Goal: Task Accomplishment & Management: Manage account settings

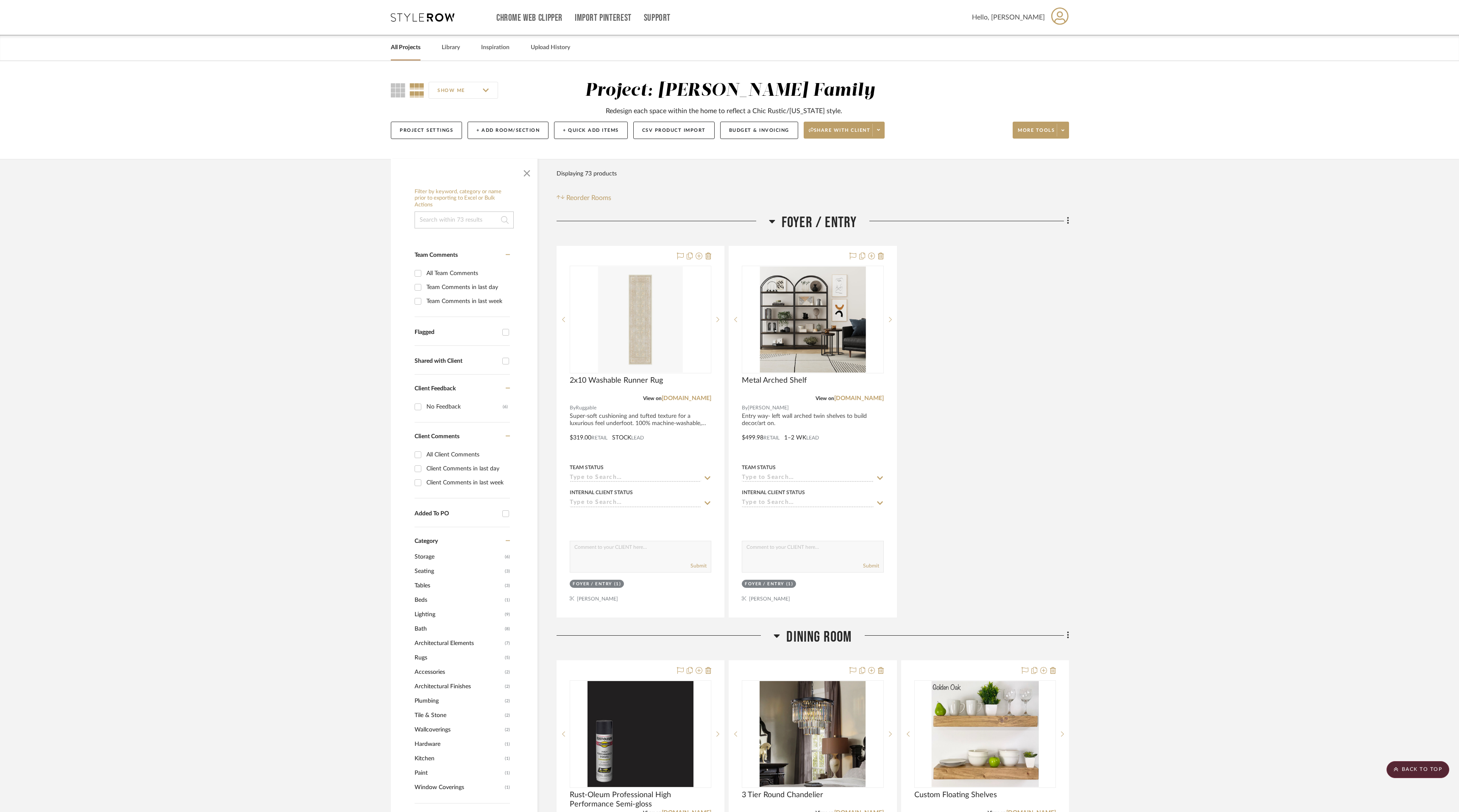
scroll to position [10652, 0]
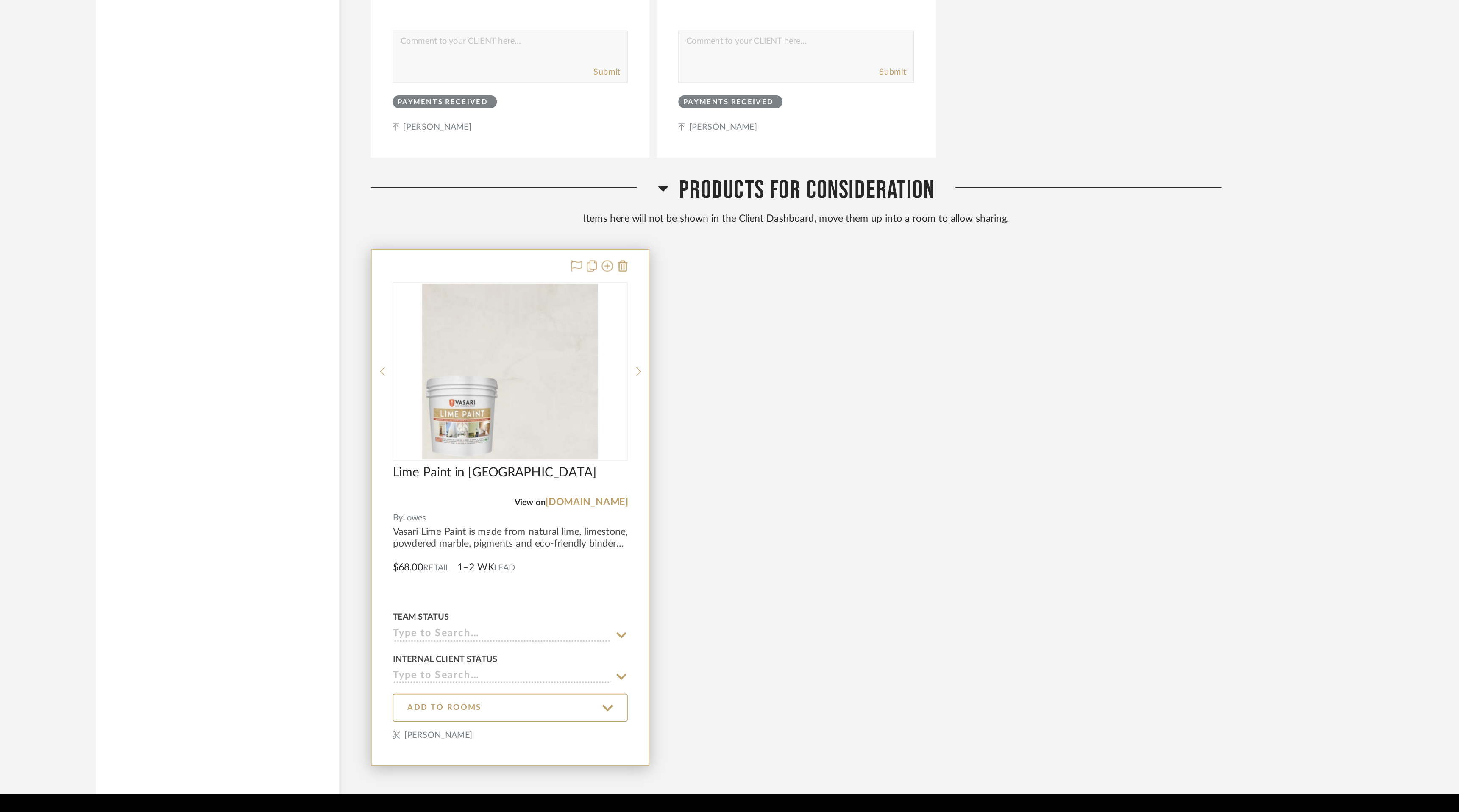
drag, startPoint x: 0, startPoint y: 0, endPoint x: 668, endPoint y: 536, distance: 856.5
click at [0, 0] on img at bounding box center [0, 0] width 0 height 0
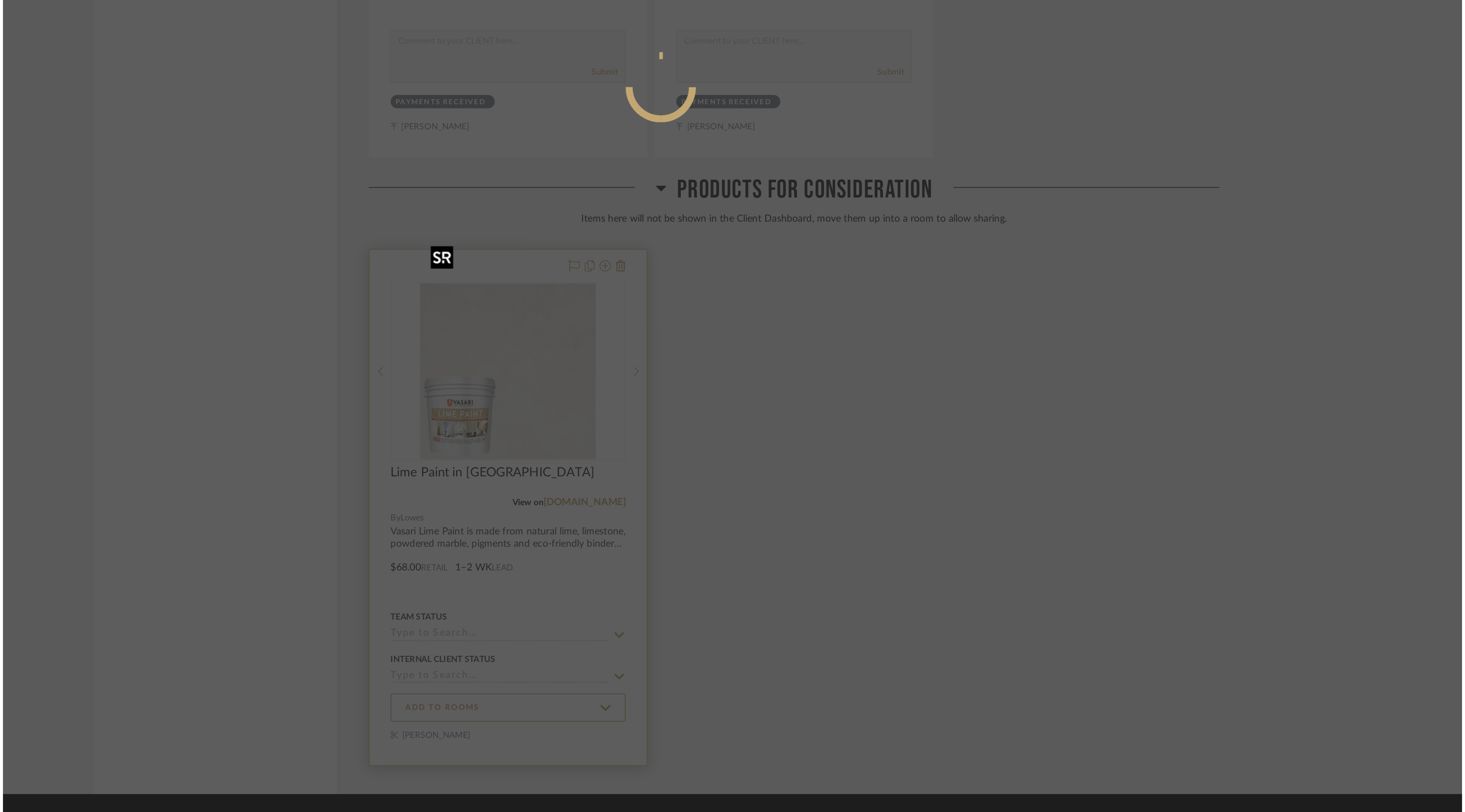
scroll to position [0, 0]
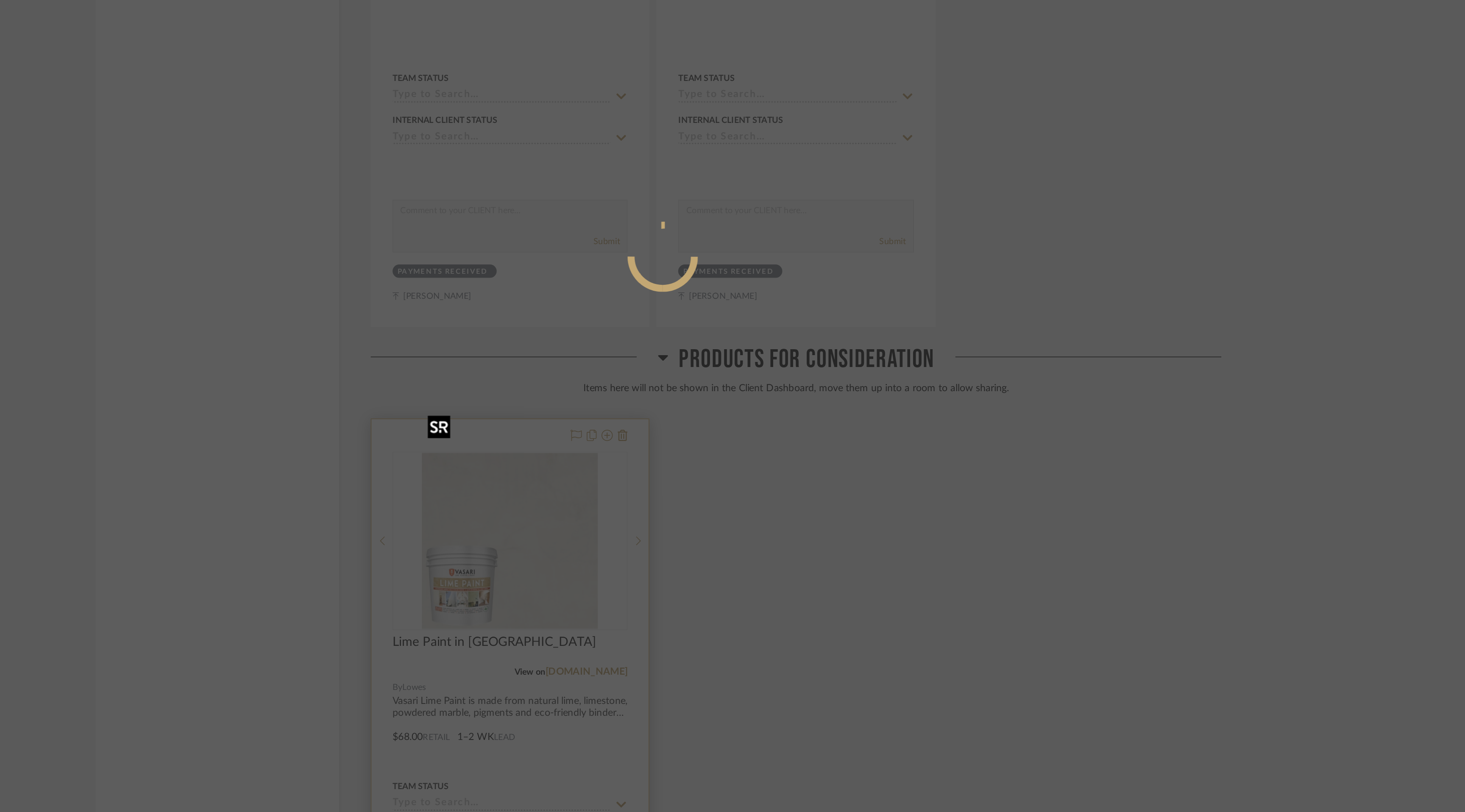
click at [669, 434] on mat-dialog-content at bounding box center [732, 409] width 127 height 365
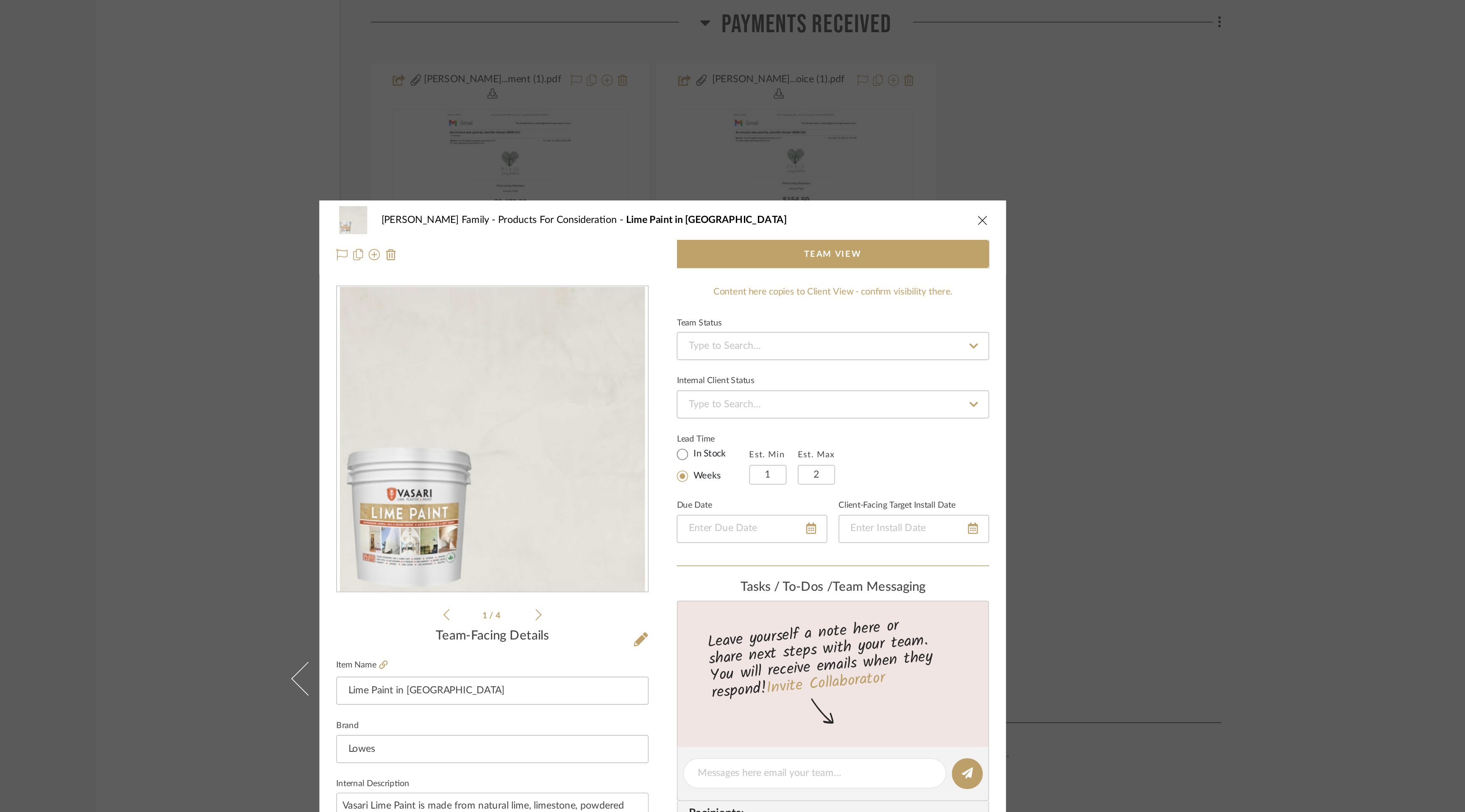
click at [656, 370] on icon at bounding box center [657, 371] width 4 height 7
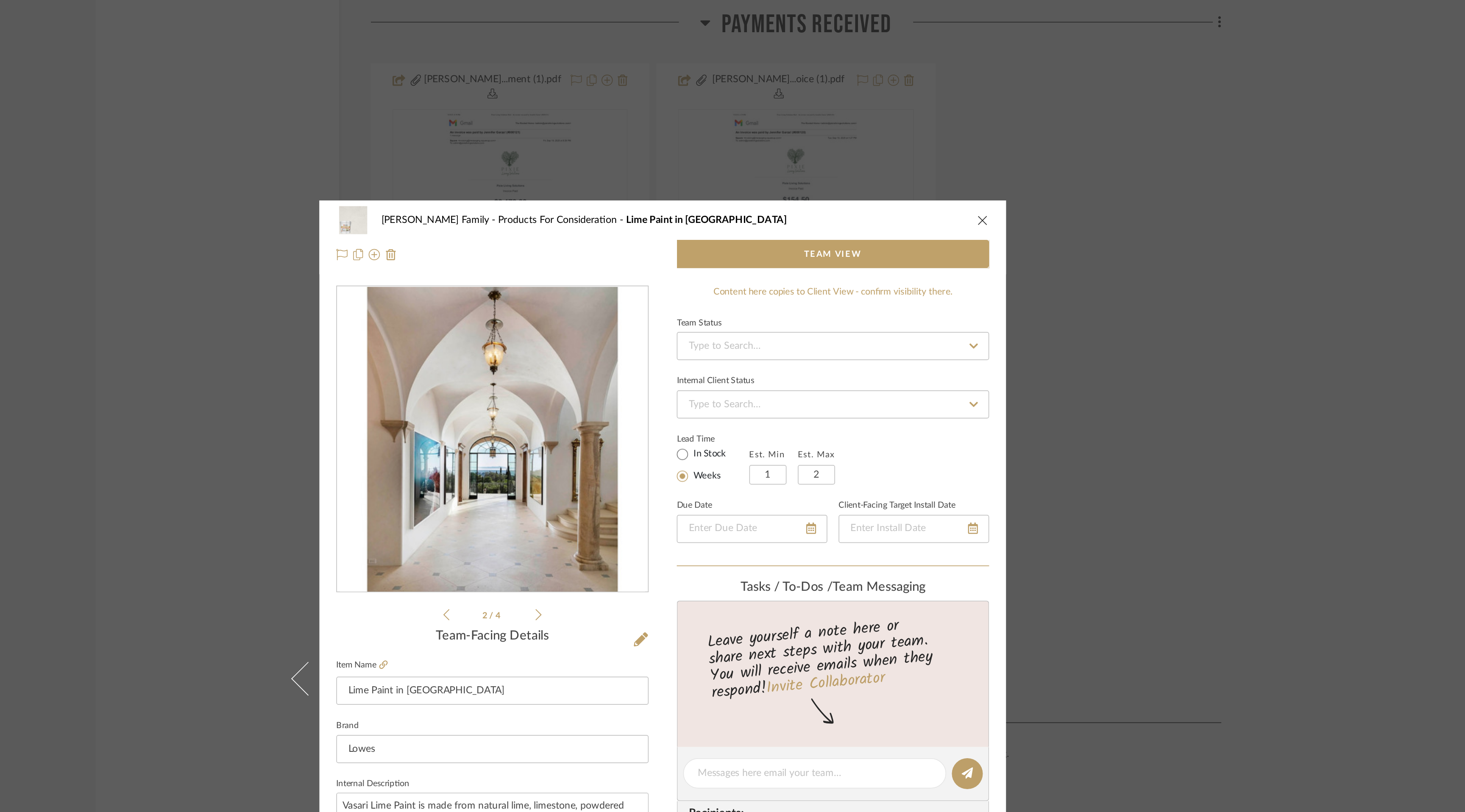
click at [656, 370] on icon at bounding box center [657, 371] width 4 height 7
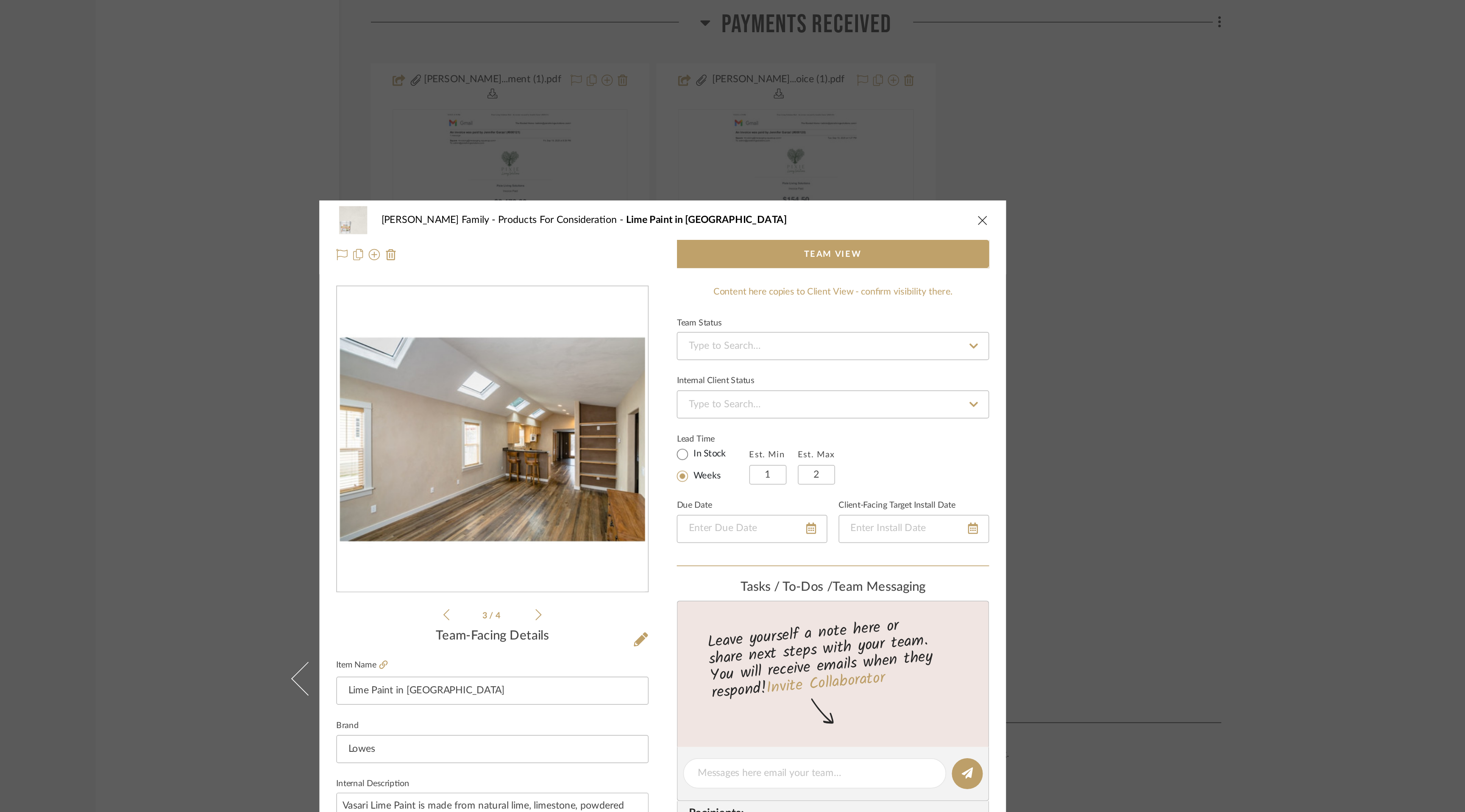
click at [656, 370] on icon at bounding box center [657, 371] width 4 height 7
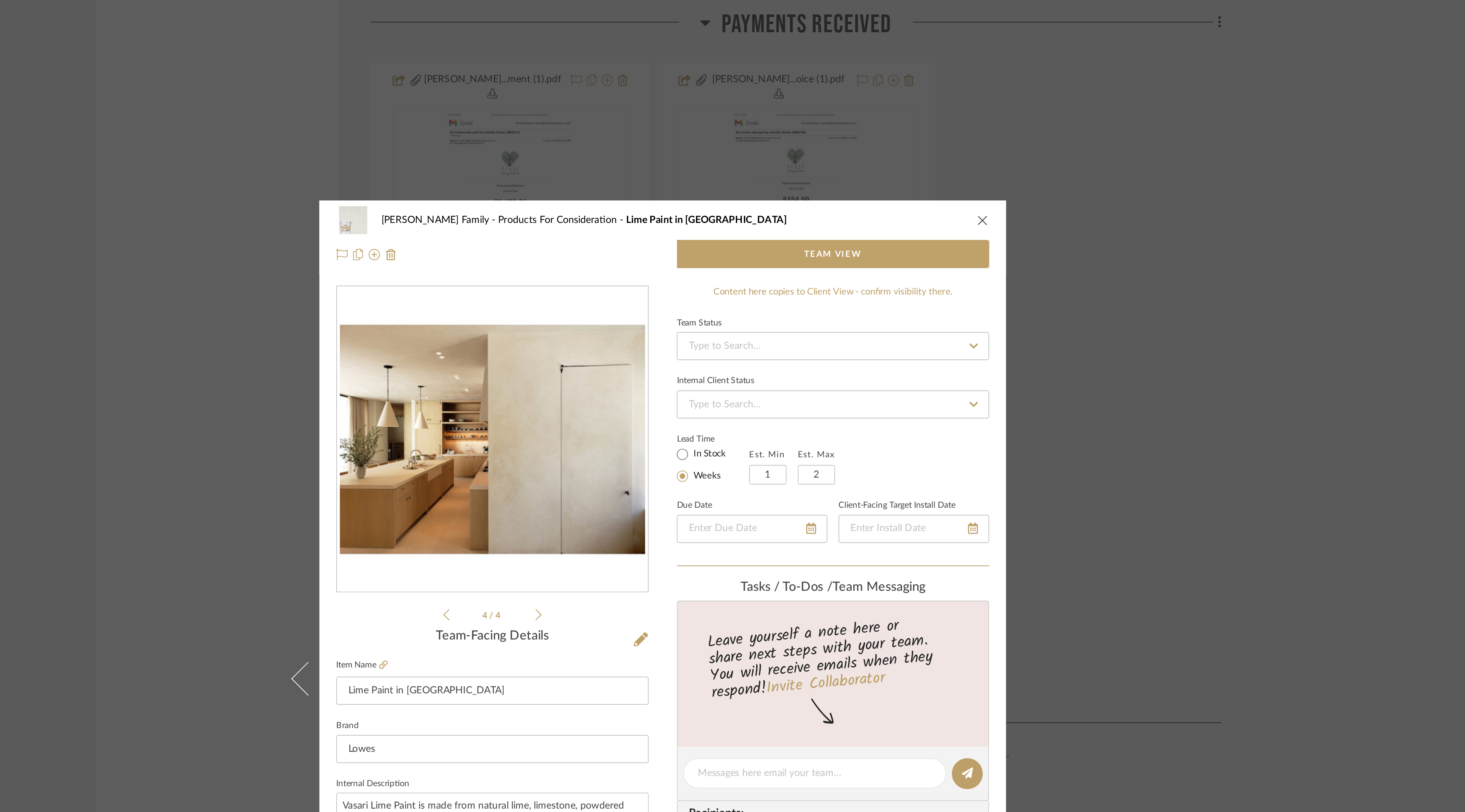
click at [656, 370] on icon at bounding box center [657, 371] width 4 height 7
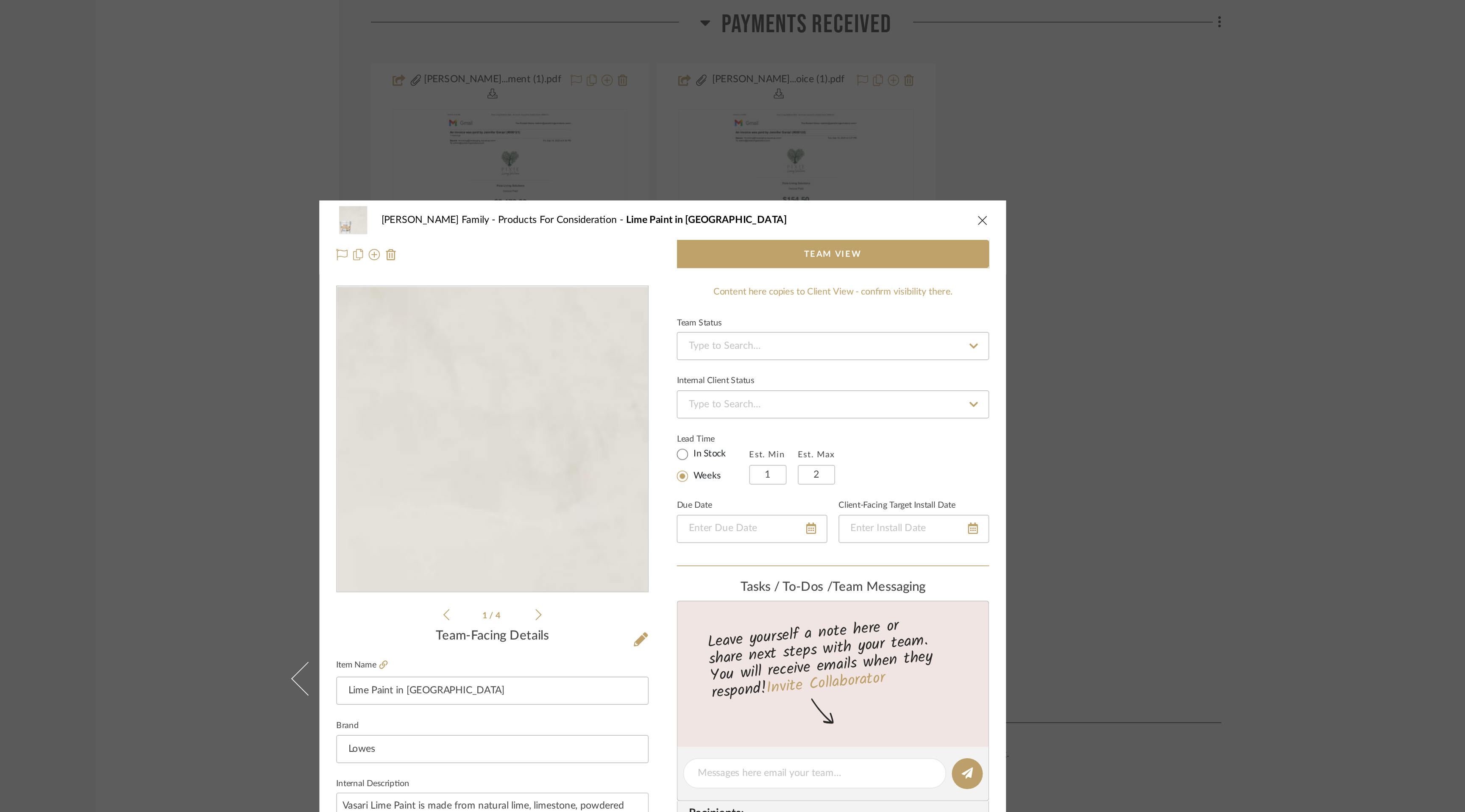
click at [682, 230] on img "0" at bounding box center [630, 264] width 184 height 184
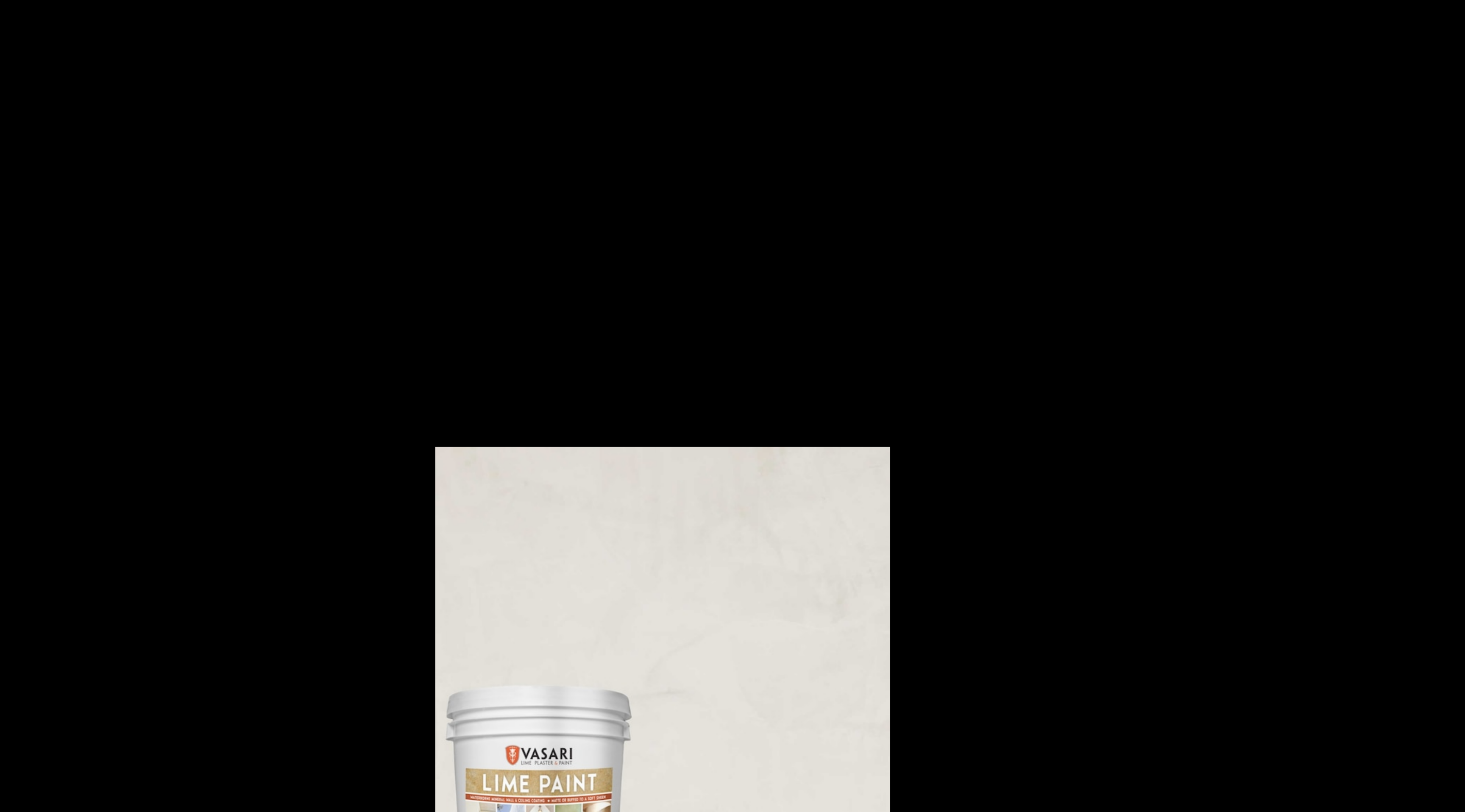
click at [748, 327] on img at bounding box center [732, 406] width 274 height 274
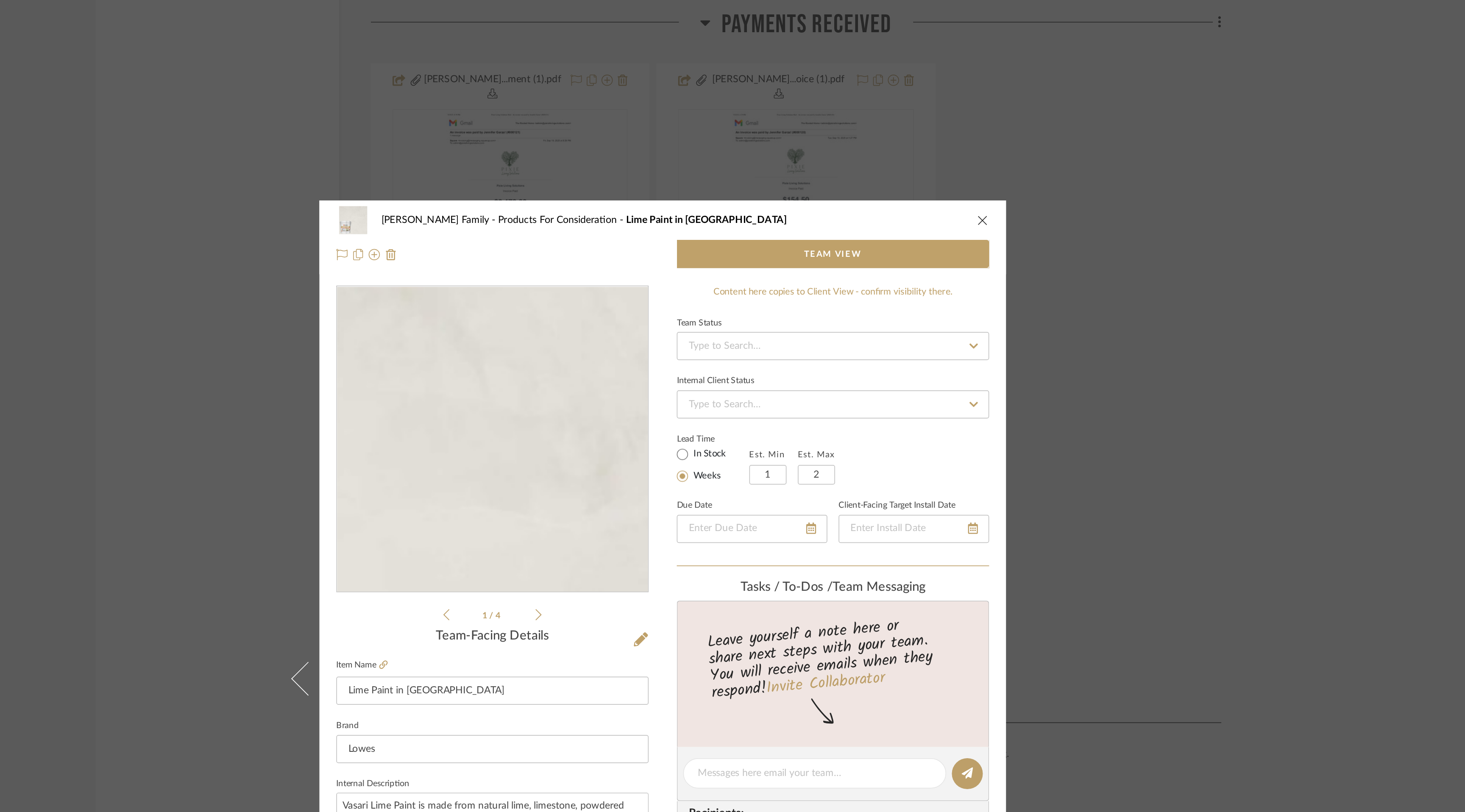
click at [677, 230] on img "0" at bounding box center [630, 264] width 184 height 184
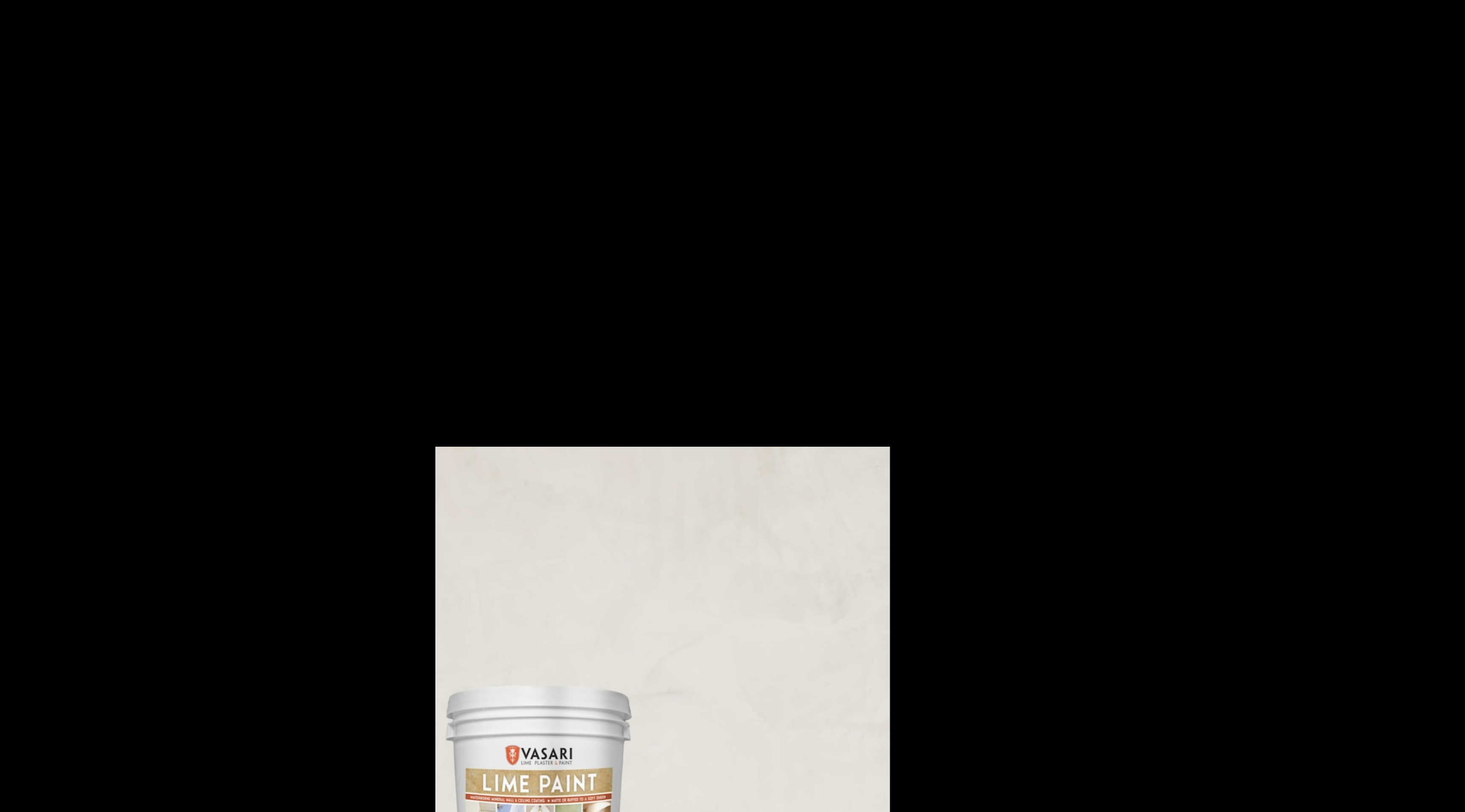
click at [682, 293] on img at bounding box center [732, 406] width 274 height 274
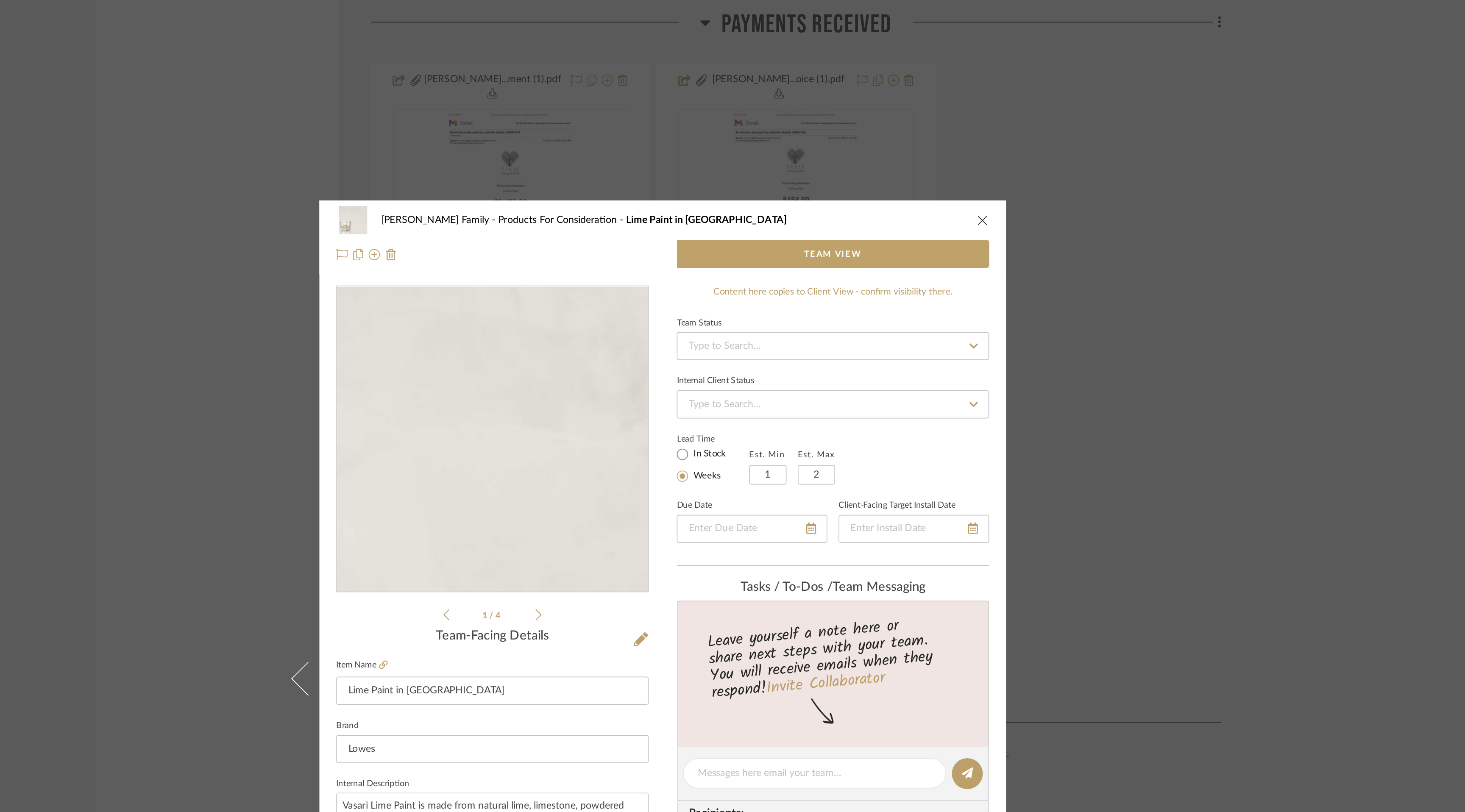
click at [670, 246] on img "0" at bounding box center [630, 264] width 184 height 184
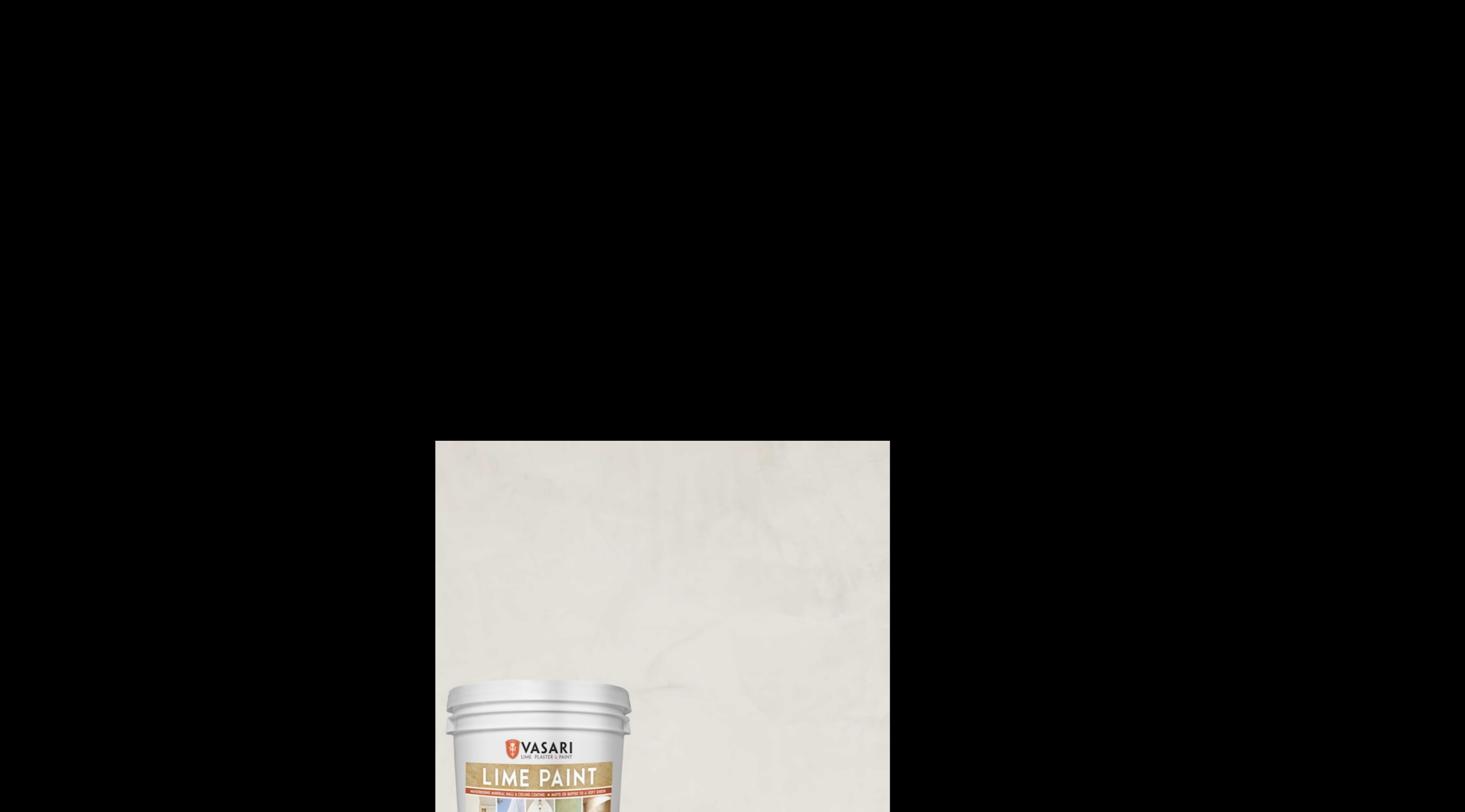
click at [727, 338] on div "[PERSON_NAME] Family Products For Consideration Lime Paint in [GEOGRAPHIC_DATA]…" at bounding box center [732, 409] width 413 height 577
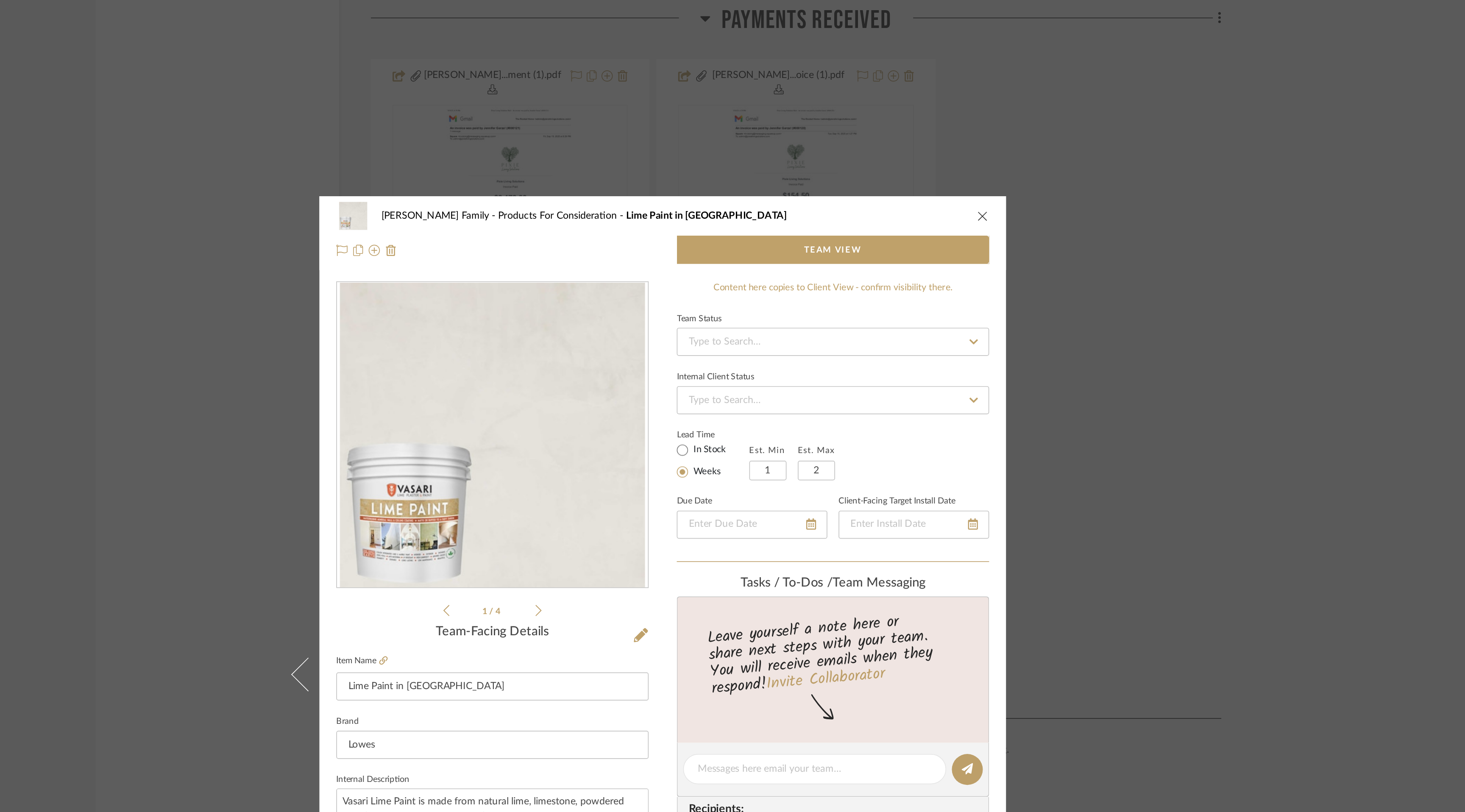
click at [916, 131] on div "[PERSON_NAME] Family Products For Consideration Lime Paint in [GEOGRAPHIC_DATA]" at bounding box center [732, 132] width 394 height 17
click at [922, 131] on icon "close" at bounding box center [925, 132] width 7 height 7
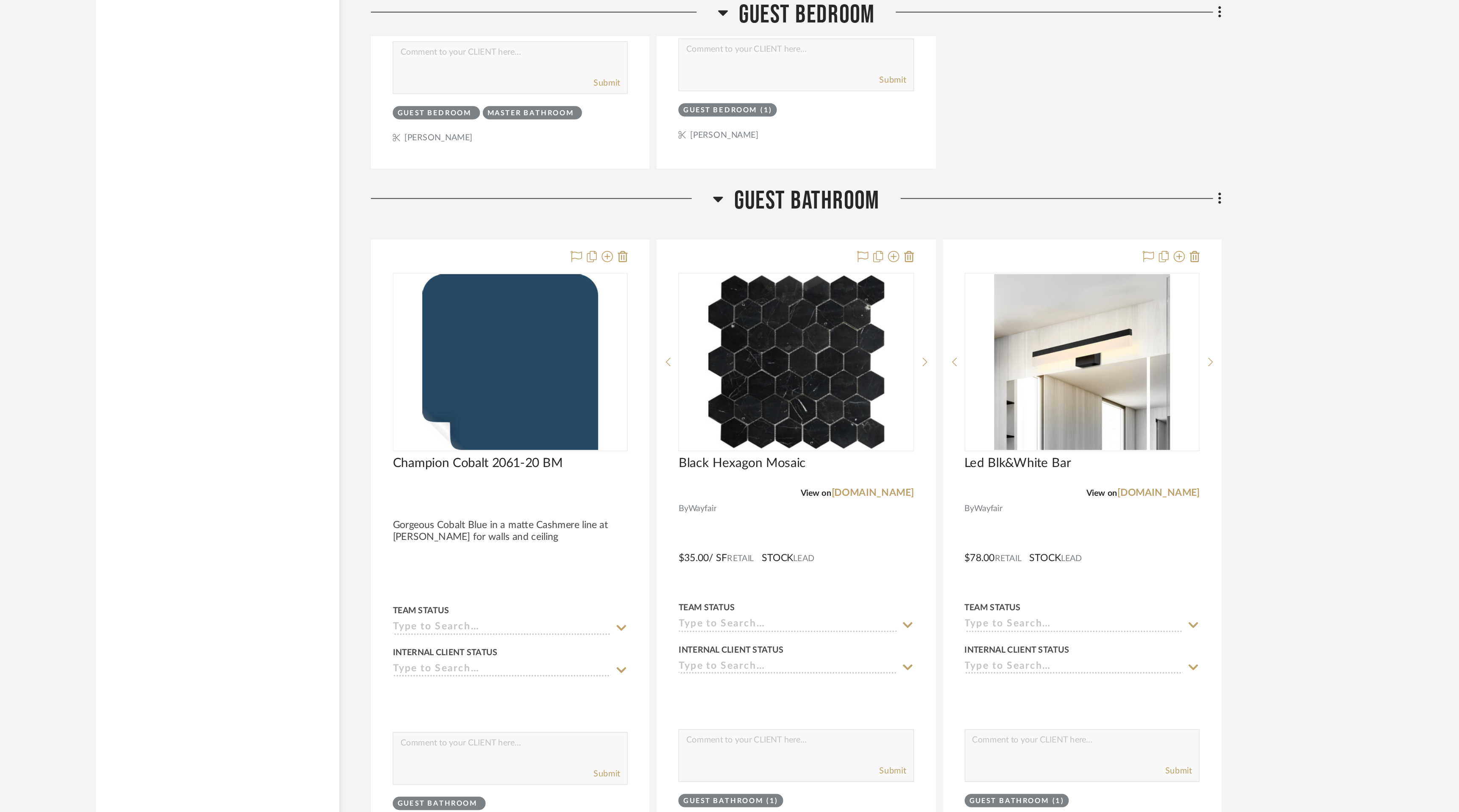
scroll to position [6689, 0]
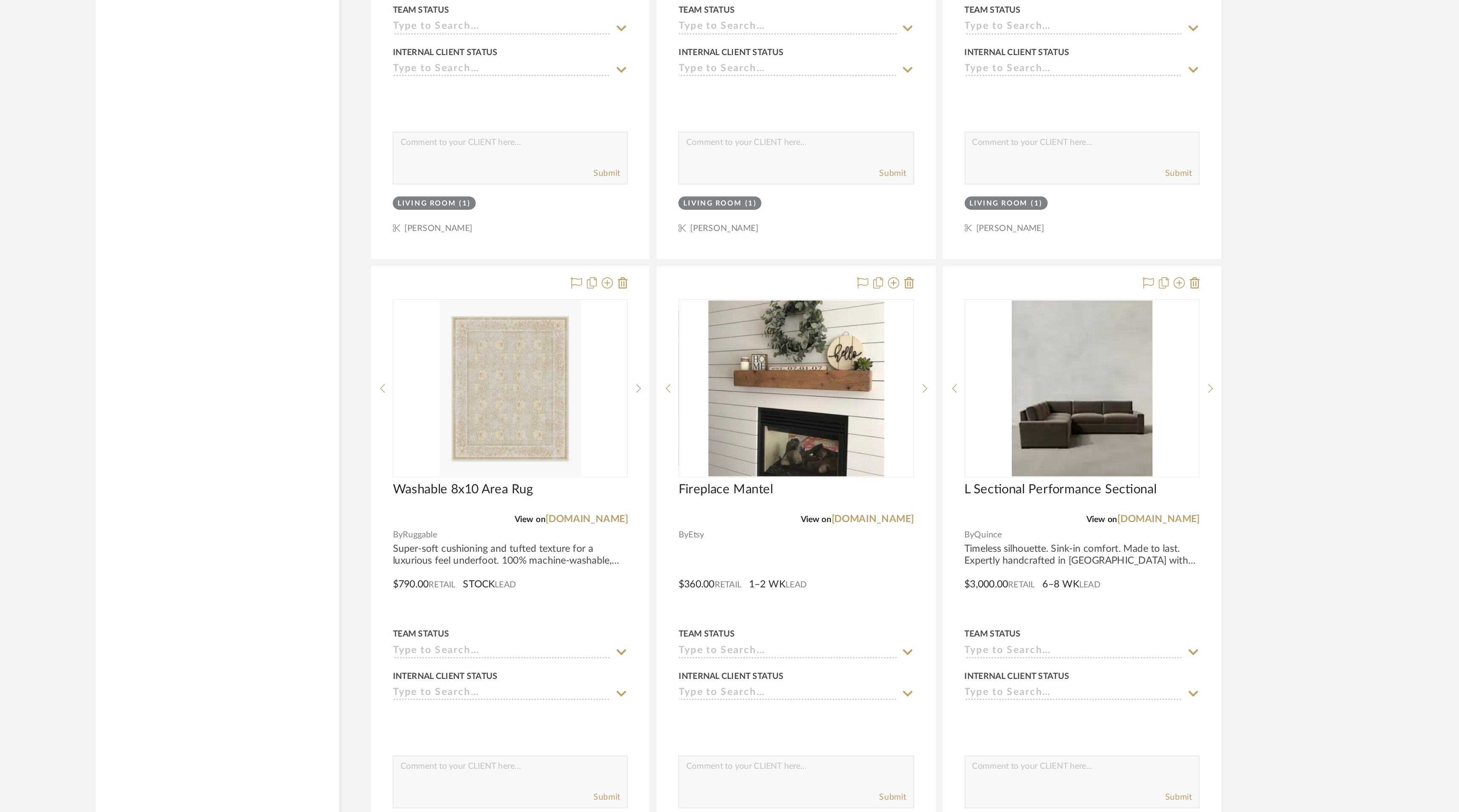
scroll to position [2137, 0]
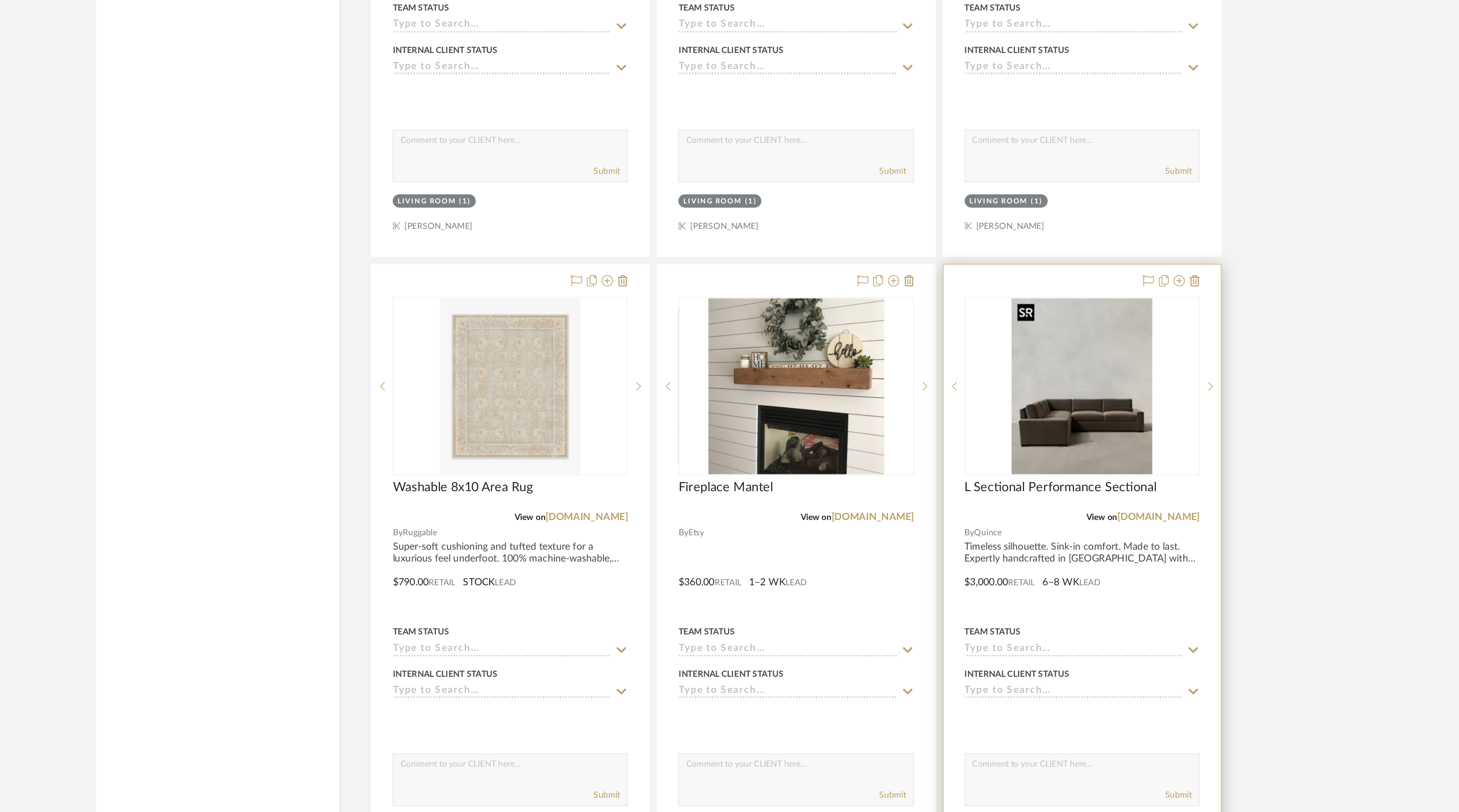
click at [983, 594] on img "0" at bounding box center [985, 555] width 85 height 106
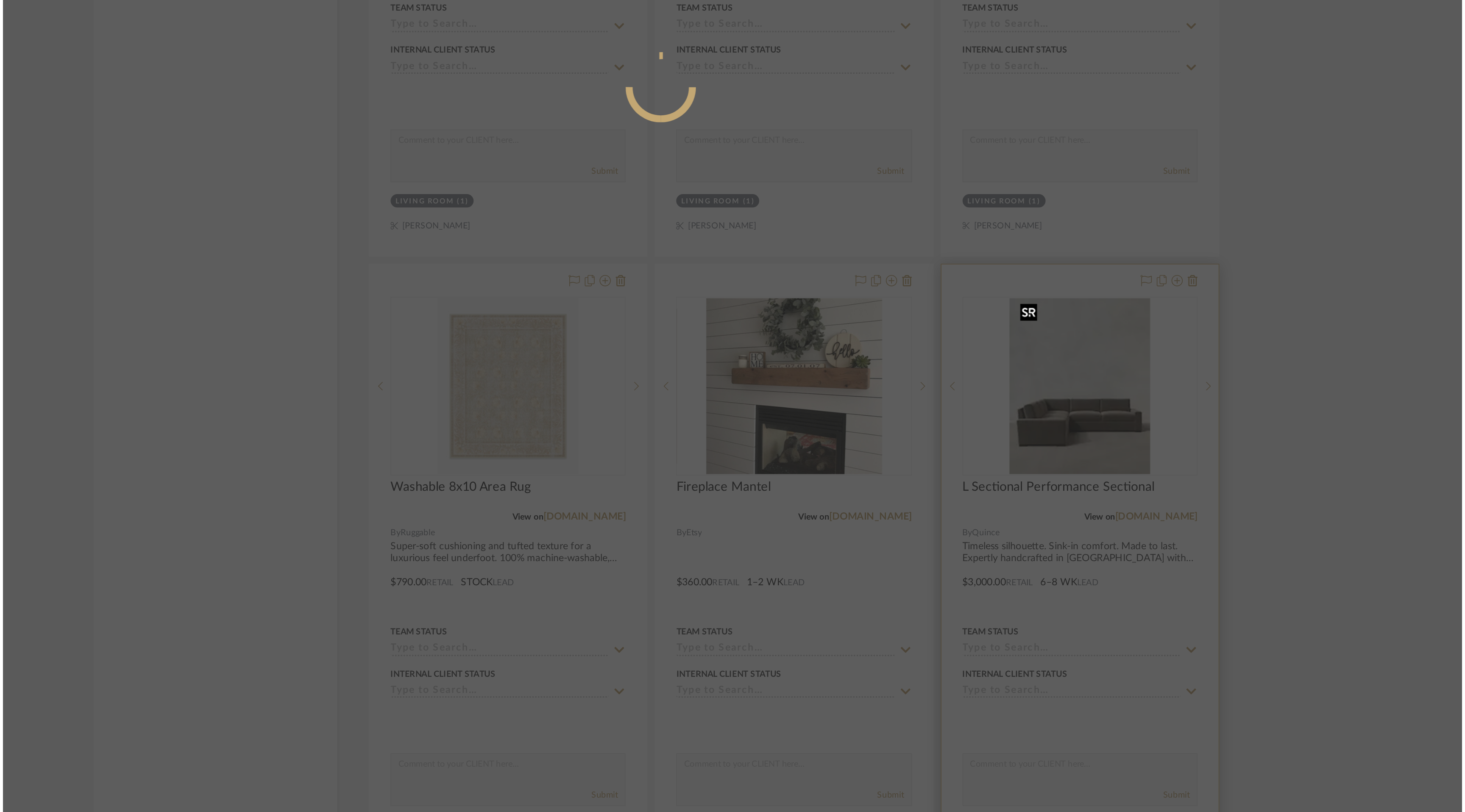
scroll to position [0, 0]
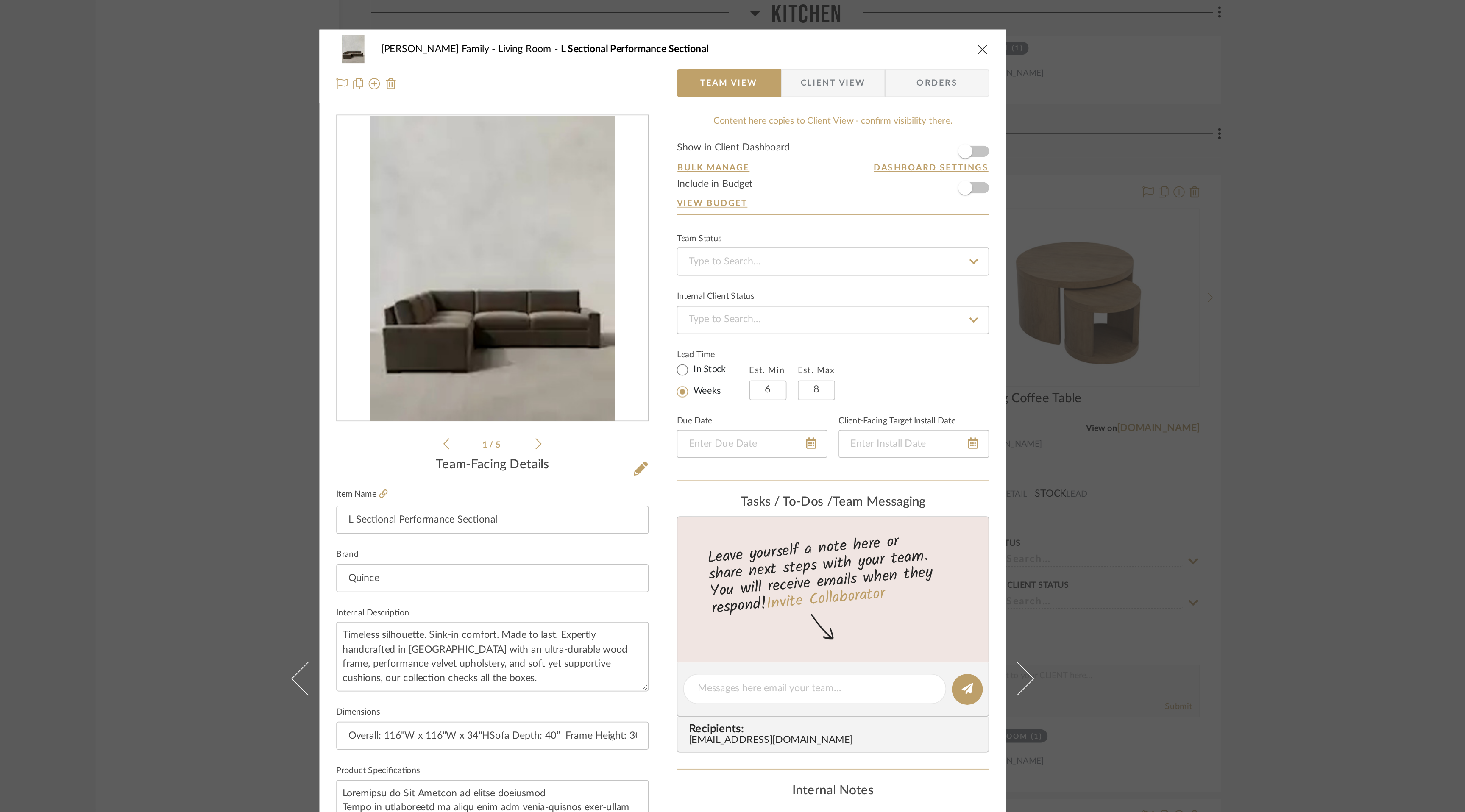
click at [656, 266] on icon at bounding box center [657, 267] width 4 height 7
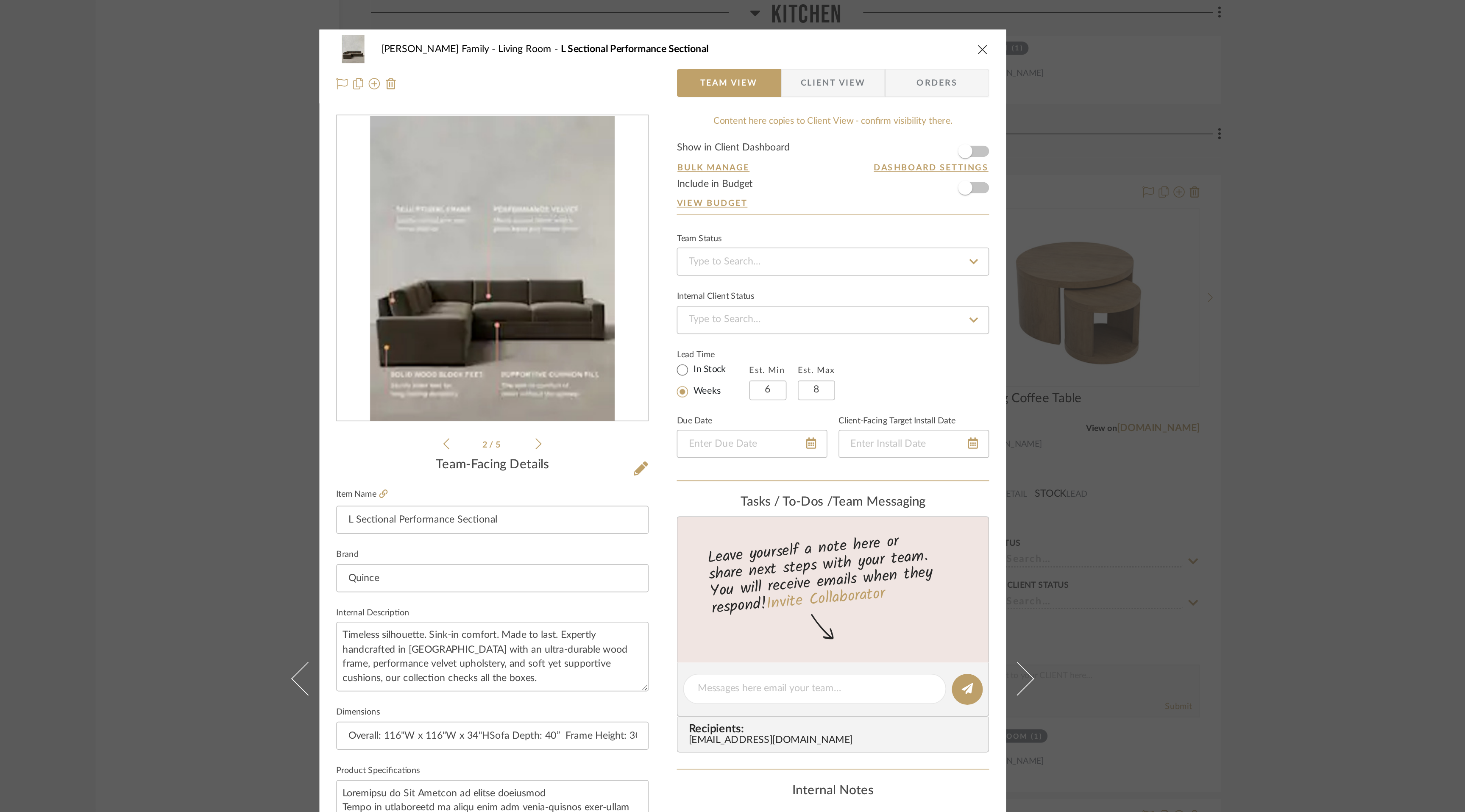
click at [656, 266] on icon at bounding box center [657, 267] width 4 height 7
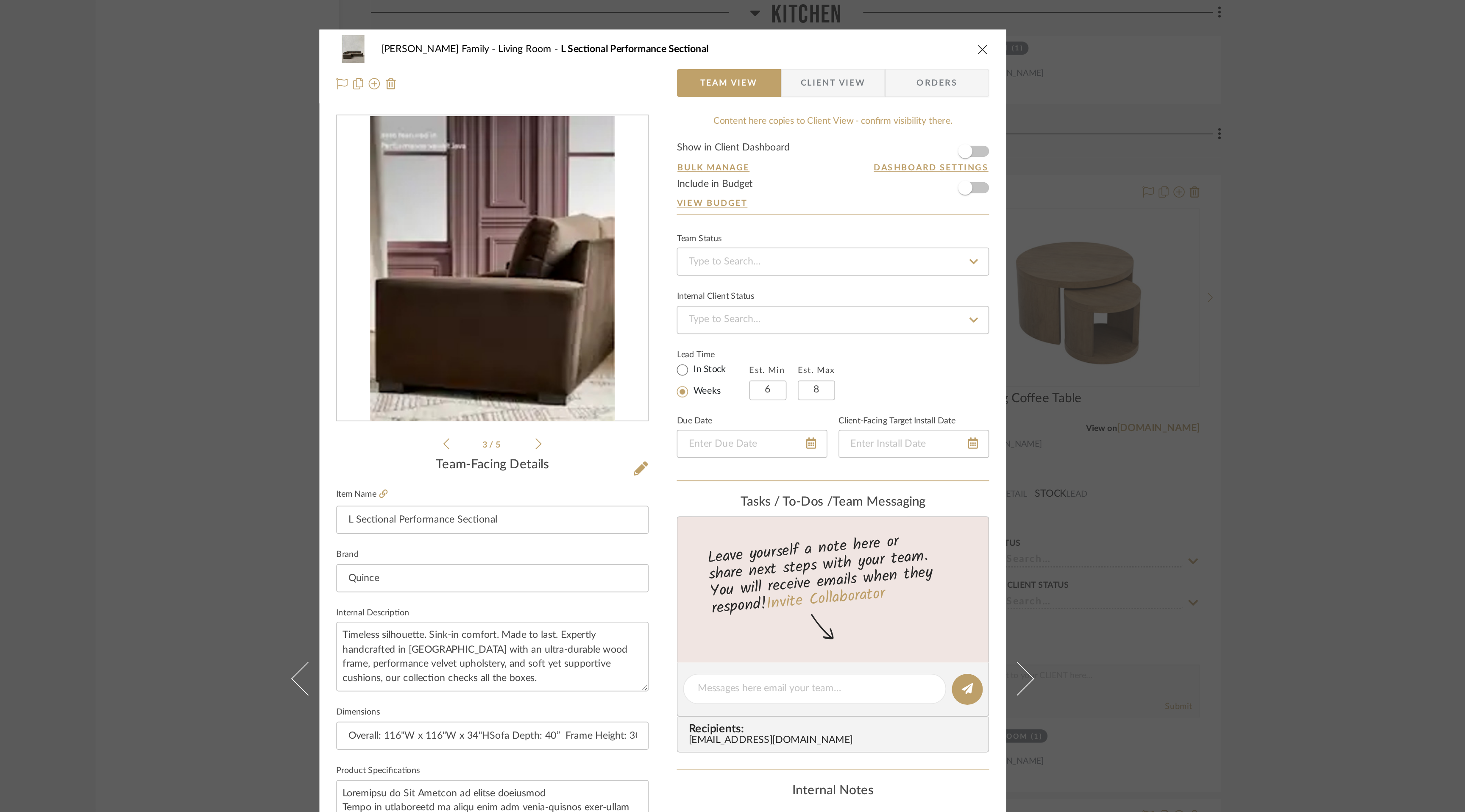
click at [656, 266] on icon at bounding box center [657, 267] width 4 height 7
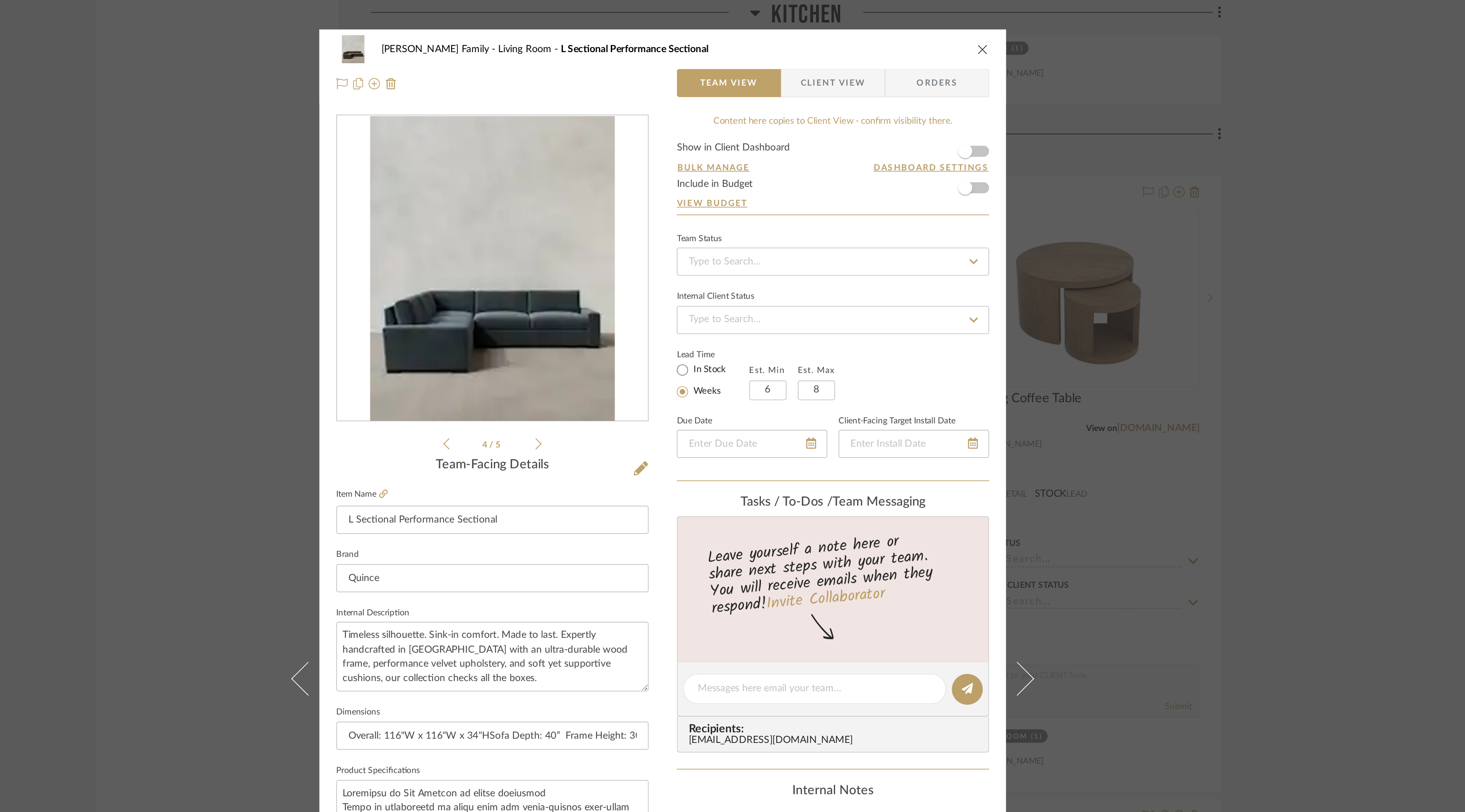
click at [922, 31] on icon "close" at bounding box center [925, 30] width 7 height 7
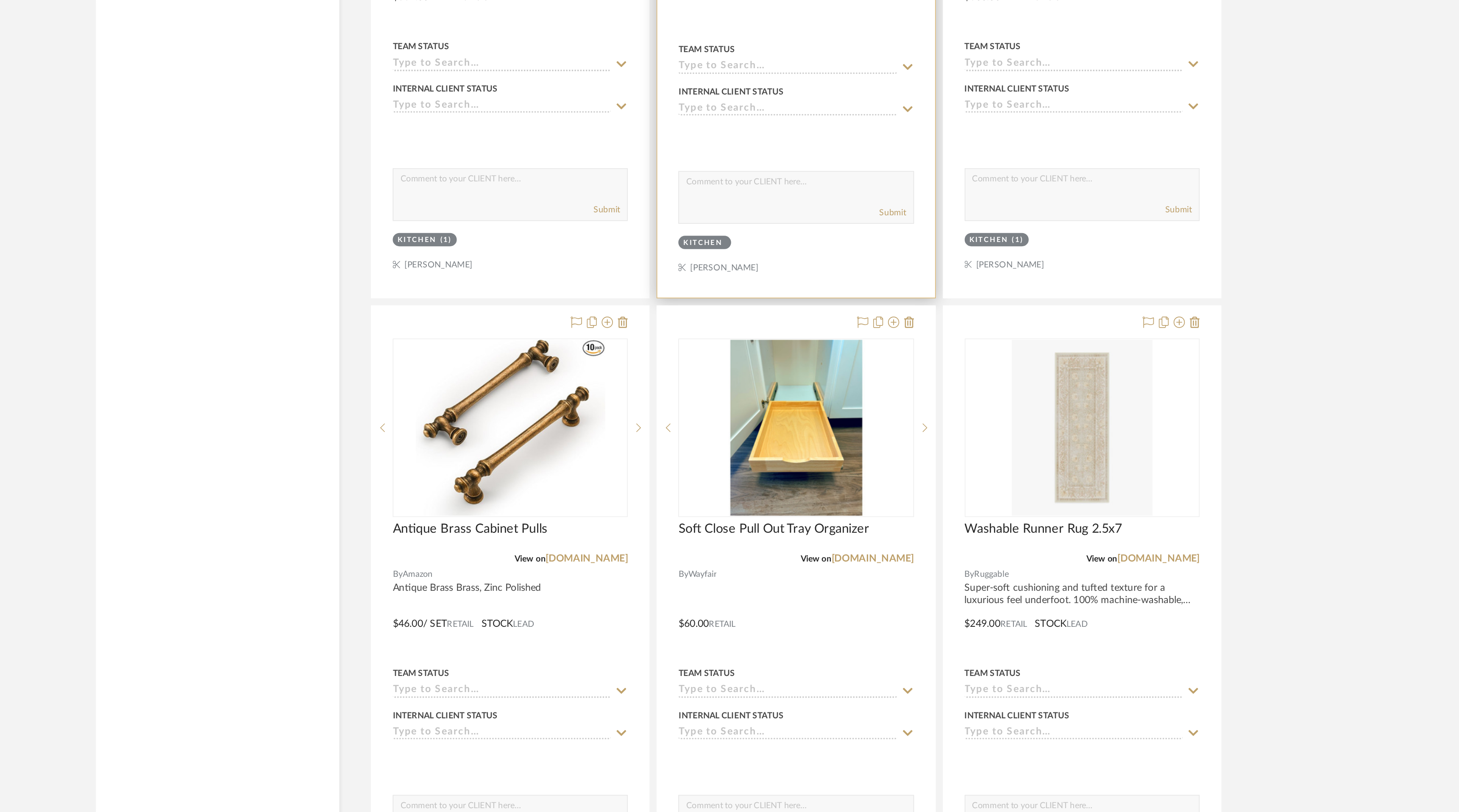
scroll to position [1323, 0]
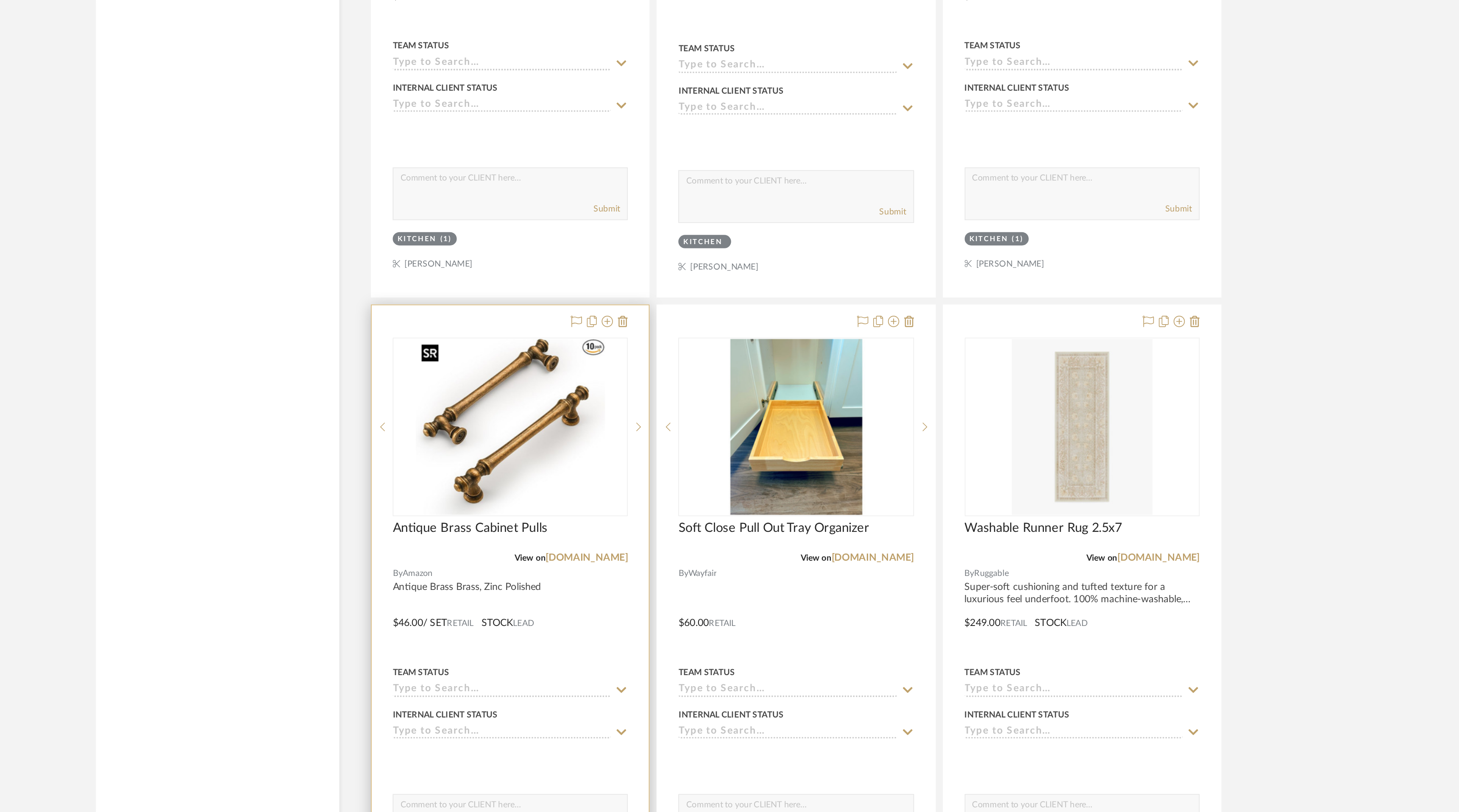
click at [648, 558] on div at bounding box center [640, 579] width 142 height 107
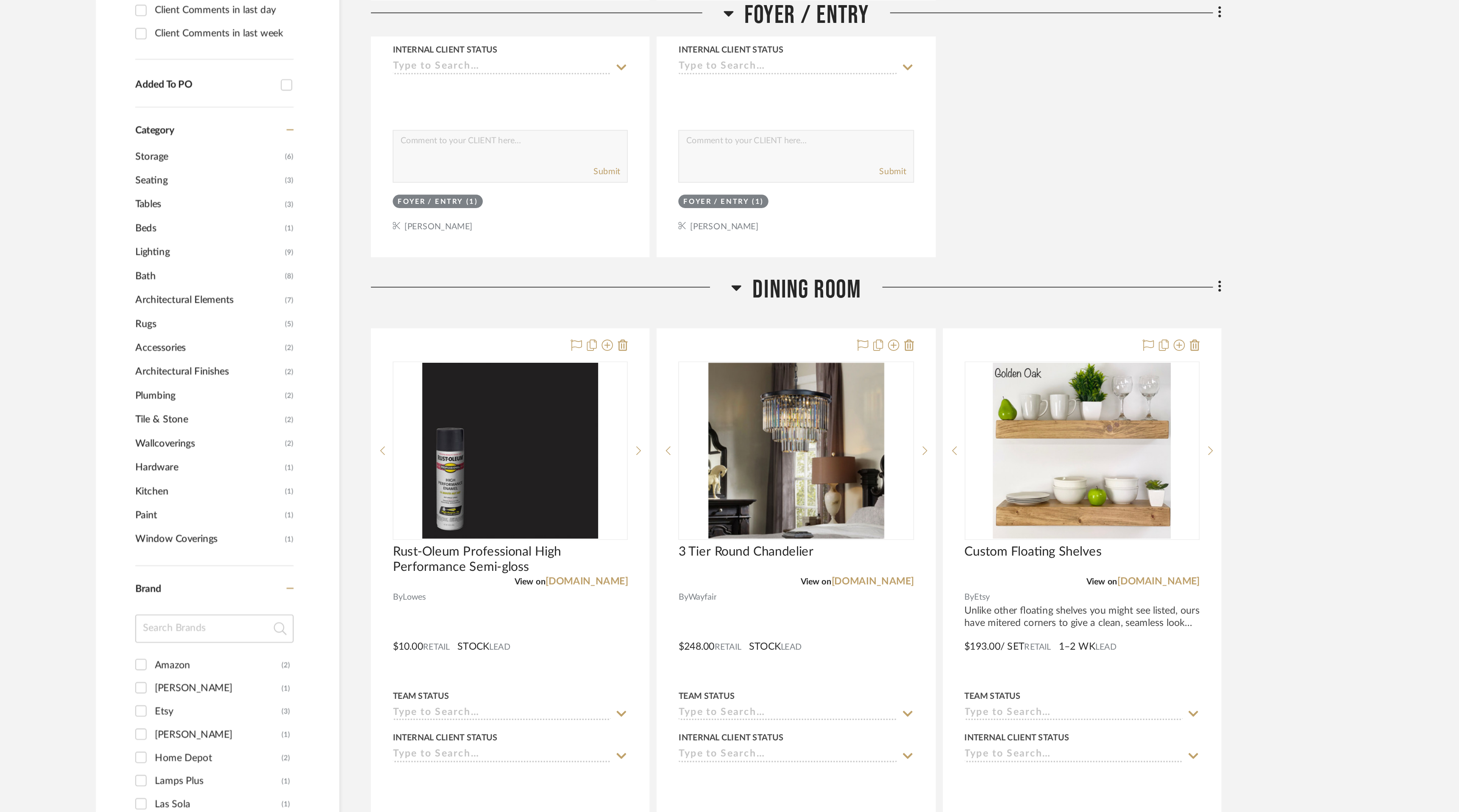
scroll to position [451, 0]
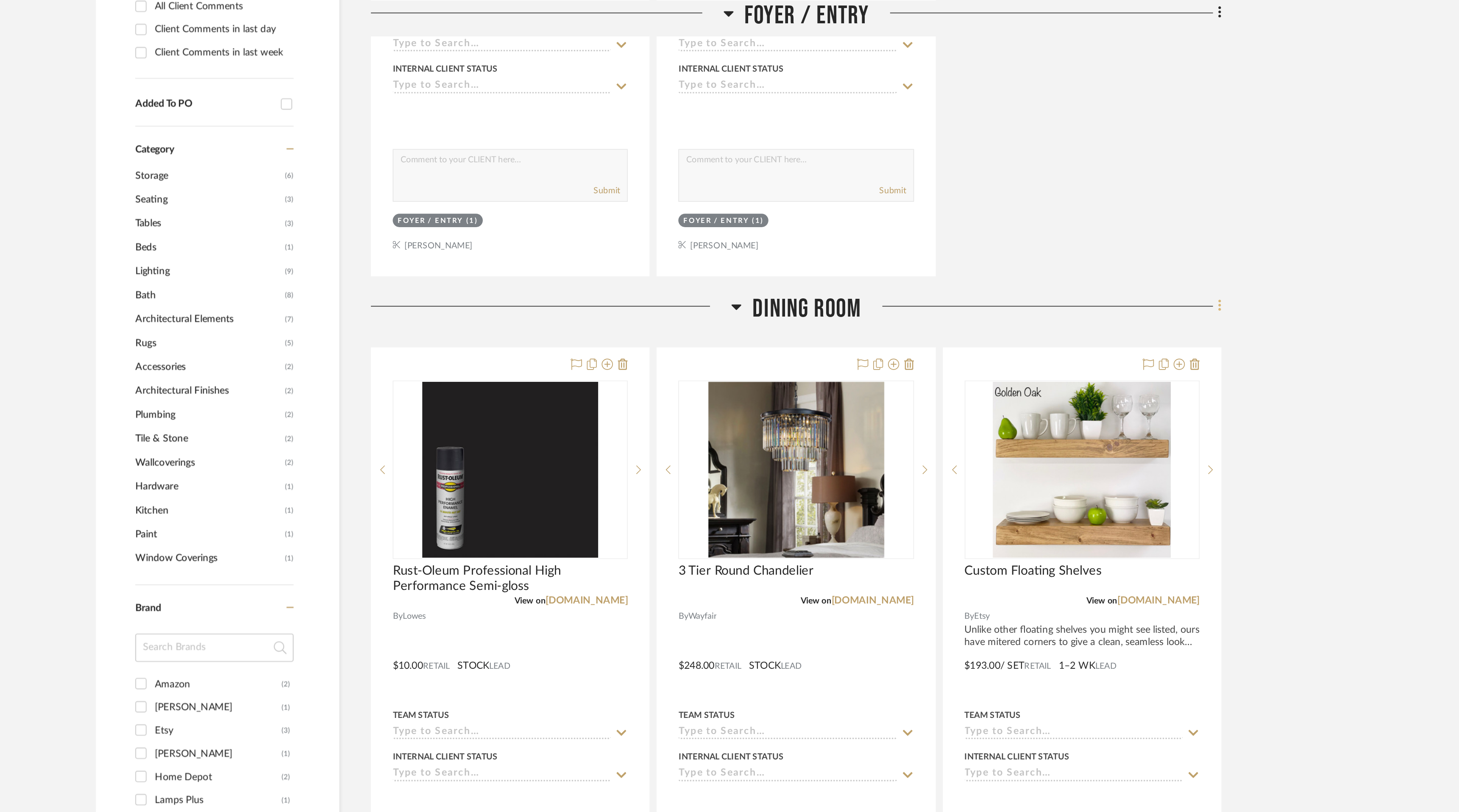
click at [1067, 184] on icon at bounding box center [1068, 184] width 2 height 9
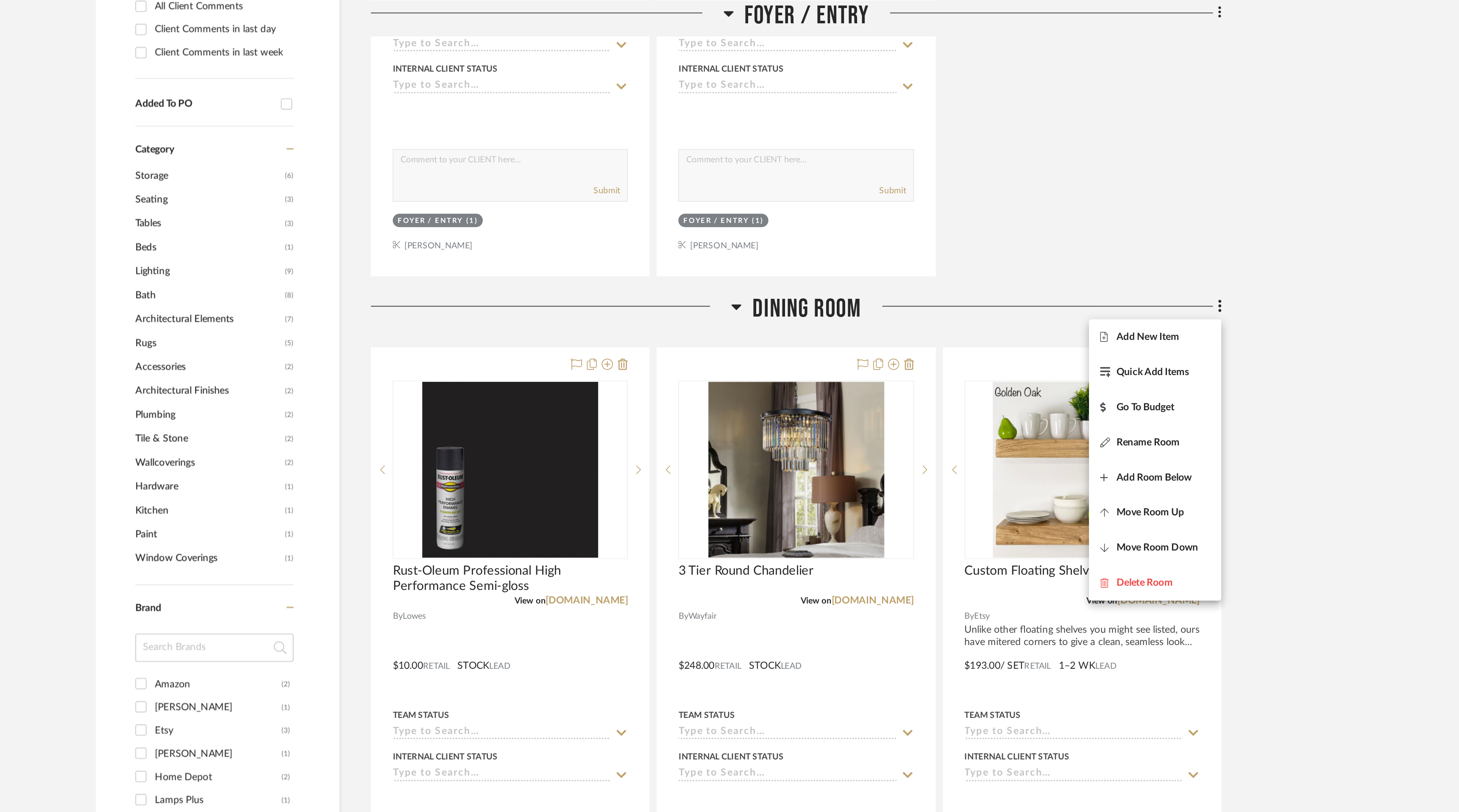
click at [1089, 139] on div at bounding box center [730, 406] width 1459 height 812
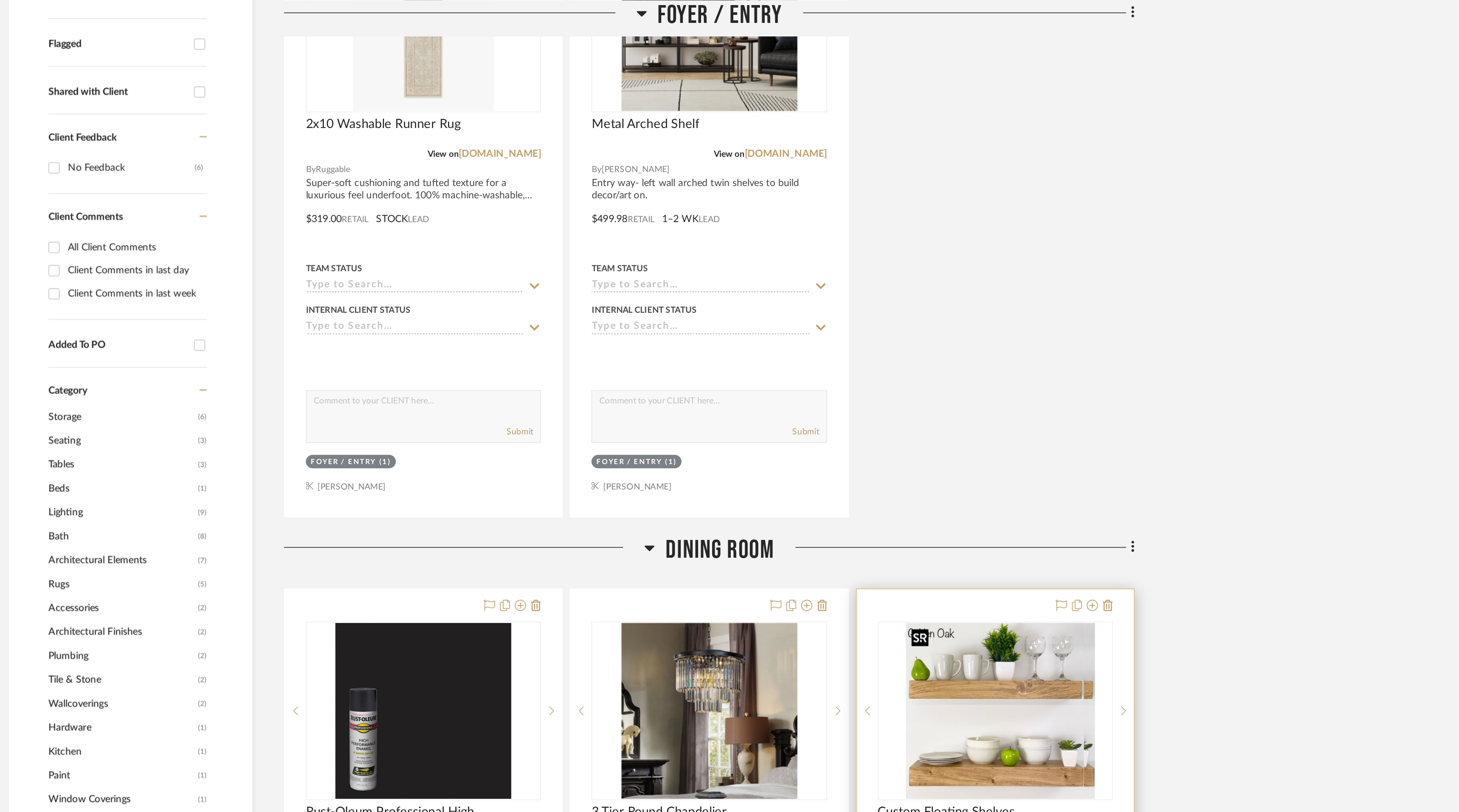
scroll to position [174, 0]
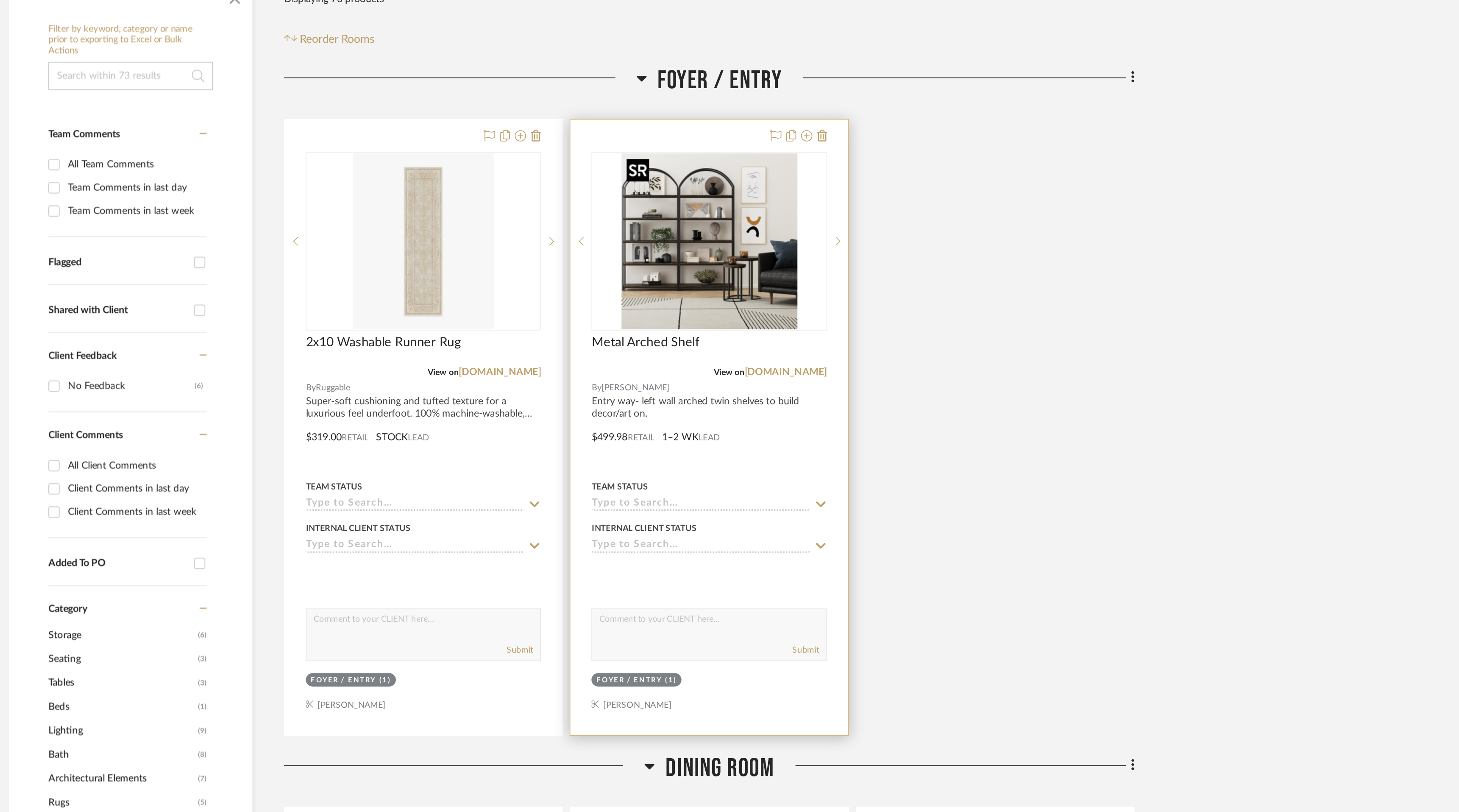
click at [822, 175] on img "0" at bounding box center [813, 145] width 106 height 106
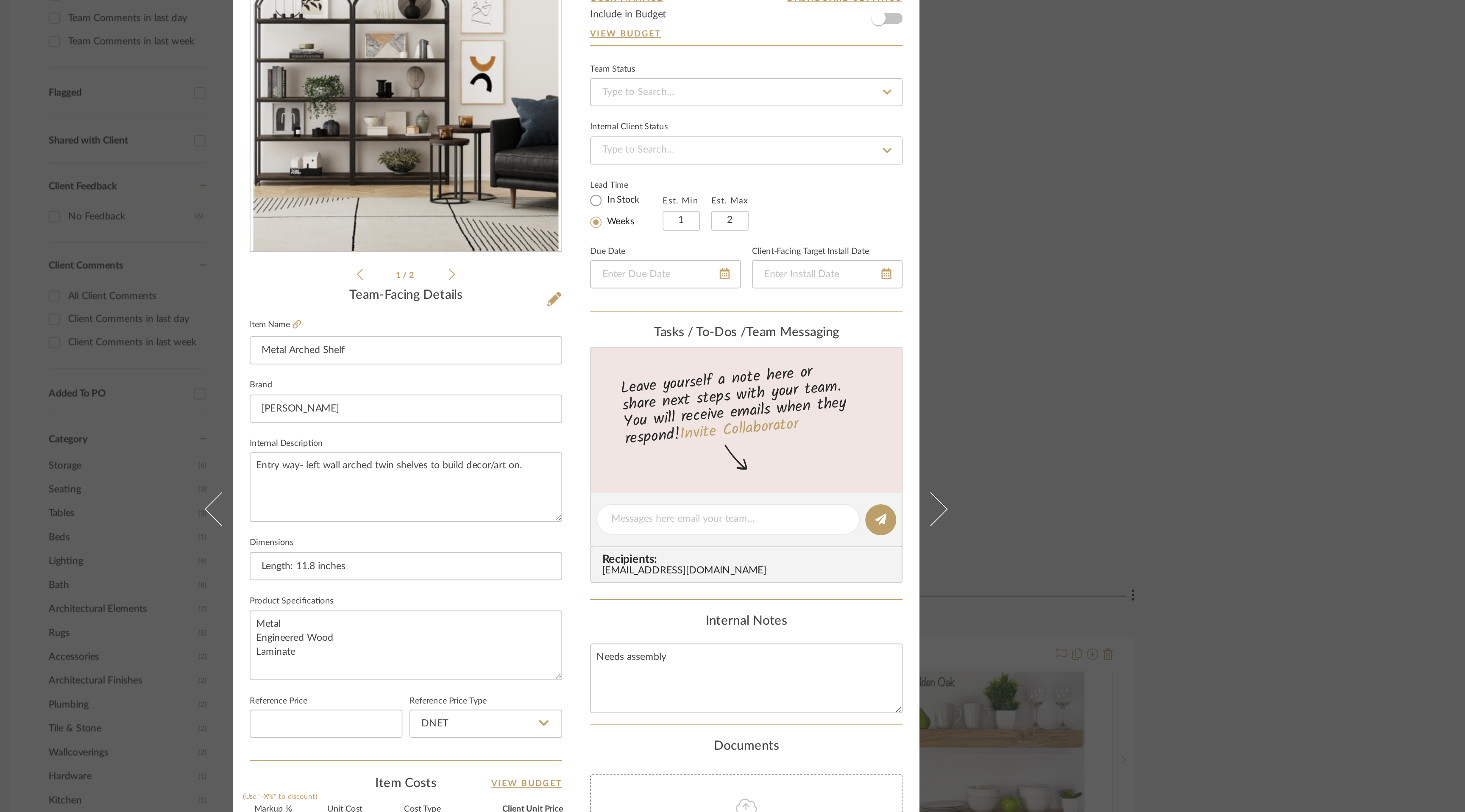
click at [656, 264] on icon at bounding box center [657, 267] width 4 height 7
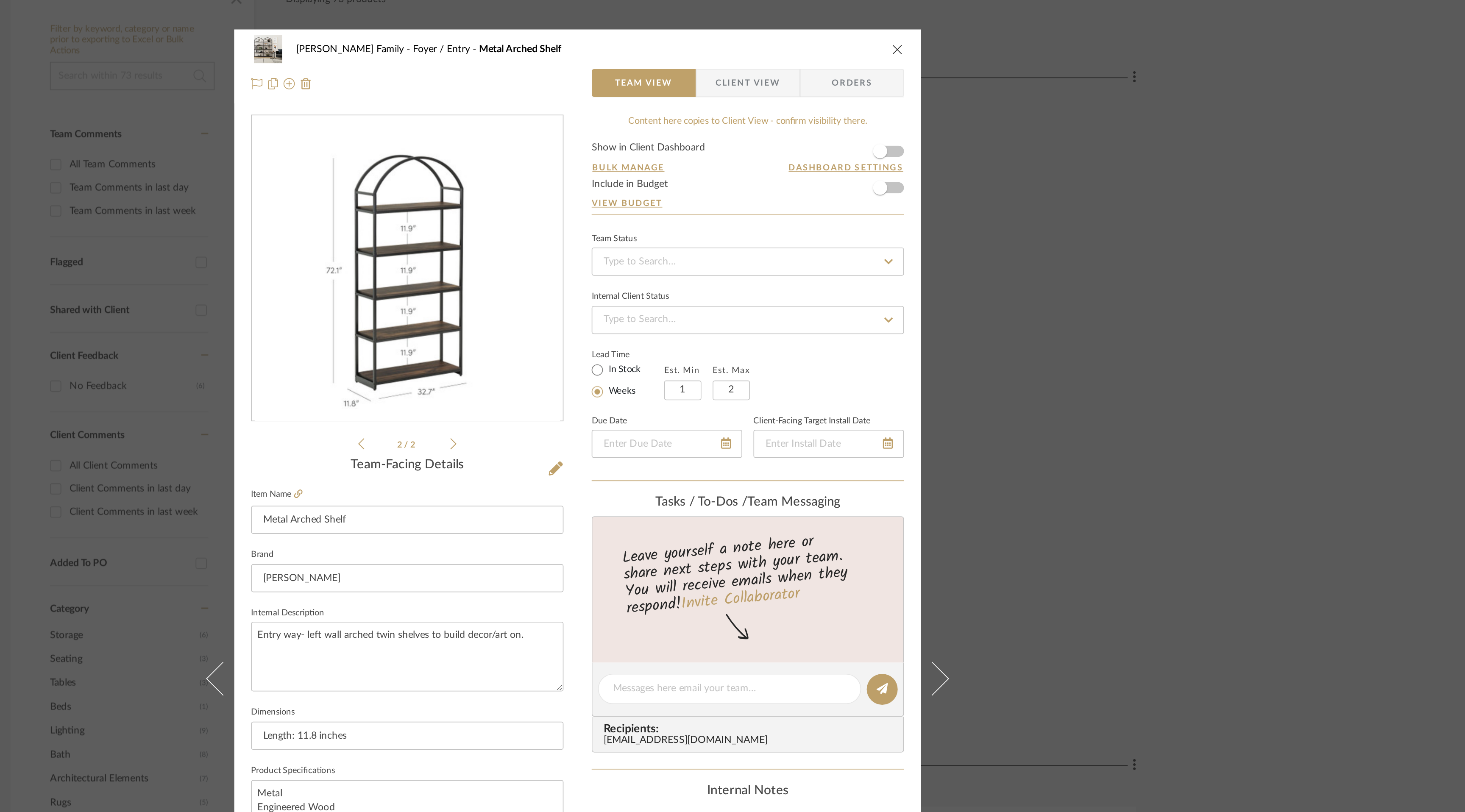
click at [925, 26] on div "Garza Family Foyer / Entry Metal Arched Shelf" at bounding box center [732, 30] width 394 height 17
click at [922, 28] on icon "close" at bounding box center [925, 30] width 7 height 7
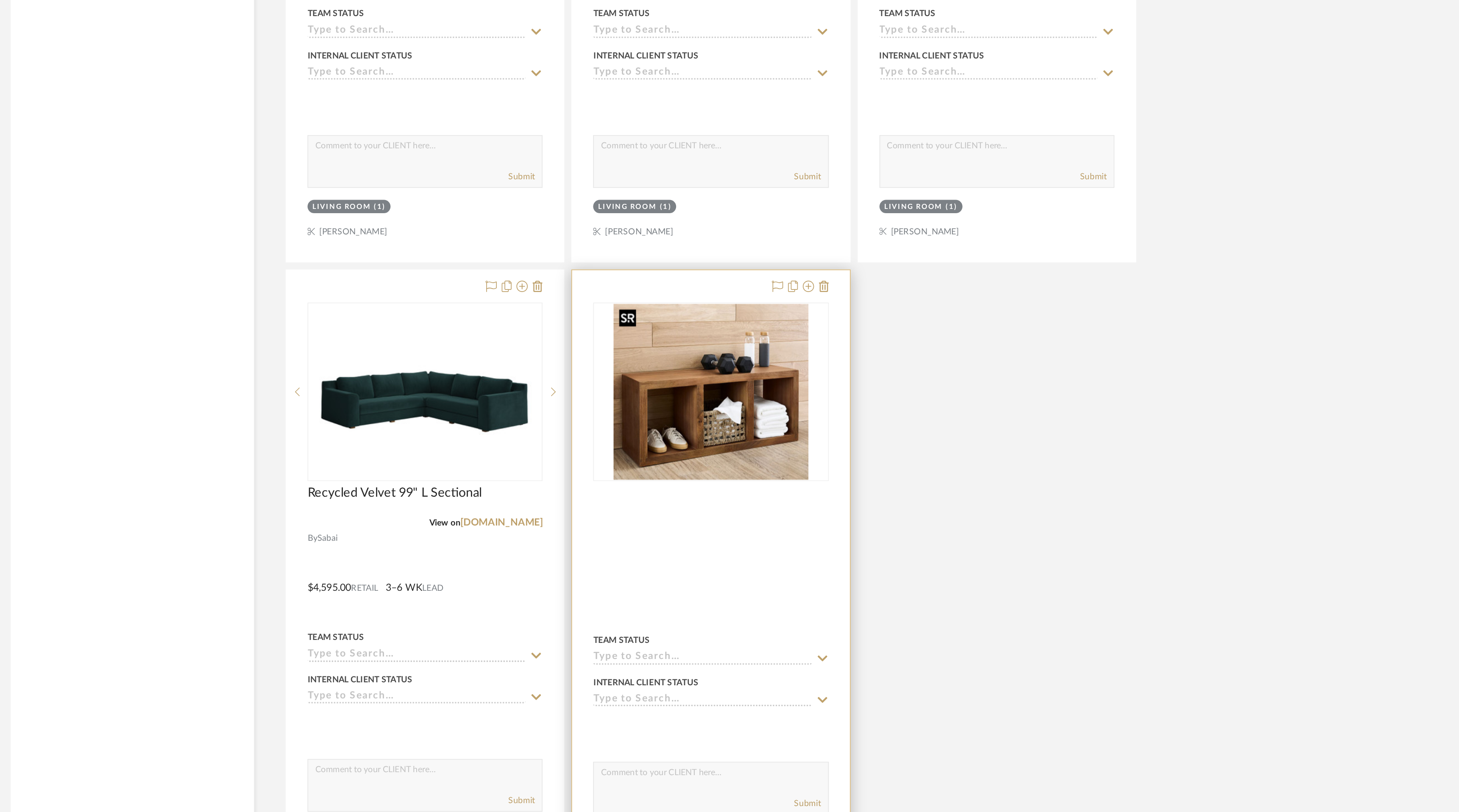
scroll to position [2563, 0]
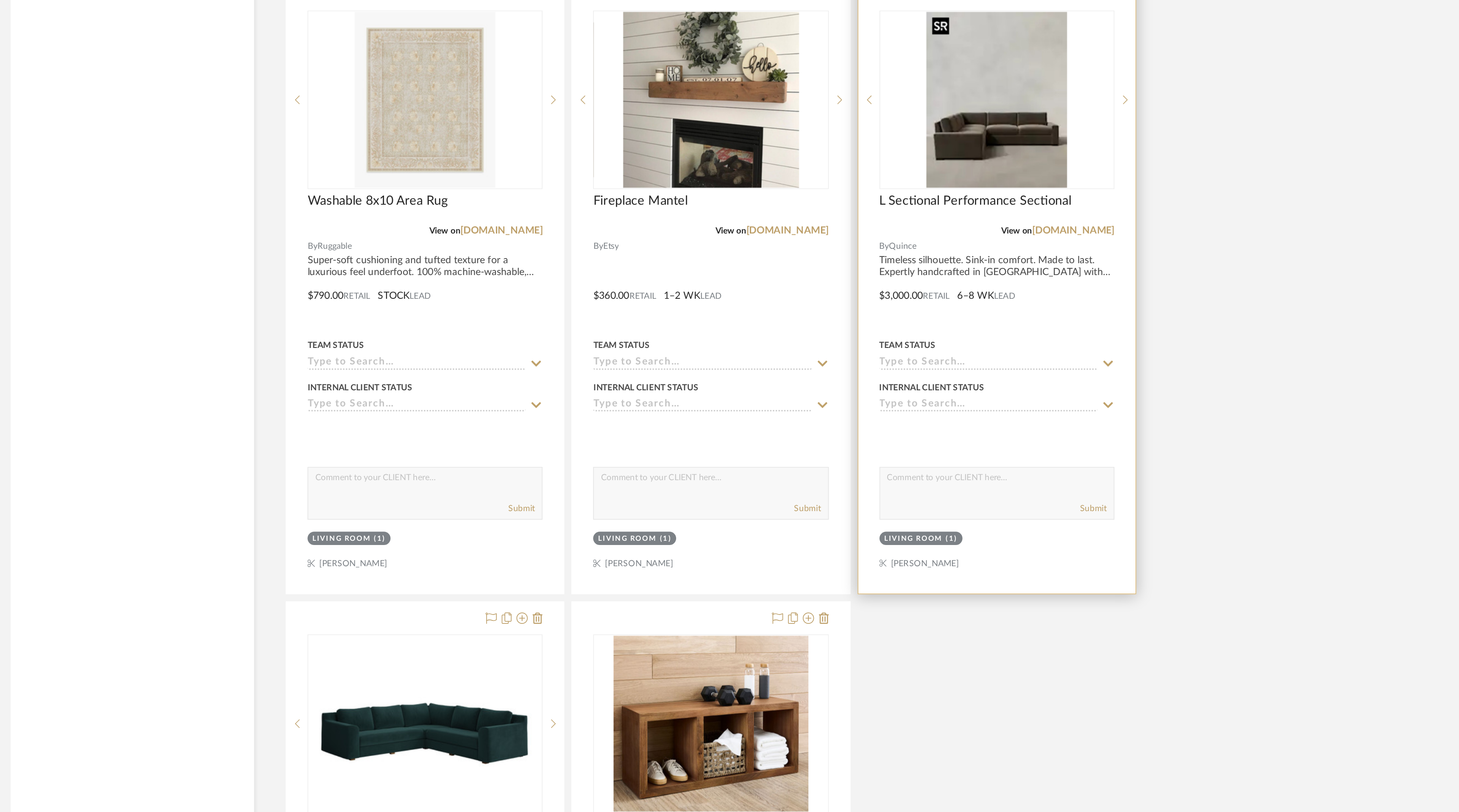
click at [998, 157] on img "0" at bounding box center [985, 129] width 85 height 106
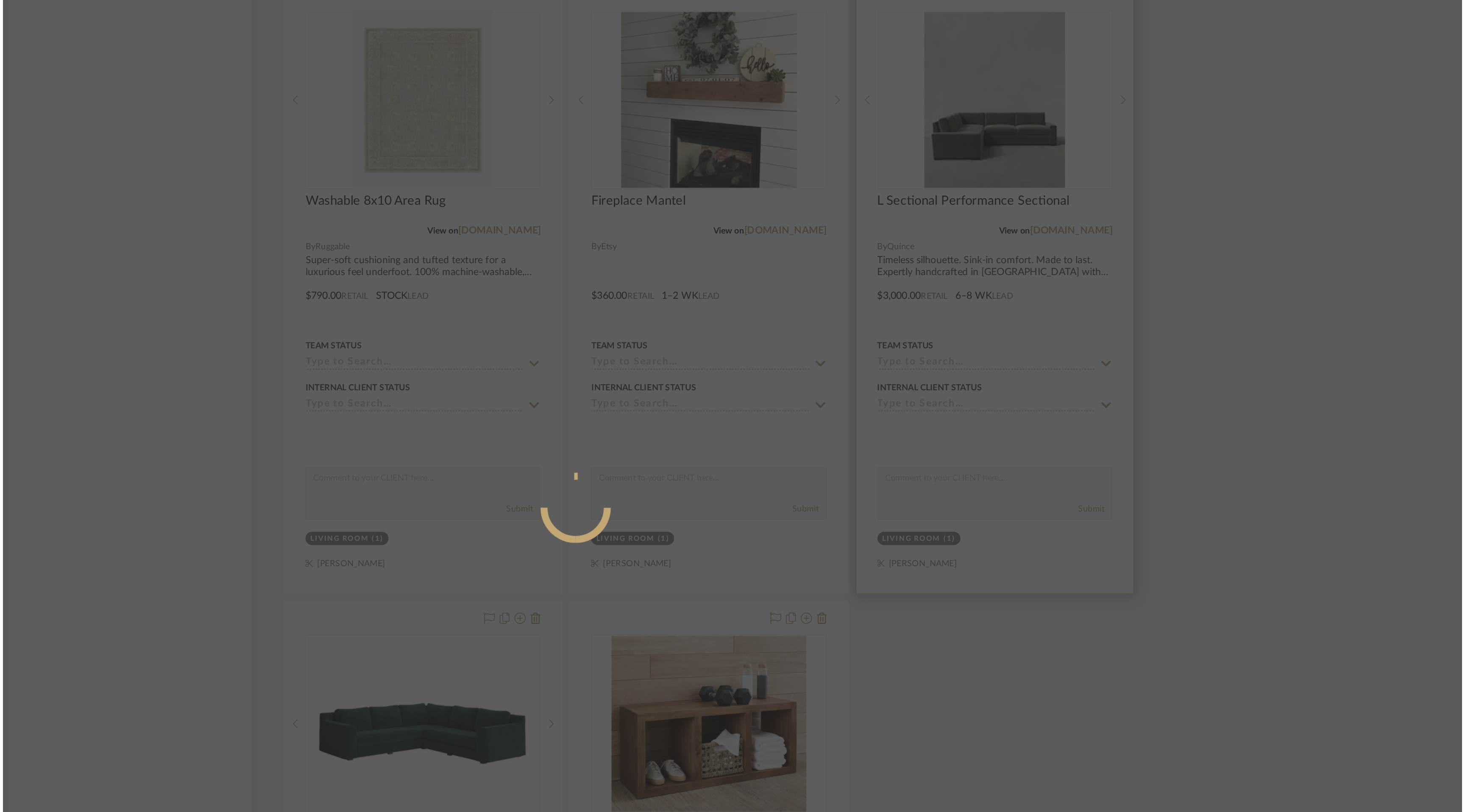
scroll to position [0, 0]
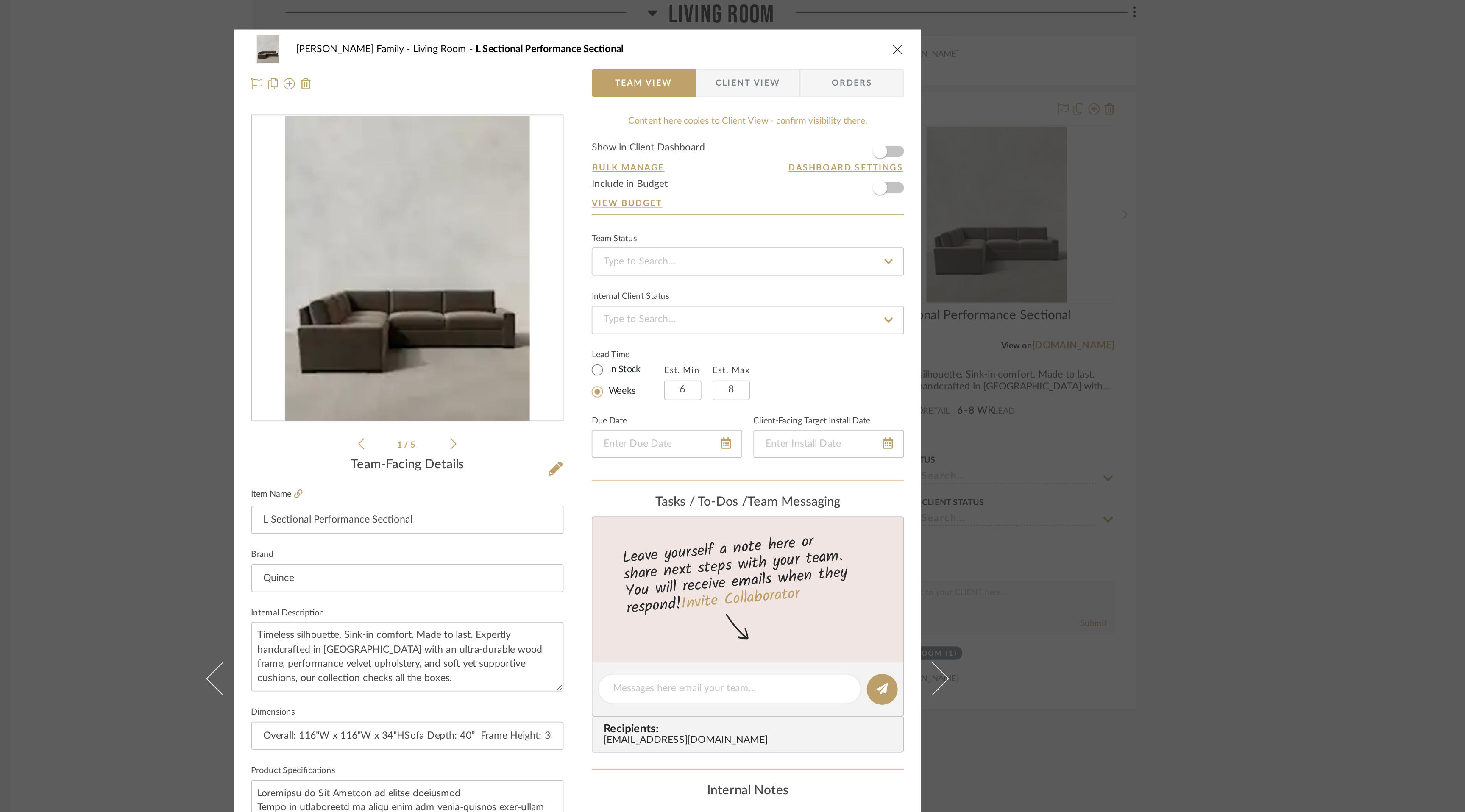
click at [656, 268] on icon at bounding box center [657, 267] width 4 height 7
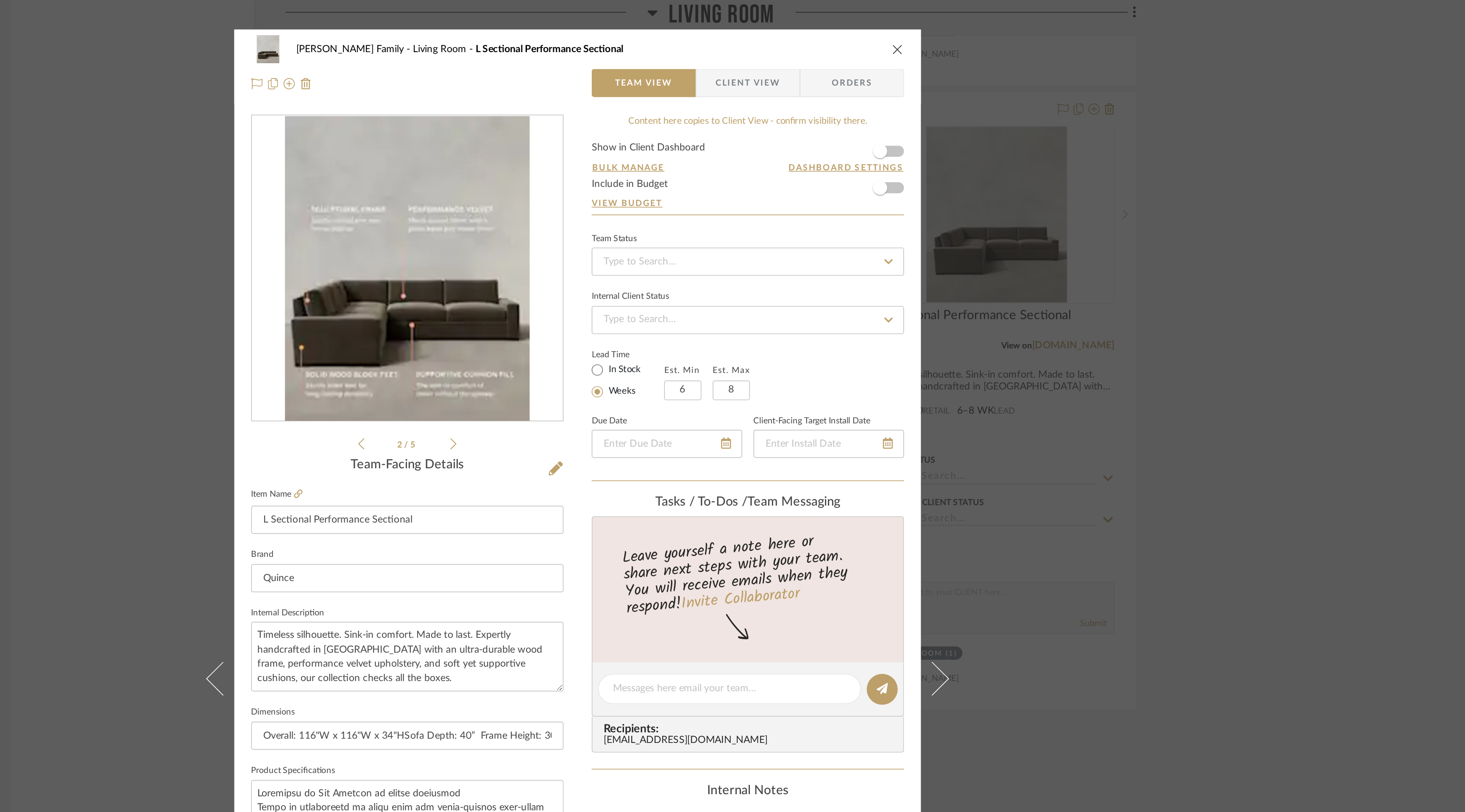
click at [656, 268] on icon at bounding box center [657, 267] width 4 height 7
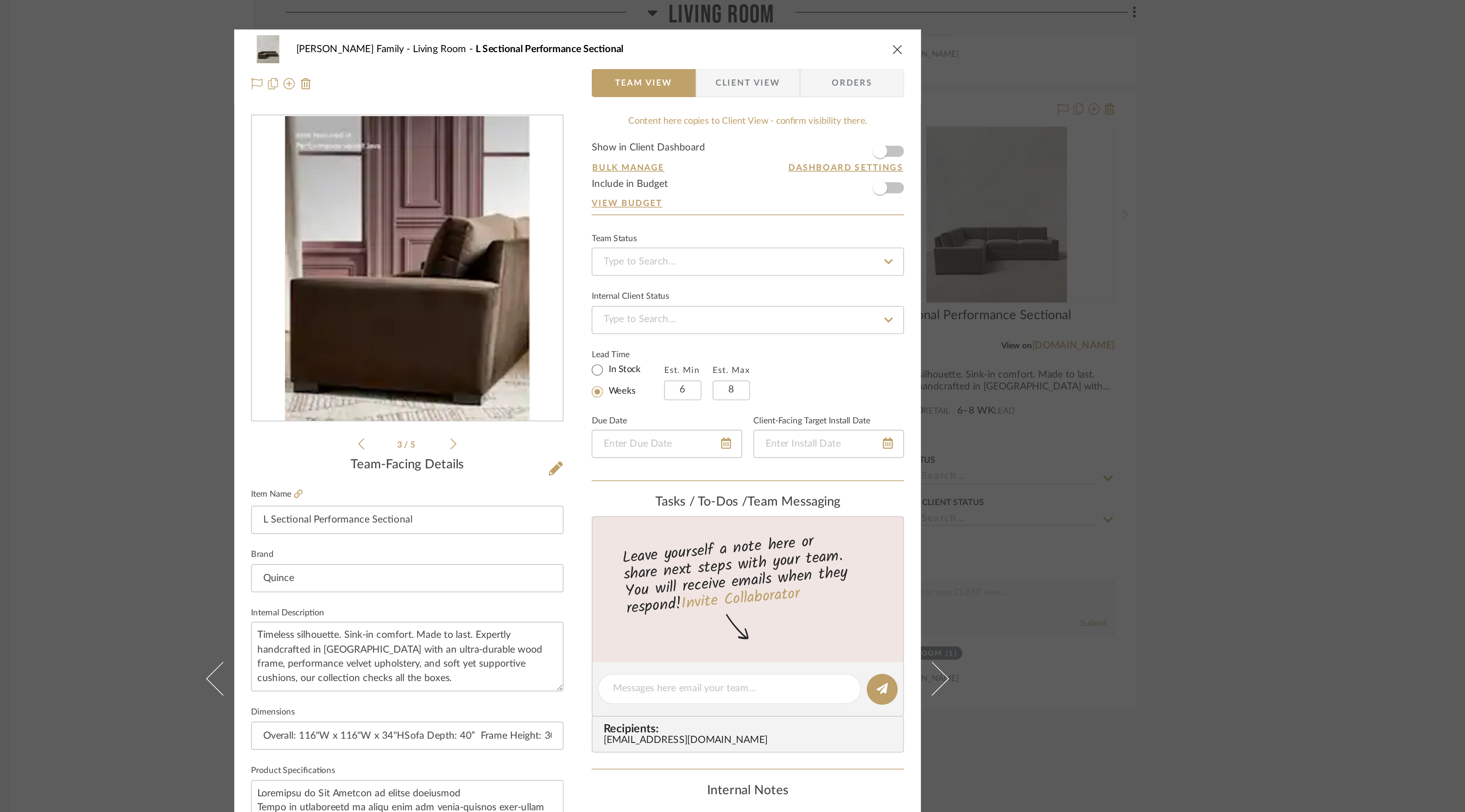
click at [656, 269] on icon at bounding box center [657, 267] width 4 height 7
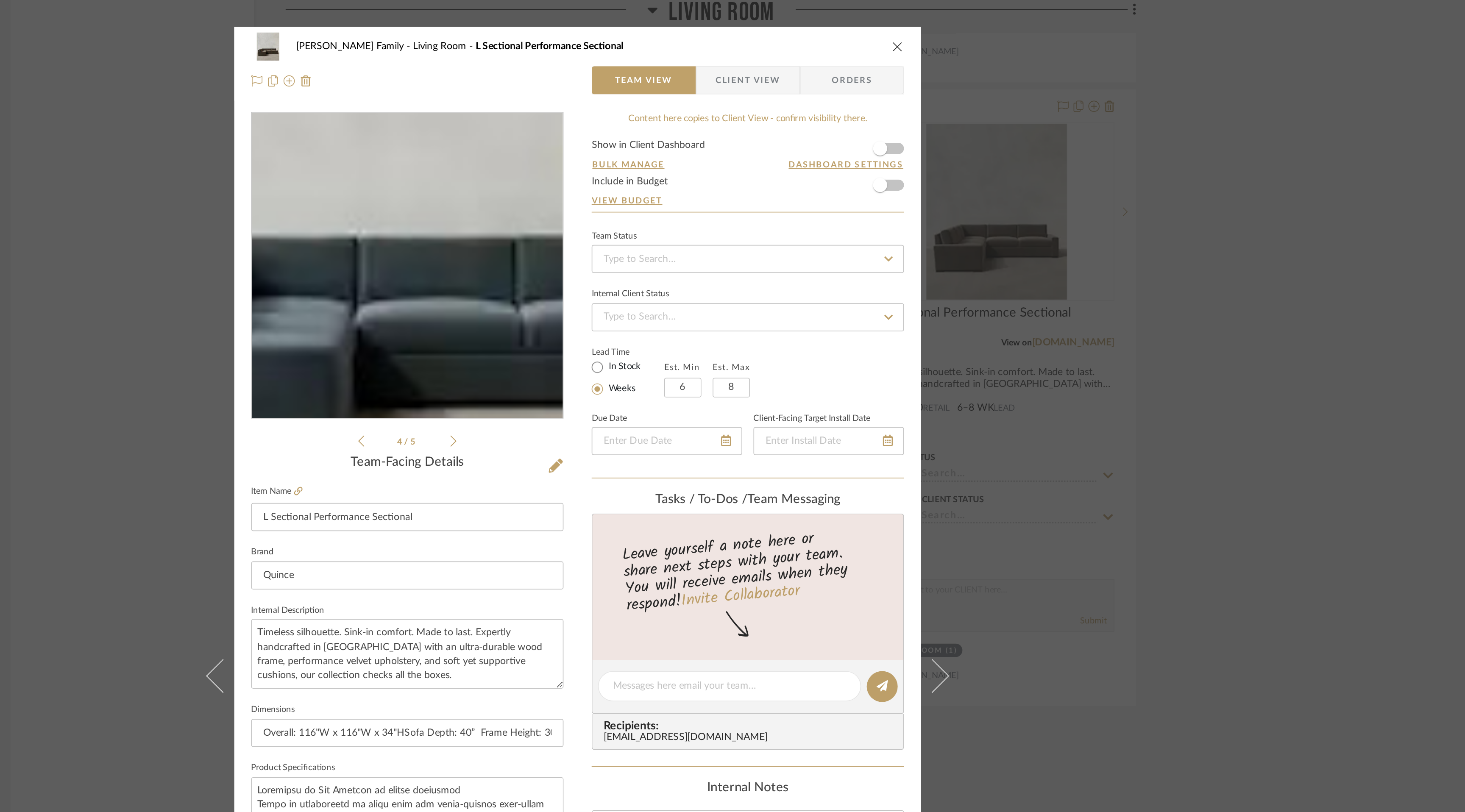
click at [626, 181] on img "3" at bounding box center [630, 161] width 147 height 184
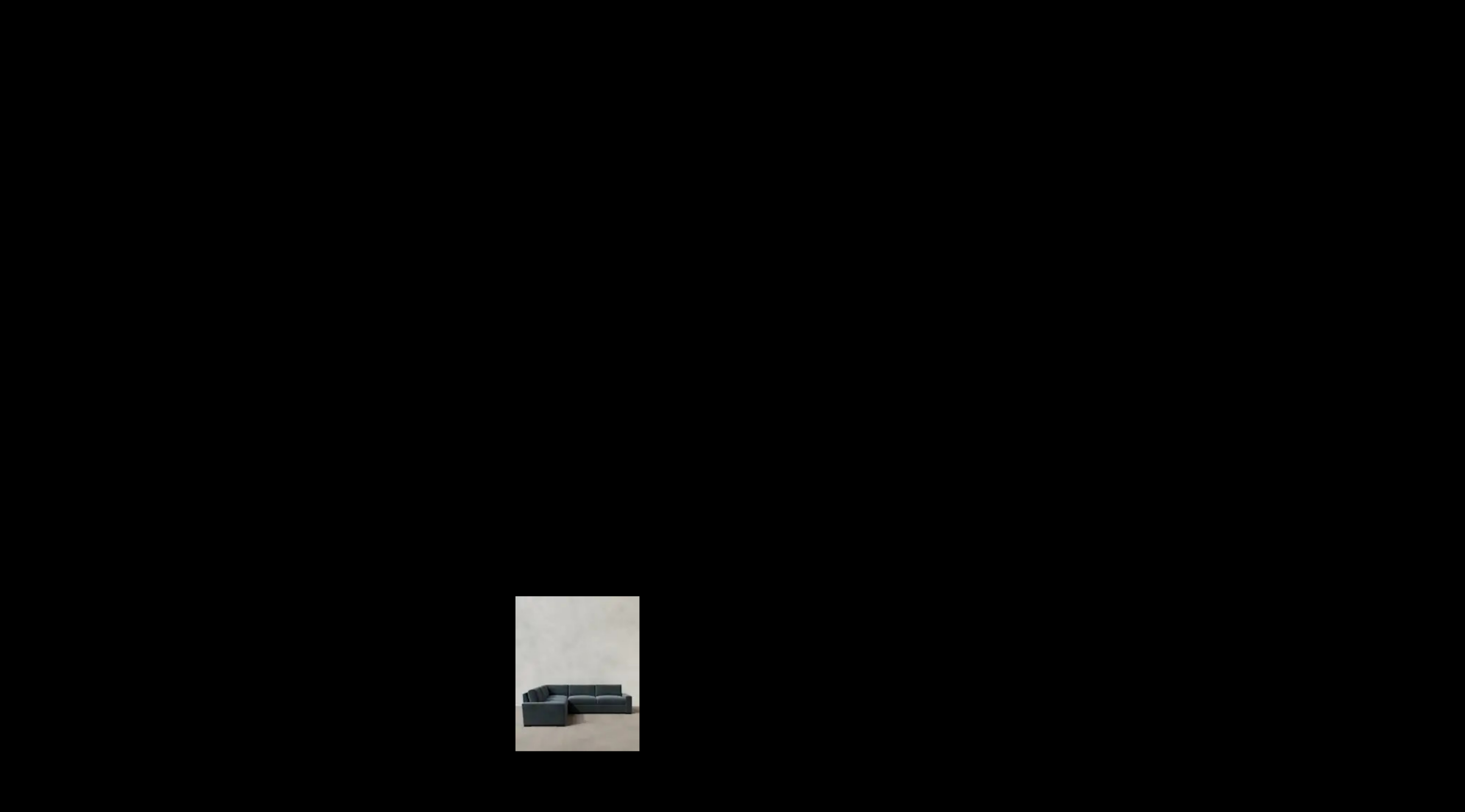
click at [717, 390] on img at bounding box center [732, 406] width 75 height 93
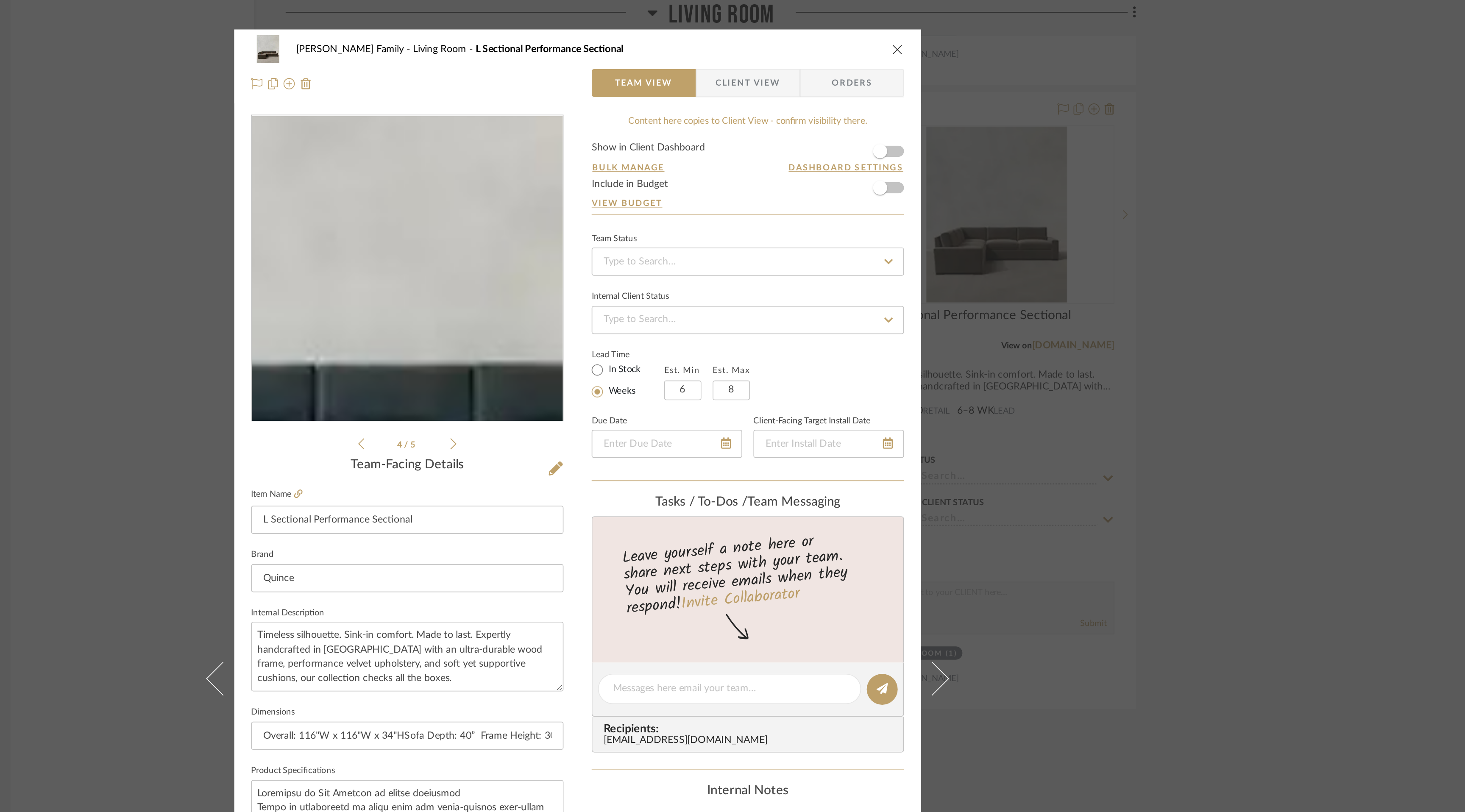
click at [635, 156] on img "3" at bounding box center [630, 161] width 147 height 184
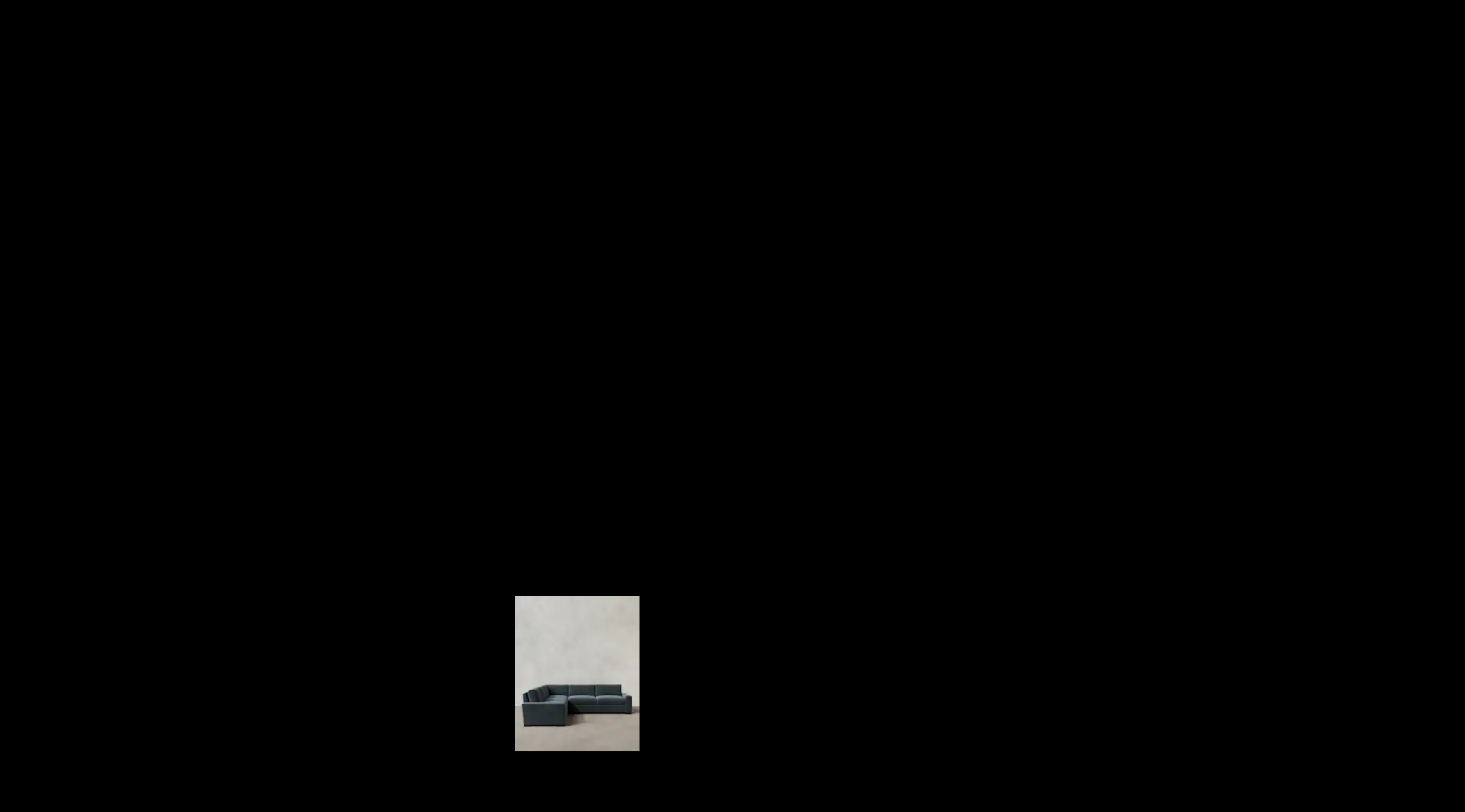
click at [730, 438] on img at bounding box center [732, 406] width 75 height 93
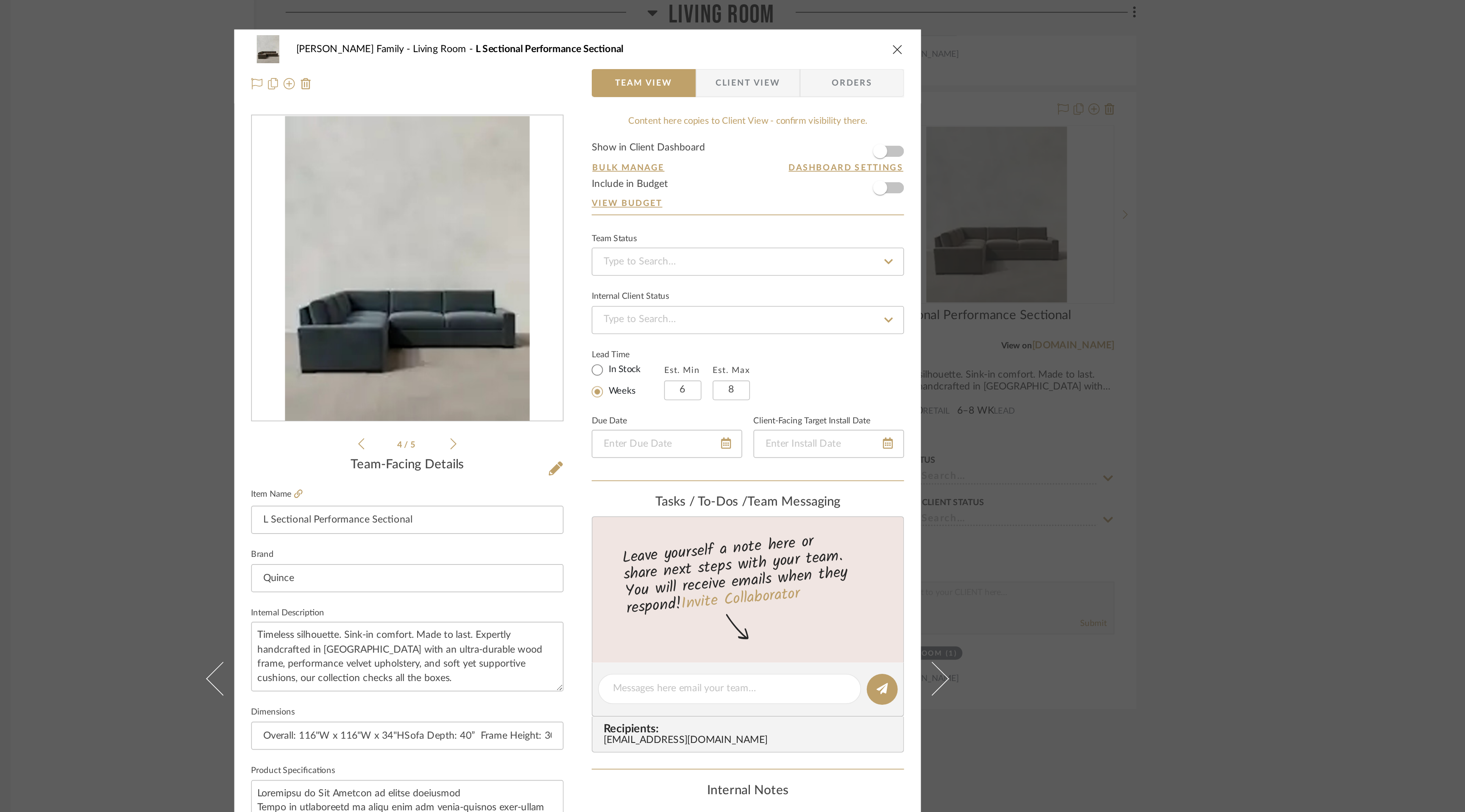
click at [639, 184] on img "3" at bounding box center [630, 161] width 147 height 184
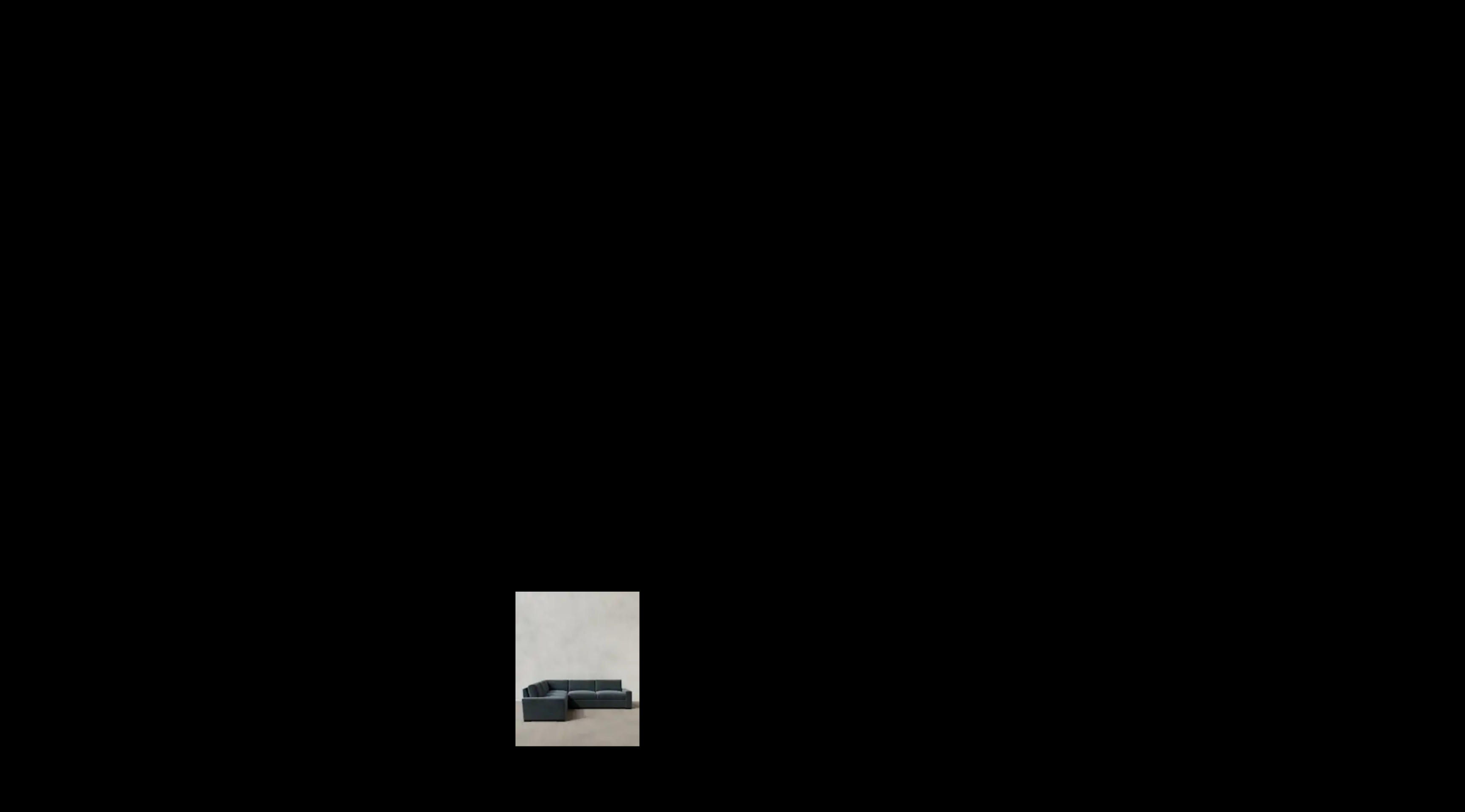
click at [727, 374] on img at bounding box center [732, 406] width 75 height 93
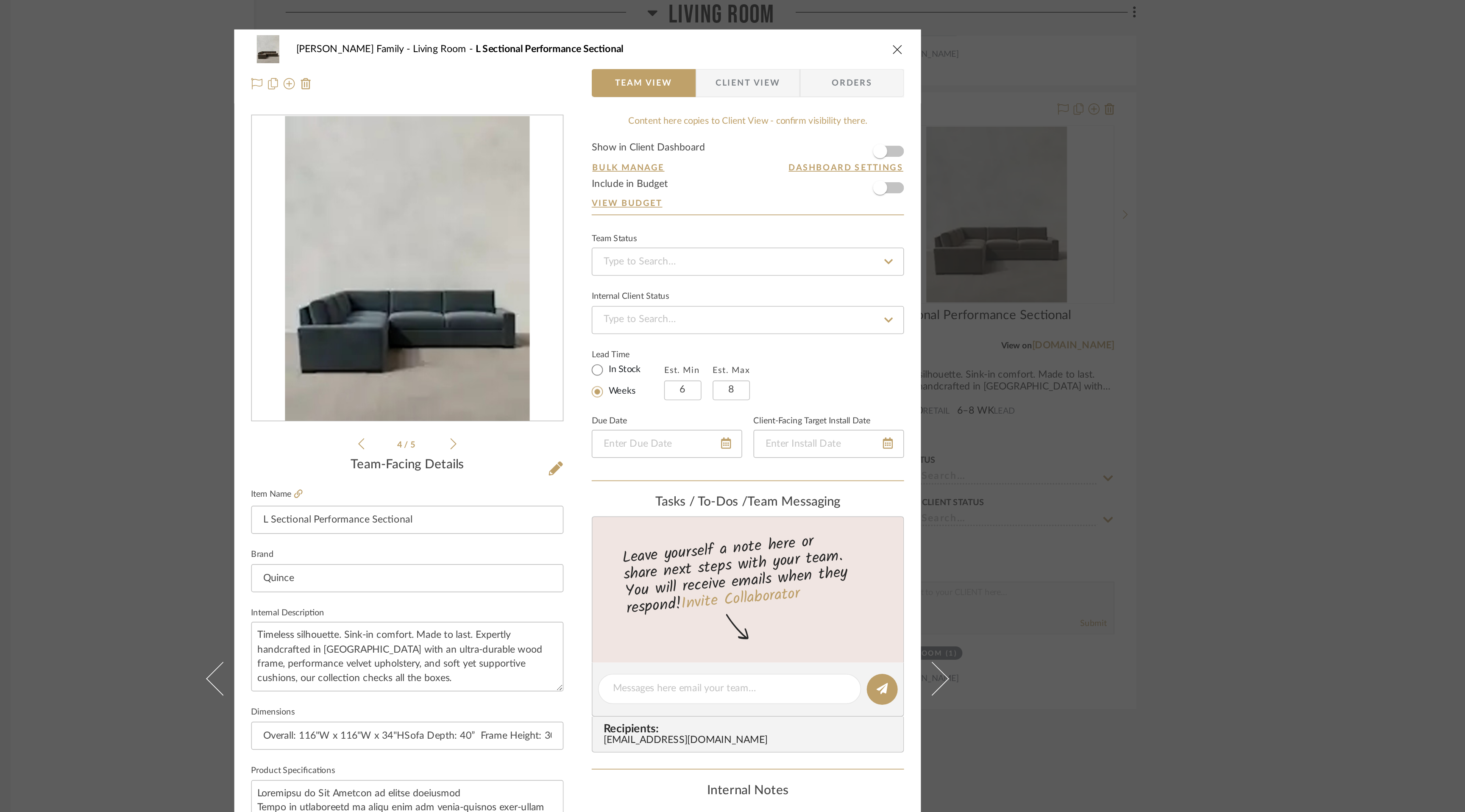
drag, startPoint x: 653, startPoint y: 197, endPoint x: 654, endPoint y: 190, distance: 7.1
click at [653, 197] on img "3" at bounding box center [630, 161] width 147 height 184
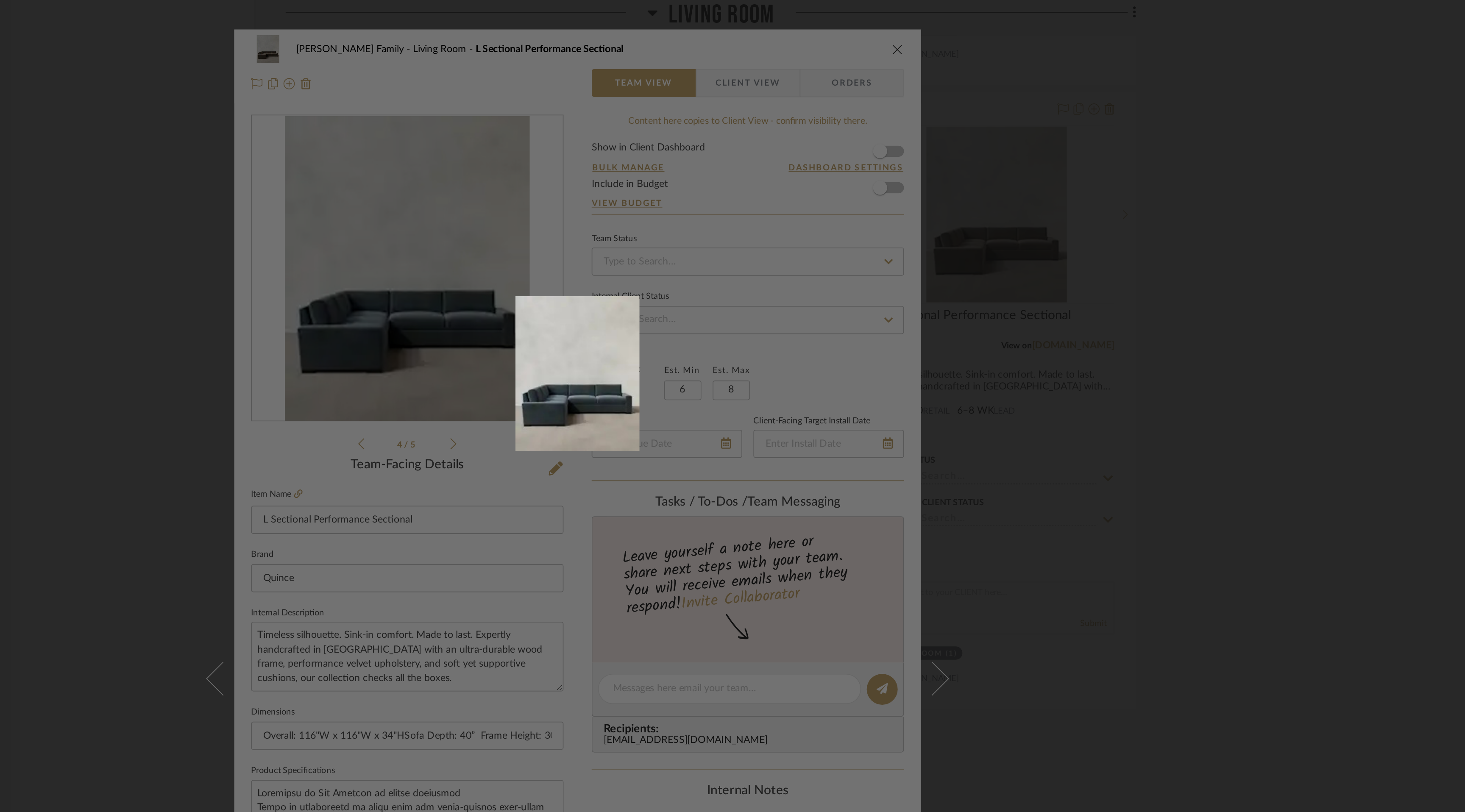
click at [922, 32] on div at bounding box center [732, 406] width 1465 height 812
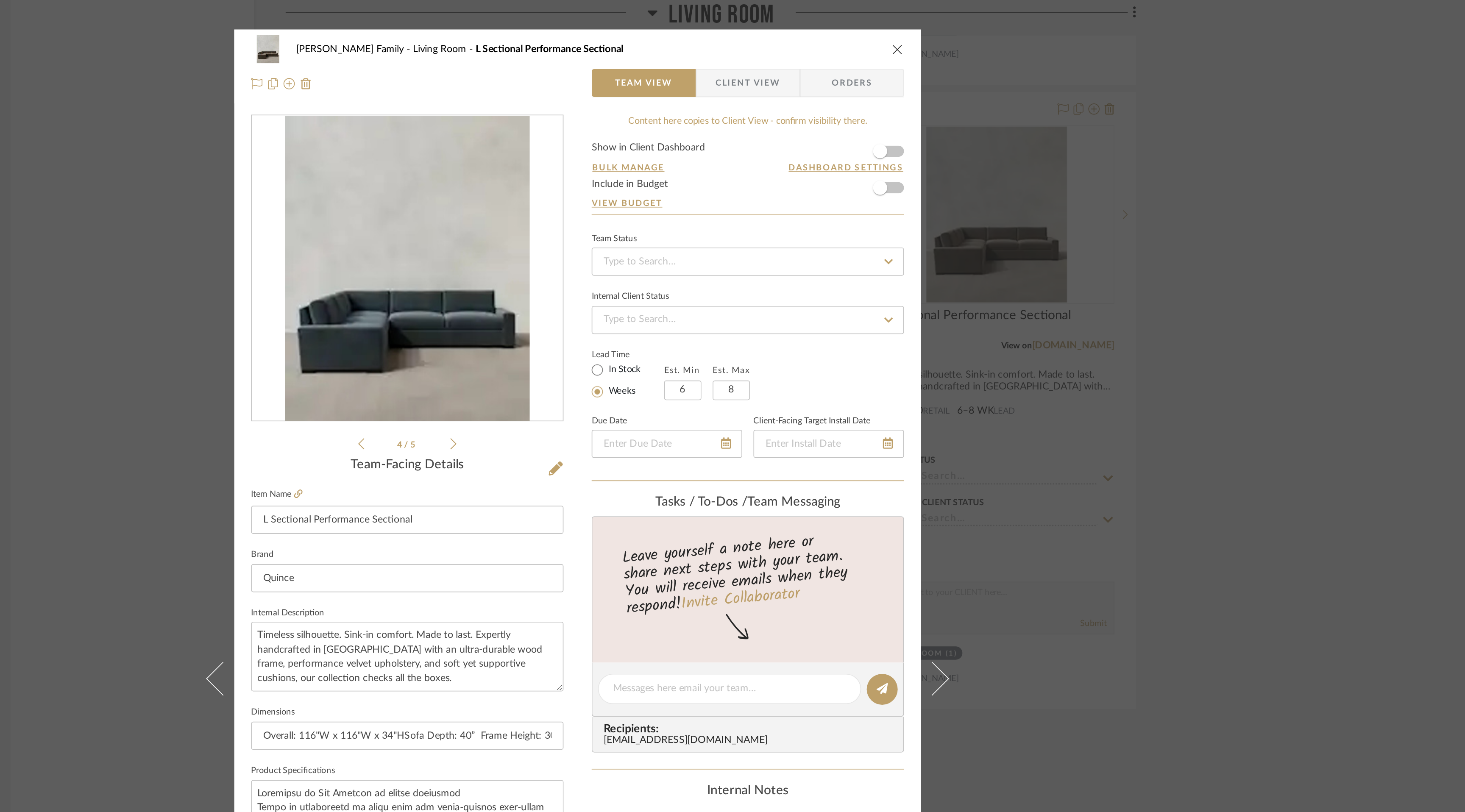
click at [923, 27] on icon "close" at bounding box center [925, 30] width 7 height 7
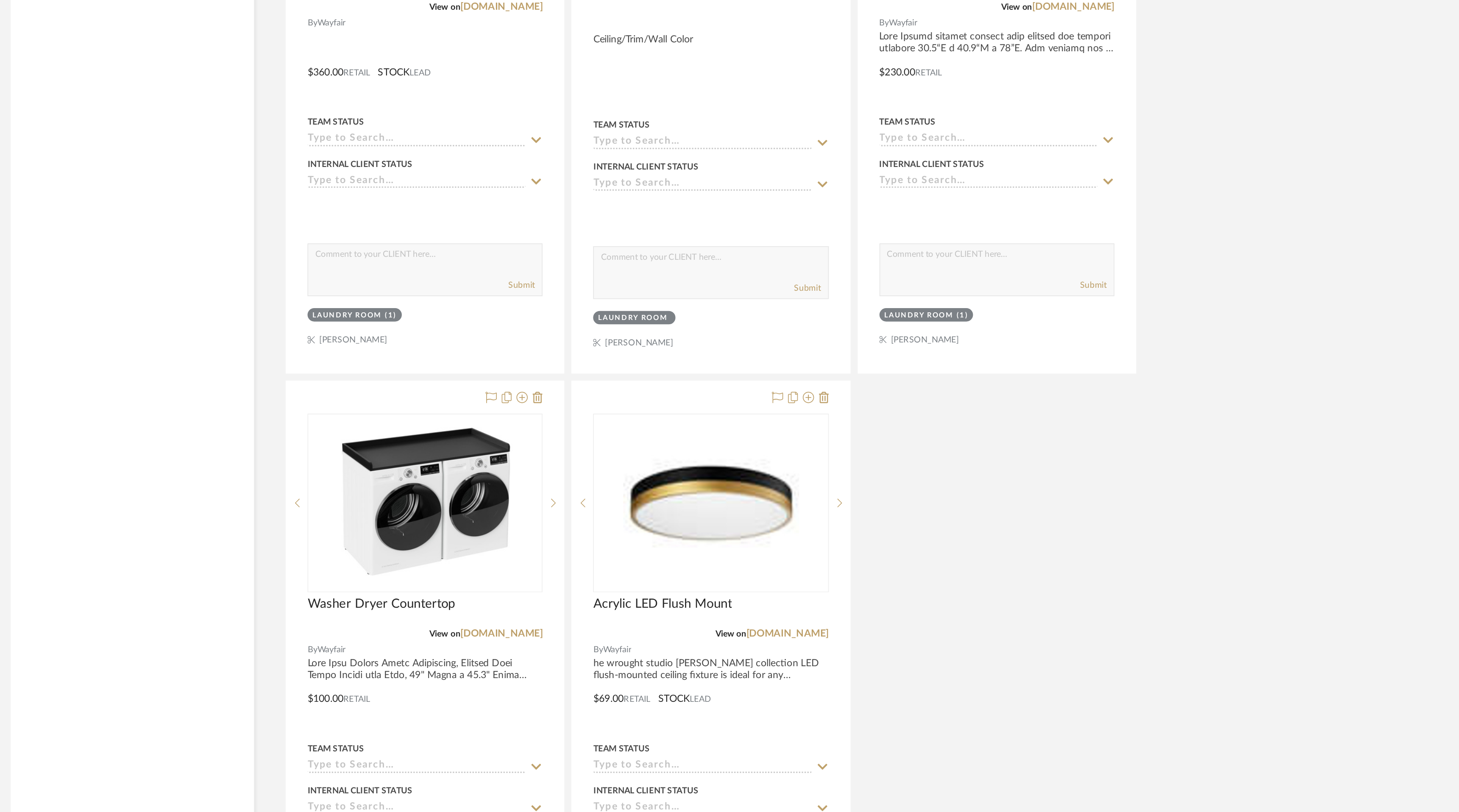
scroll to position [3383, 0]
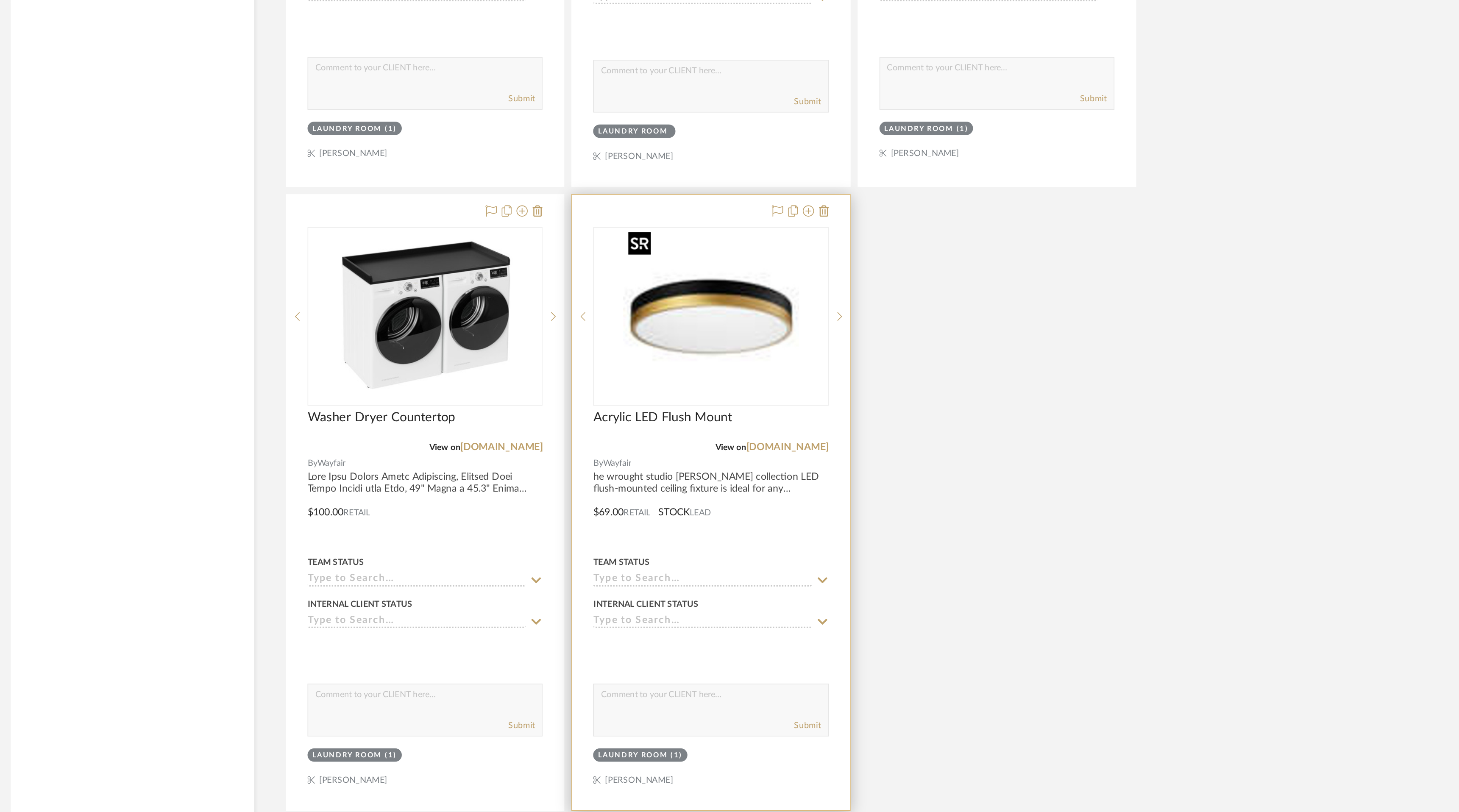
click at [815, 525] on img "0" at bounding box center [813, 513] width 106 height 106
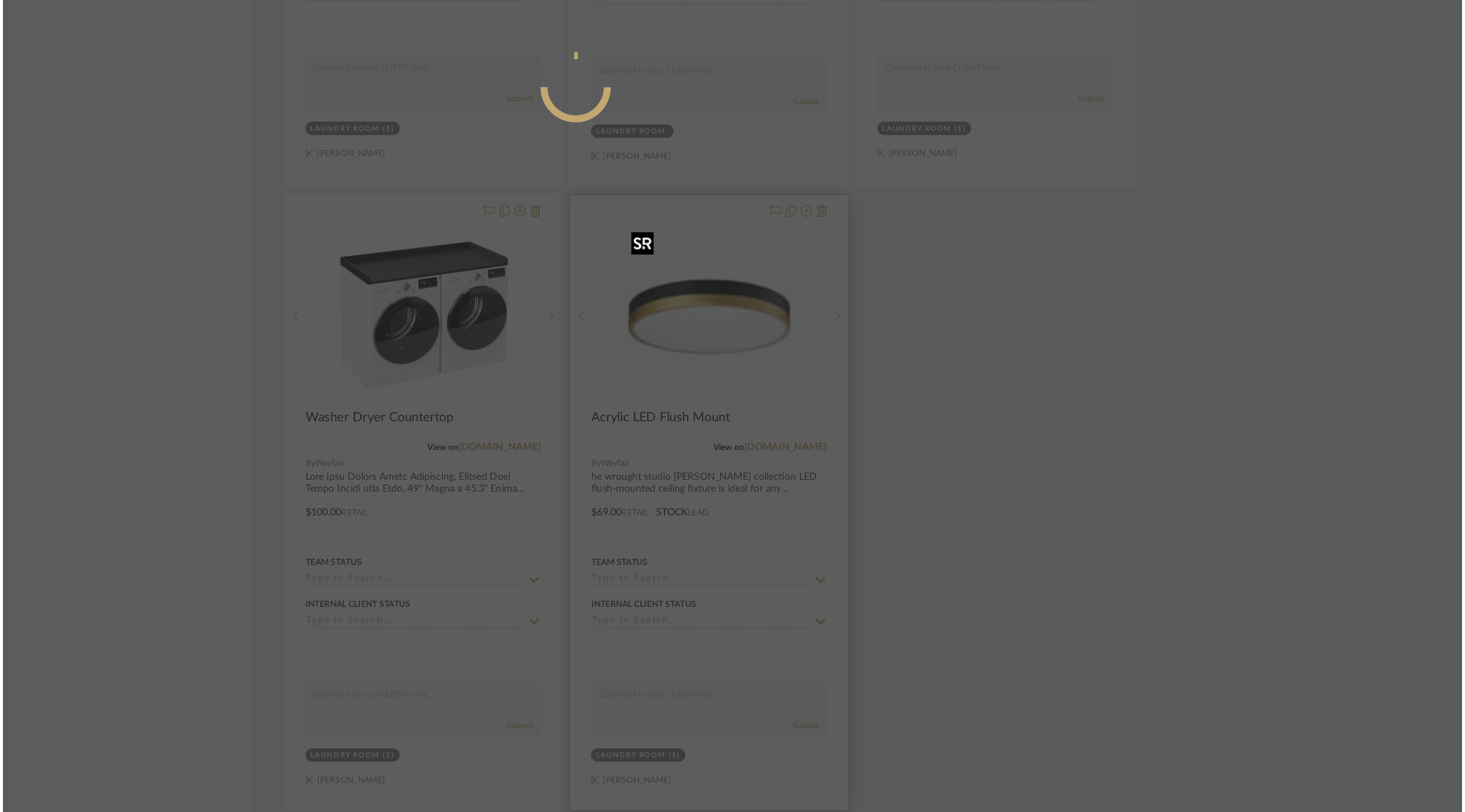
scroll to position [0, 0]
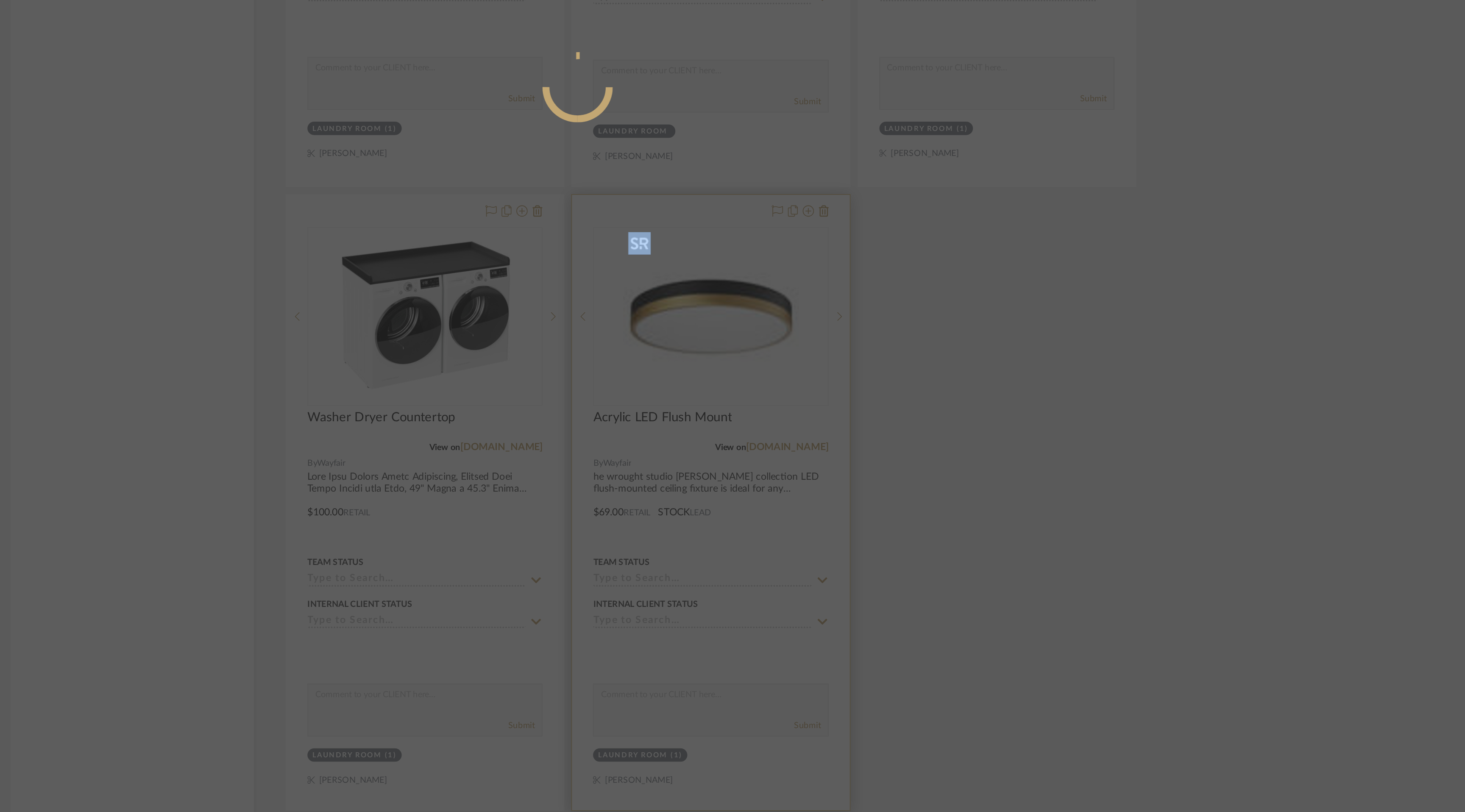
click at [815, 423] on div at bounding box center [732, 406] width 1465 height 812
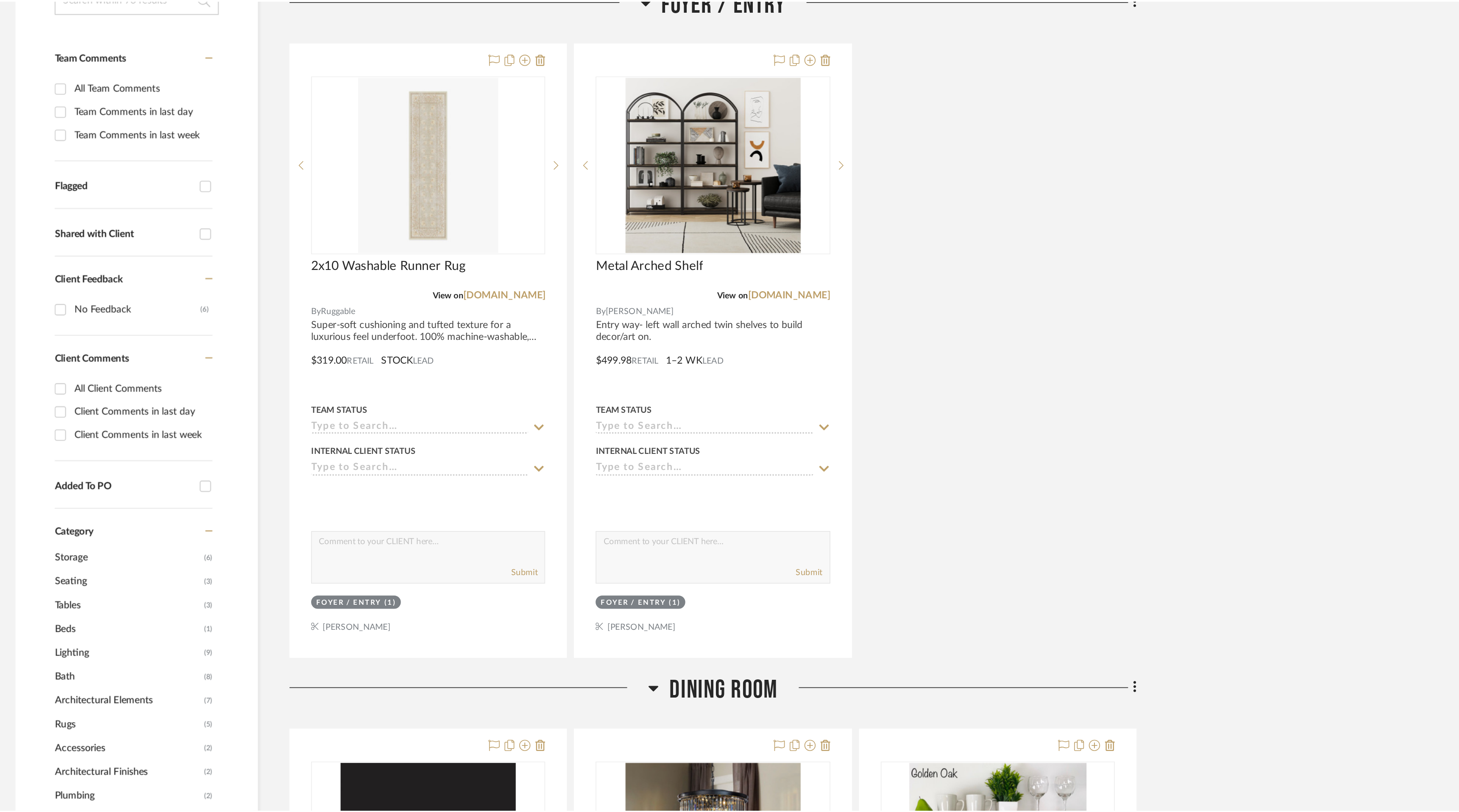
scroll to position [3383, 0]
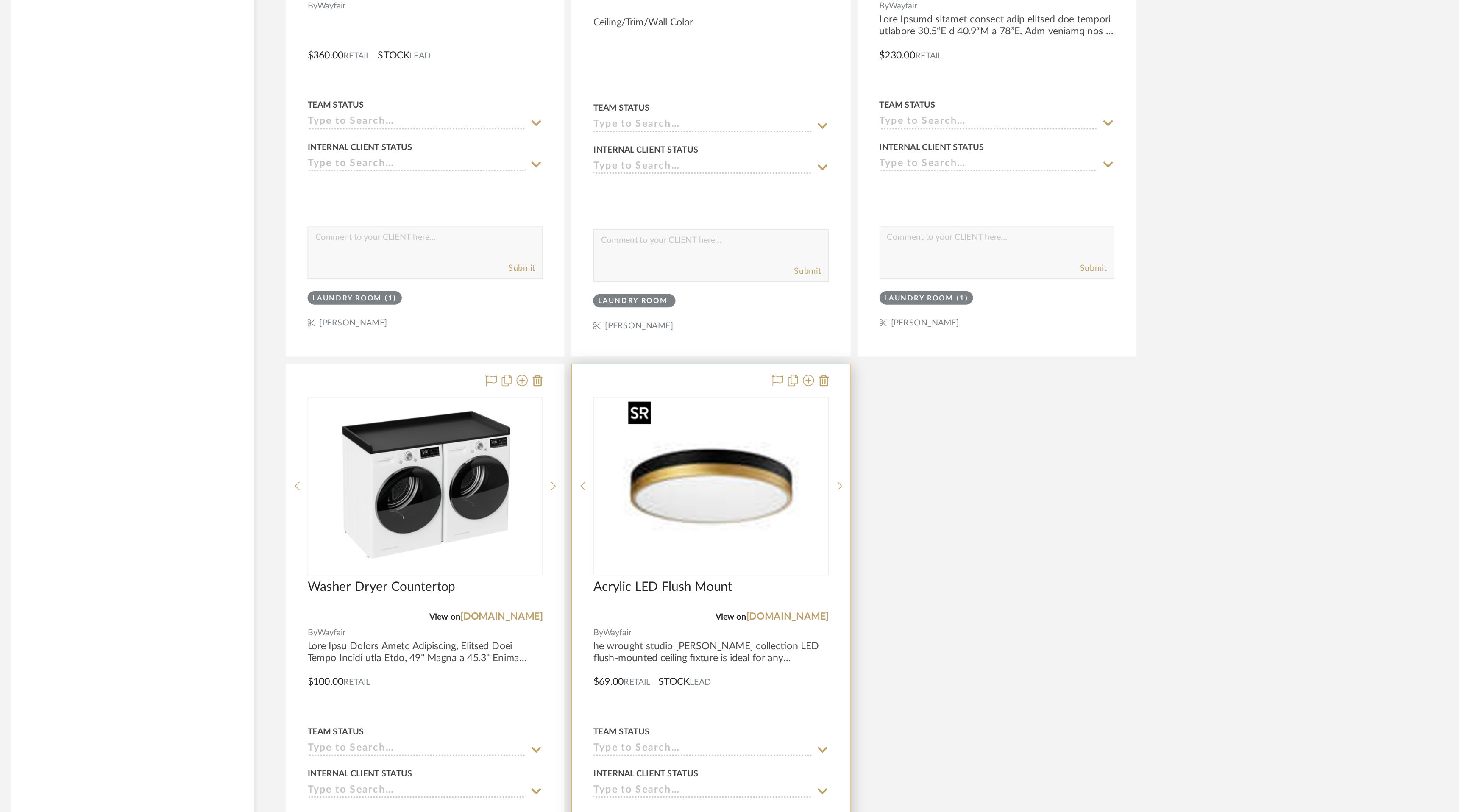
click at [817, 512] on img "0" at bounding box center [813, 513] width 106 height 106
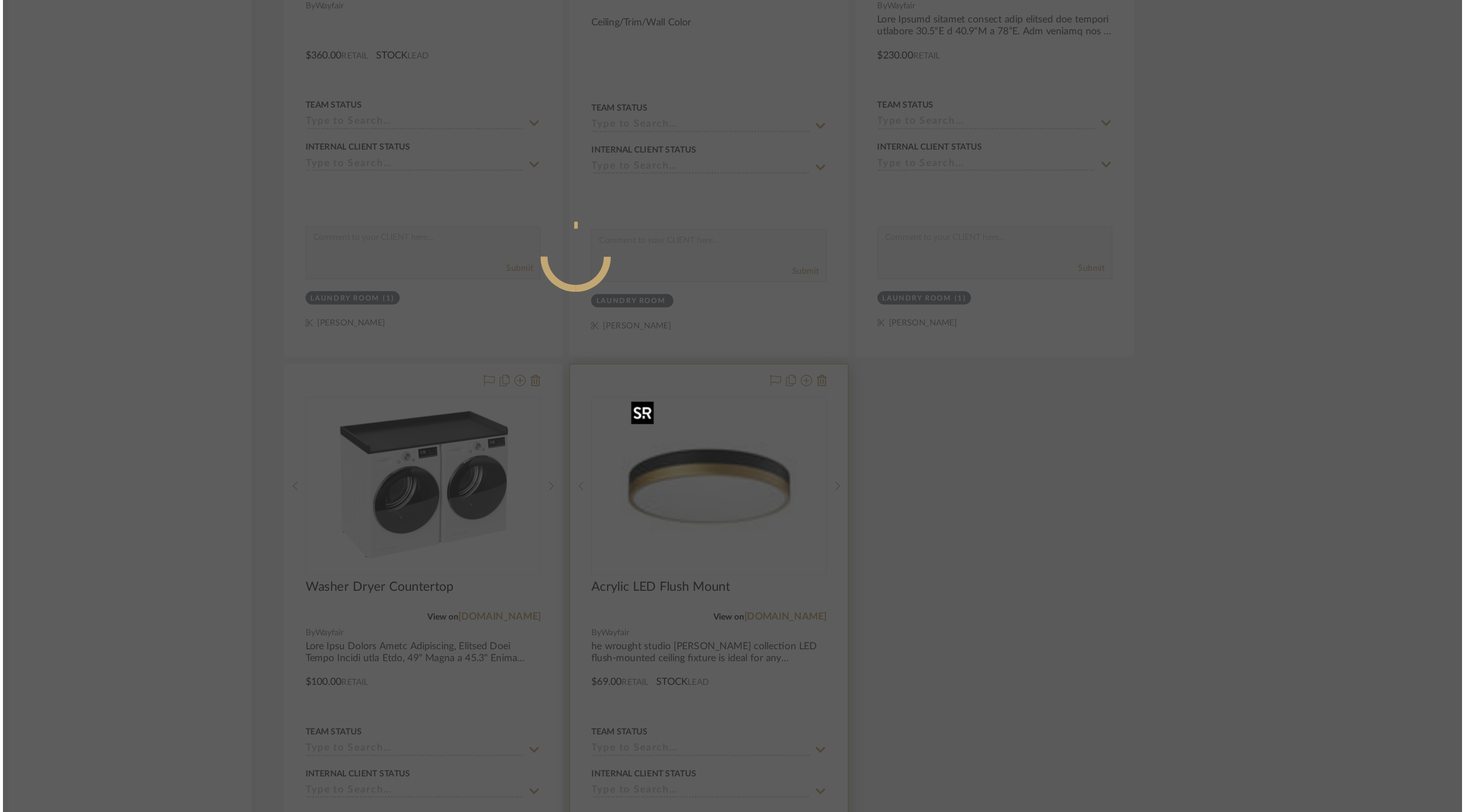
scroll to position [0, 0]
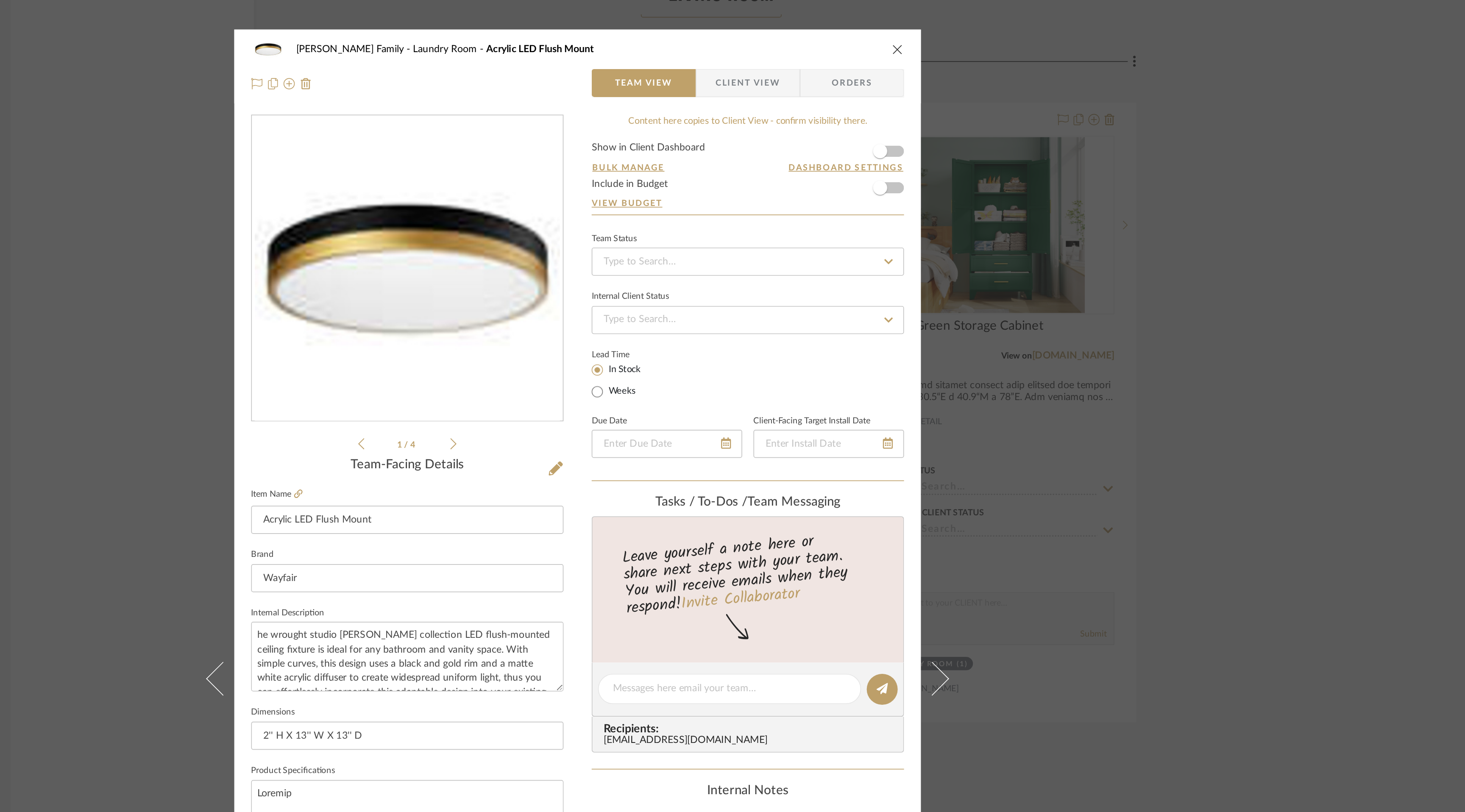
click at [656, 267] on icon at bounding box center [657, 267] width 4 height 7
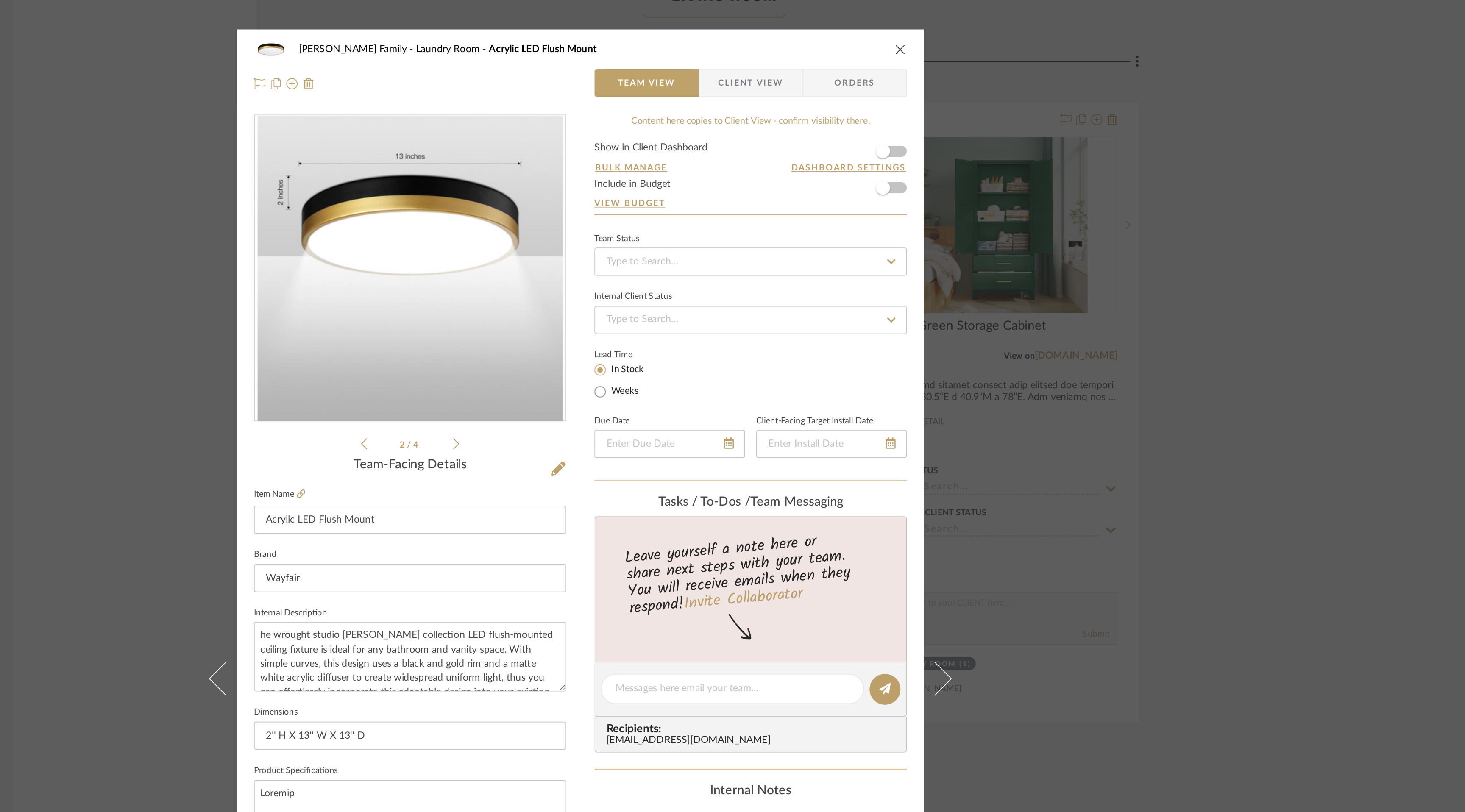
click at [925, 31] on icon "close" at bounding box center [925, 30] width 7 height 7
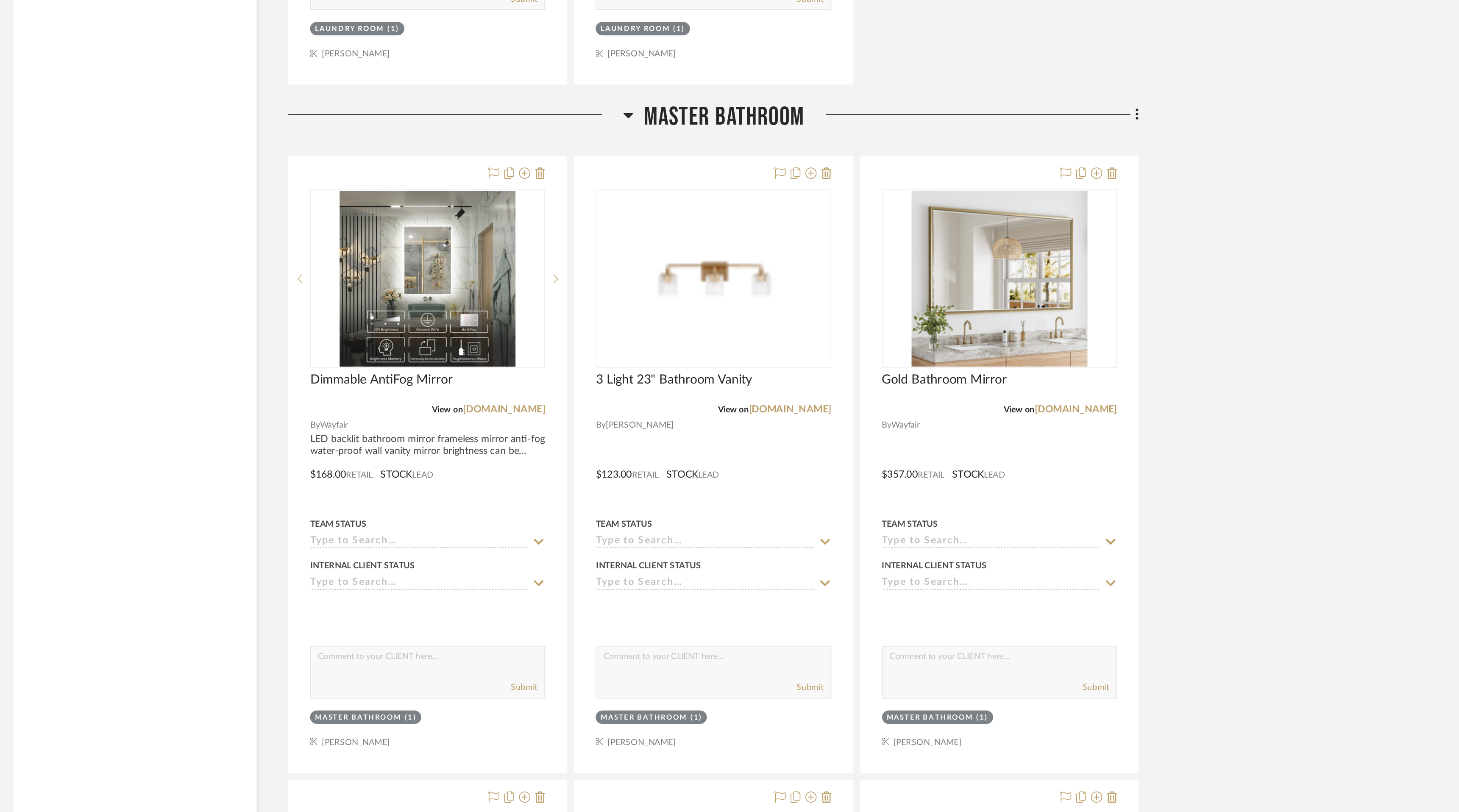
scroll to position [4007, 0]
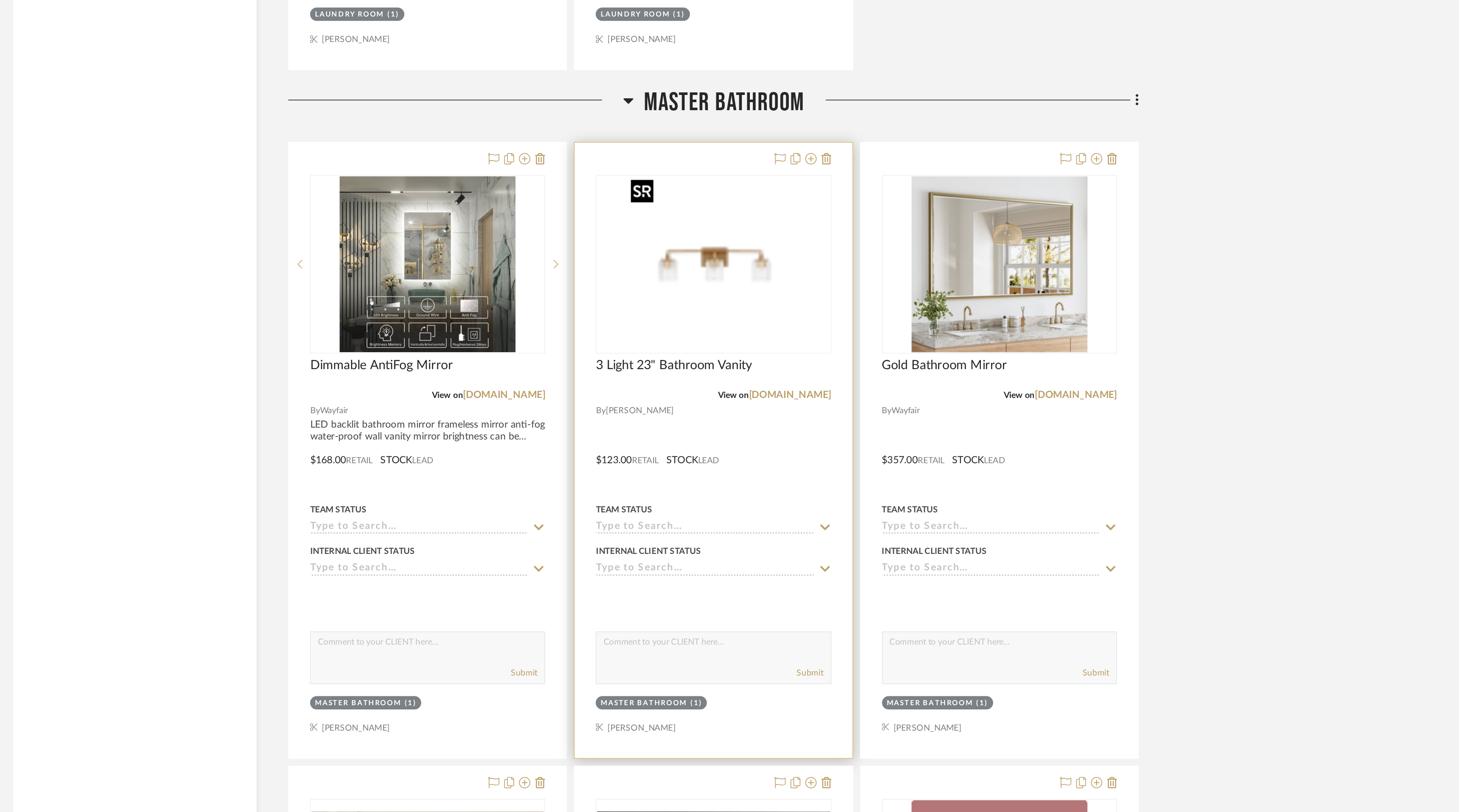
click at [823, 321] on img "0" at bounding box center [813, 304] width 106 height 106
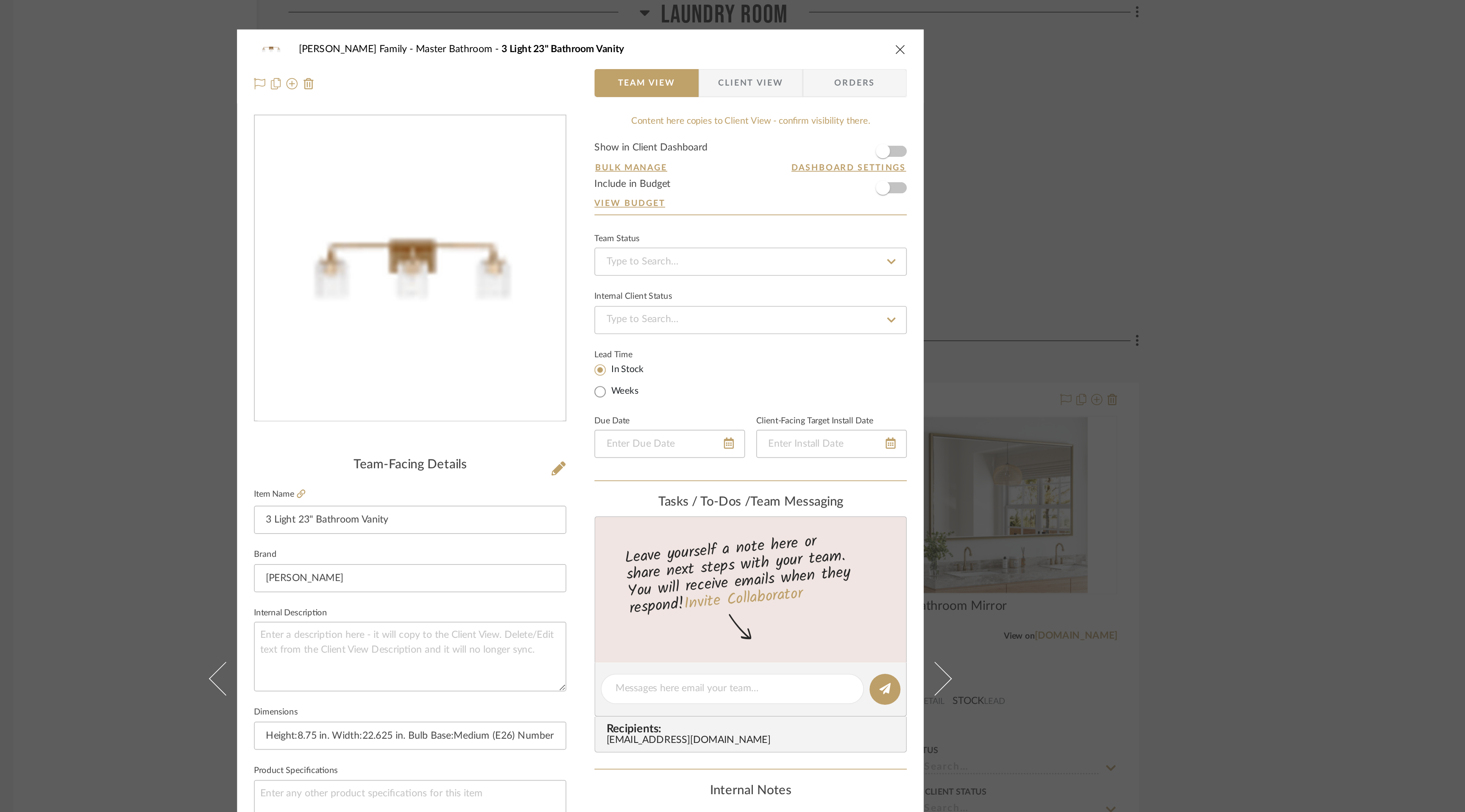
click at [922, 31] on icon "close" at bounding box center [925, 30] width 7 height 7
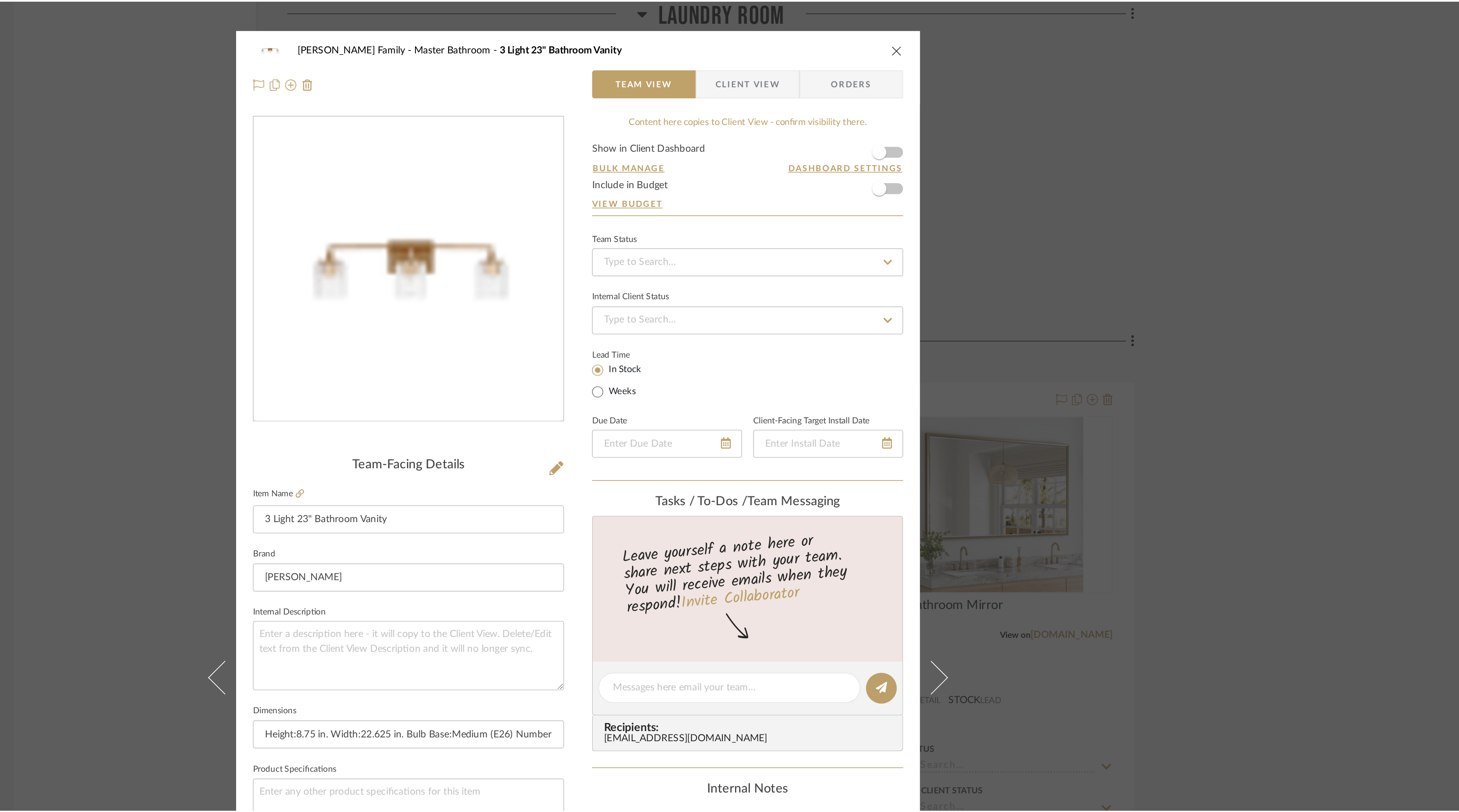
scroll to position [4007, 0]
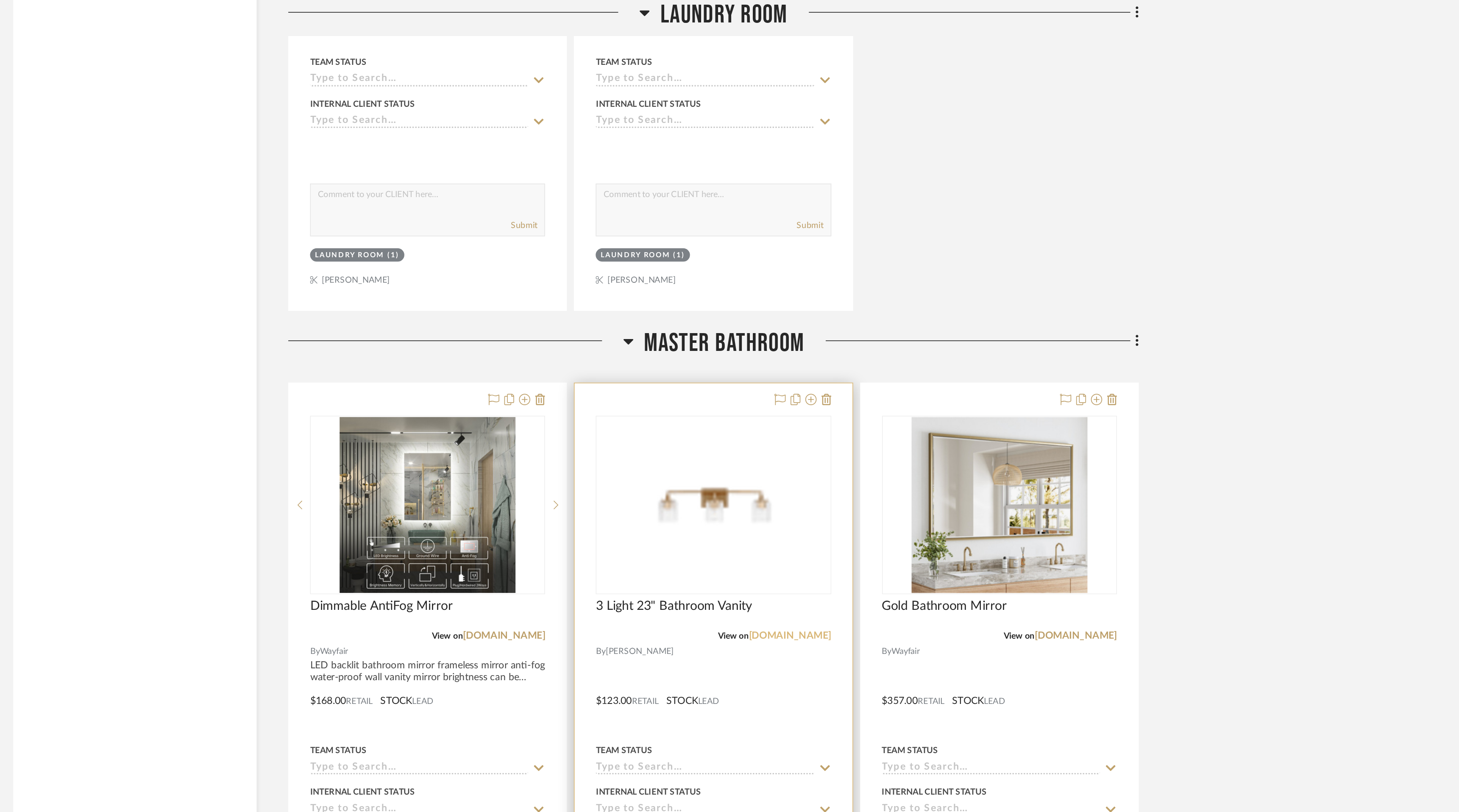
click at [850, 384] on link "[DOMAIN_NAME]" at bounding box center [859, 383] width 49 height 6
click at [853, 383] on link "[DOMAIN_NAME]" at bounding box center [859, 383] width 49 height 6
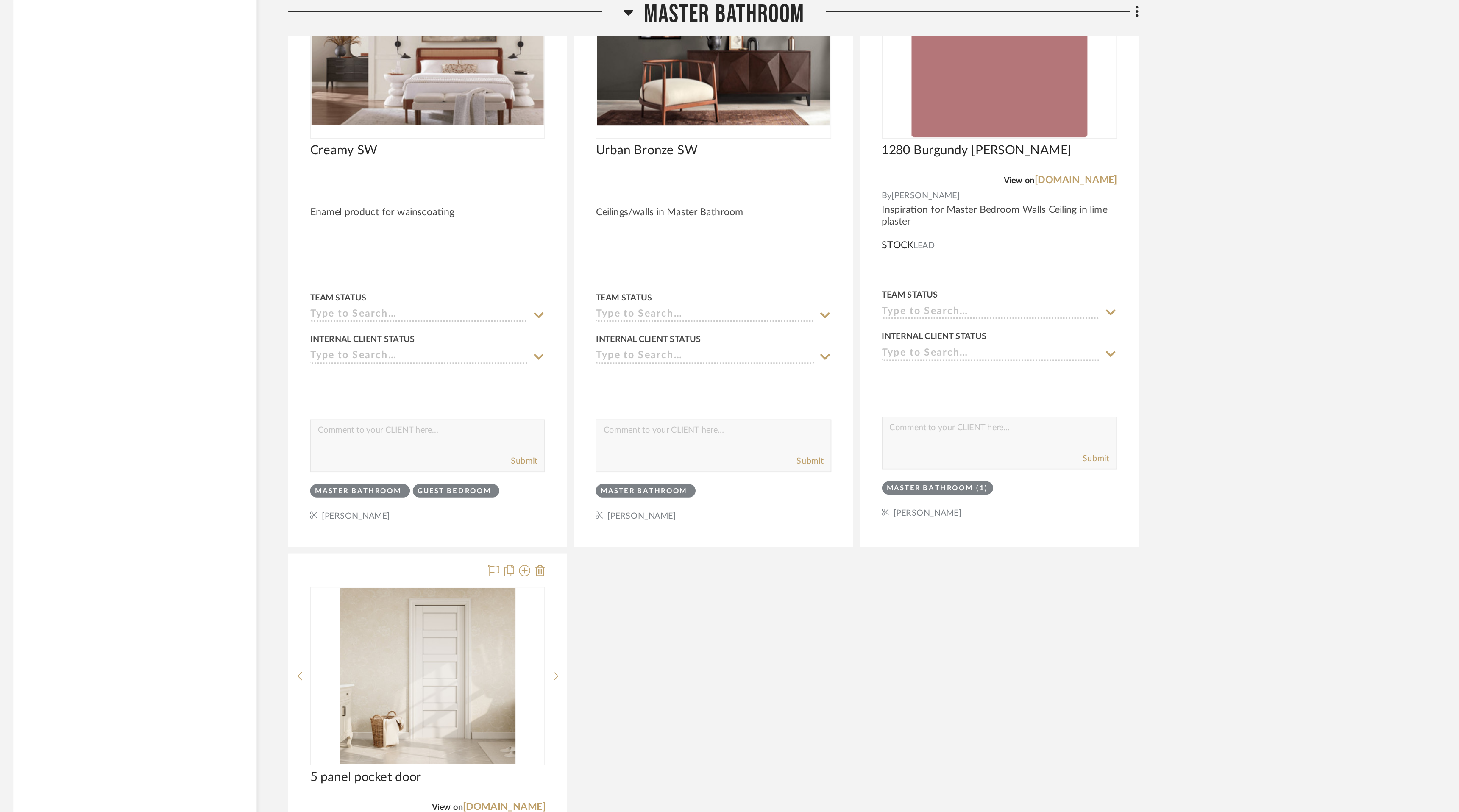
scroll to position [4645, 0]
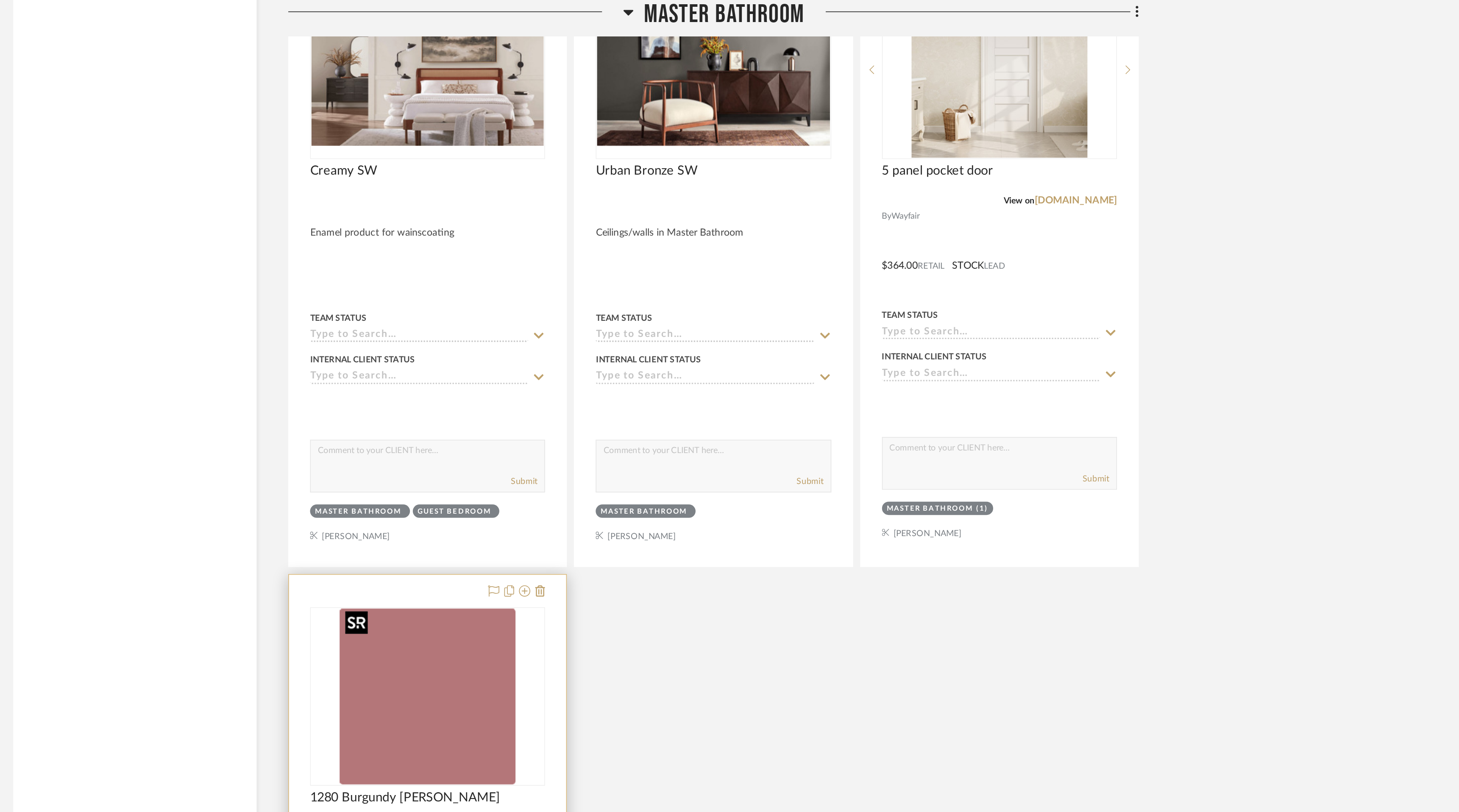
click at [668, 402] on img "0" at bounding box center [640, 420] width 106 height 106
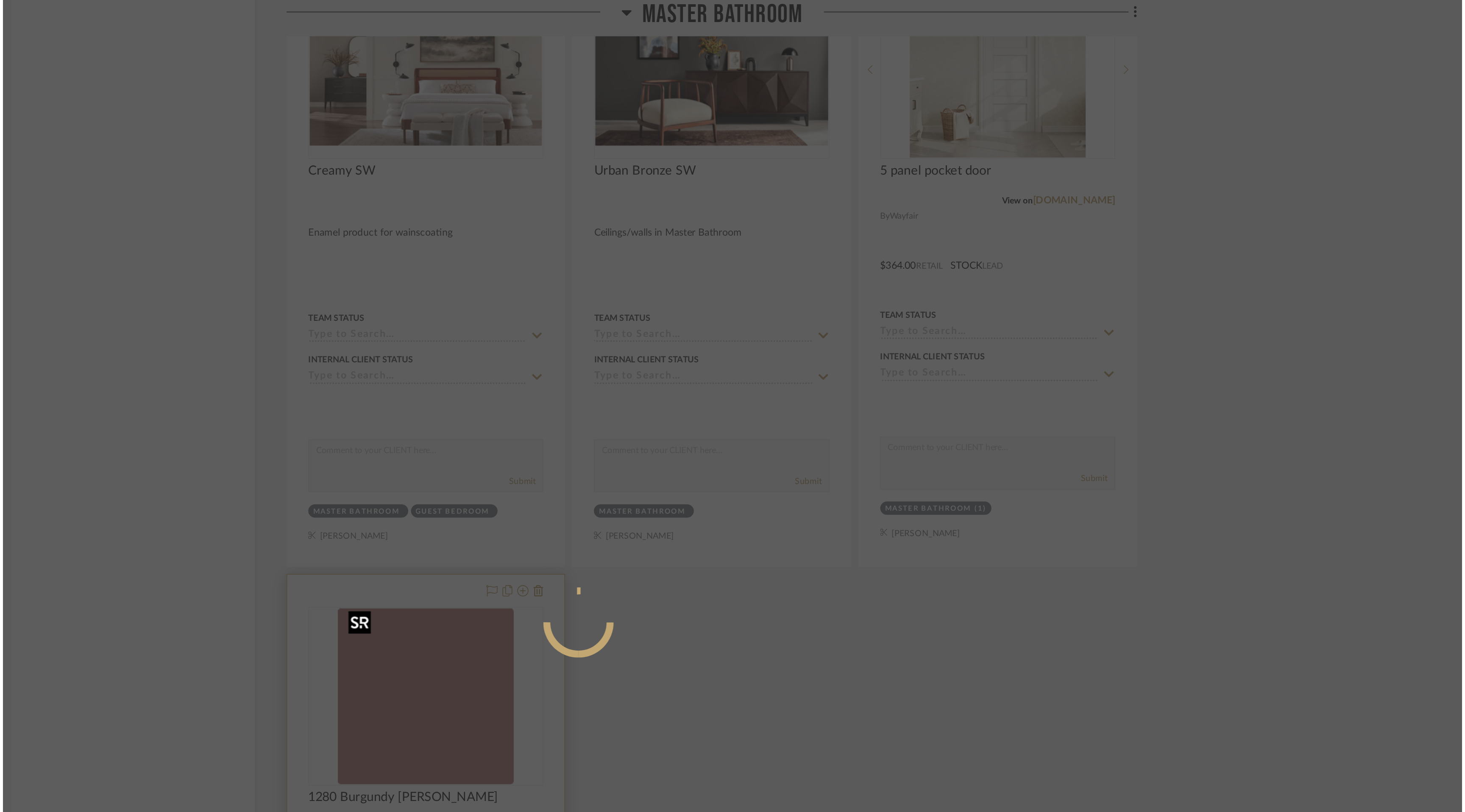
scroll to position [0, 0]
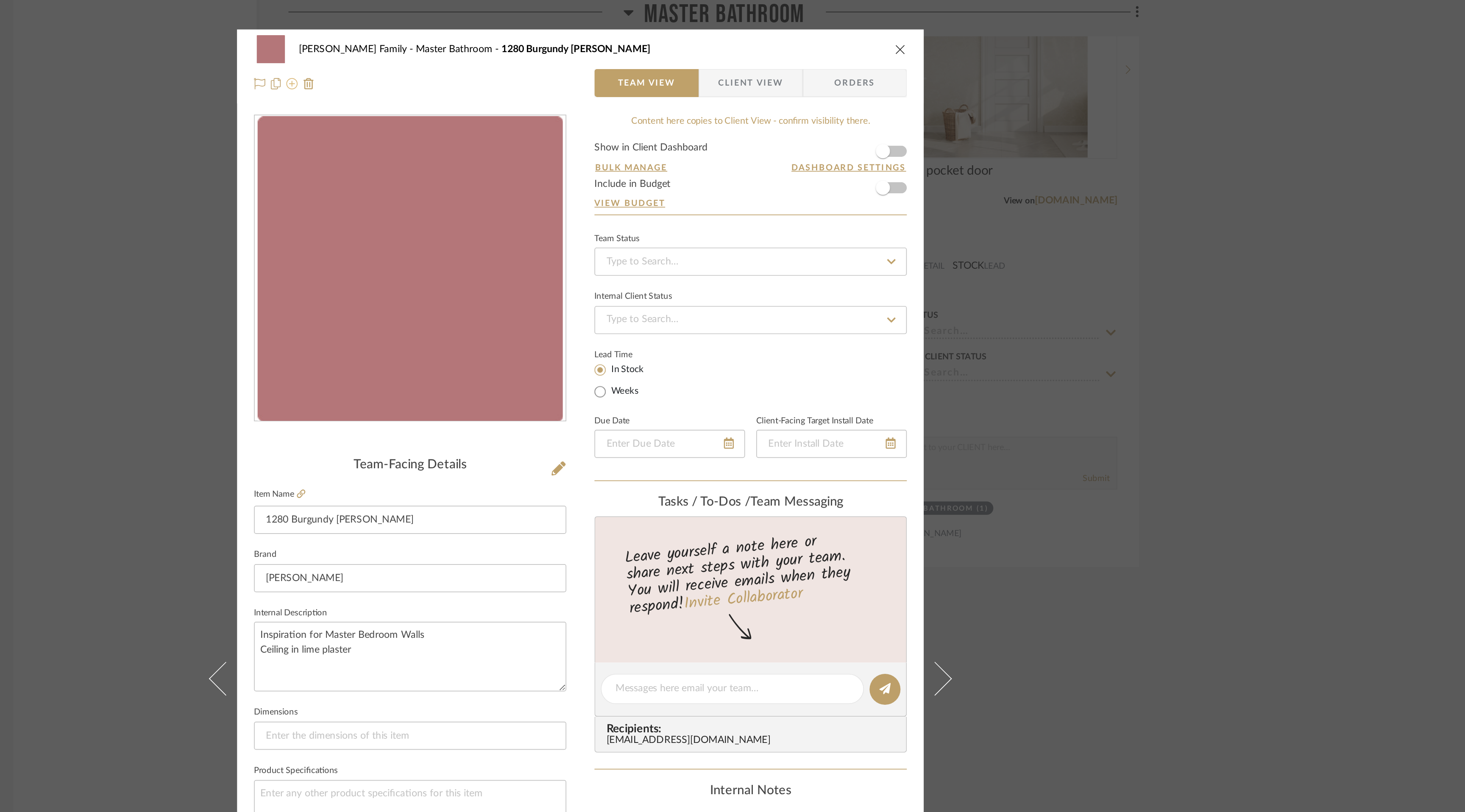
click at [556, 54] on icon at bounding box center [558, 51] width 7 height 7
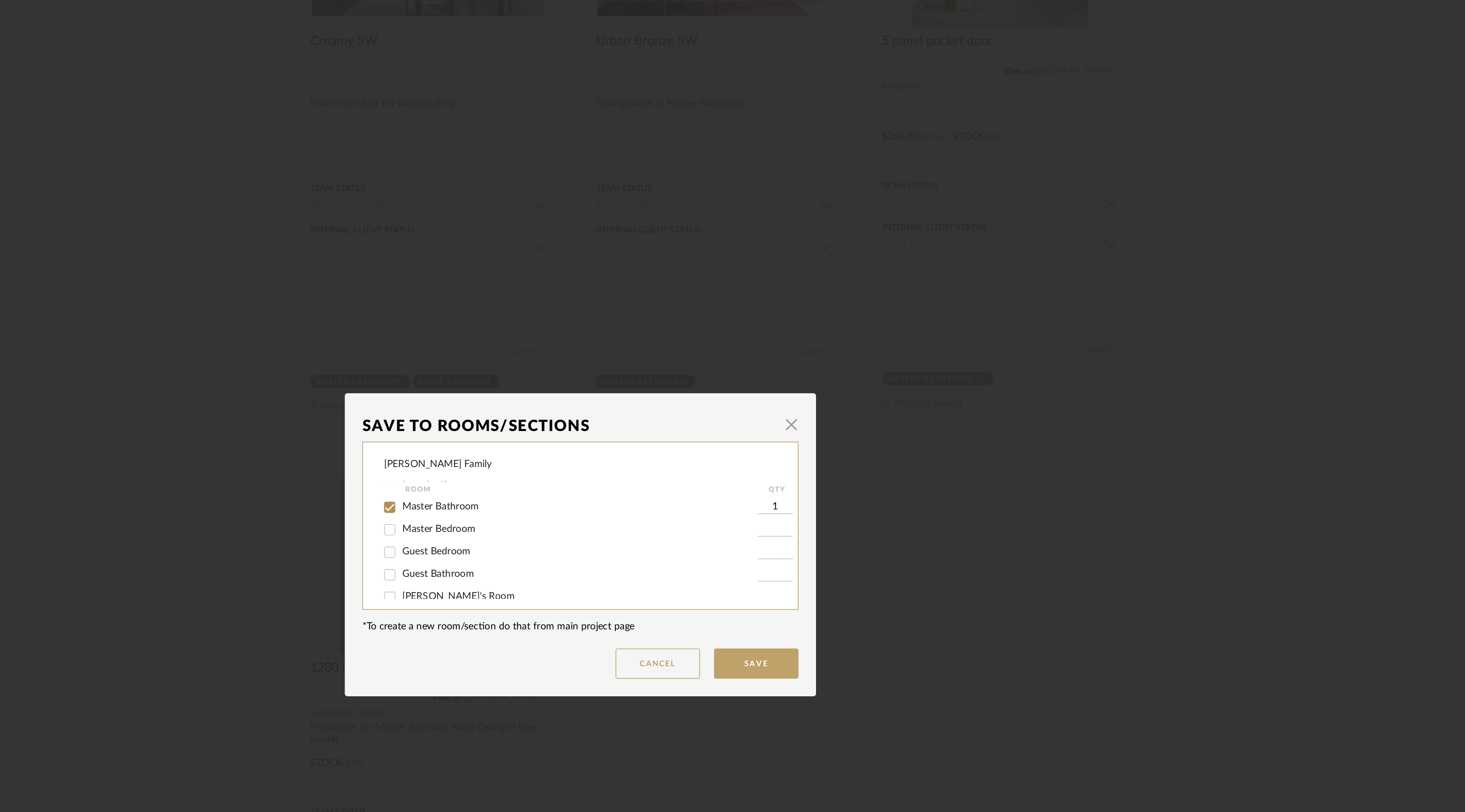
scroll to position [68, 0]
click at [615, 398] on input "Master Bedroom" at bounding box center [618, 398] width 14 height 14
checkbox input "true"
type input "1"
click at [615, 384] on input "Master Bathroom" at bounding box center [618, 384] width 14 height 14
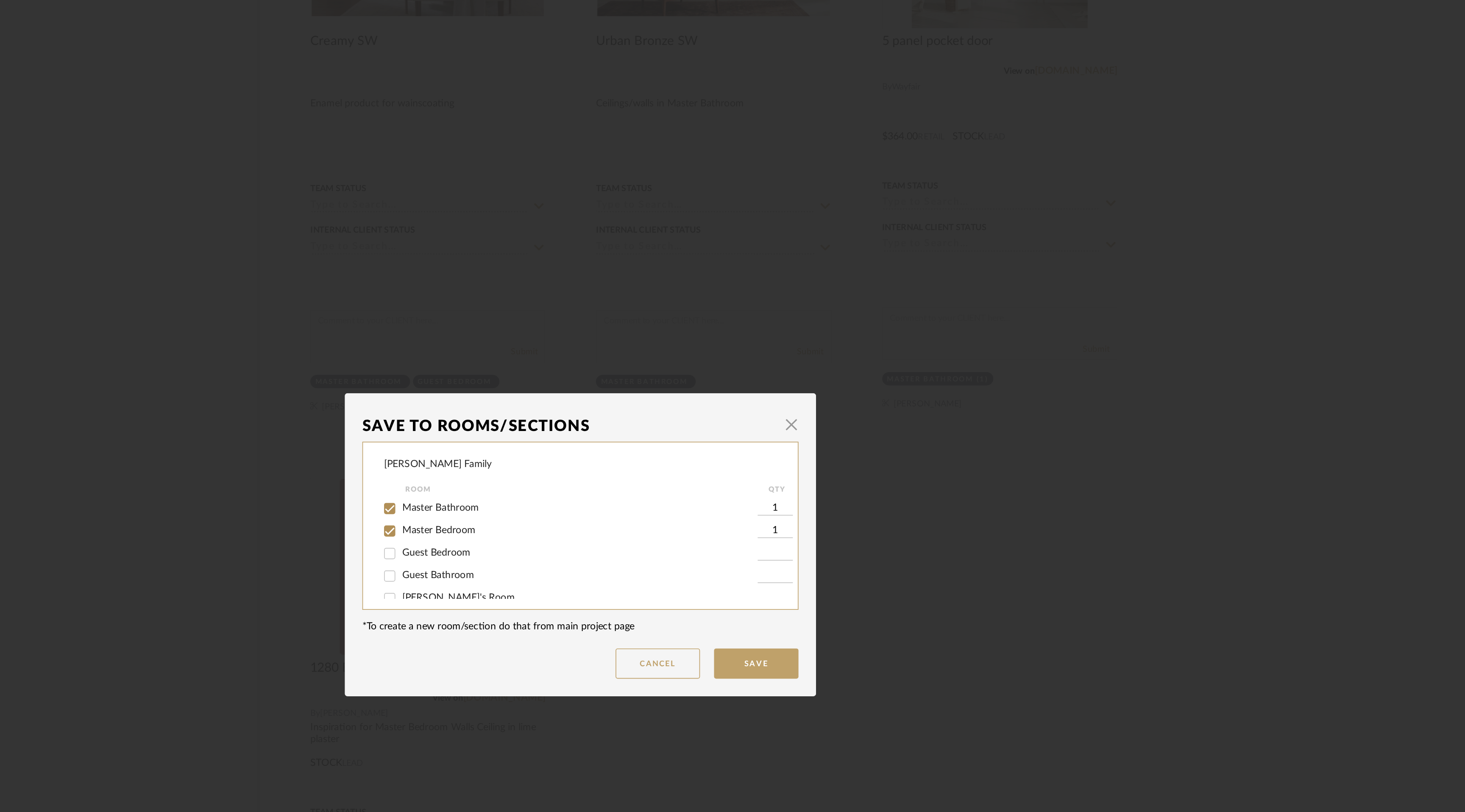
checkbox input "false"
click at [841, 479] on button "Save" at bounding box center [838, 478] width 51 height 18
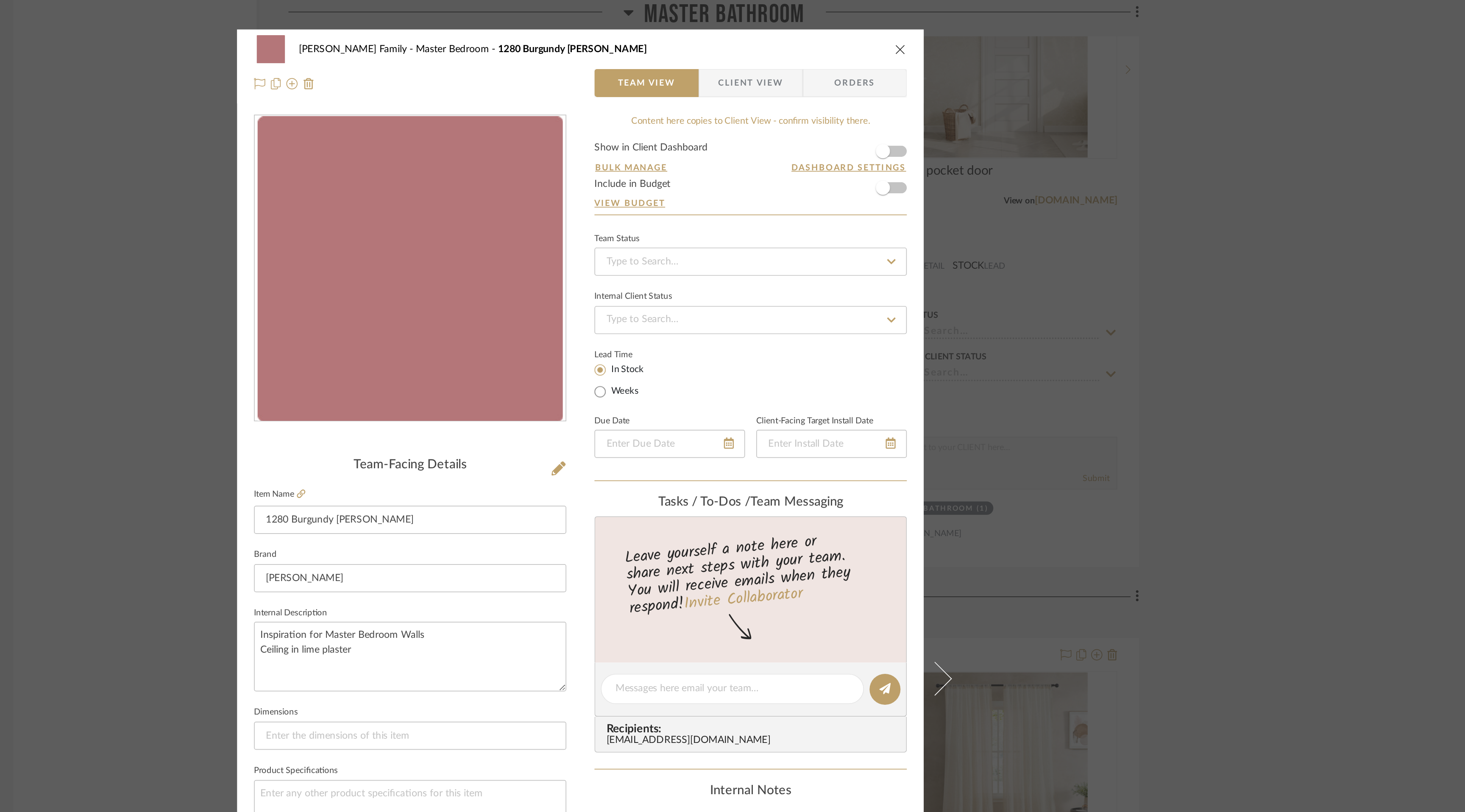
click at [924, 30] on icon "close" at bounding box center [925, 30] width 7 height 7
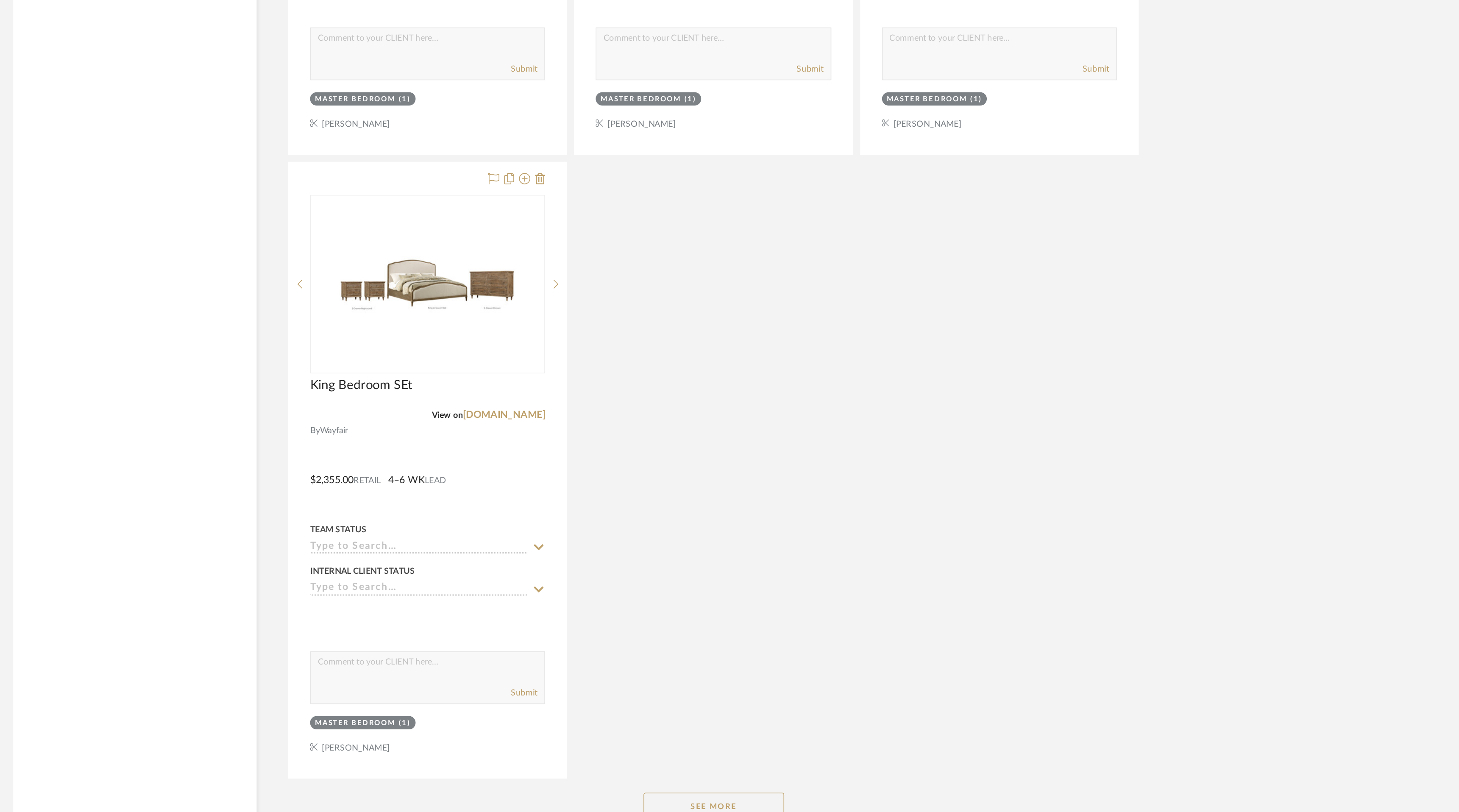
scroll to position [5380, 0]
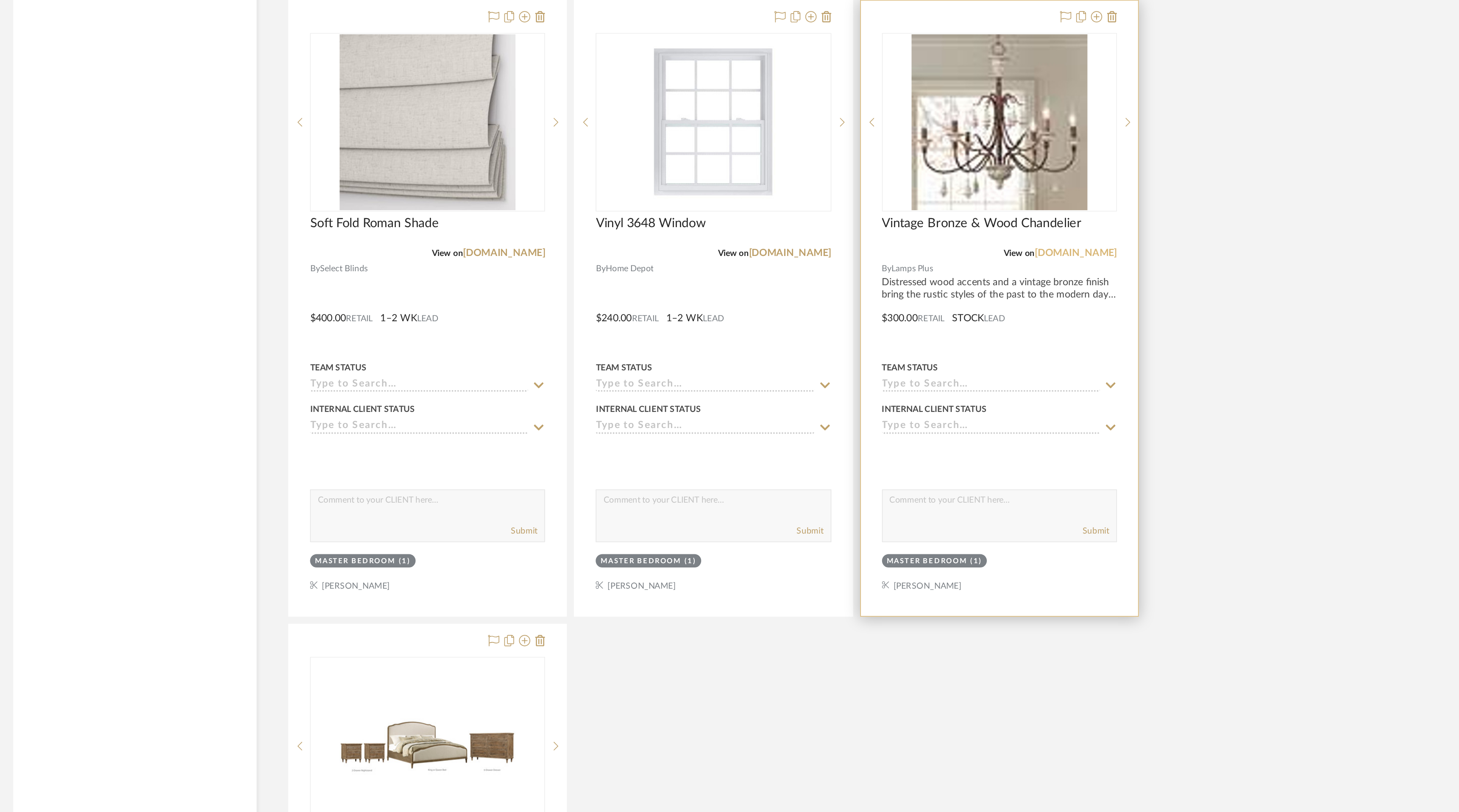
click at [1038, 176] on link "[DOMAIN_NAME]" at bounding box center [1031, 178] width 49 height 6
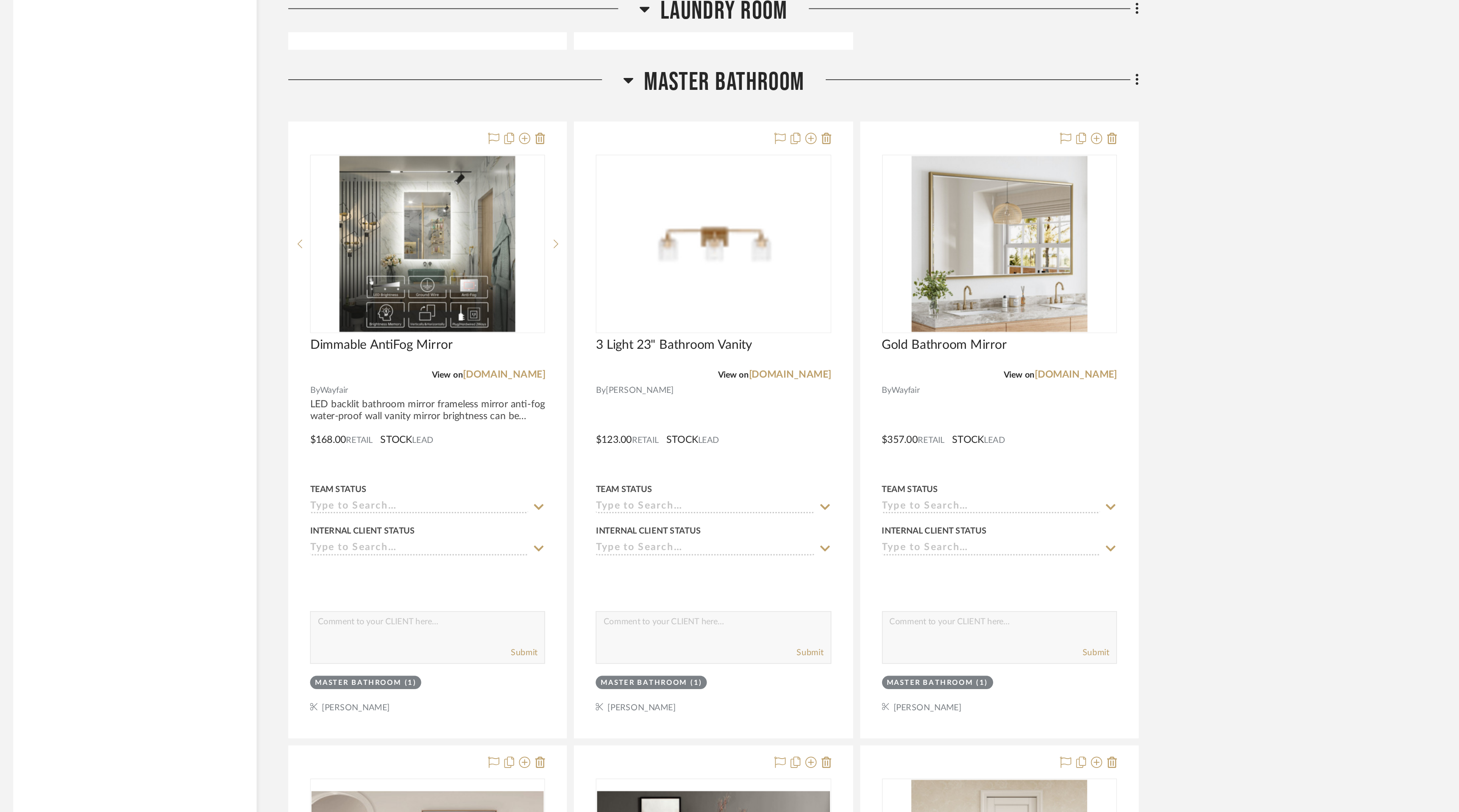
scroll to position [4164, 0]
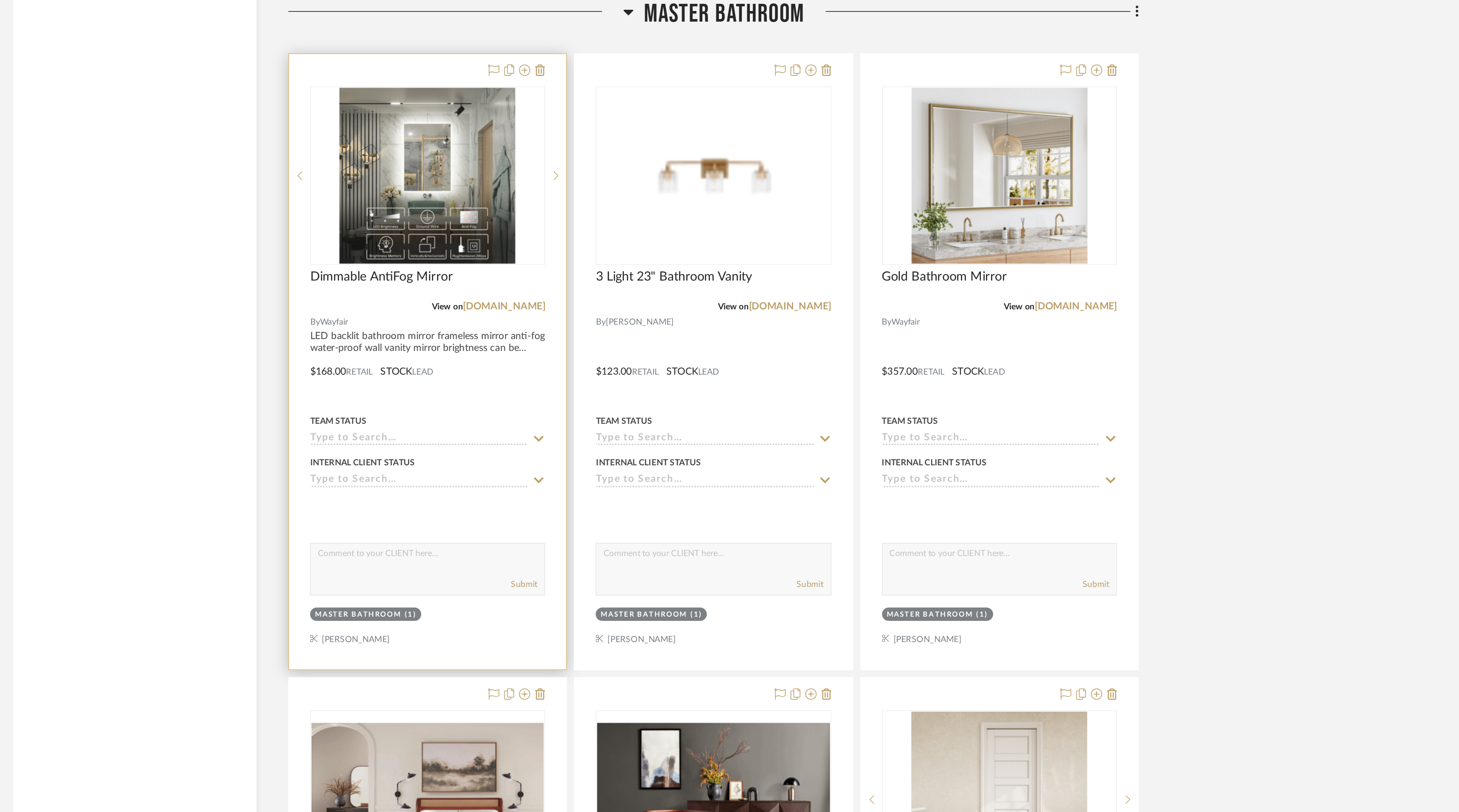
click at [702, 172] on div "0" at bounding box center [640, 147] width 140 height 107
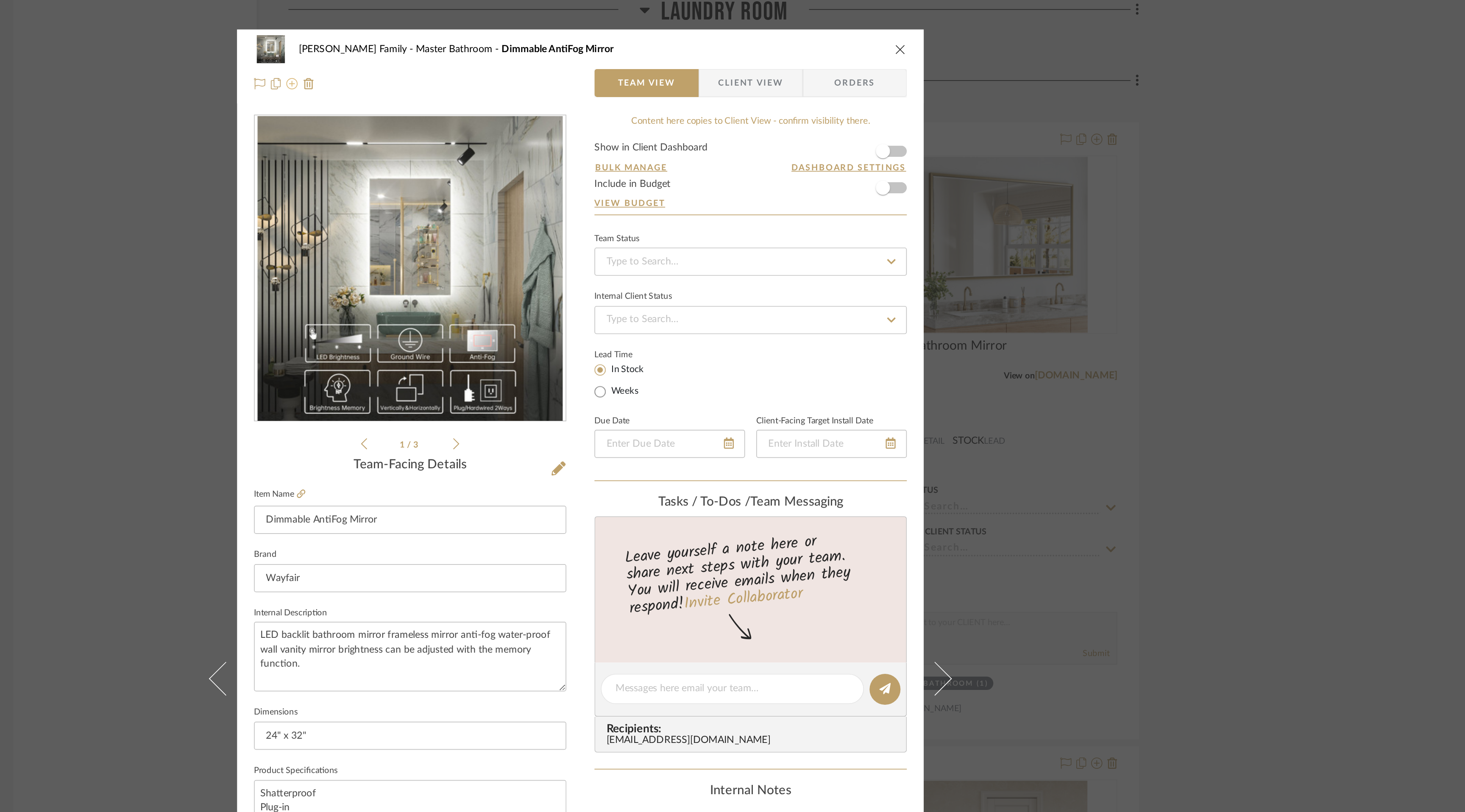
click at [555, 52] on icon at bounding box center [558, 51] width 7 height 7
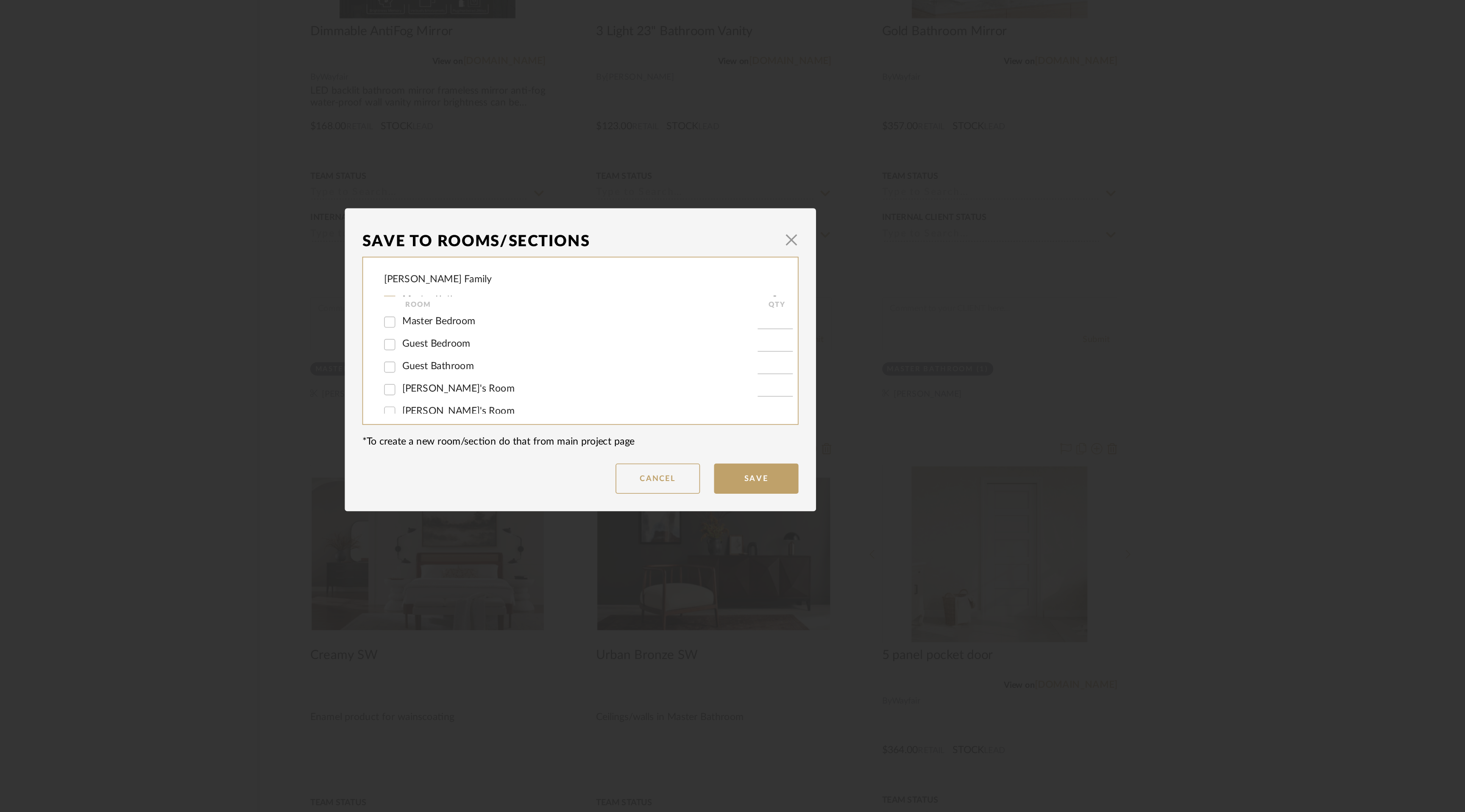
scroll to position [80, 0]
click at [614, 413] on input "Guest Bathroom" at bounding box center [618, 413] width 14 height 14
checkbox input "true"
type input "1"
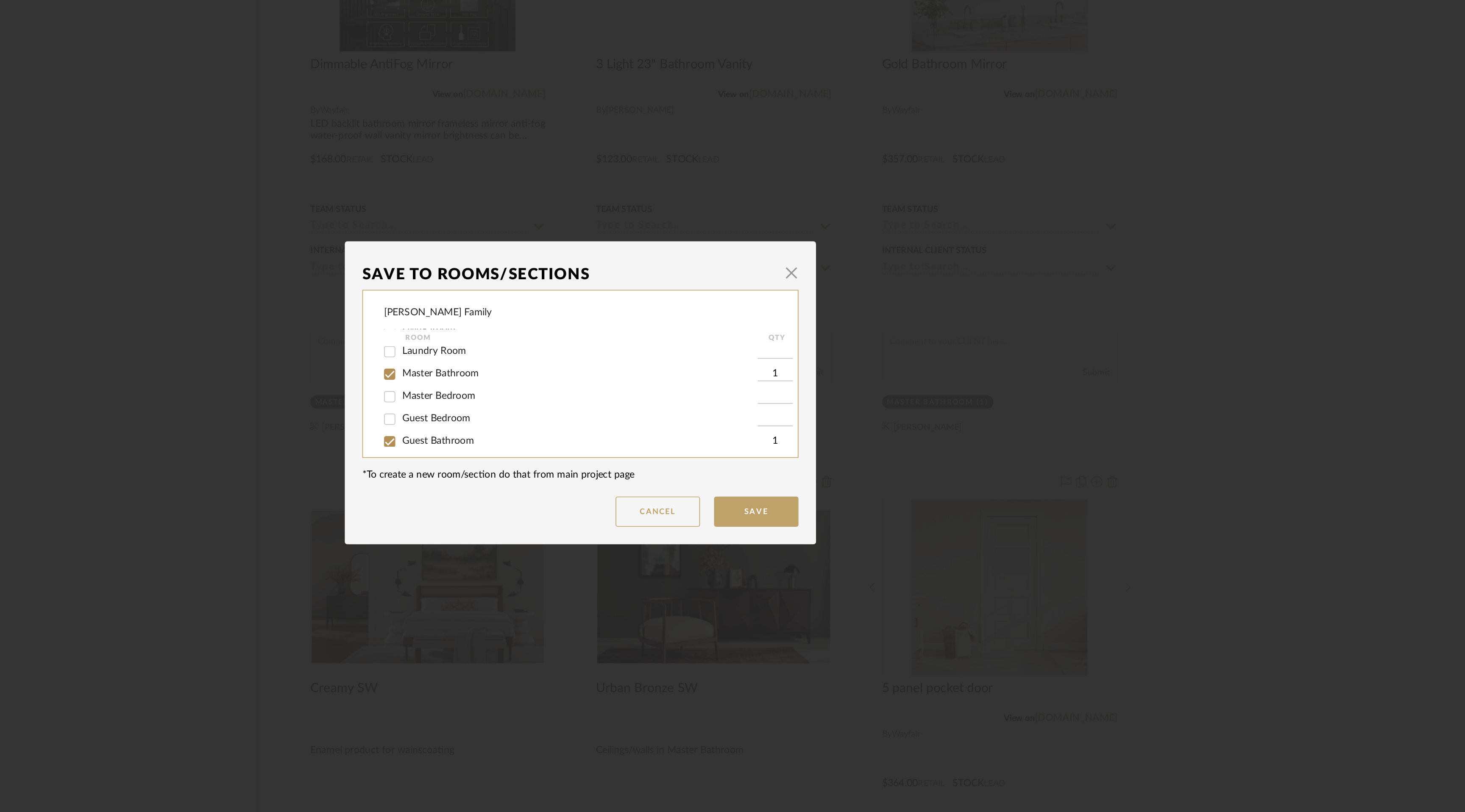
scroll to position [49, 0]
click at [614, 403] on input "Master Bathroom" at bounding box center [618, 403] width 14 height 14
checkbox input "false"
click at [840, 483] on button "Save" at bounding box center [838, 478] width 51 height 18
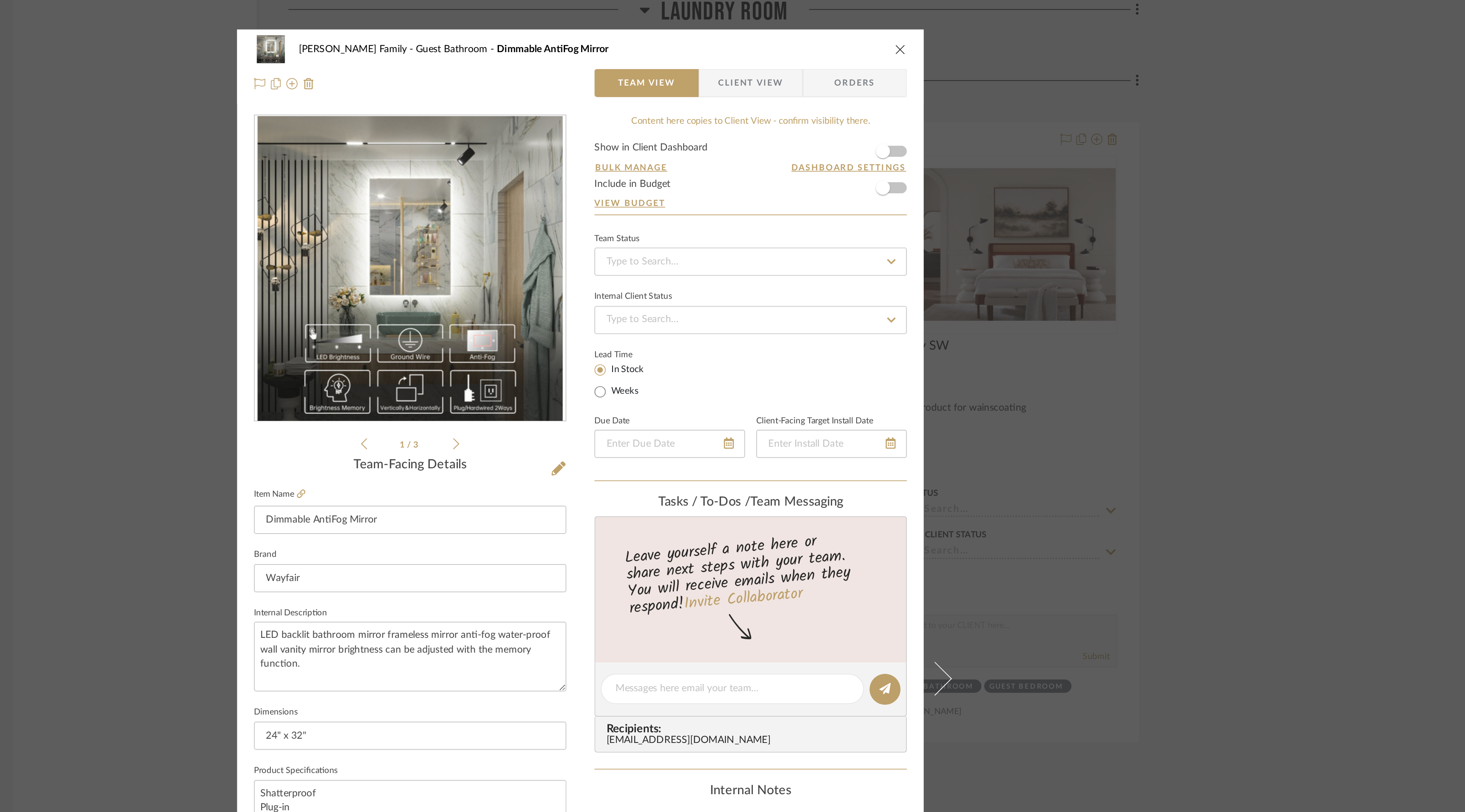
click at [922, 27] on icon "close" at bounding box center [925, 30] width 7 height 7
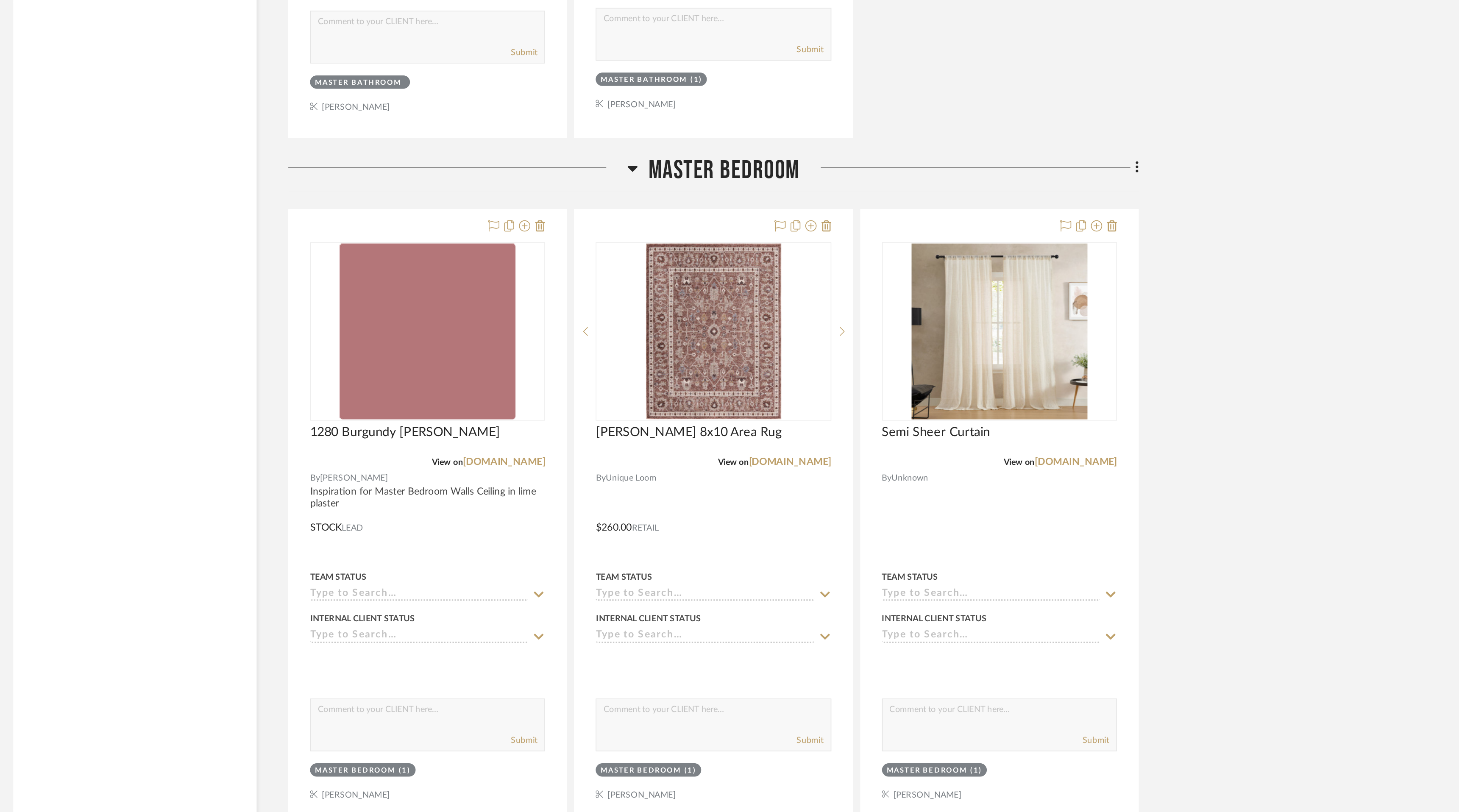
scroll to position [4617, 0]
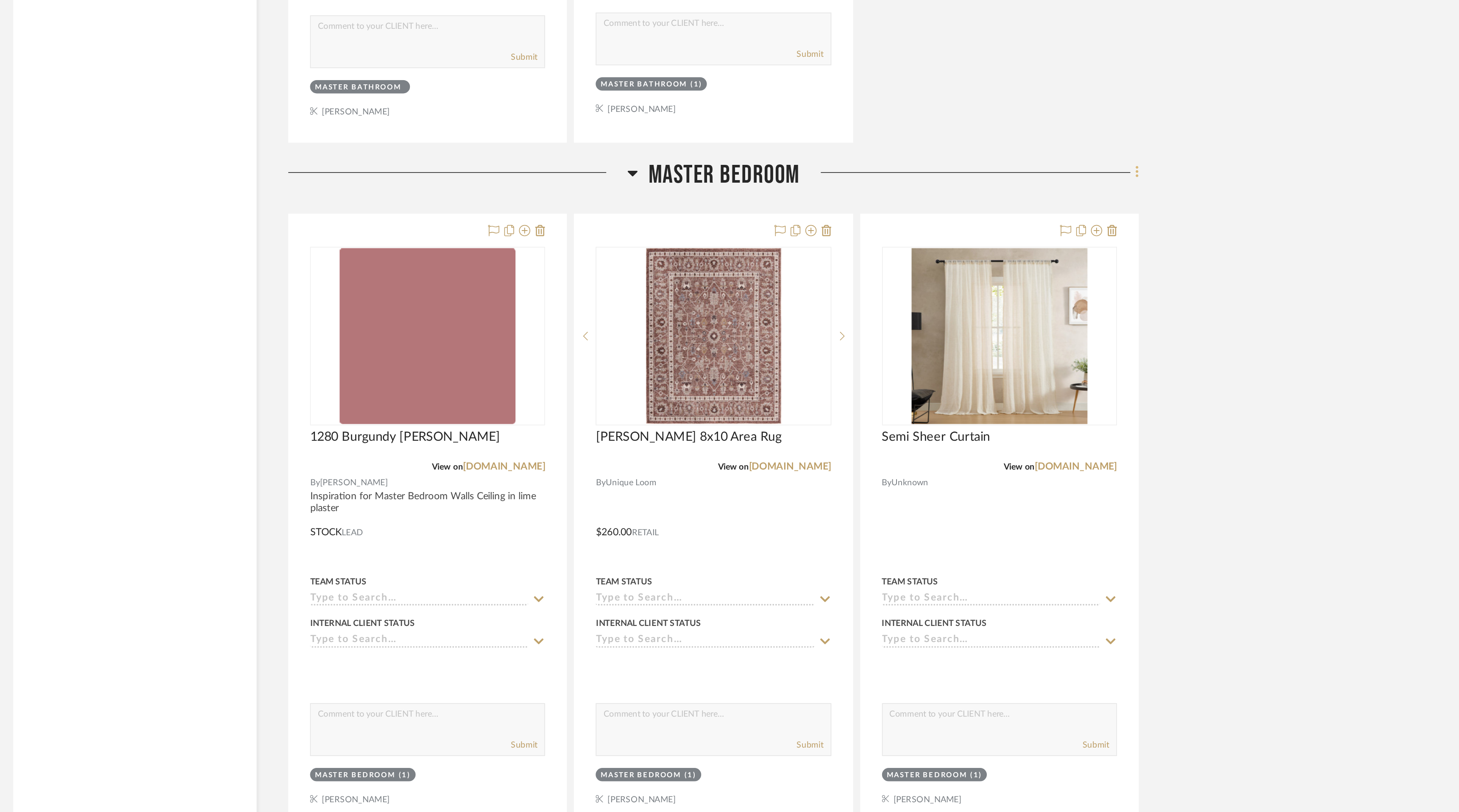
click at [1067, 390] on icon at bounding box center [1068, 390] width 2 height 9
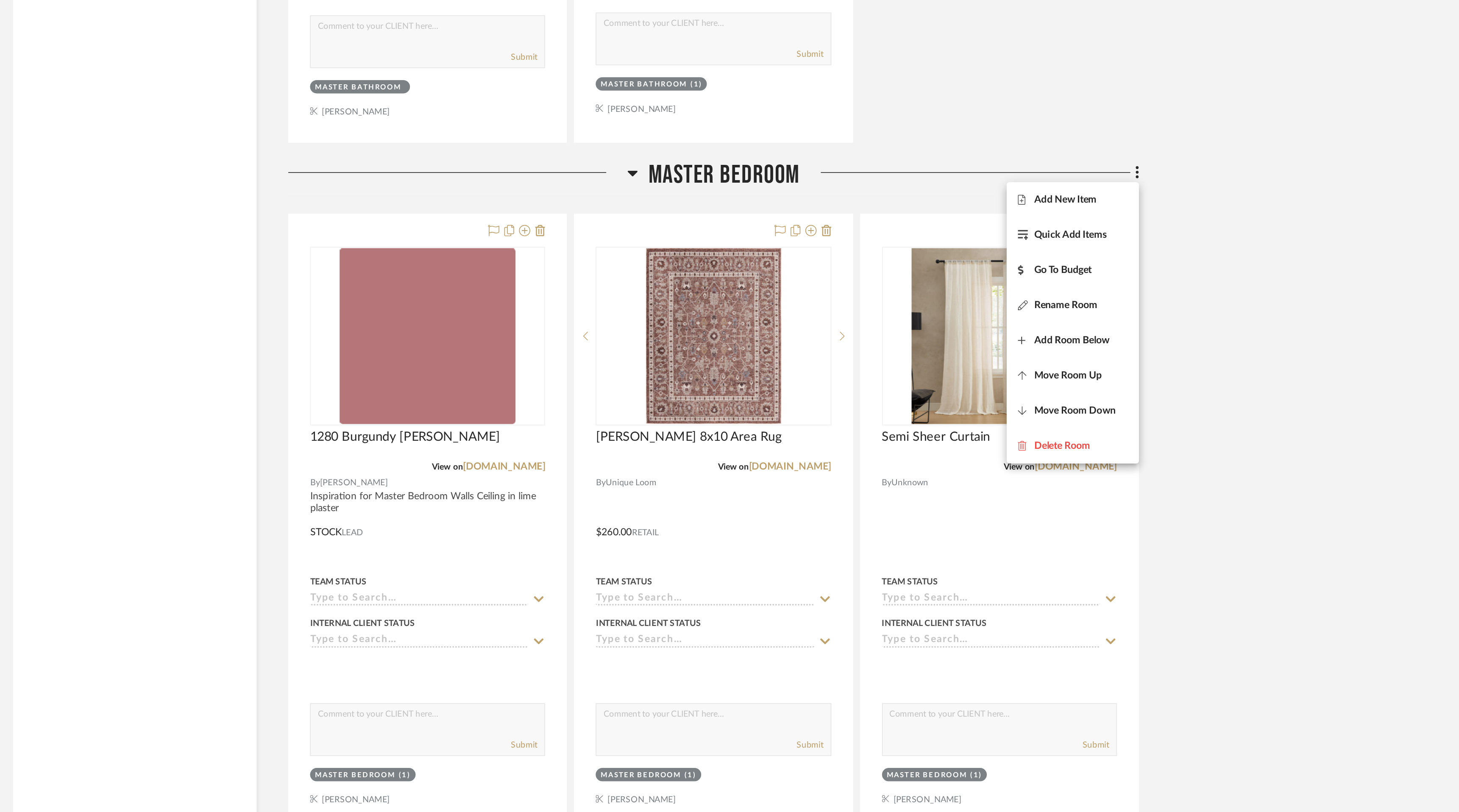
click at [1043, 374] on div at bounding box center [730, 406] width 1459 height 812
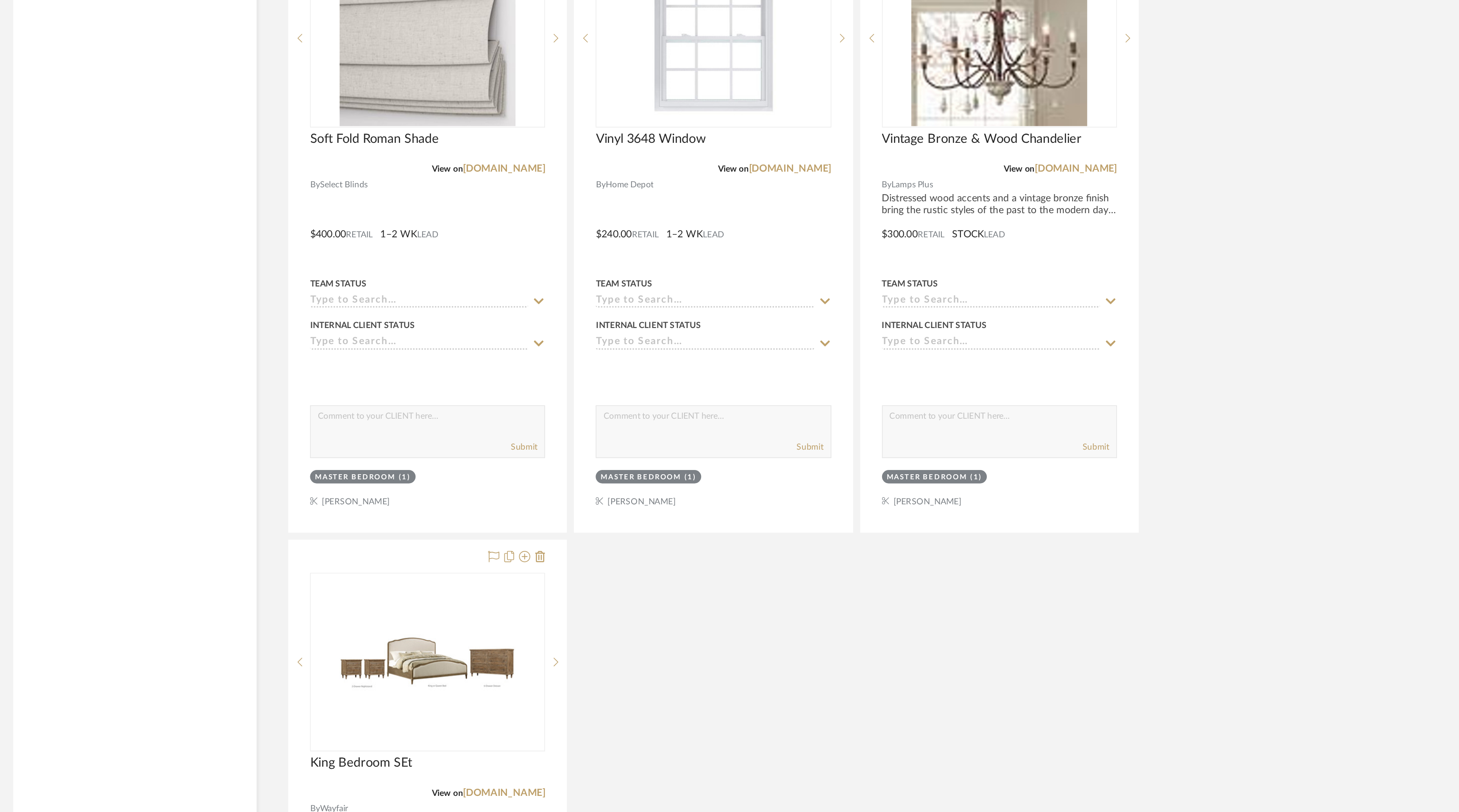
scroll to position [5161, 0]
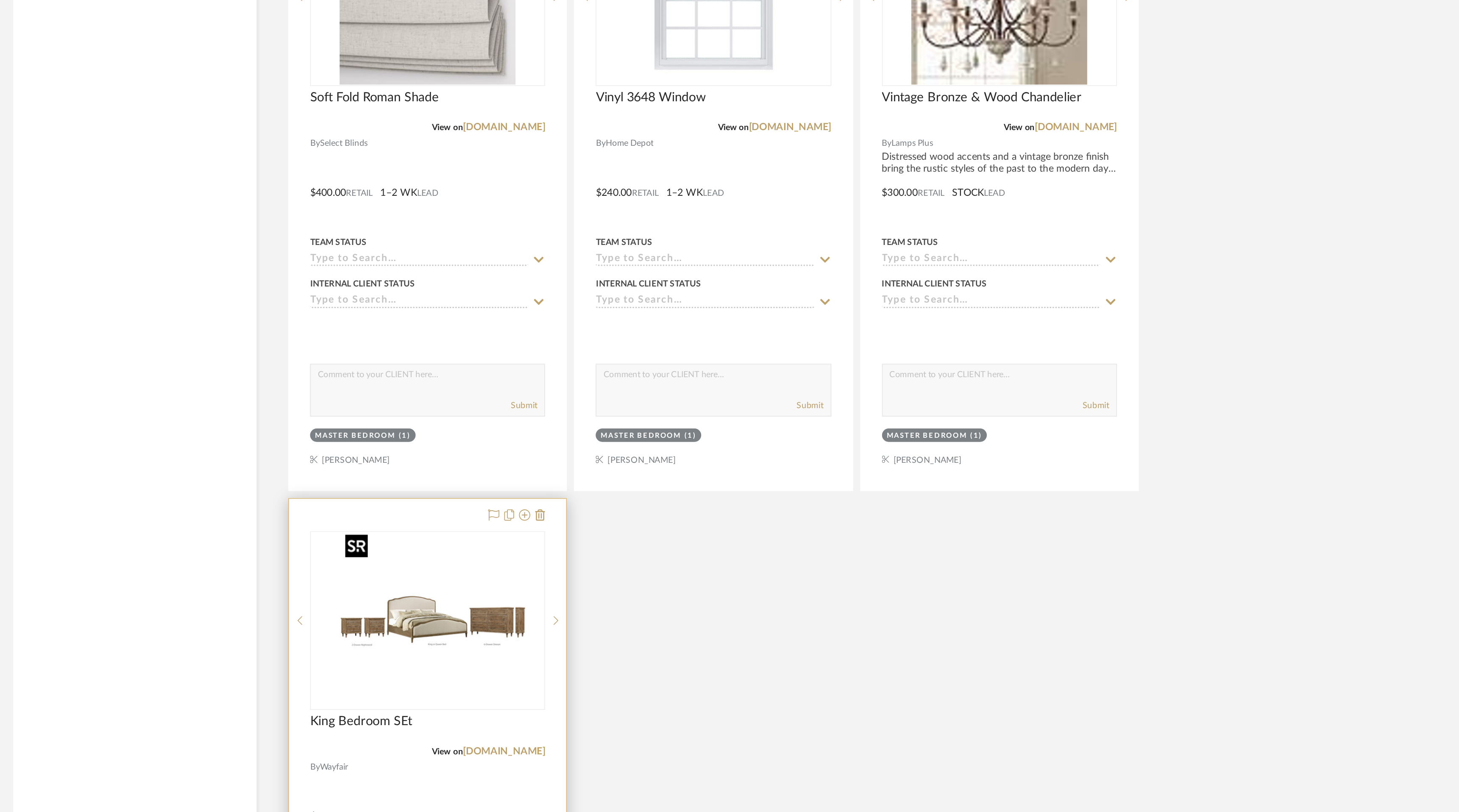
click at [636, 701] on img "0" at bounding box center [647, 696] width 106 height 106
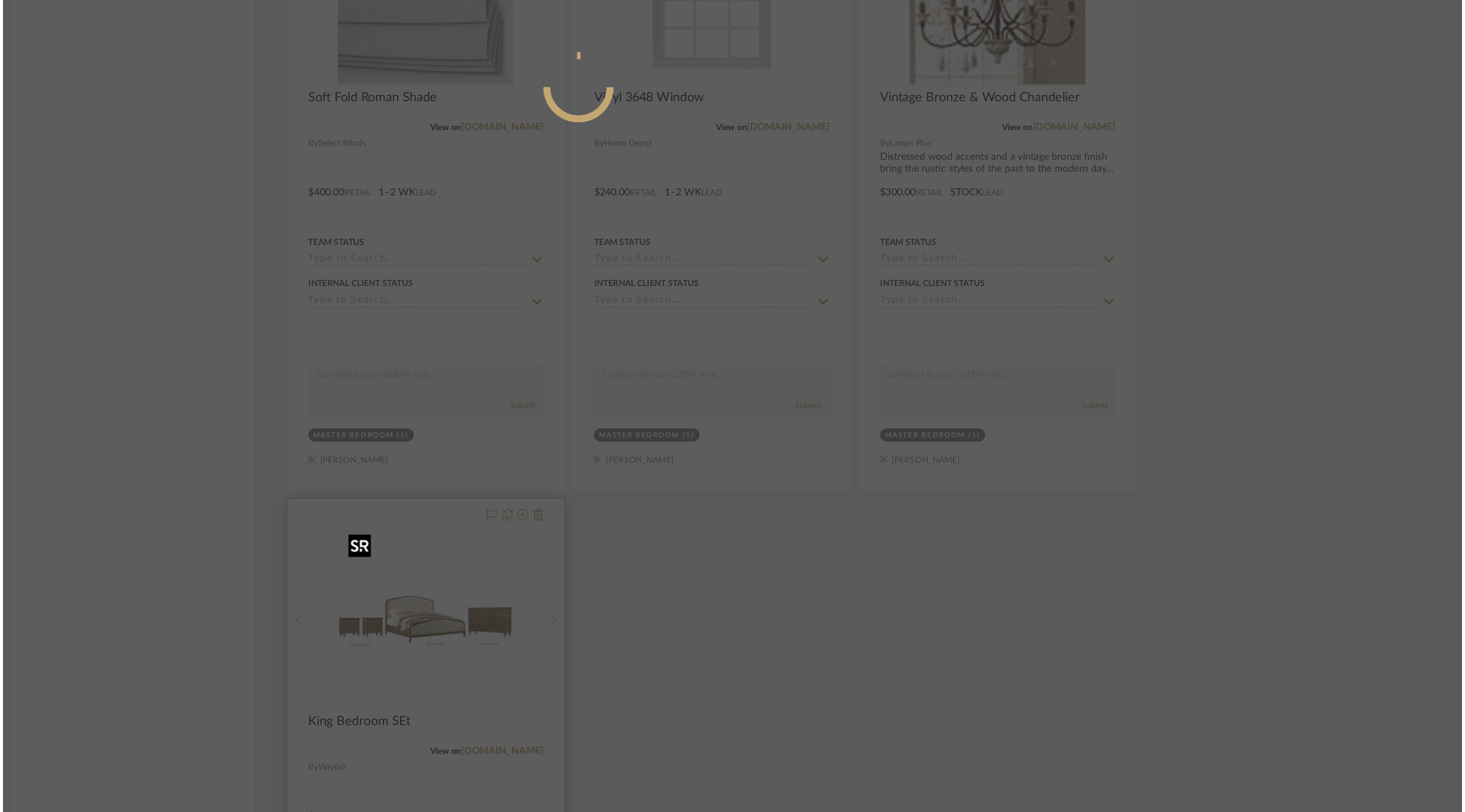
scroll to position [0, 0]
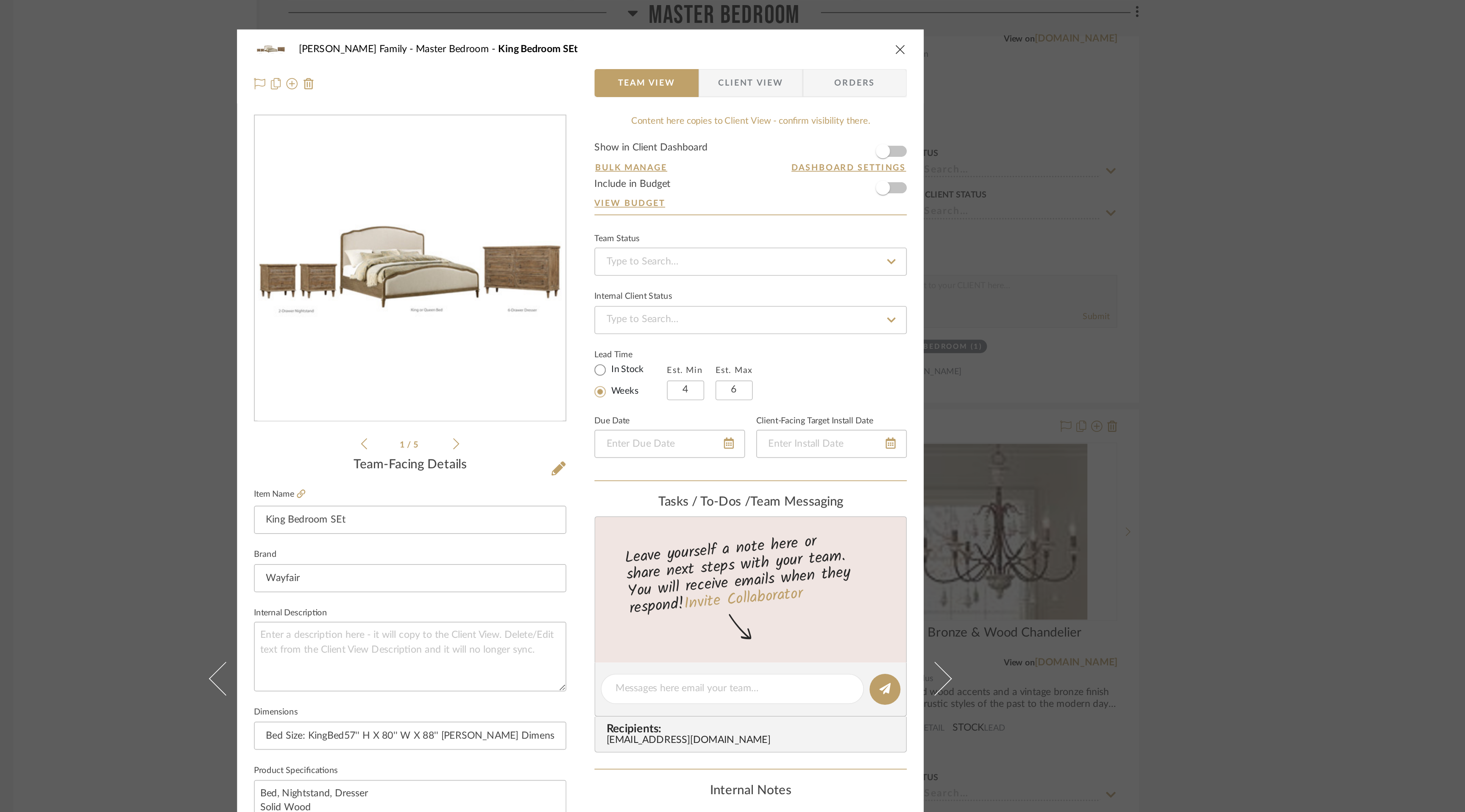
click at [656, 267] on icon at bounding box center [657, 267] width 4 height 7
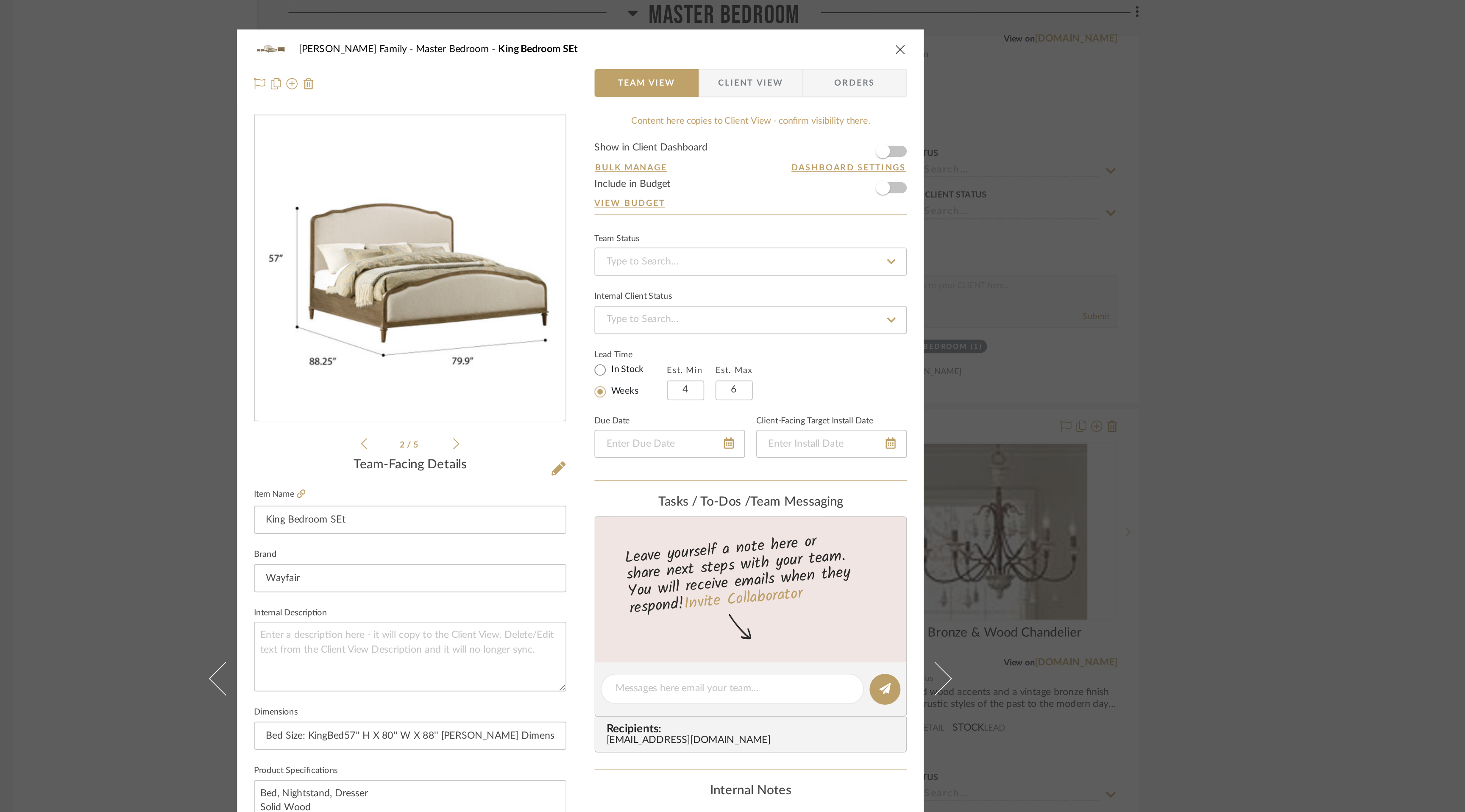
click at [656, 268] on icon at bounding box center [657, 267] width 4 height 7
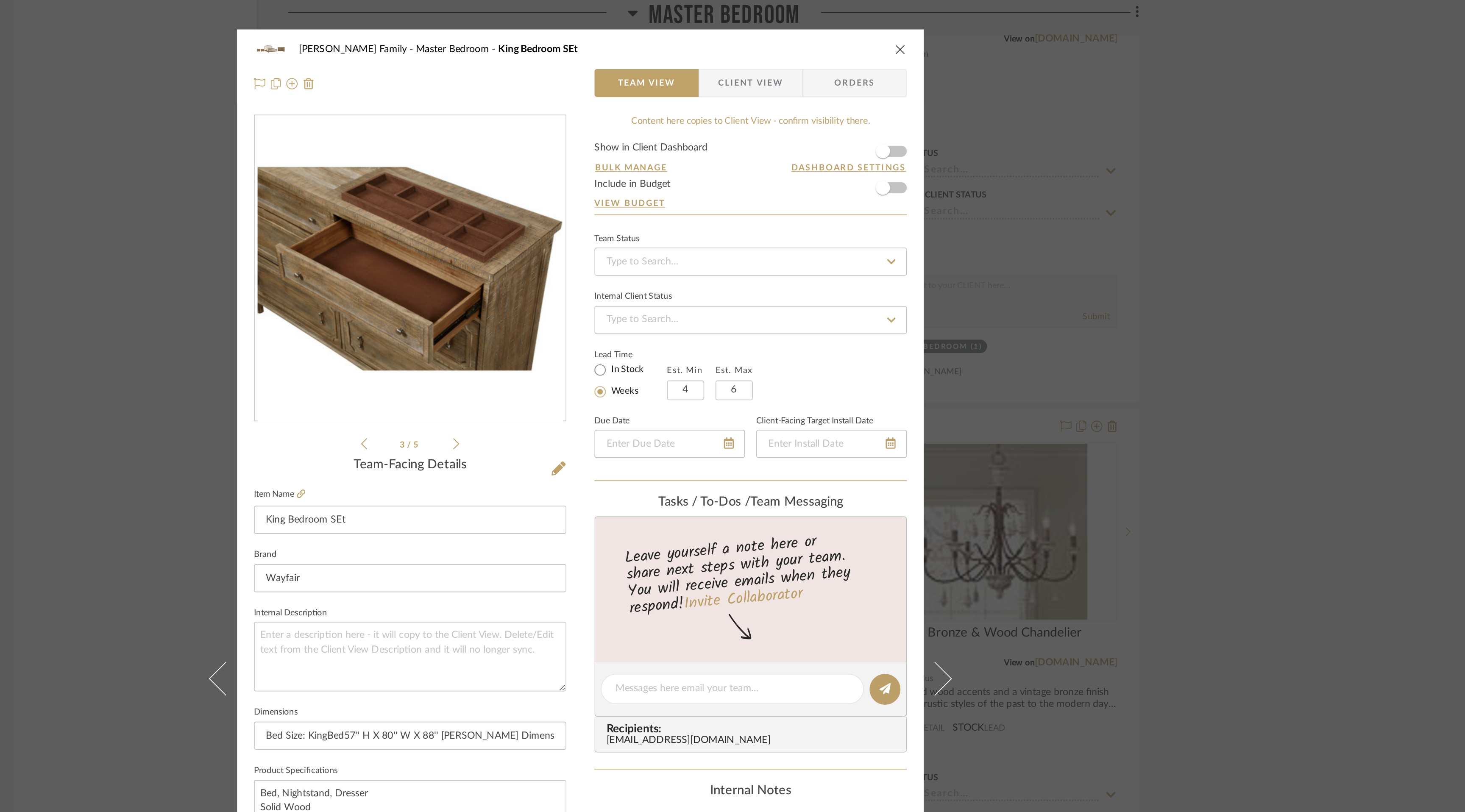
click at [656, 268] on icon at bounding box center [657, 267] width 4 height 7
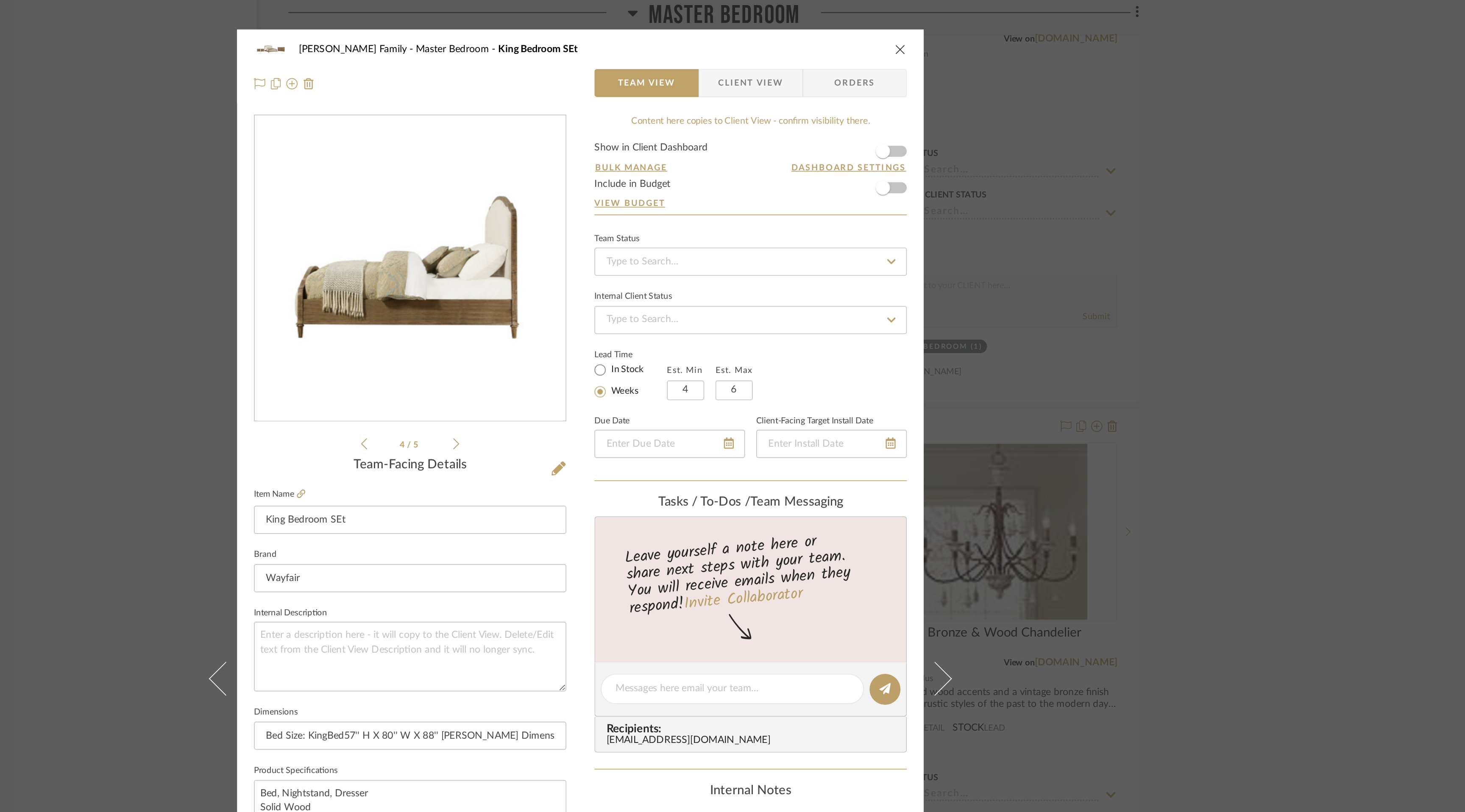
click at [656, 268] on icon at bounding box center [657, 267] width 4 height 7
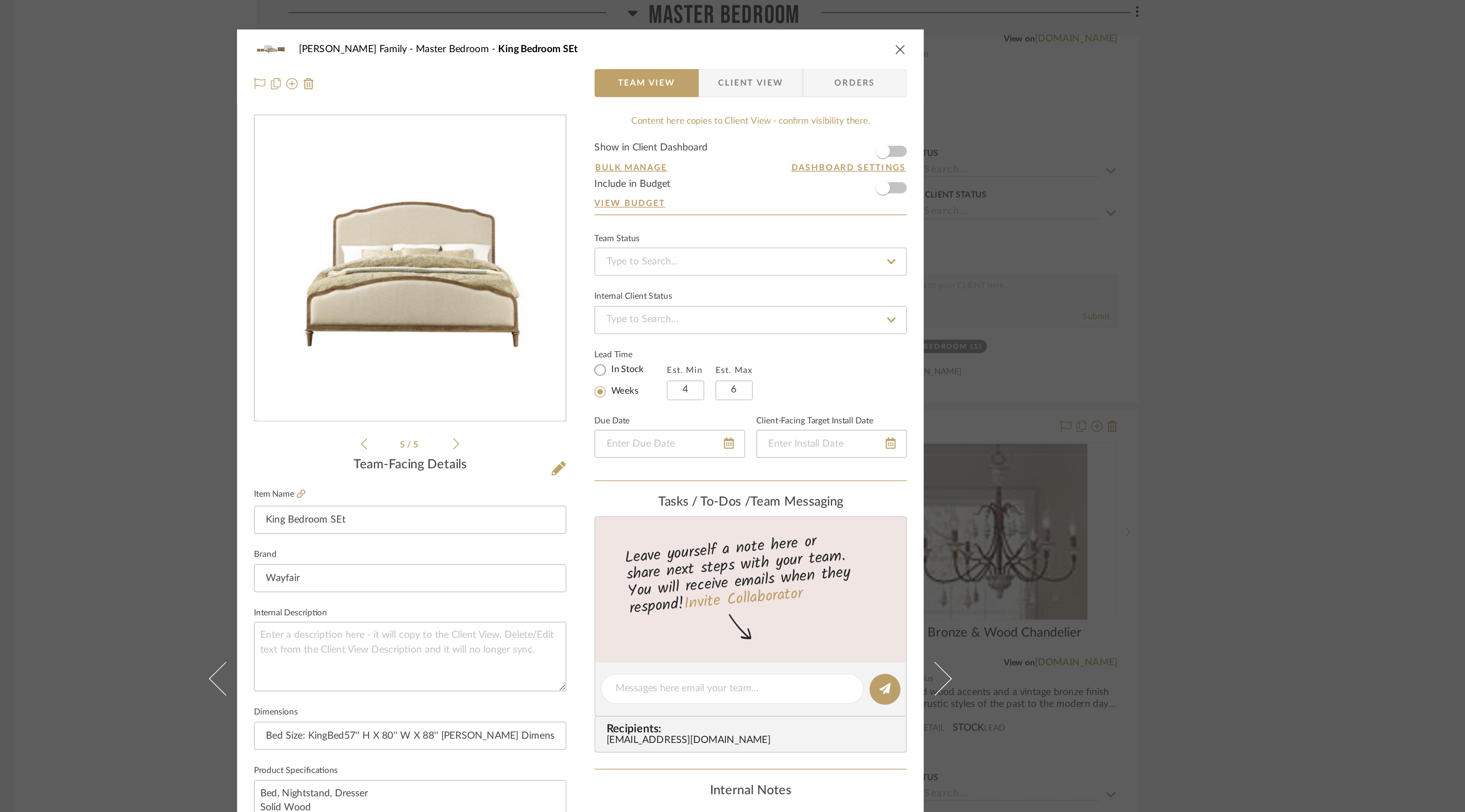
click at [656, 266] on icon at bounding box center [657, 267] width 4 height 7
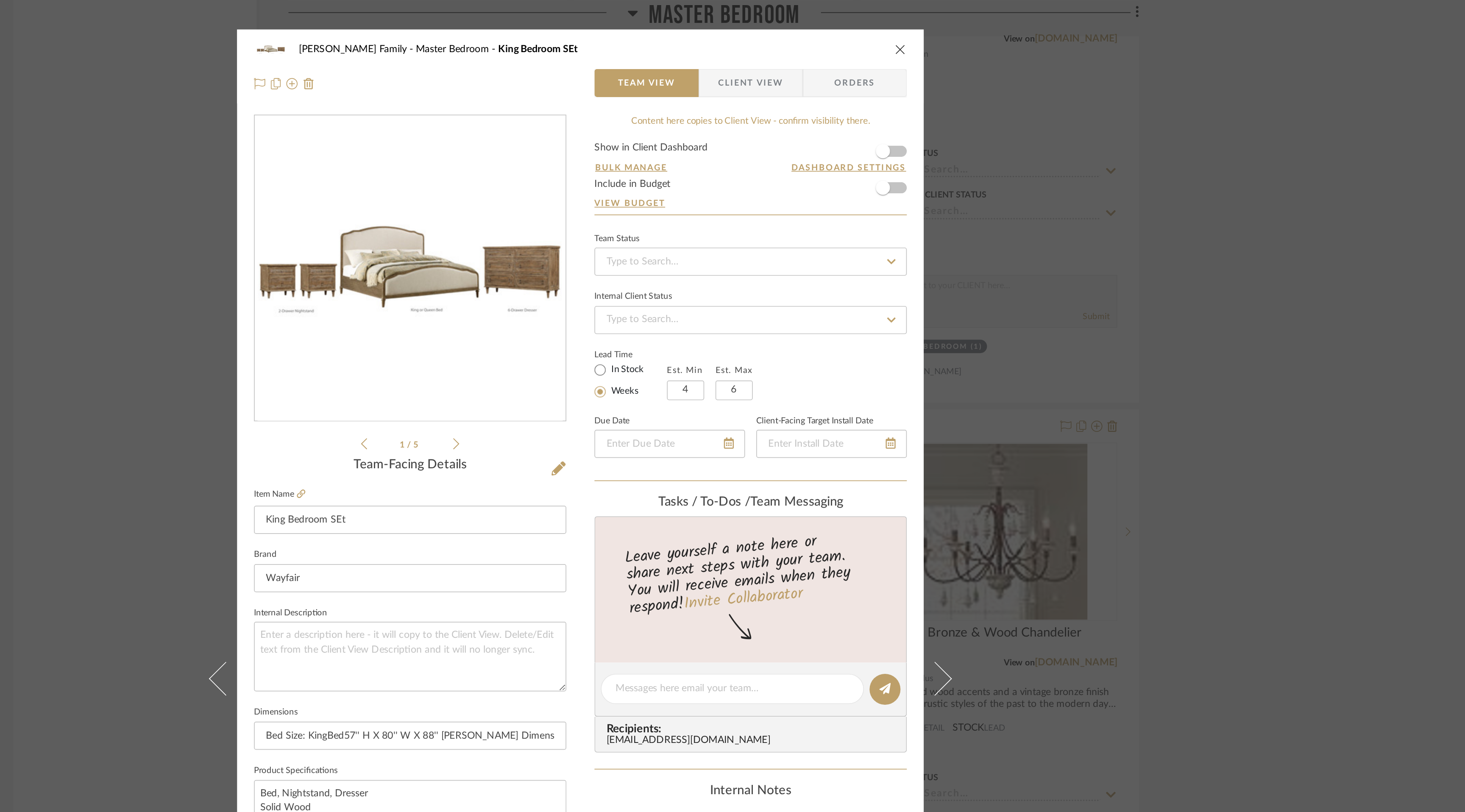
click at [922, 27] on icon "close" at bounding box center [925, 30] width 7 height 7
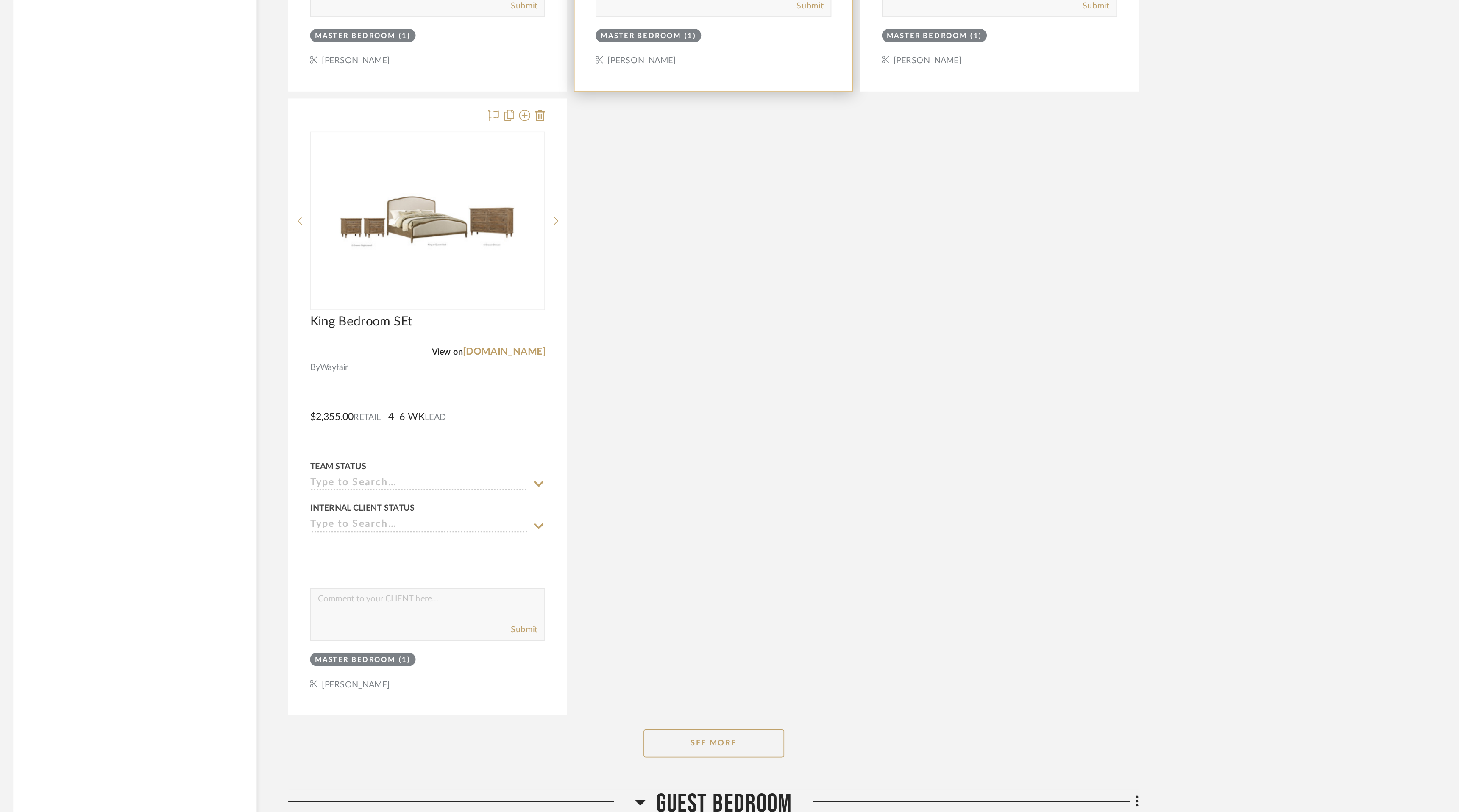
scroll to position [5405, 0]
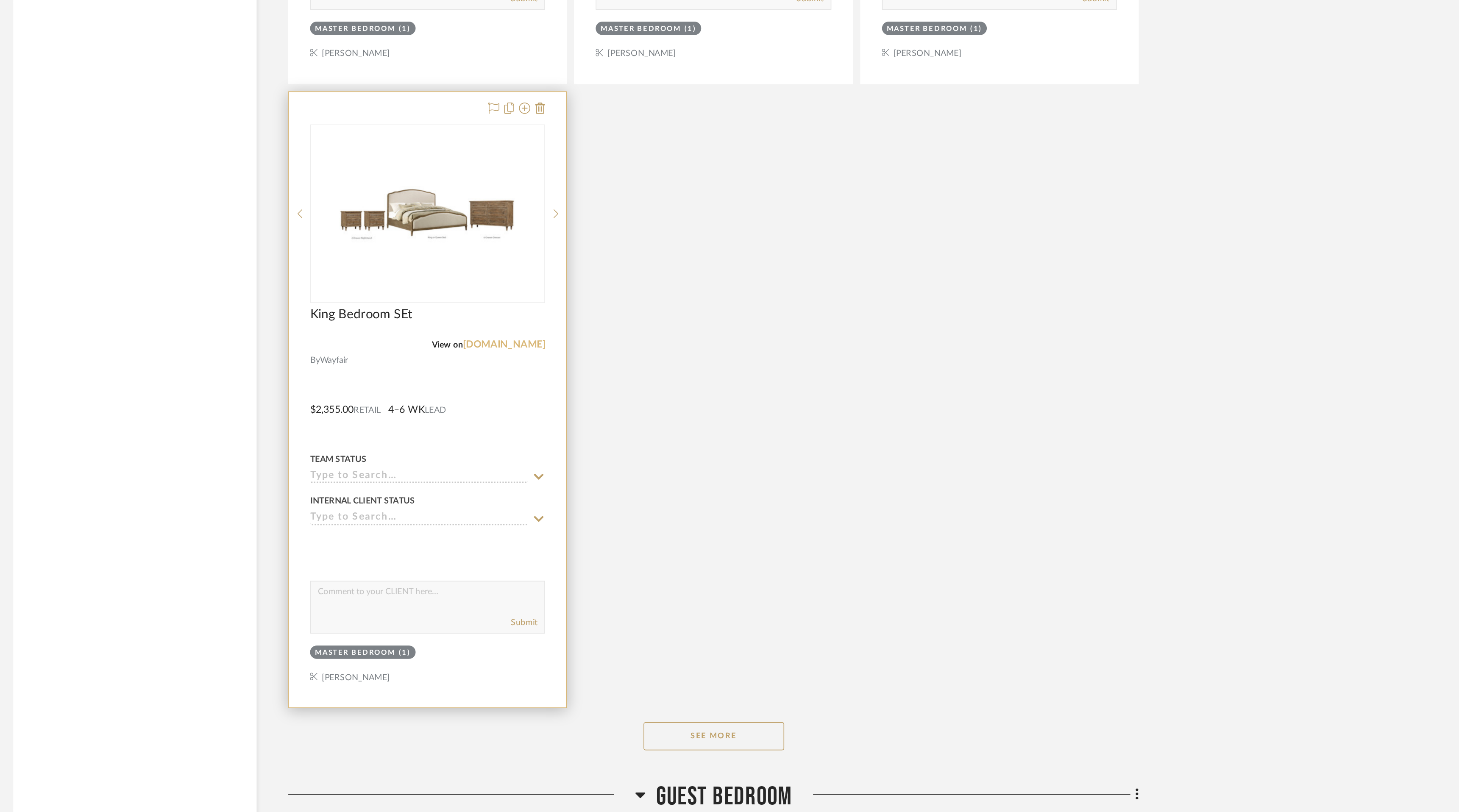
click at [698, 527] on link "[DOMAIN_NAME]" at bounding box center [686, 530] width 49 height 6
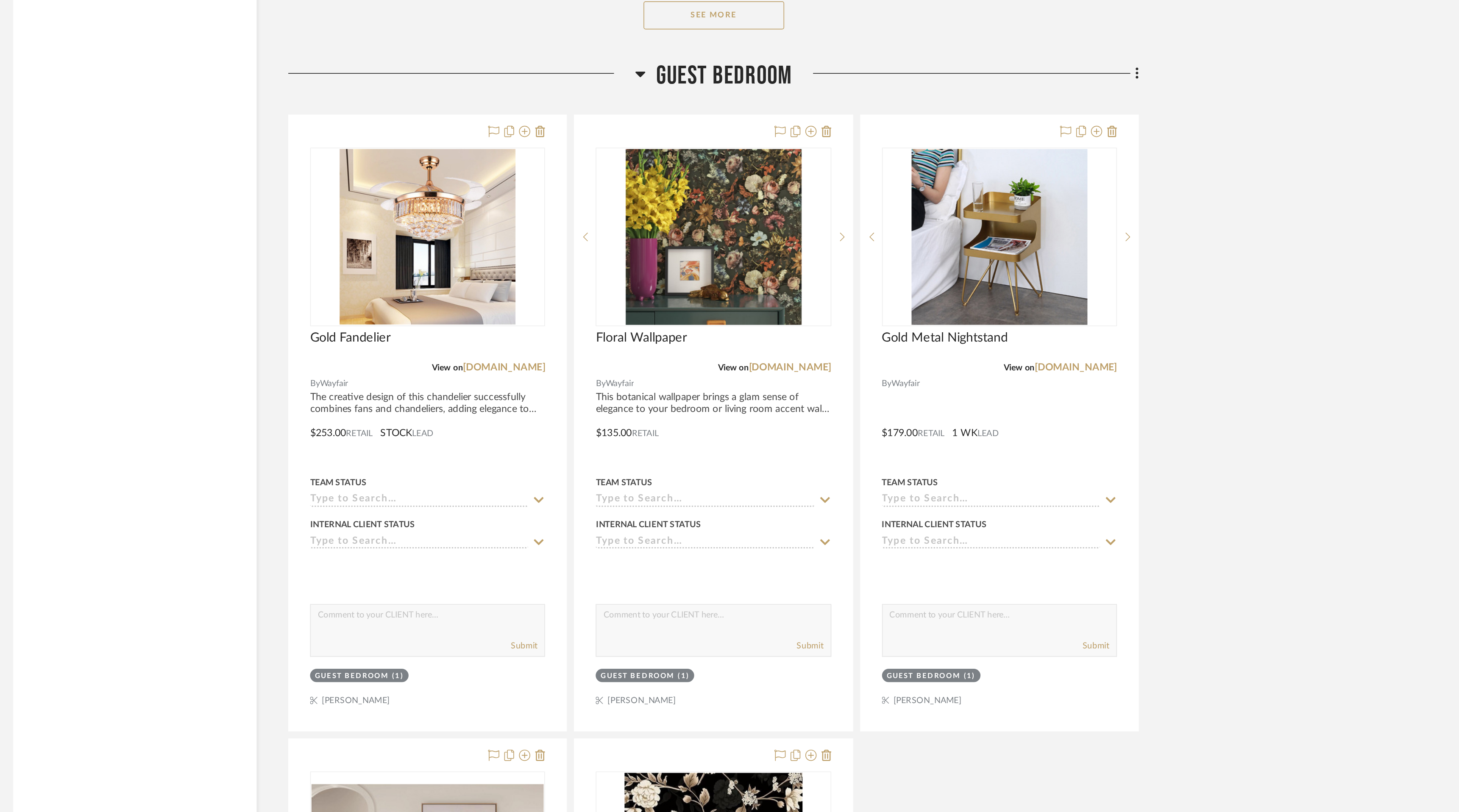
scroll to position [5842, 0]
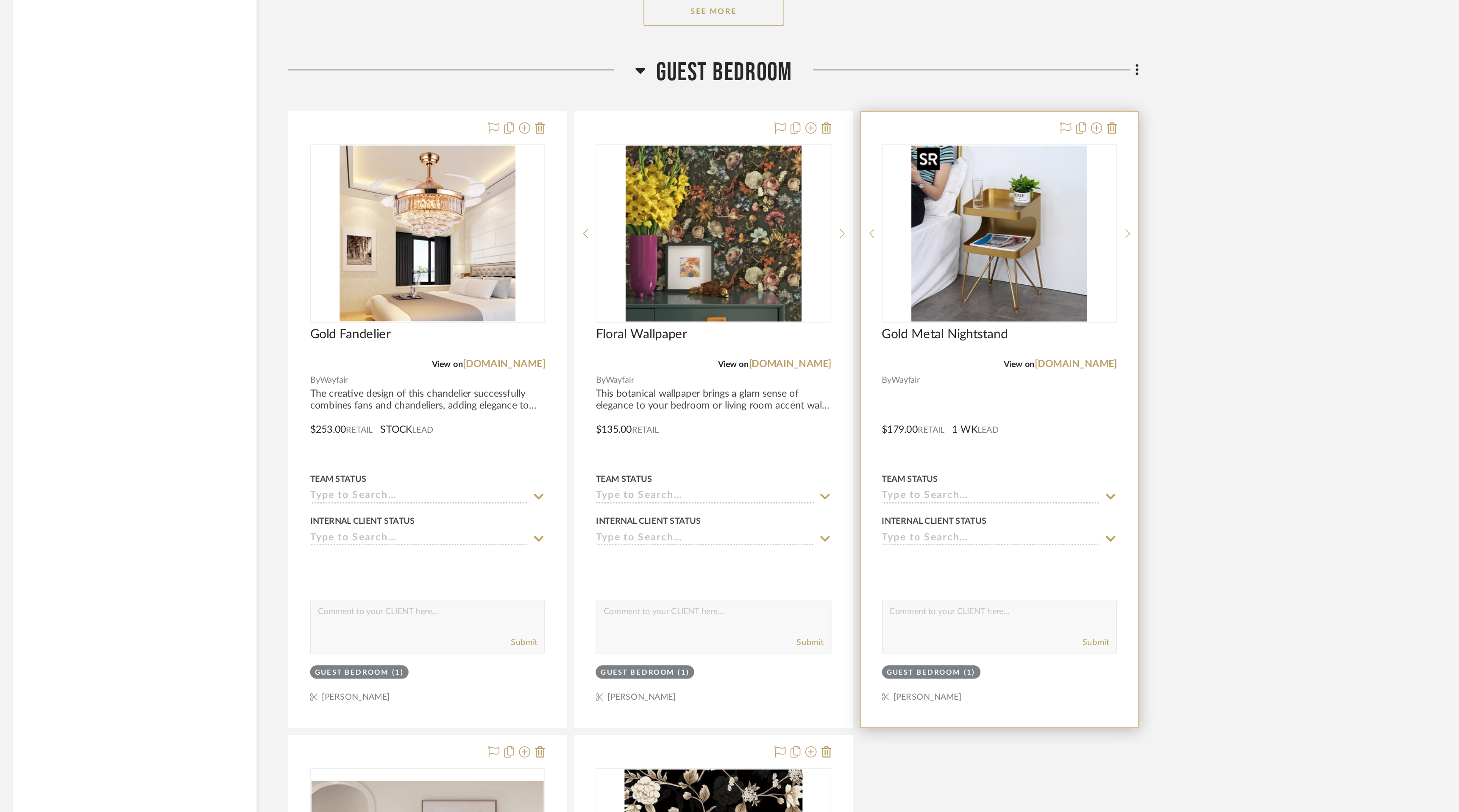
click at [984, 494] on img "0" at bounding box center [985, 463] width 106 height 106
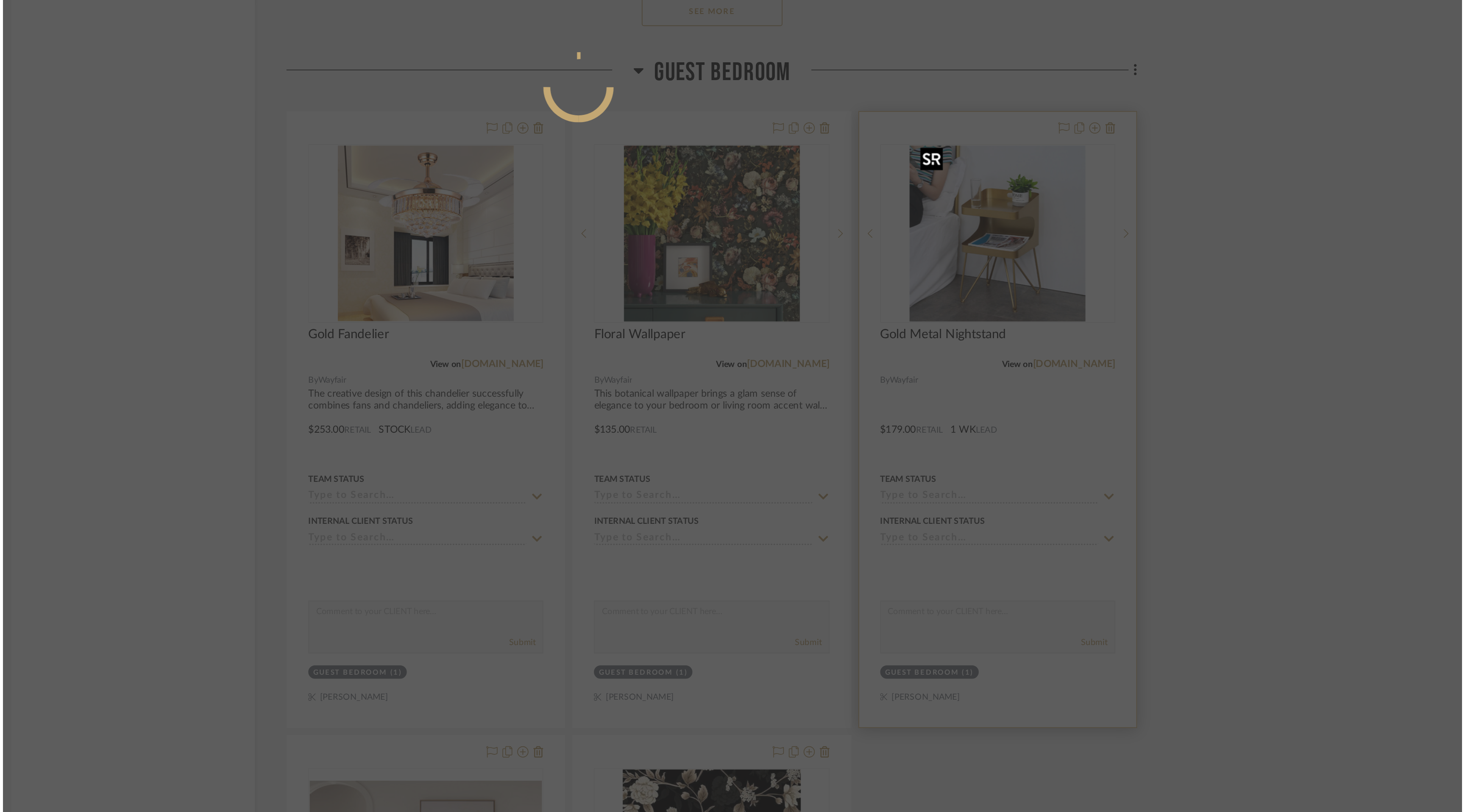
scroll to position [0, 0]
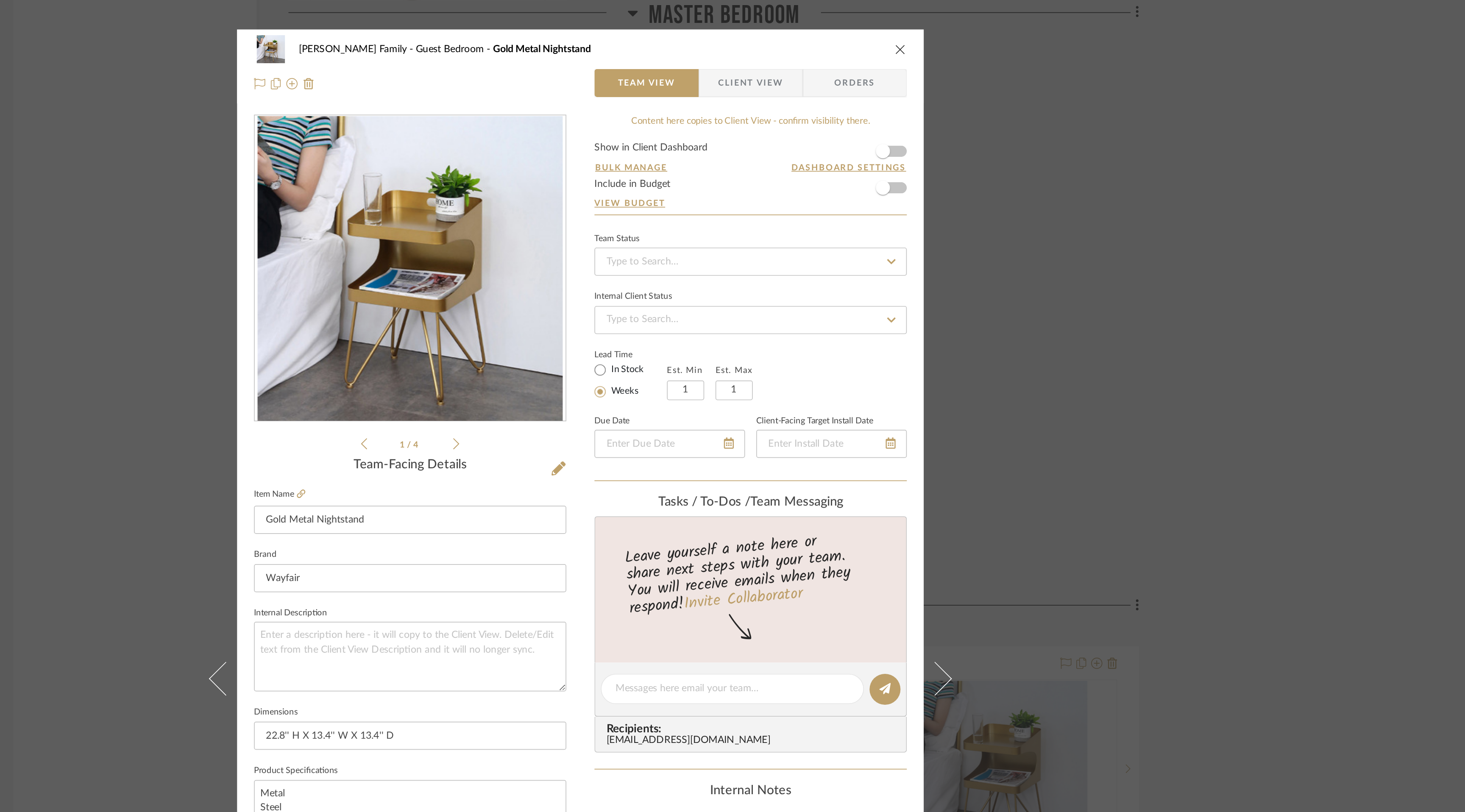
click at [656, 266] on icon at bounding box center [657, 267] width 4 height 7
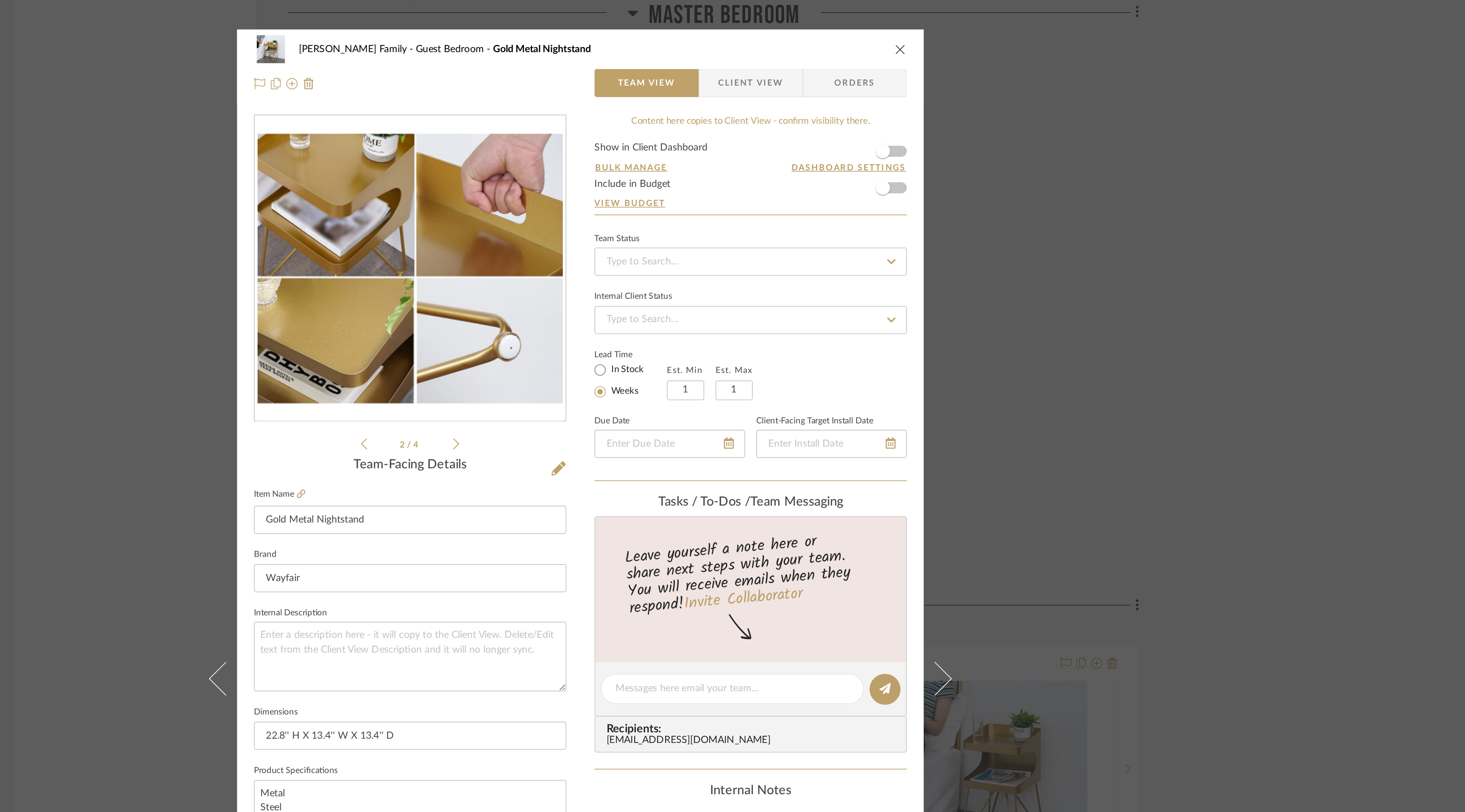
click at [656, 266] on icon at bounding box center [657, 267] width 4 height 7
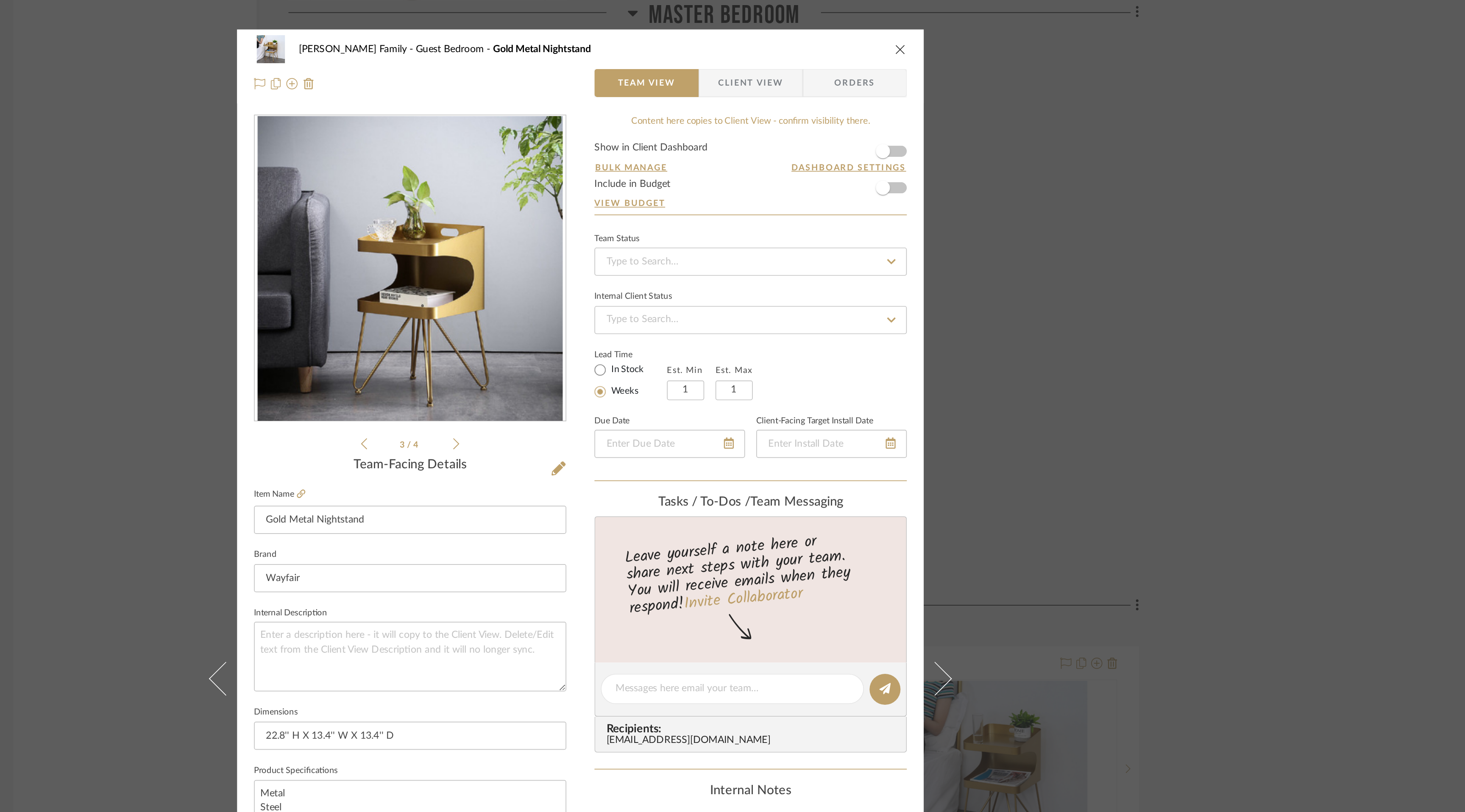
click at [656, 266] on icon at bounding box center [657, 267] width 4 height 7
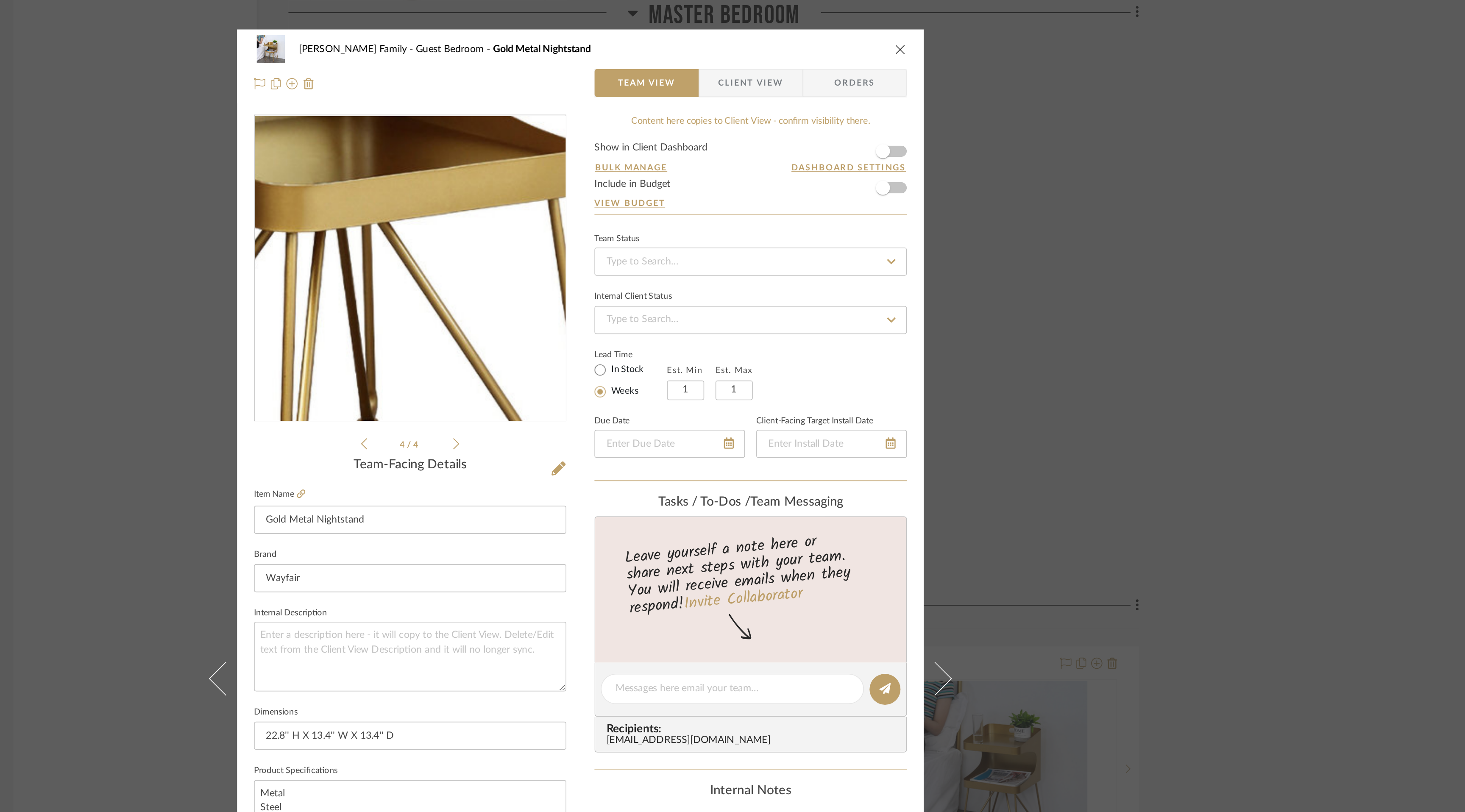
click at [647, 188] on img "3" at bounding box center [630, 161] width 184 height 184
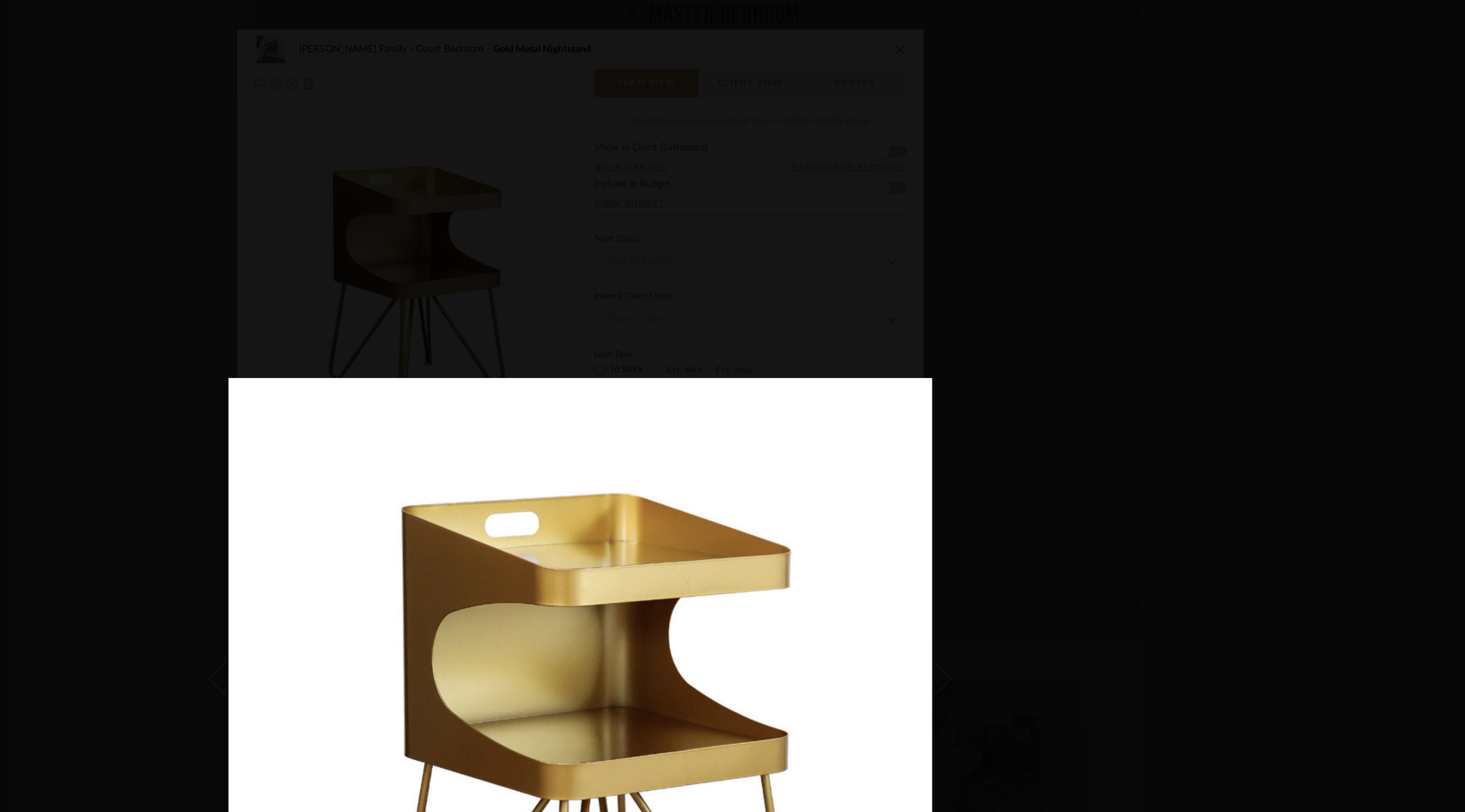
click at [845, 46] on div at bounding box center [732, 406] width 1465 height 812
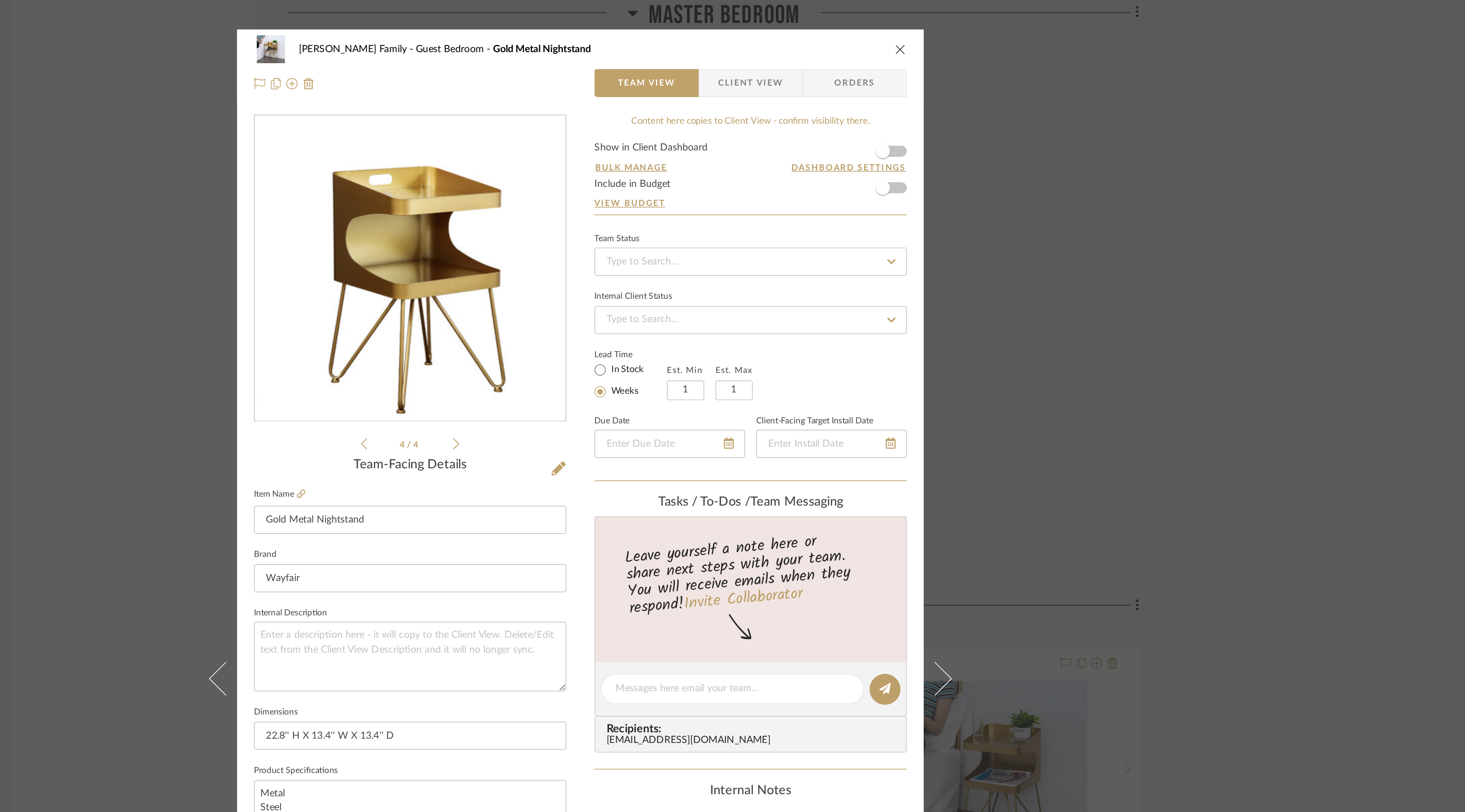
click at [922, 31] on icon "close" at bounding box center [925, 30] width 7 height 7
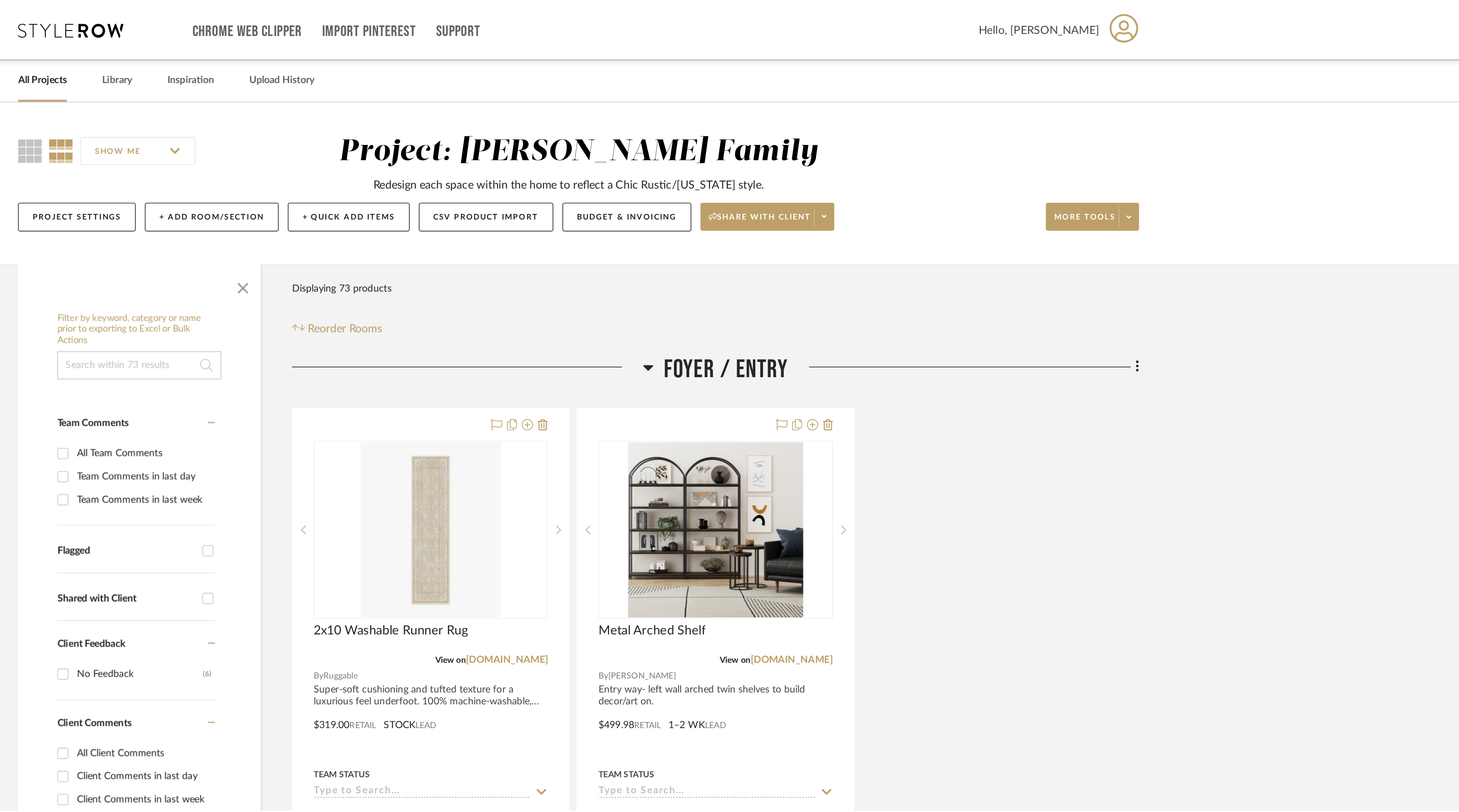
scroll to position [5842, 0]
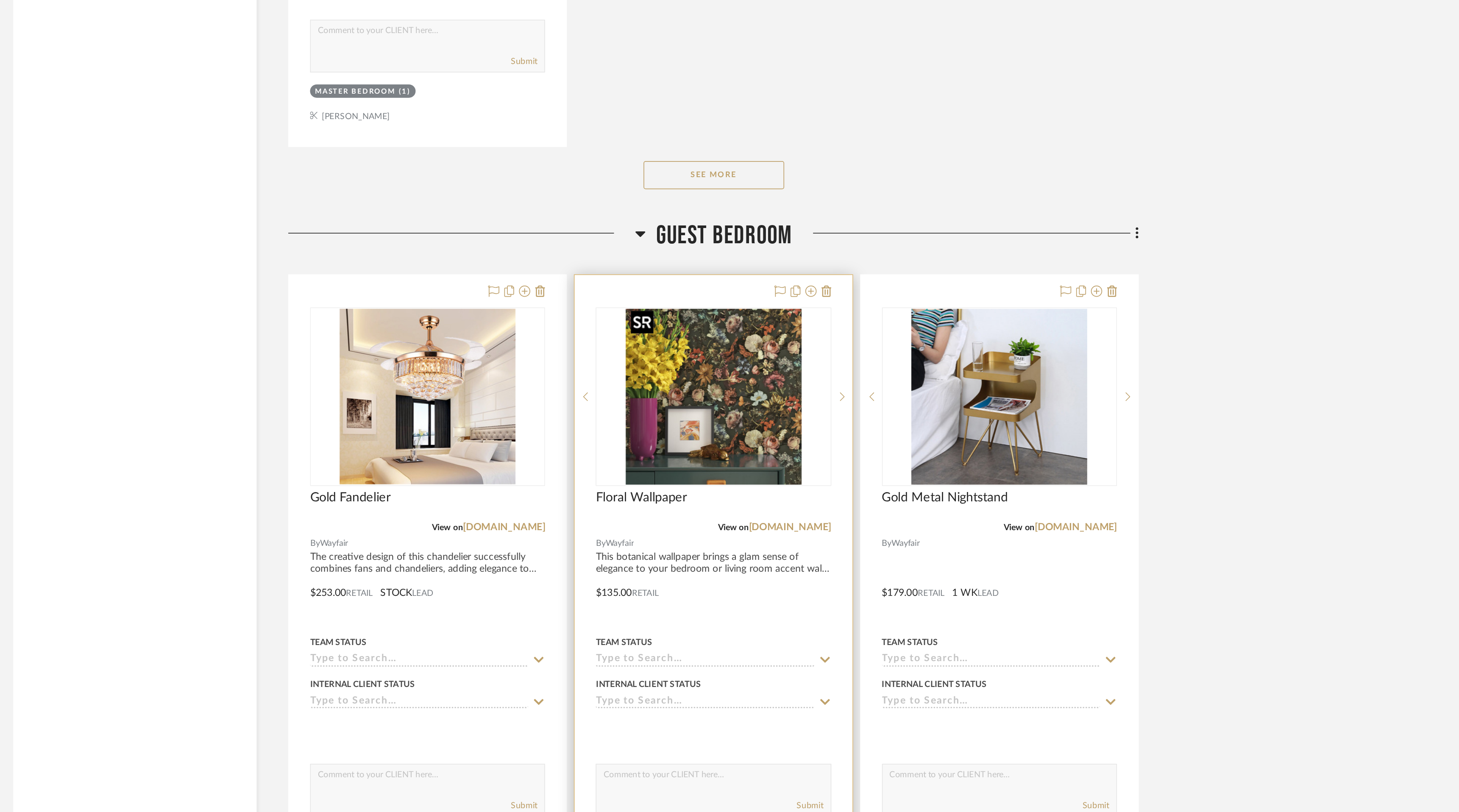
click at [834, 469] on img "0" at bounding box center [813, 463] width 106 height 106
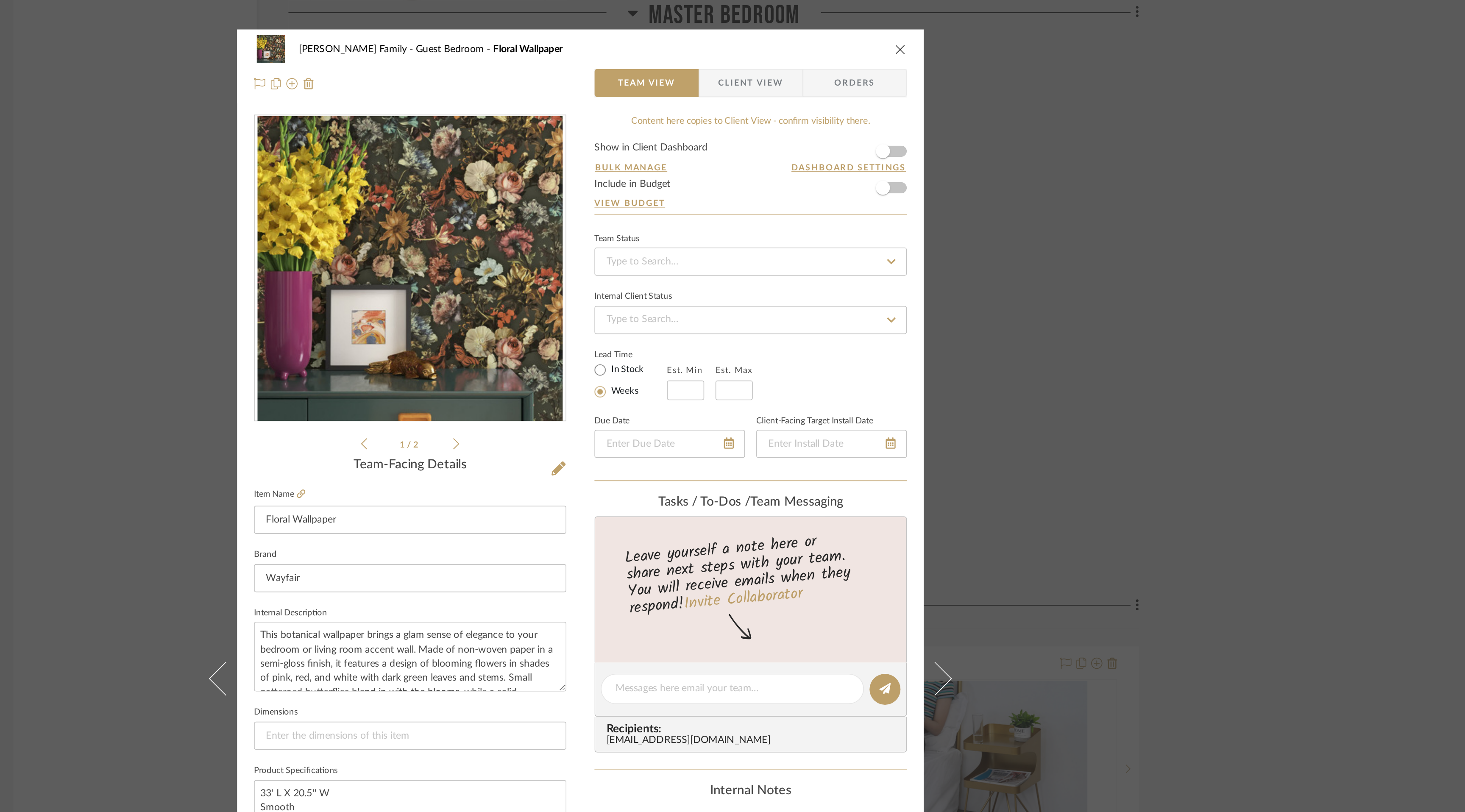
click at [656, 266] on icon at bounding box center [657, 267] width 4 height 7
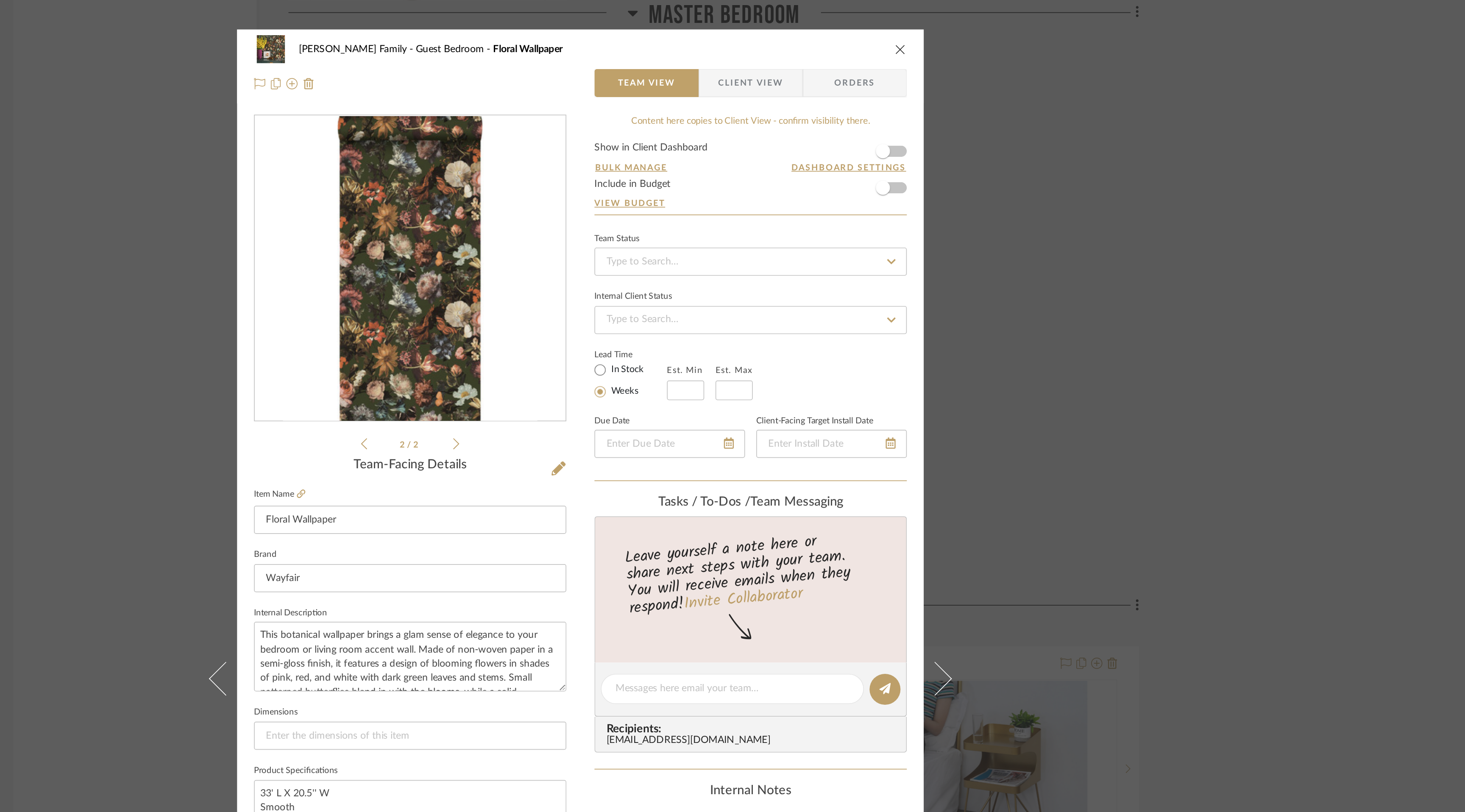
click at [924, 30] on icon "close" at bounding box center [925, 30] width 7 height 7
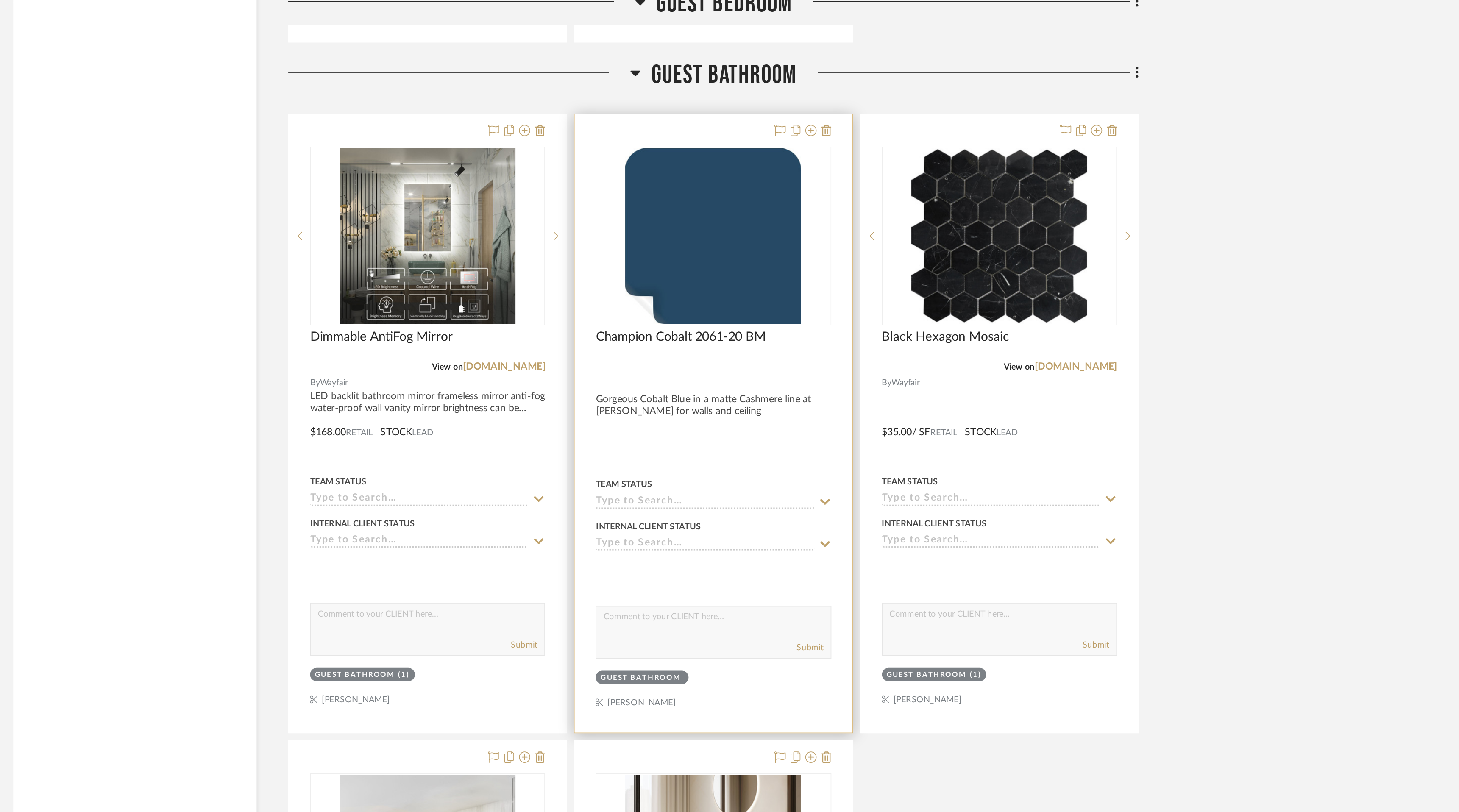
scroll to position [6954, 0]
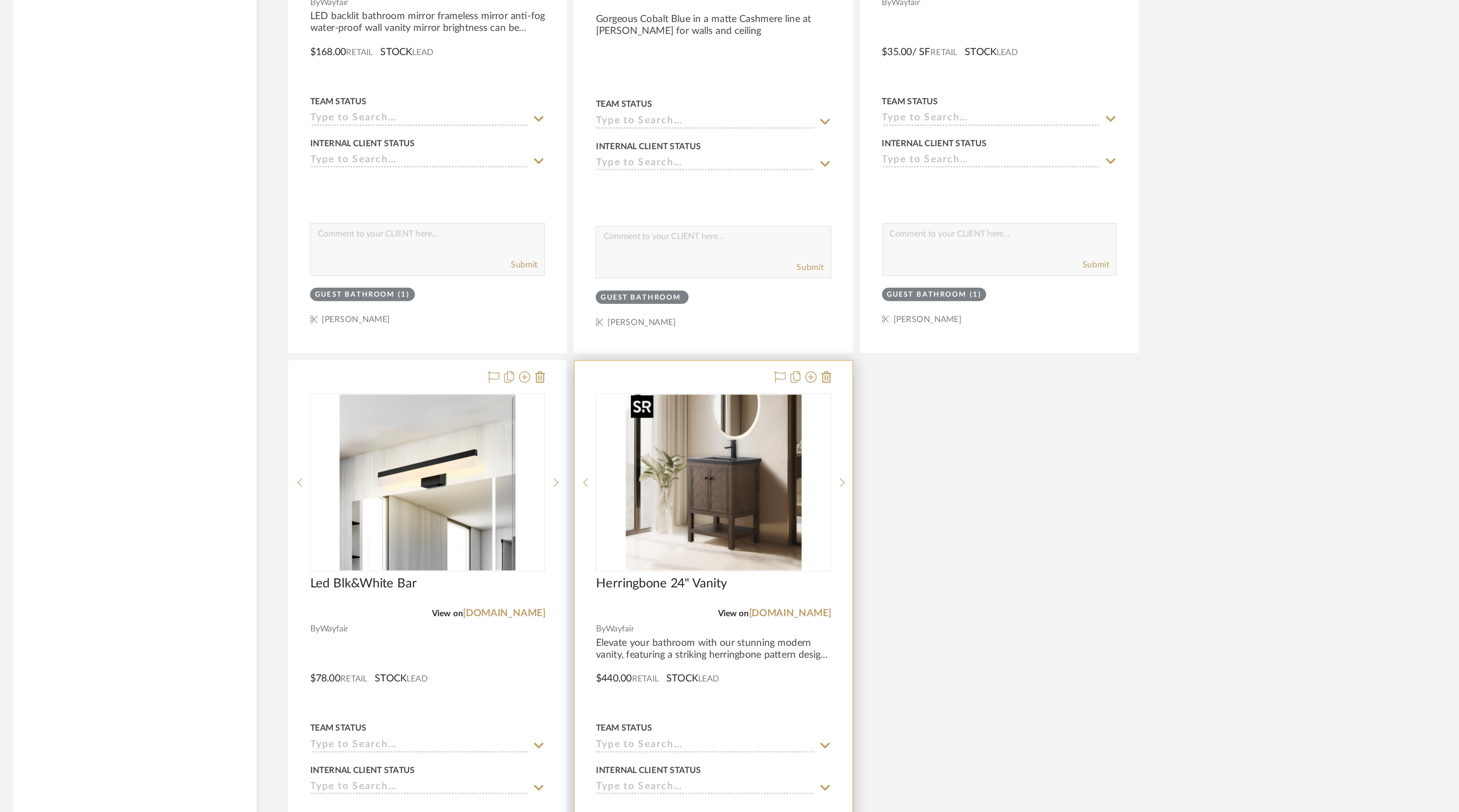
click at [821, 529] on img "0" at bounding box center [813, 521] width 106 height 106
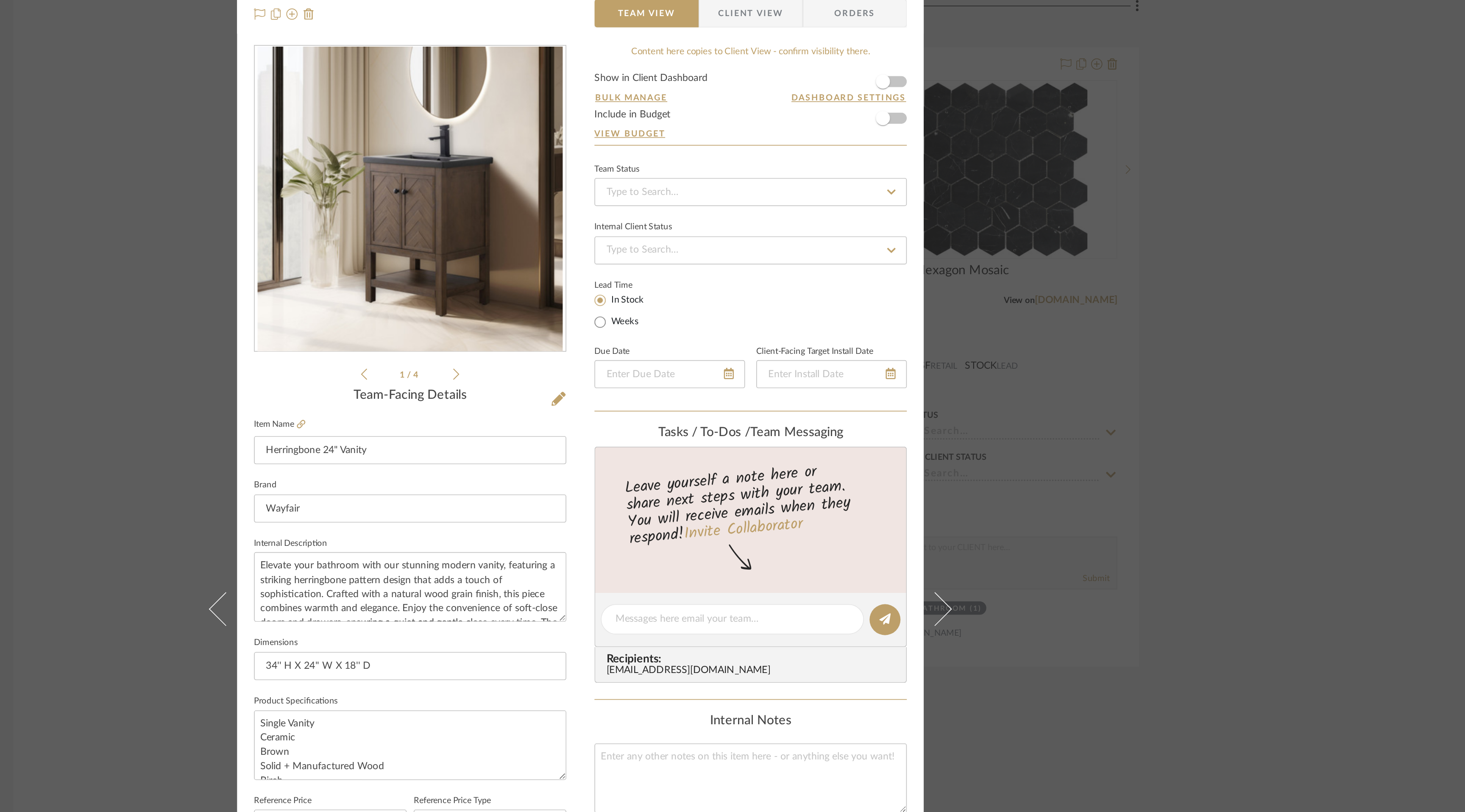
click at [656, 269] on icon at bounding box center [657, 267] width 4 height 7
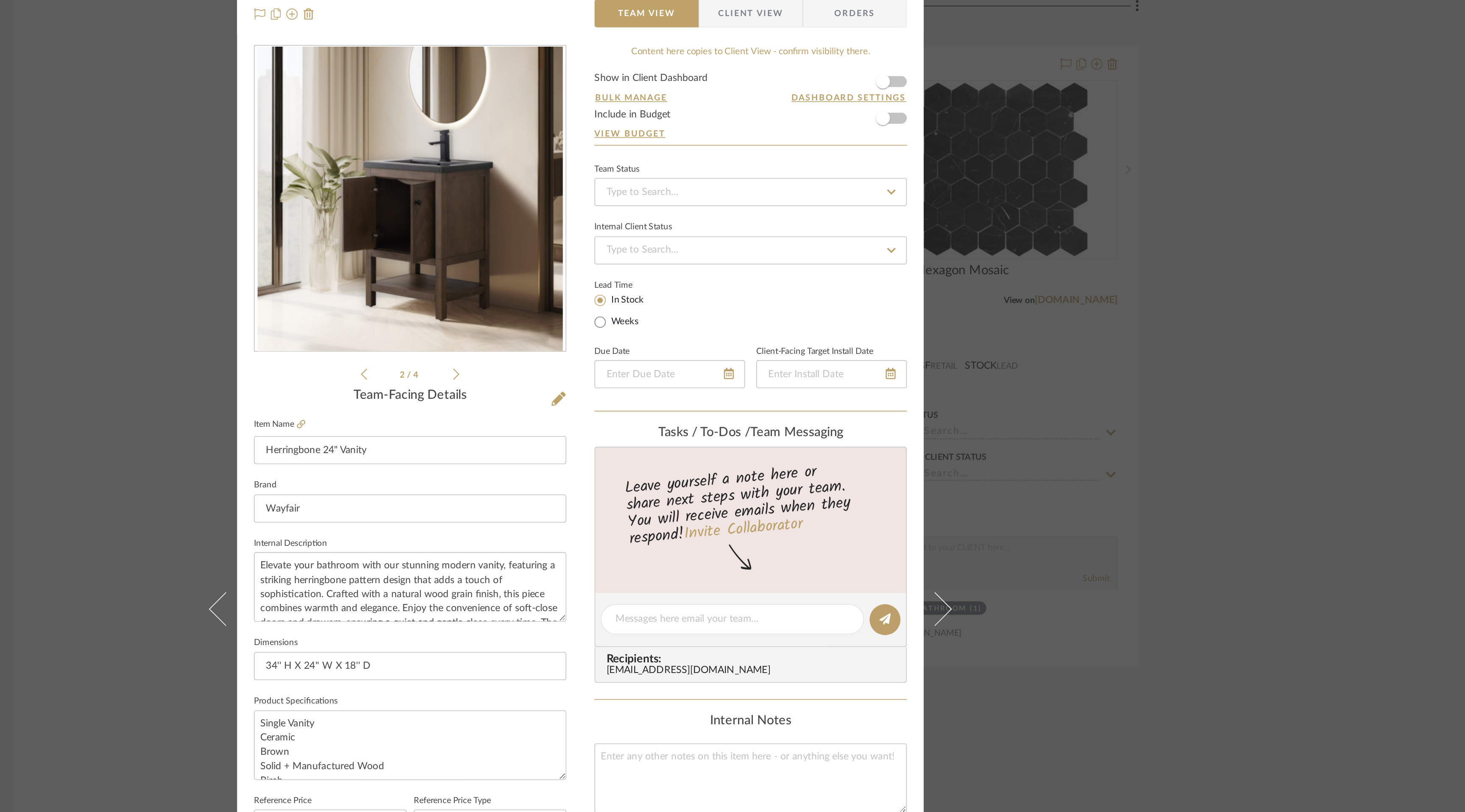
click at [656, 269] on icon at bounding box center [657, 267] width 4 height 7
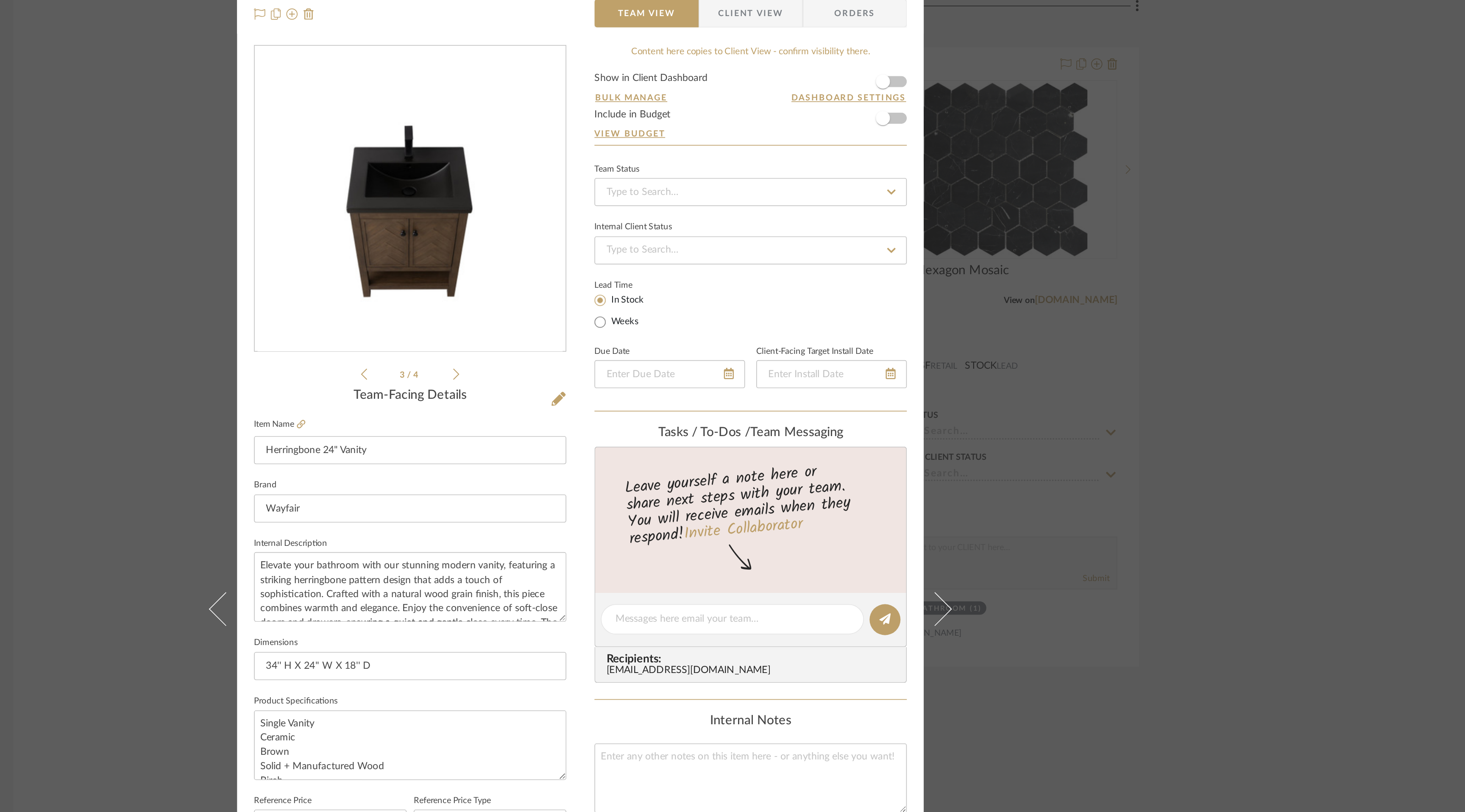
click at [656, 269] on icon at bounding box center [657, 267] width 4 height 7
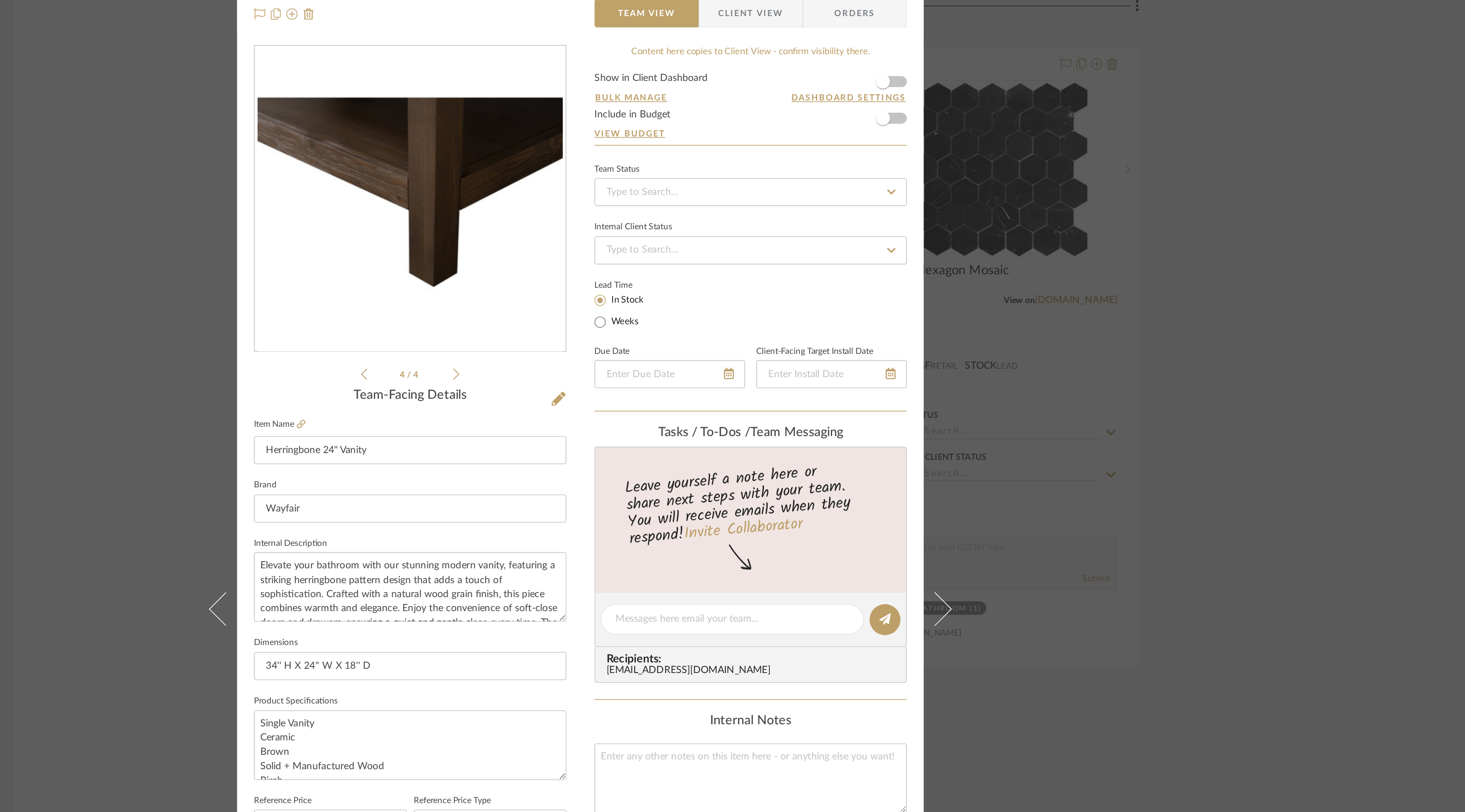
click at [600, 267] on icon at bounding box center [602, 267] width 4 height 7
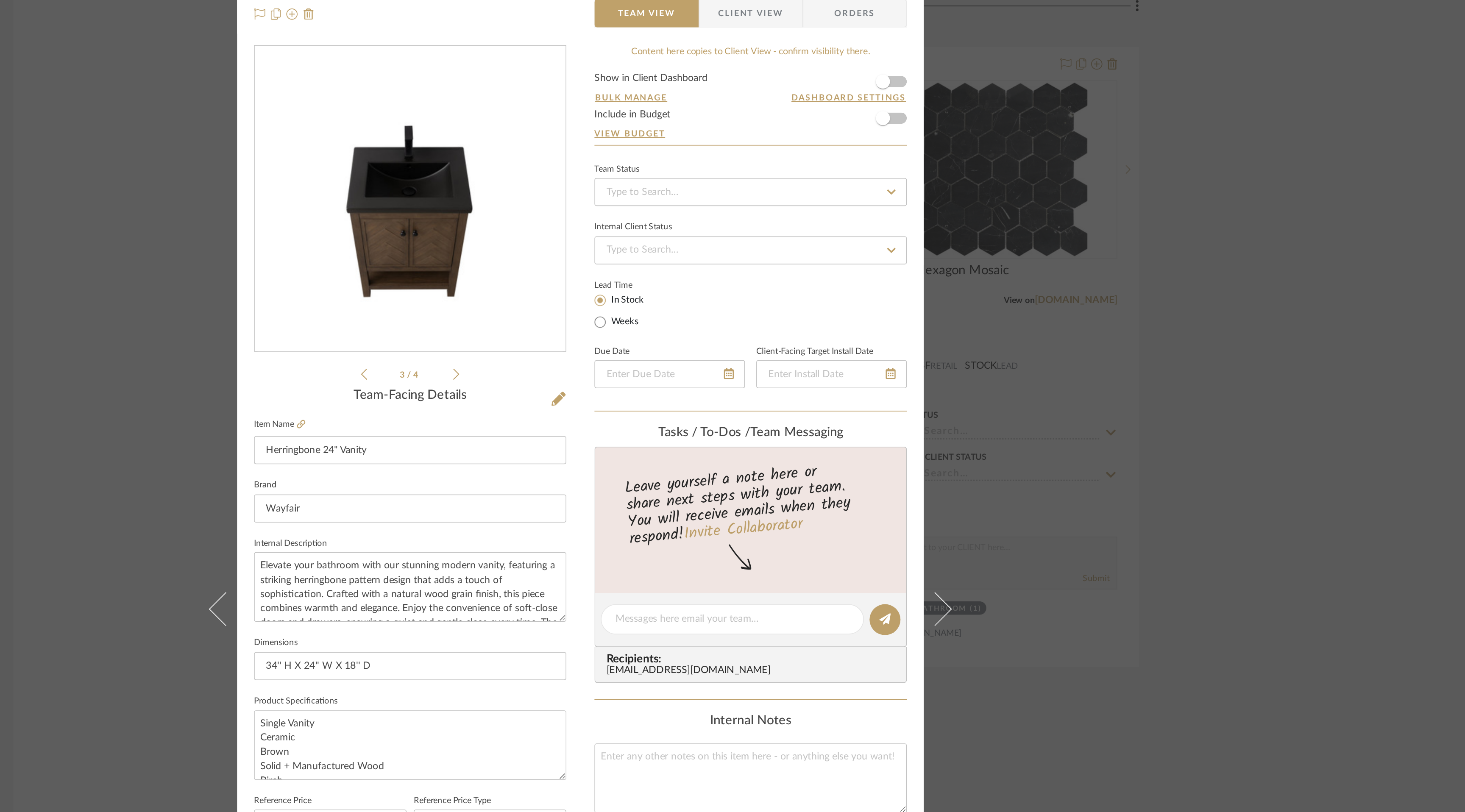
click at [600, 267] on icon at bounding box center [602, 267] width 4 height 7
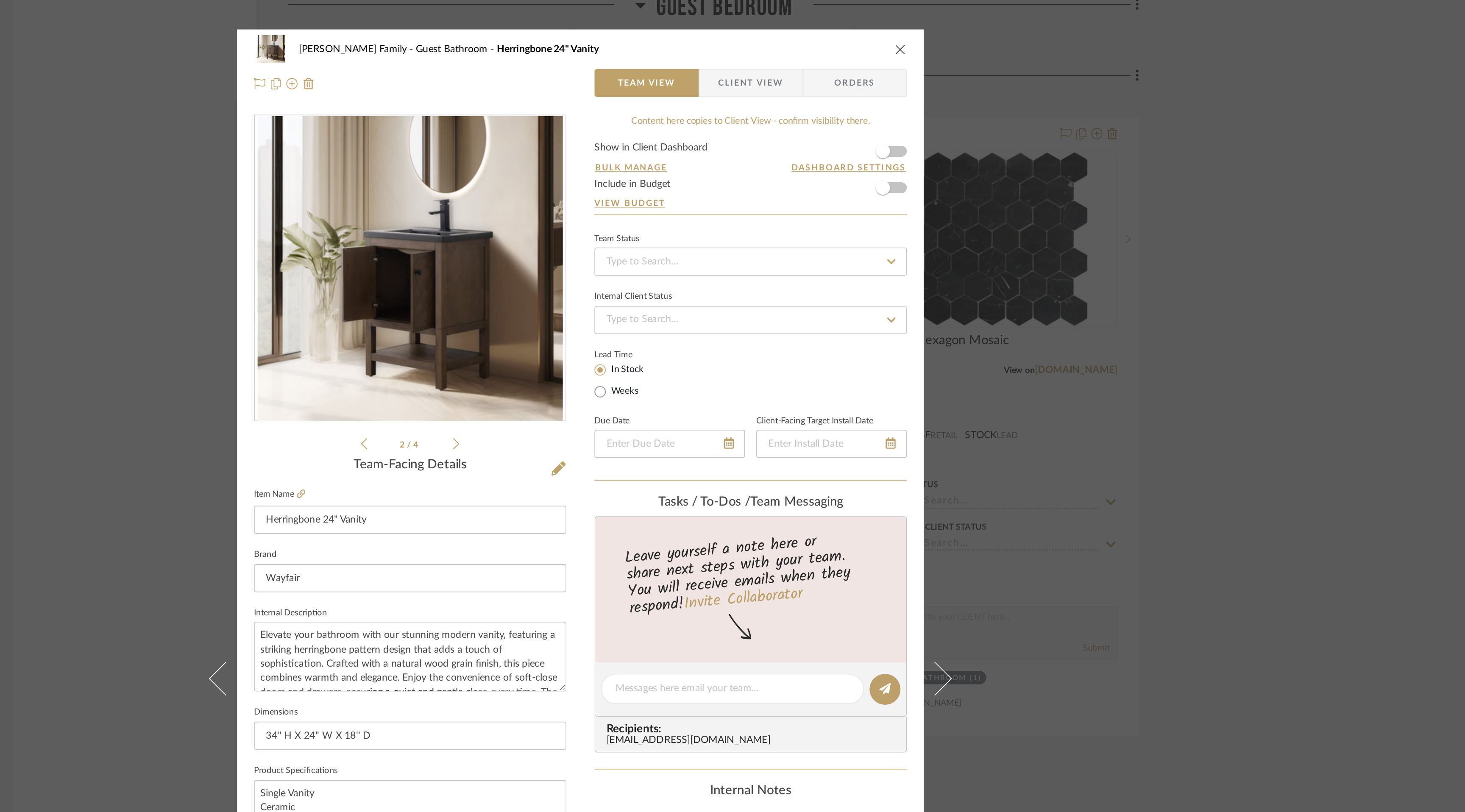
click at [925, 28] on icon "close" at bounding box center [925, 30] width 7 height 7
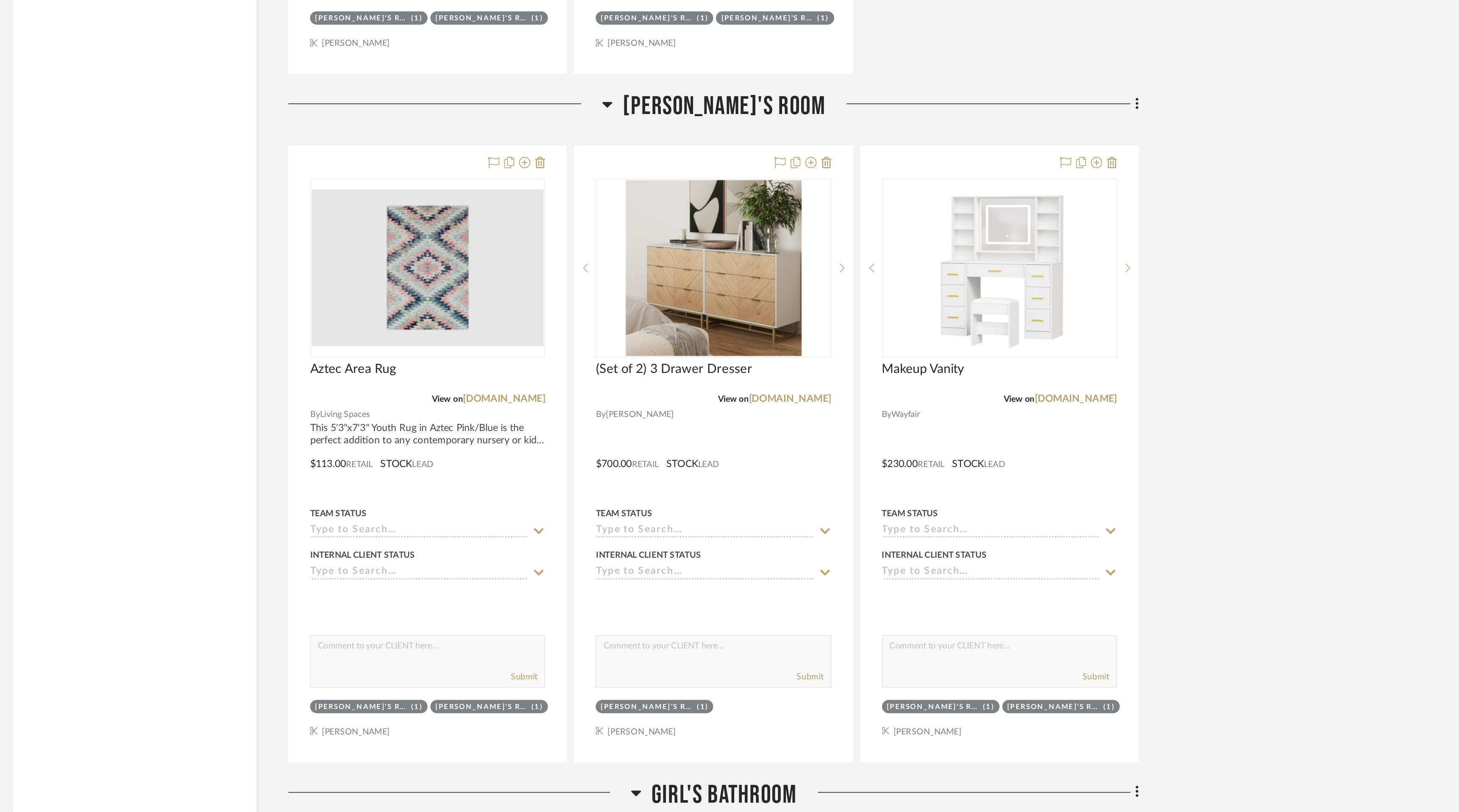
scroll to position [7839, 0]
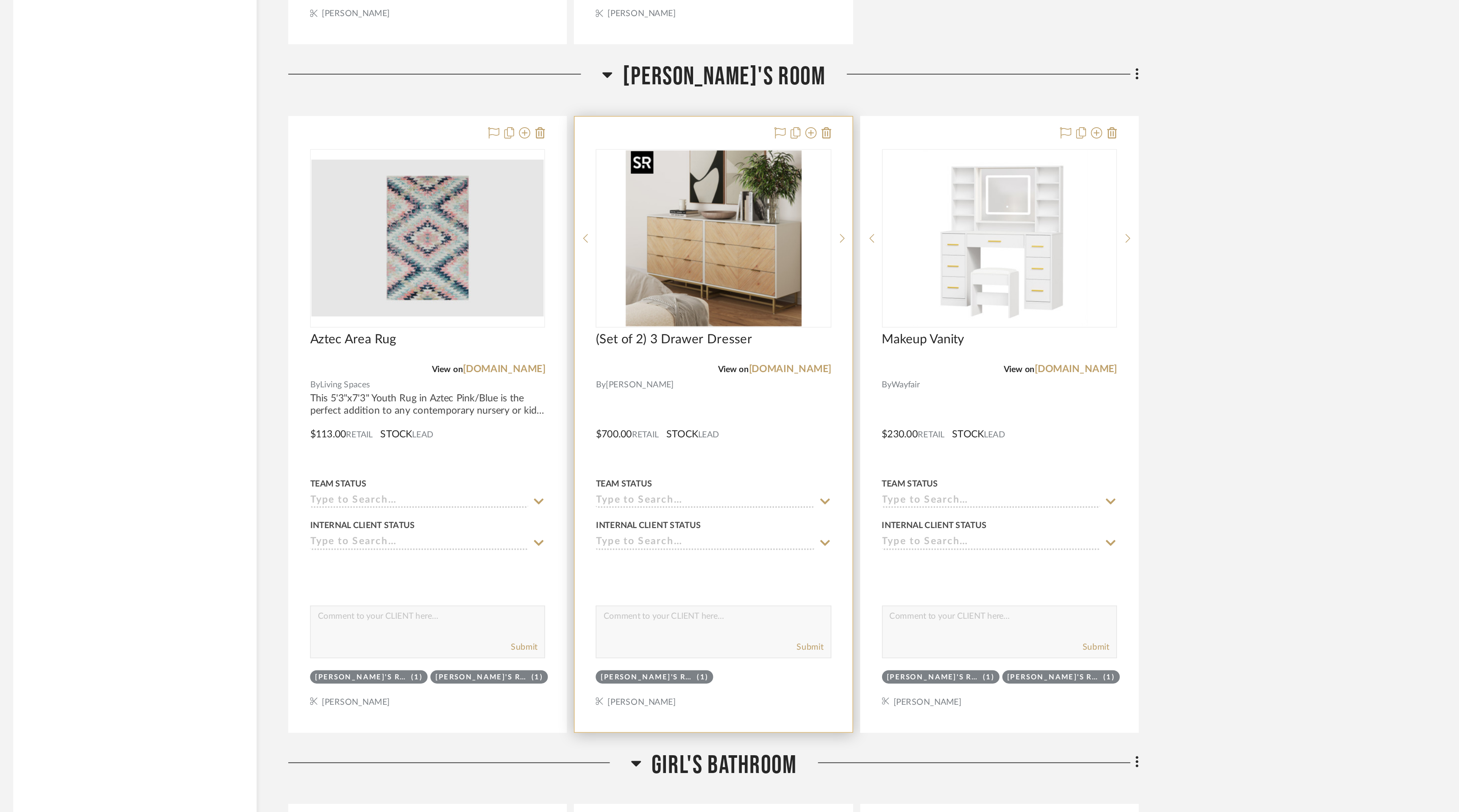
click at [828, 485] on img "0" at bounding box center [813, 466] width 106 height 106
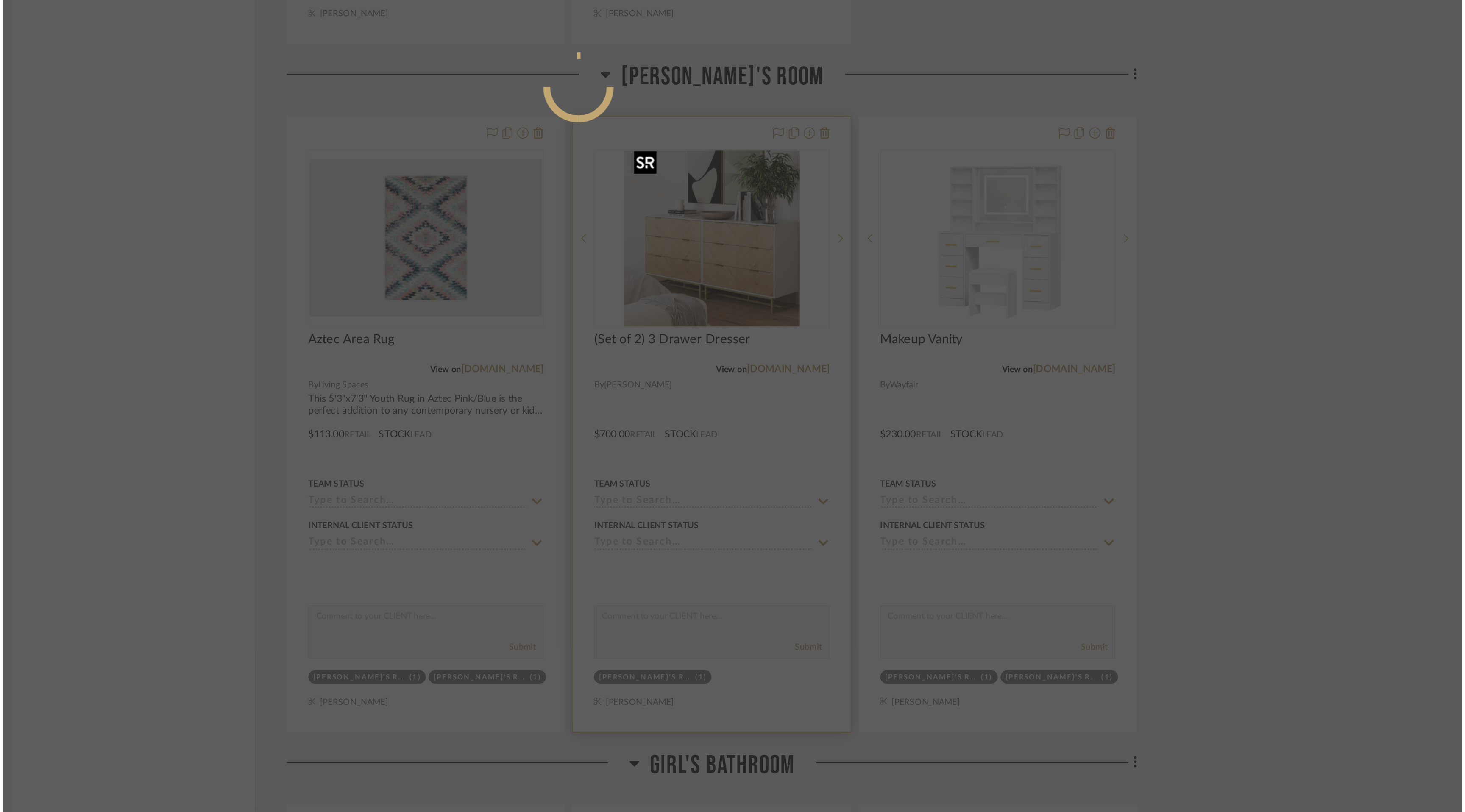
scroll to position [0, 0]
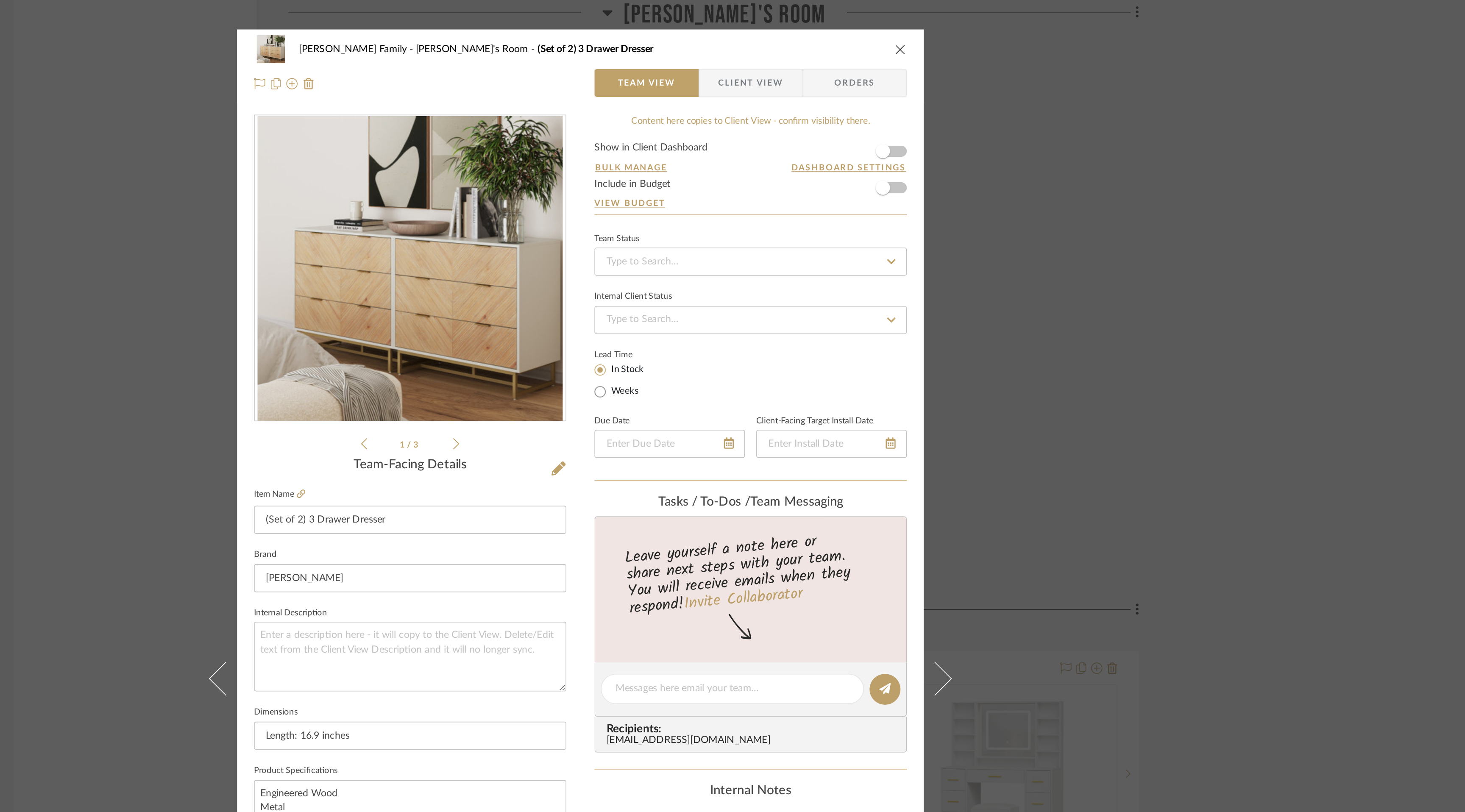
click at [656, 267] on icon at bounding box center [657, 267] width 4 height 7
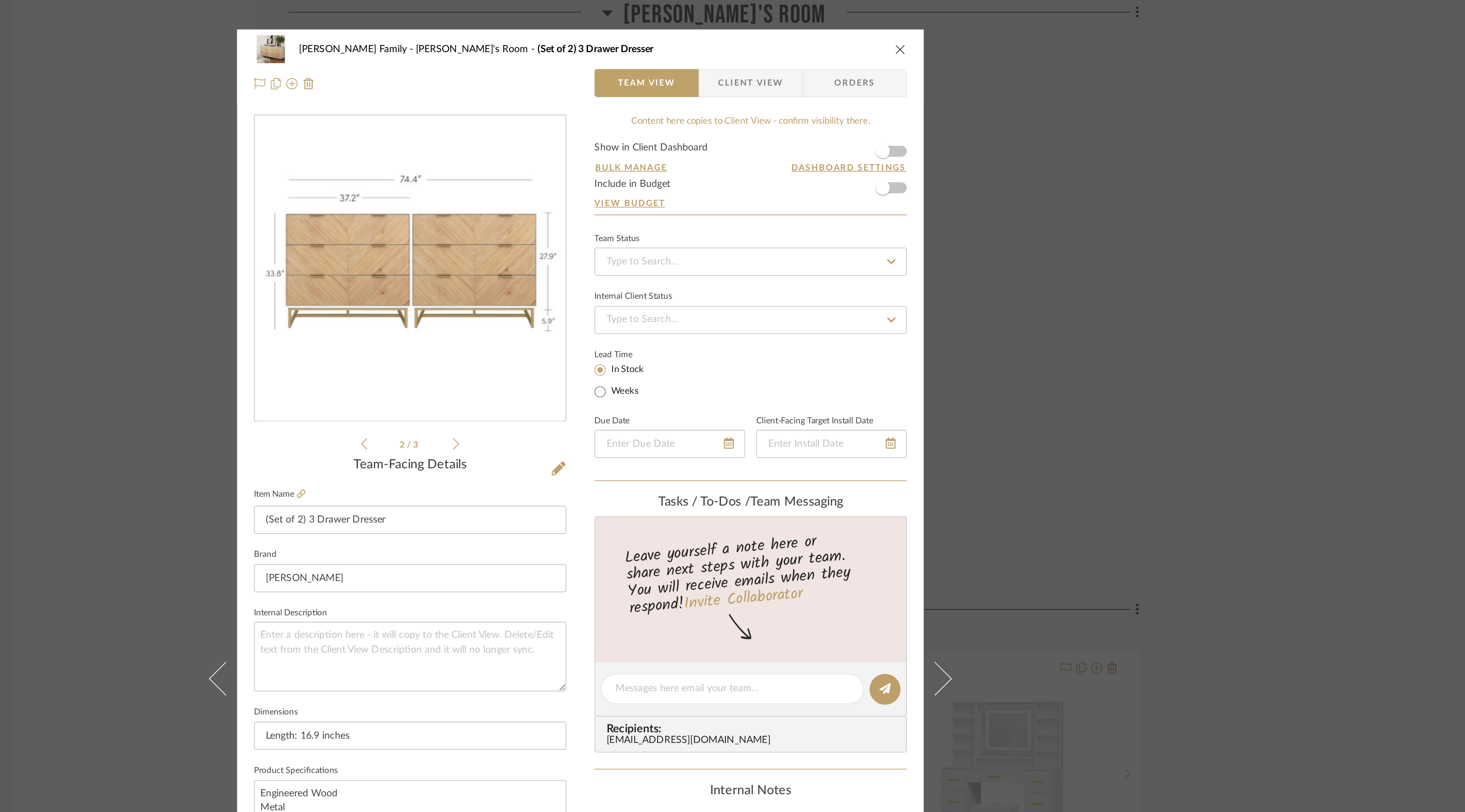
click at [925, 30] on icon "close" at bounding box center [925, 30] width 7 height 7
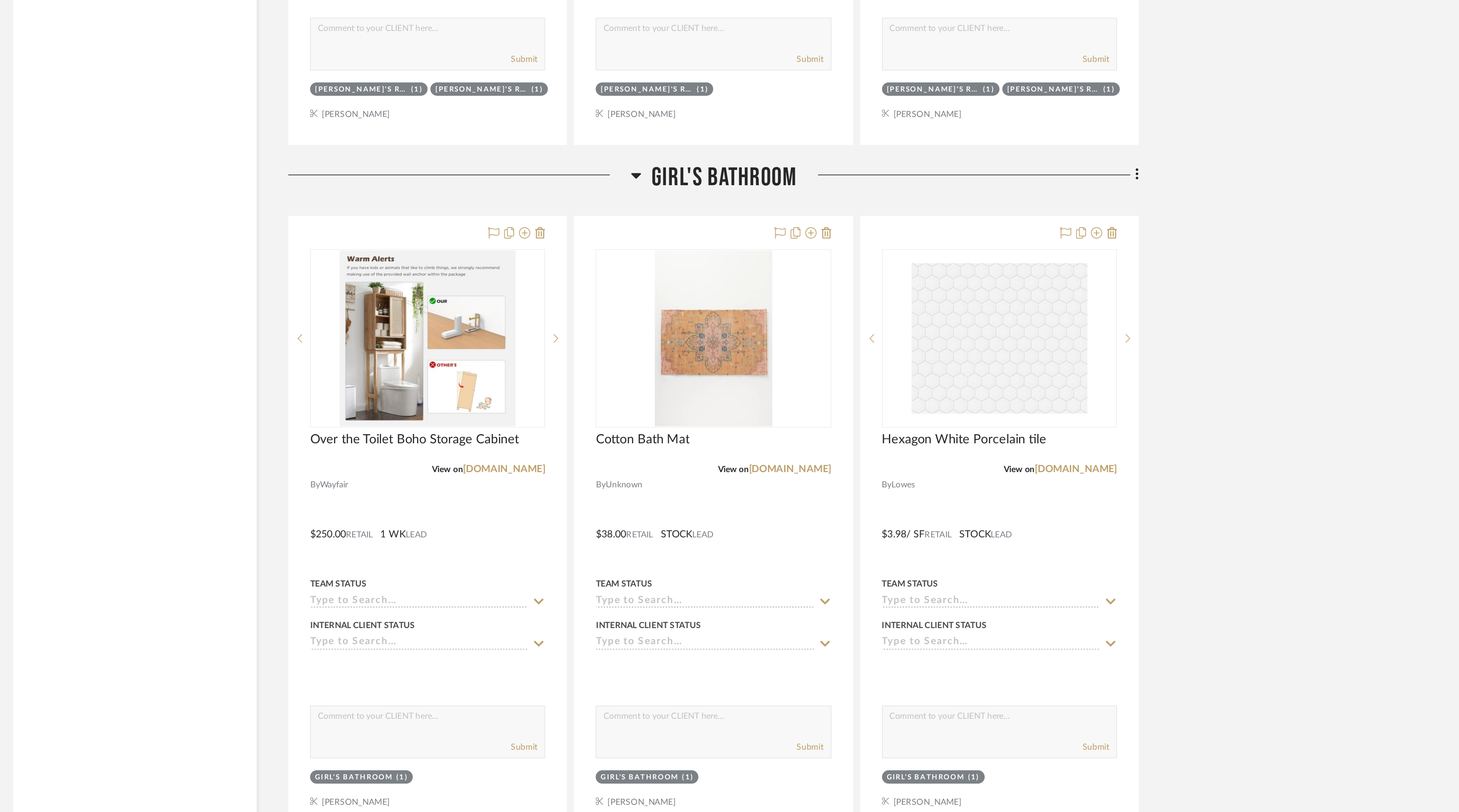
scroll to position [8231, 0]
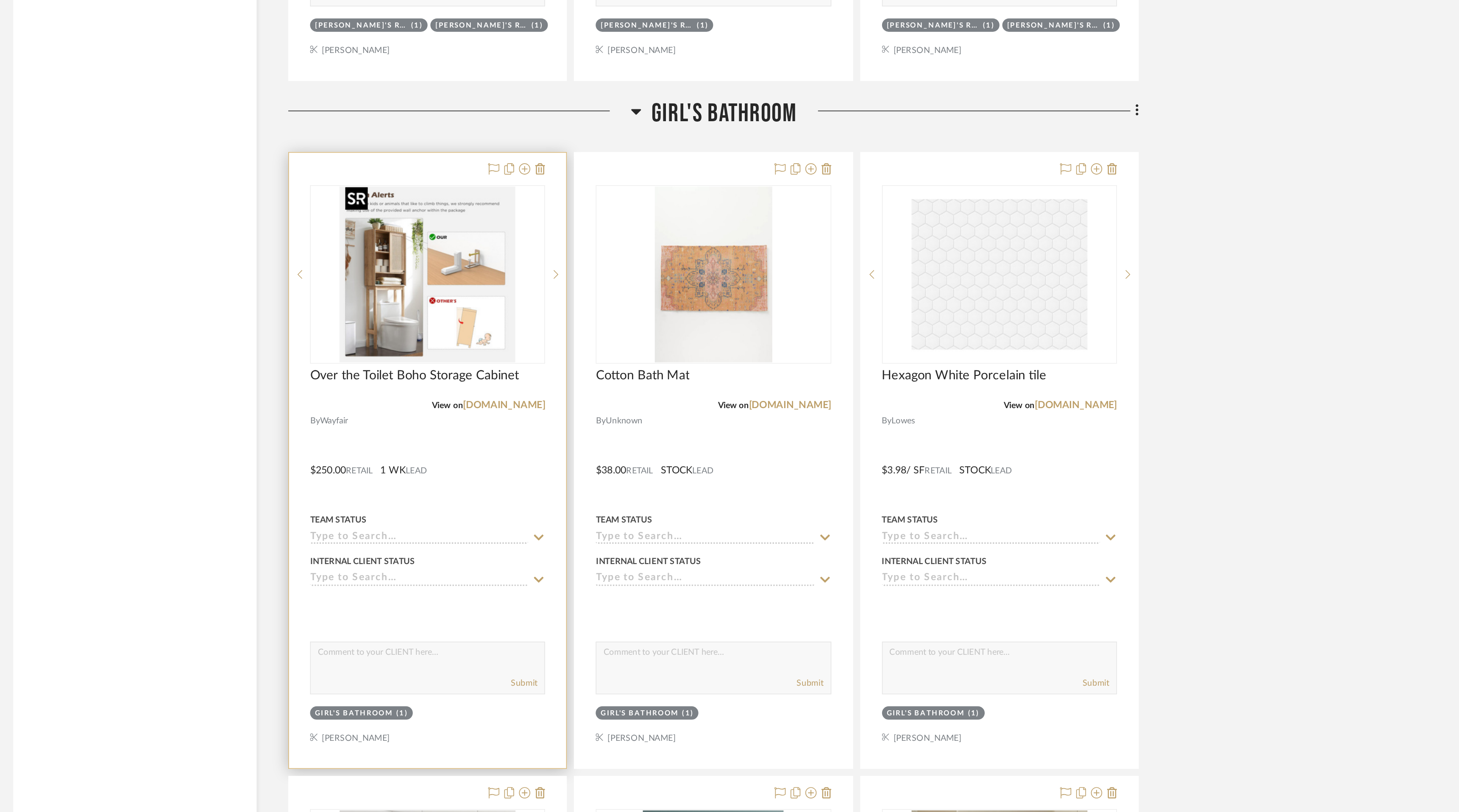
click at [670, 502] on img "0" at bounding box center [640, 488] width 106 height 106
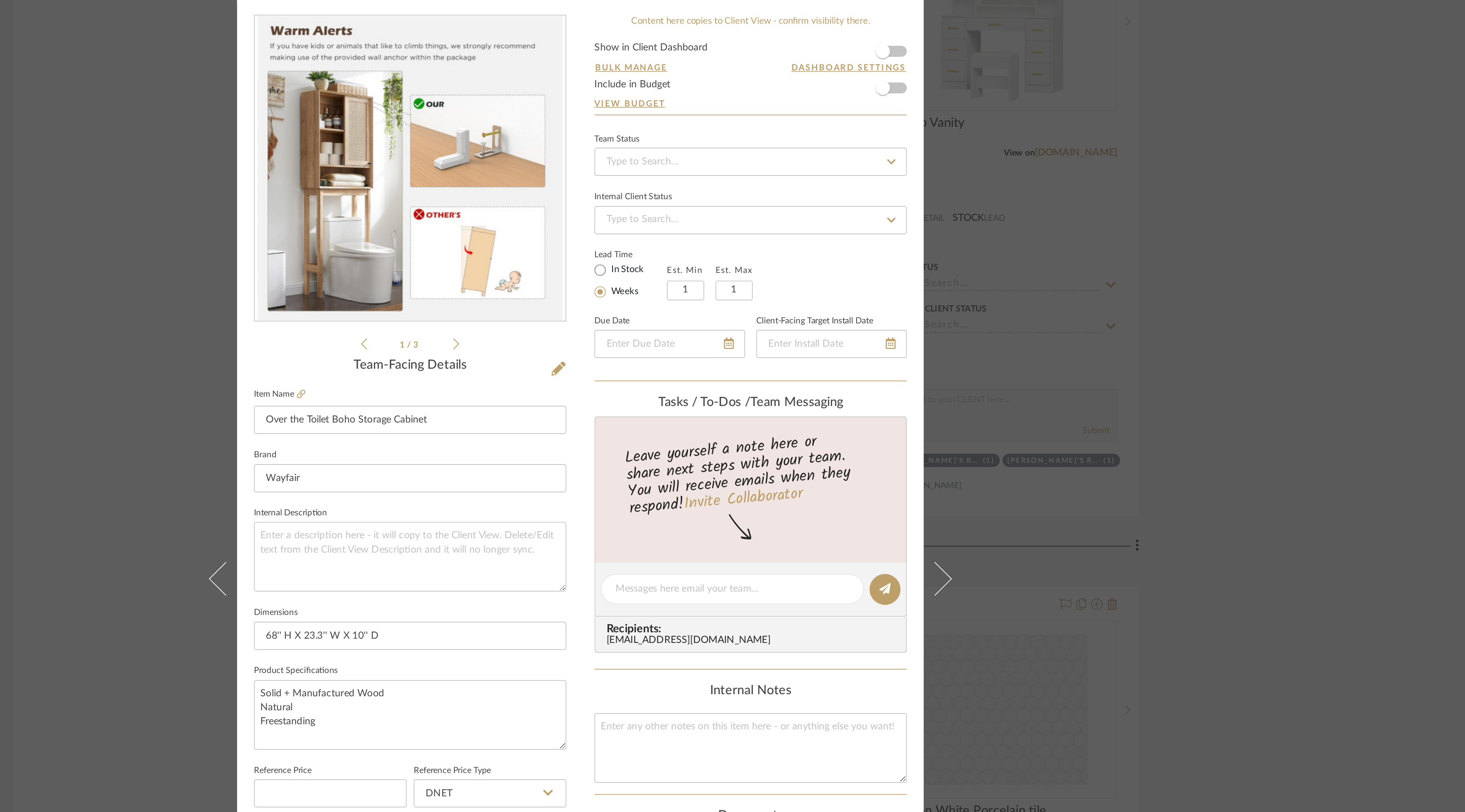
click at [656, 267] on icon at bounding box center [657, 267] width 4 height 7
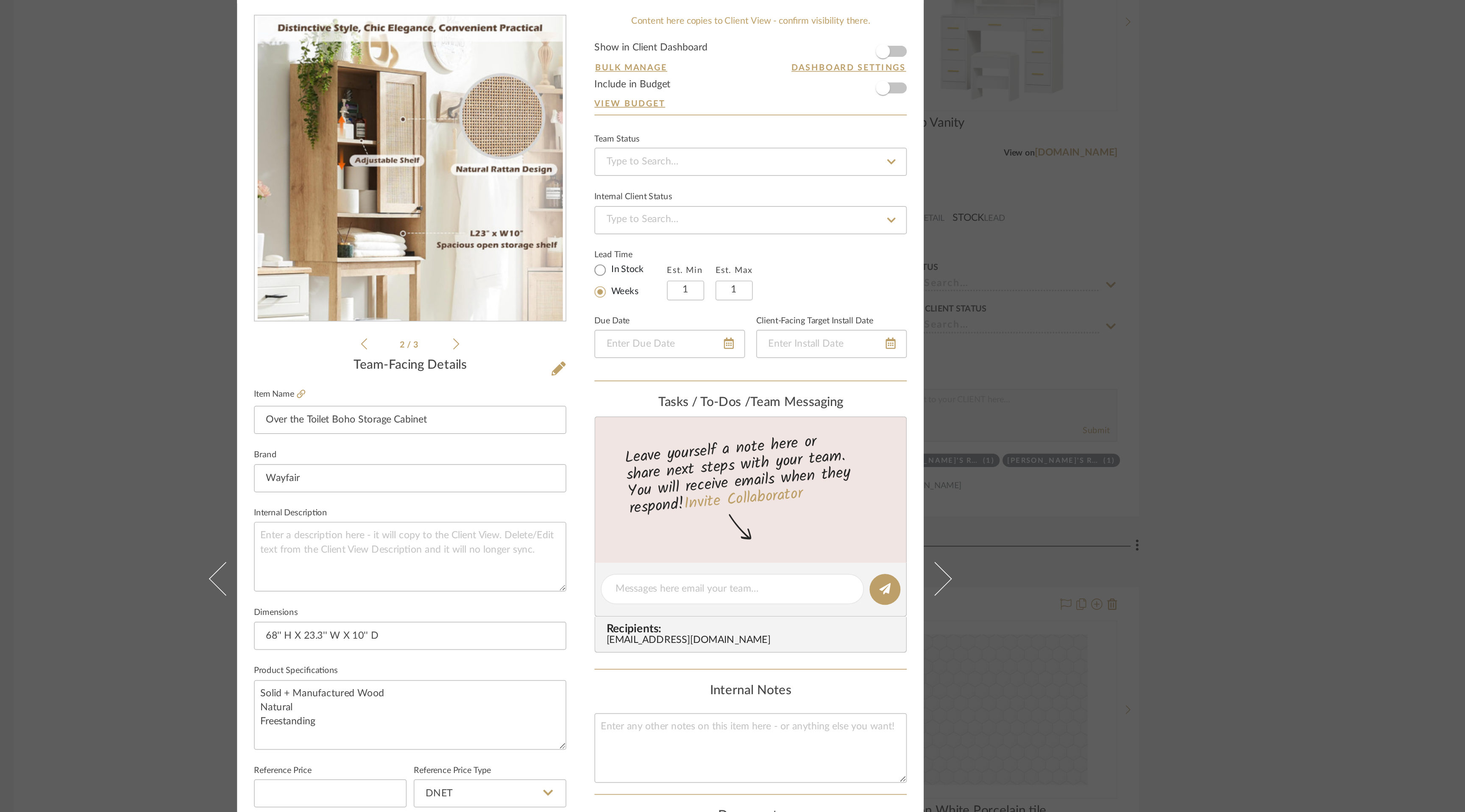
click at [656, 267] on icon at bounding box center [657, 267] width 4 height 7
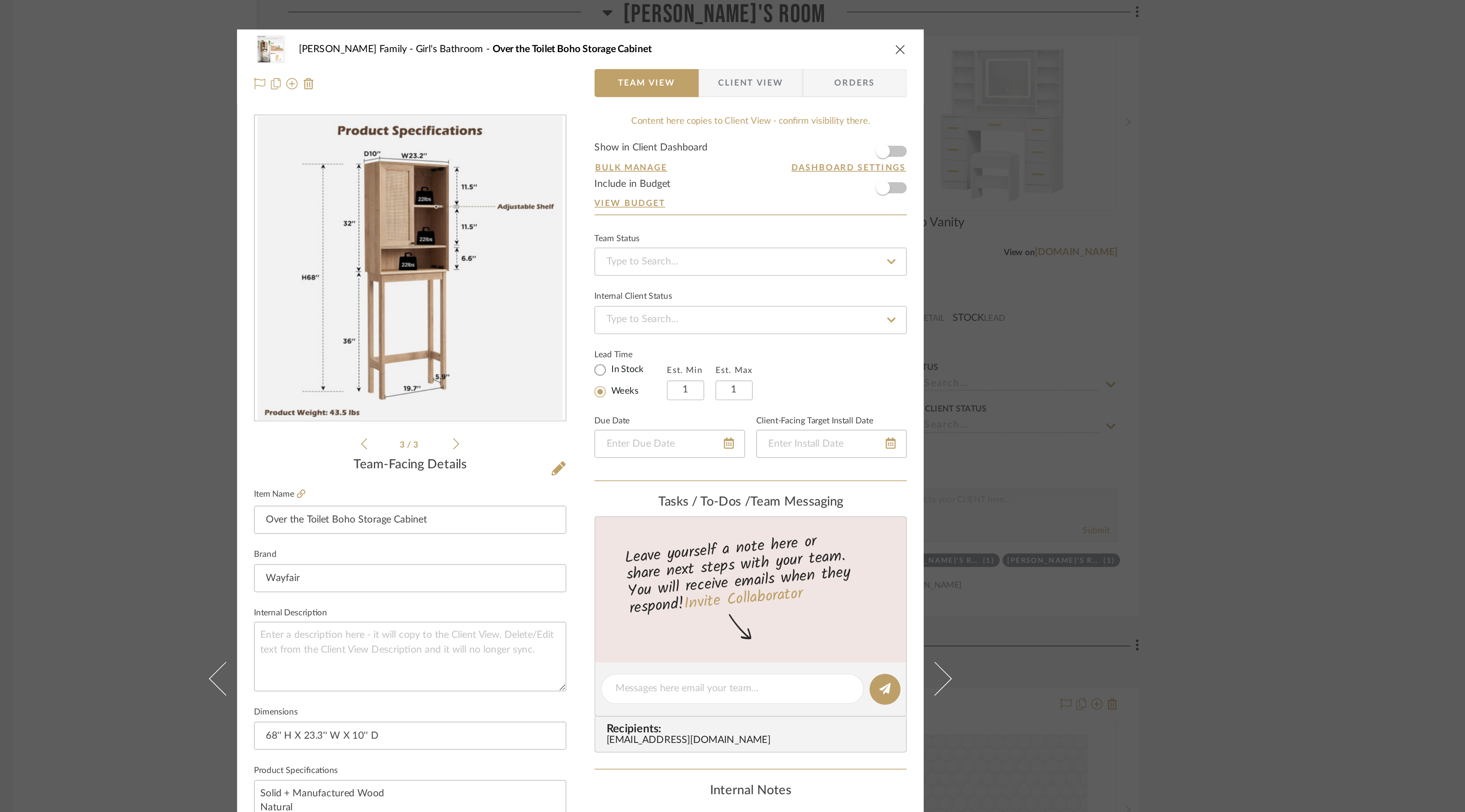
click at [922, 31] on icon "close" at bounding box center [925, 30] width 7 height 7
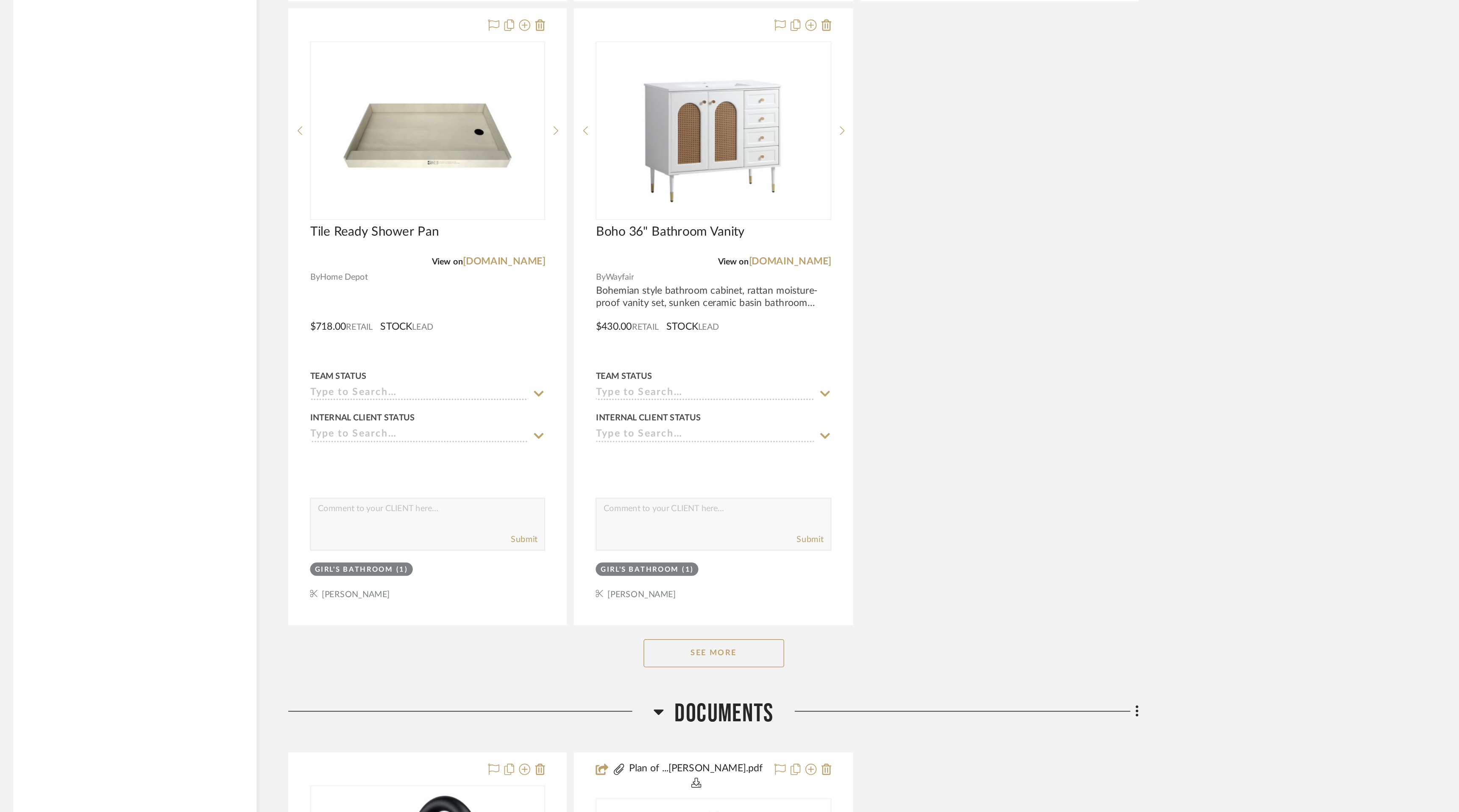
scroll to position [9137, 0]
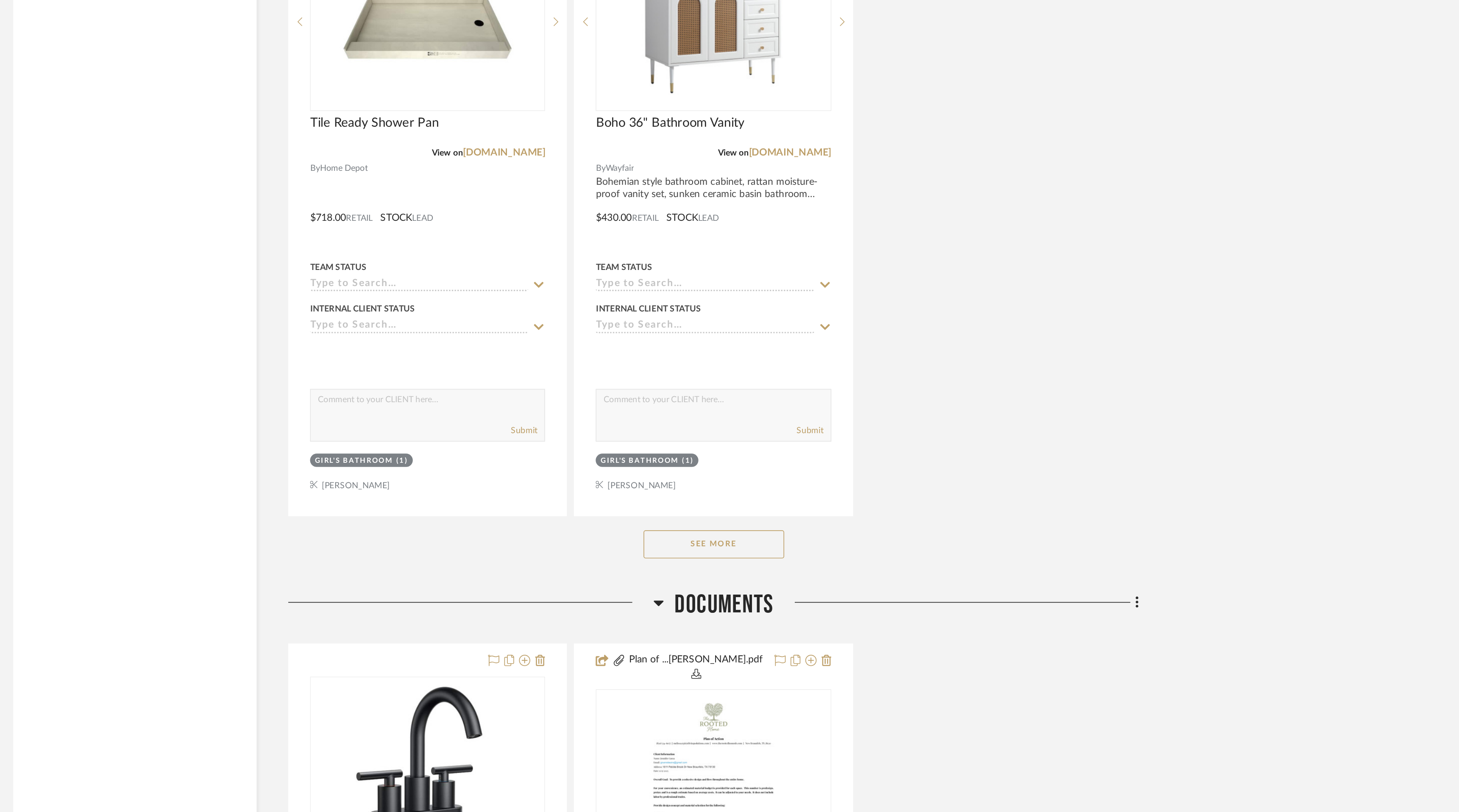
click at [822, 644] on button "See More" at bounding box center [813, 651] width 85 height 17
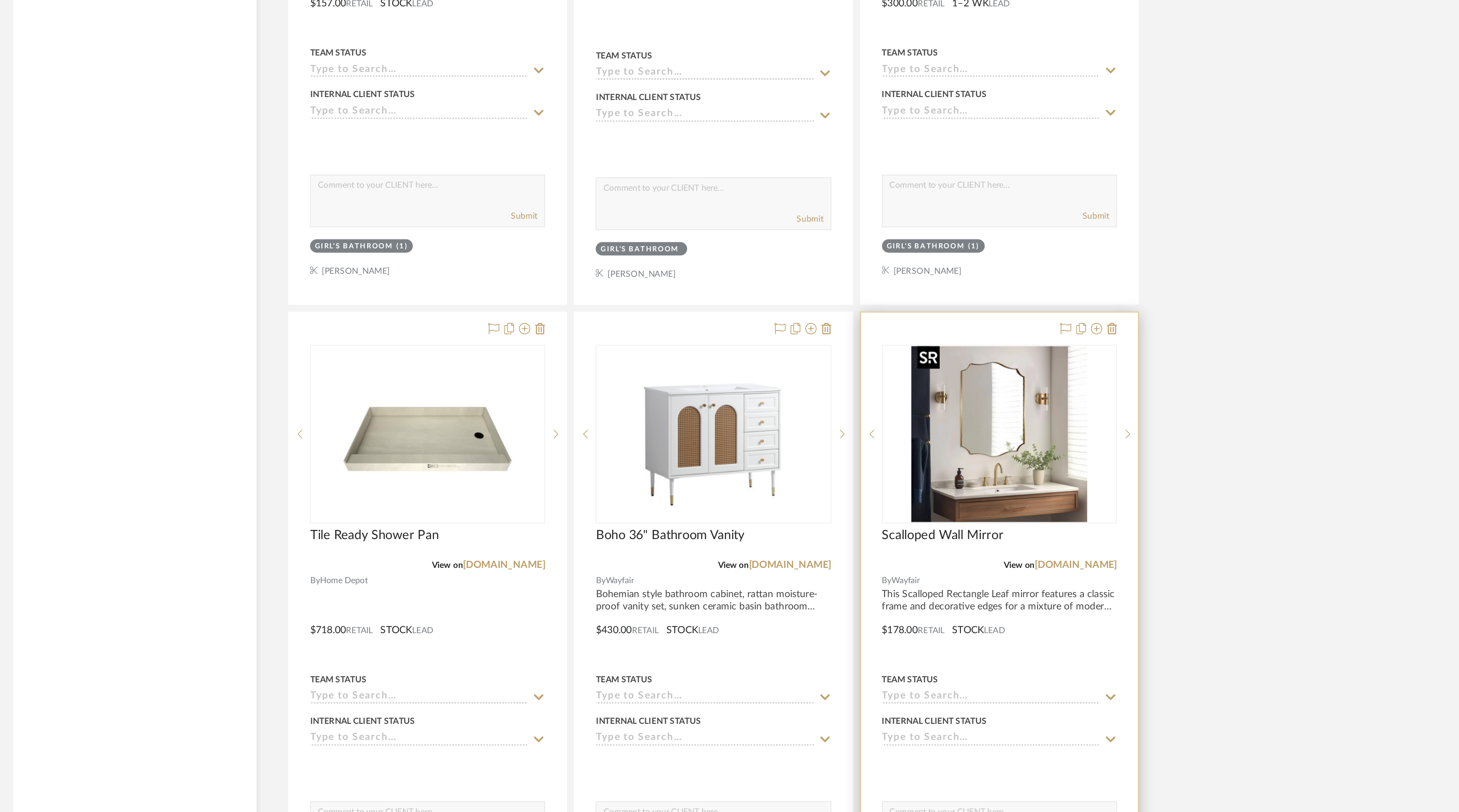
click at [989, 304] on img "0" at bounding box center [985, 335] width 106 height 106
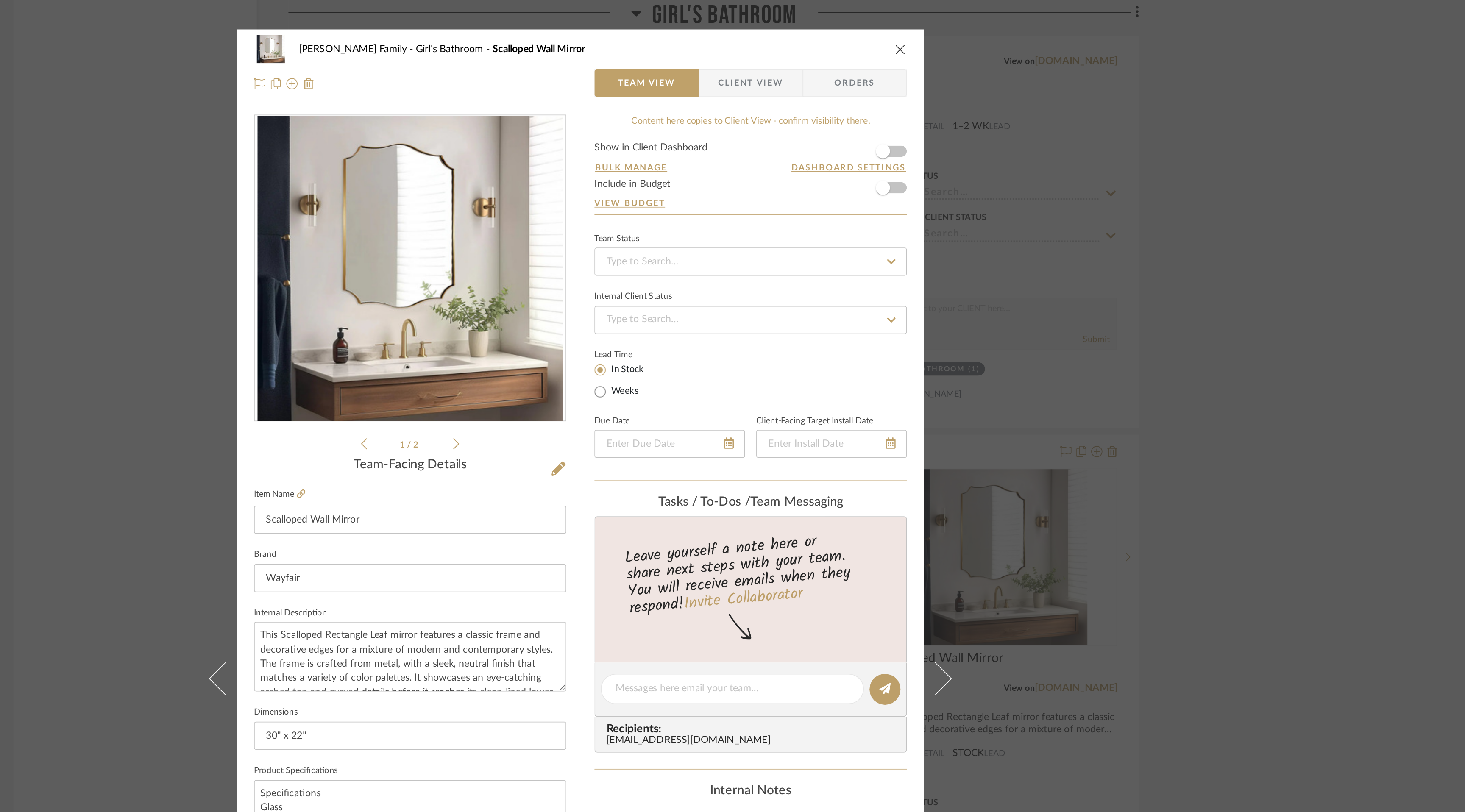
click at [656, 266] on icon at bounding box center [657, 267] width 4 height 7
